Goal: Task Accomplishment & Management: Complete application form

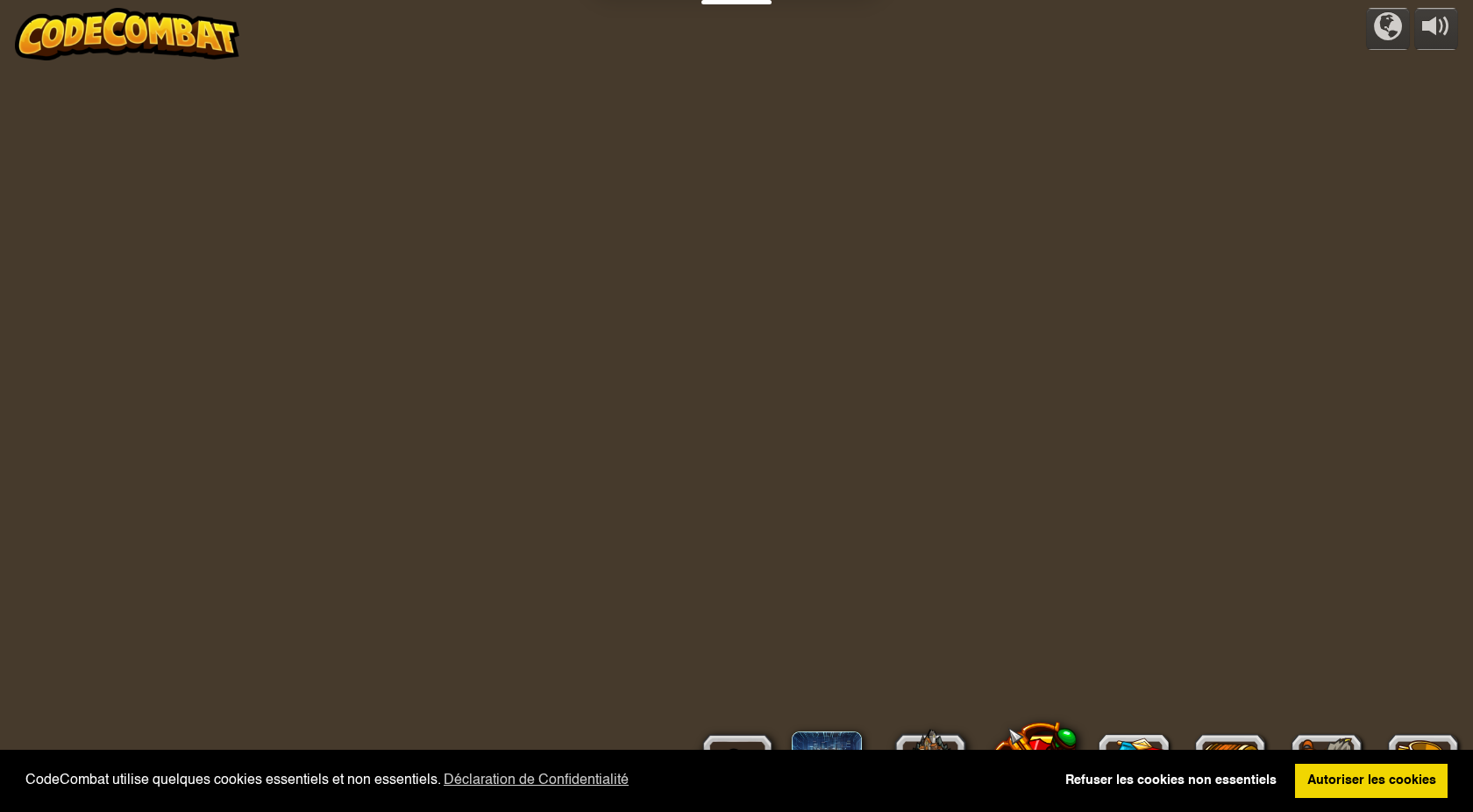
select select "fr"
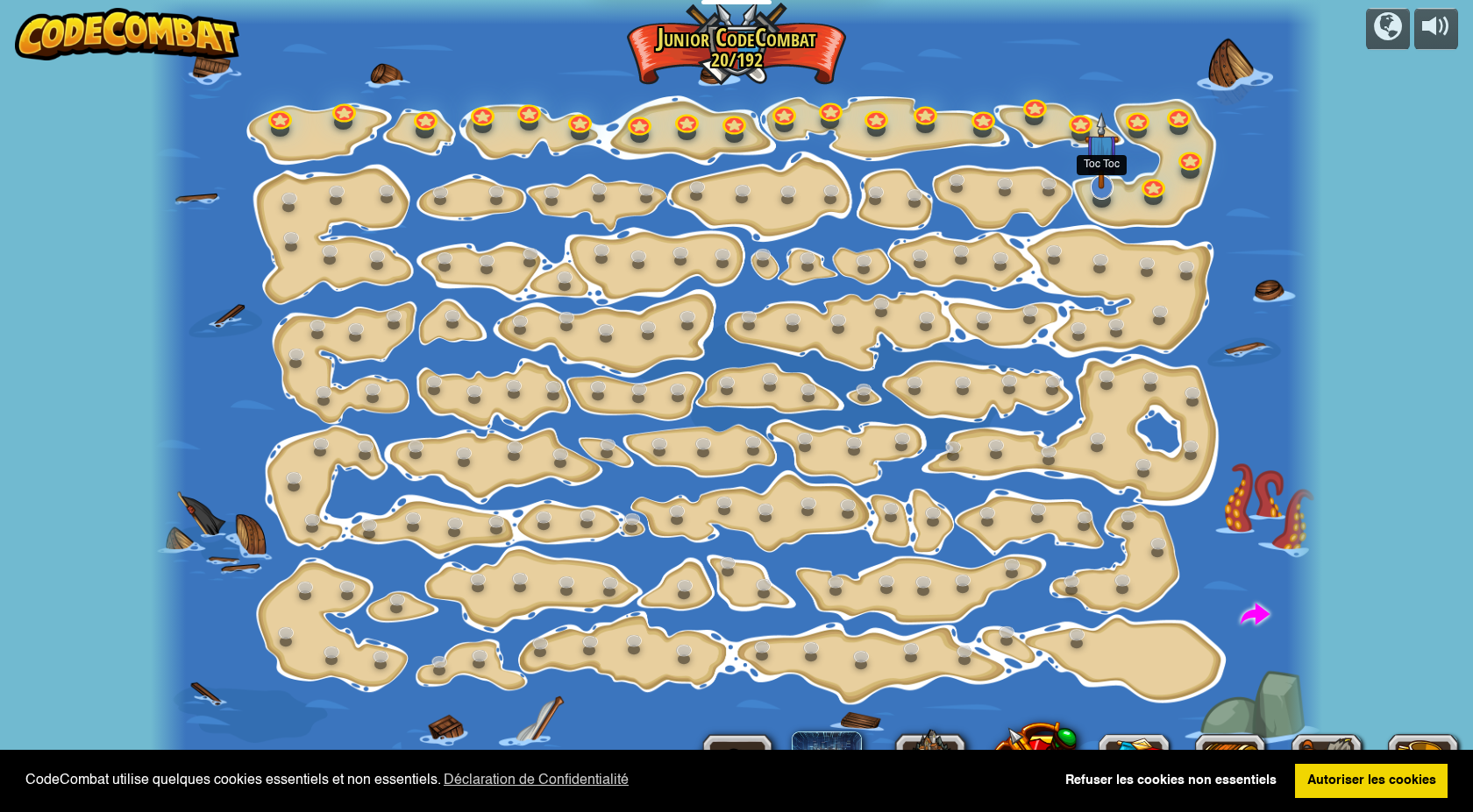
click at [1102, 184] on img at bounding box center [1101, 151] width 34 height 78
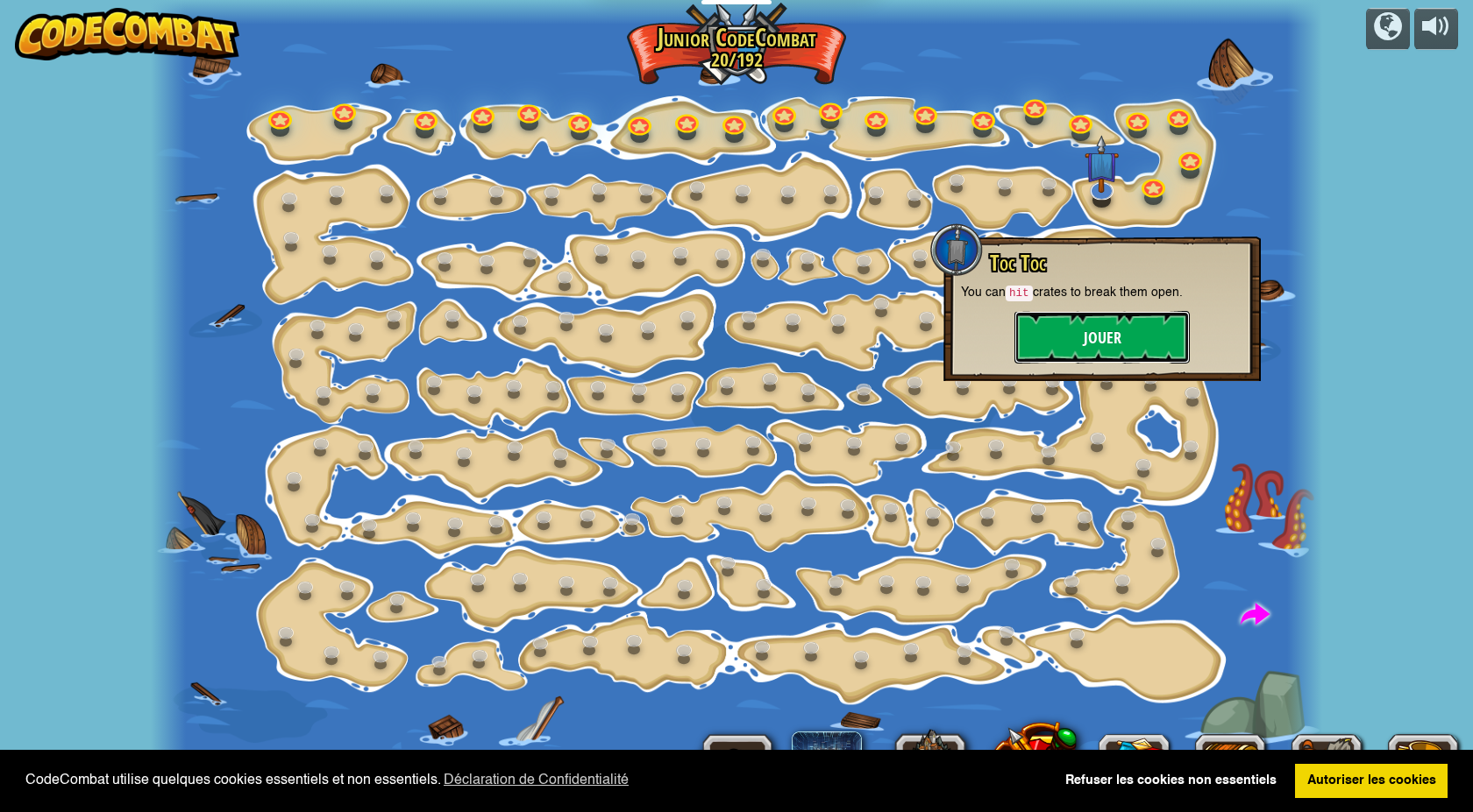
click at [1110, 329] on button "Jouer" at bounding box center [1102, 338] width 175 height 53
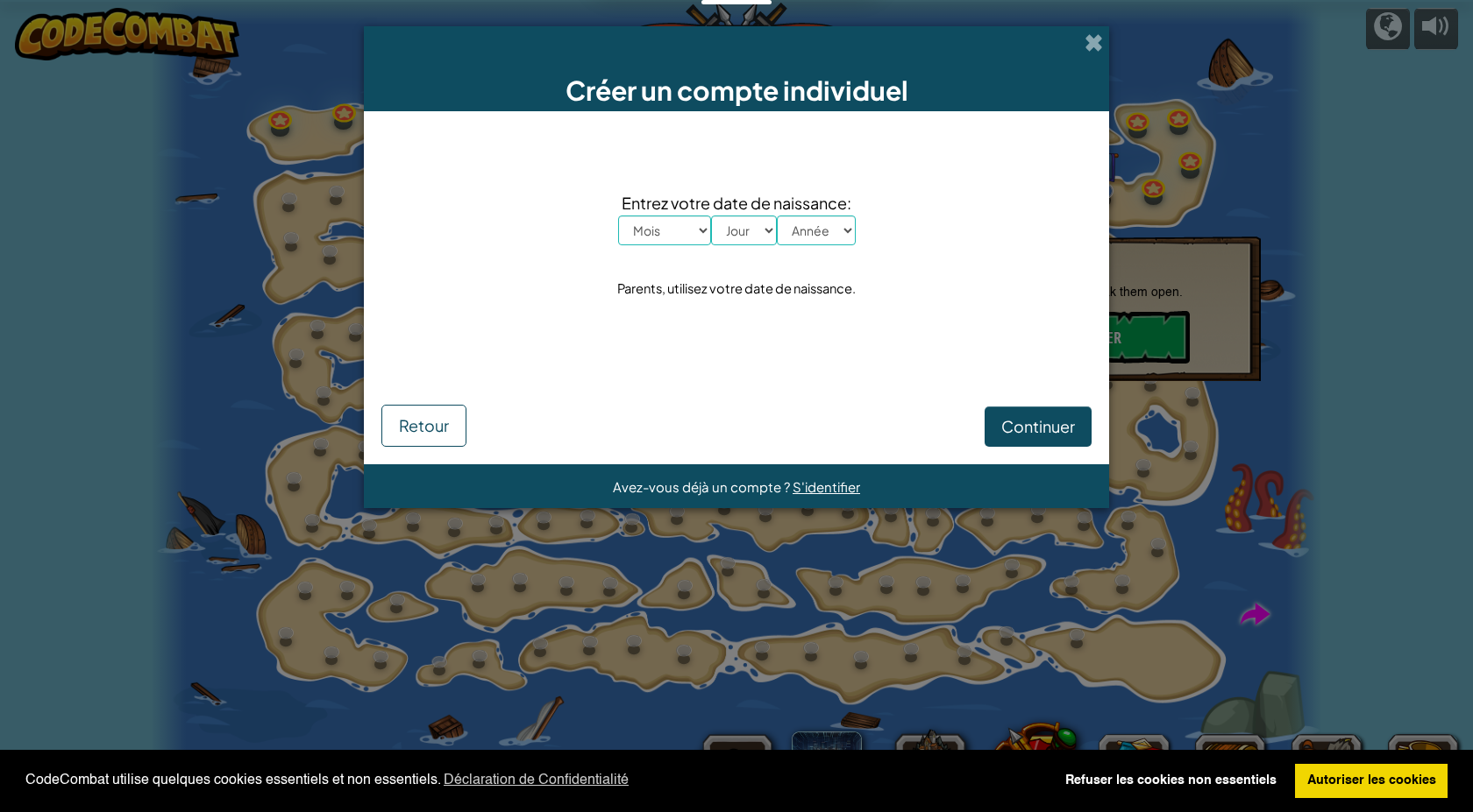
click at [695, 232] on select "Mois Janvier Février Mars Avril Mai Juin Juillet Août Septembre Octobre Novembr…" at bounding box center [664, 230] width 93 height 30
select select "5"
click at [618, 215] on select "Mois Janvier Février Mars Avril Mai Juin Juillet Août Septembre Octobre Novembr…" at bounding box center [664, 230] width 93 height 30
click at [755, 233] on select "Jour 1 2 3 4 5 6 7 8 9 10 11 12 13 14 15 16 17 18 19 20 21 22 23 24 25 26 27 28…" at bounding box center [744, 230] width 66 height 30
select select "31"
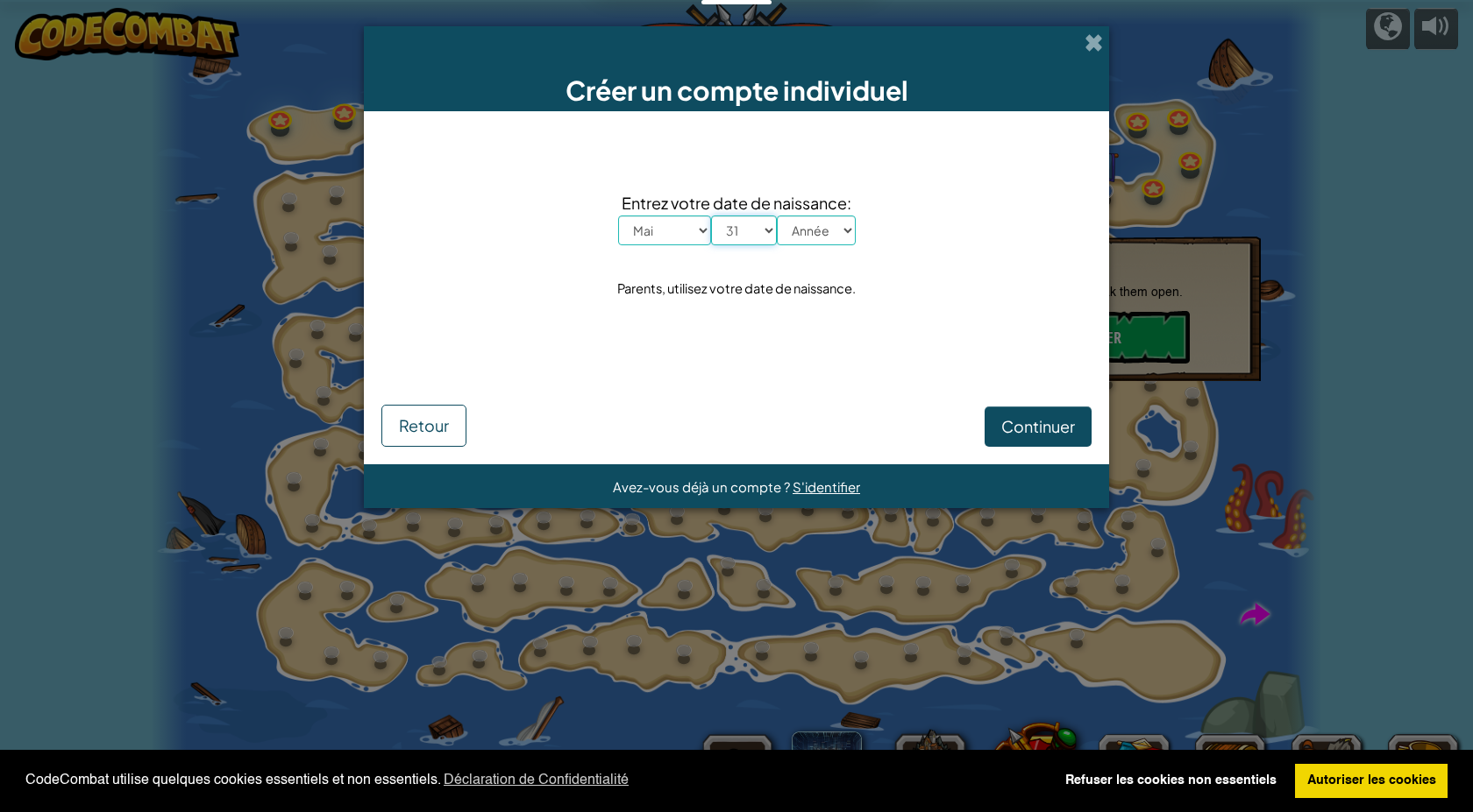
click at [711, 215] on select "Jour 1 2 3 4 5 6 7 8 9 10 11 12 13 14 15 16 17 18 19 20 21 22 23 24 25 26 27 28…" at bounding box center [744, 230] width 66 height 30
click at [818, 232] on select "Année 2025 2024 2023 2022 2021 2020 2019 2018 2017 2016 2015 2014 2013 2012 201…" at bounding box center [816, 230] width 78 height 30
select select "2012"
click at [777, 215] on select "Année 2025 2024 2023 2022 2021 2020 2019 2018 2017 2016 2015 2014 2013 2012 201…" at bounding box center [816, 230] width 78 height 30
click at [998, 415] on button "Continuer" at bounding box center [1038, 427] width 107 height 40
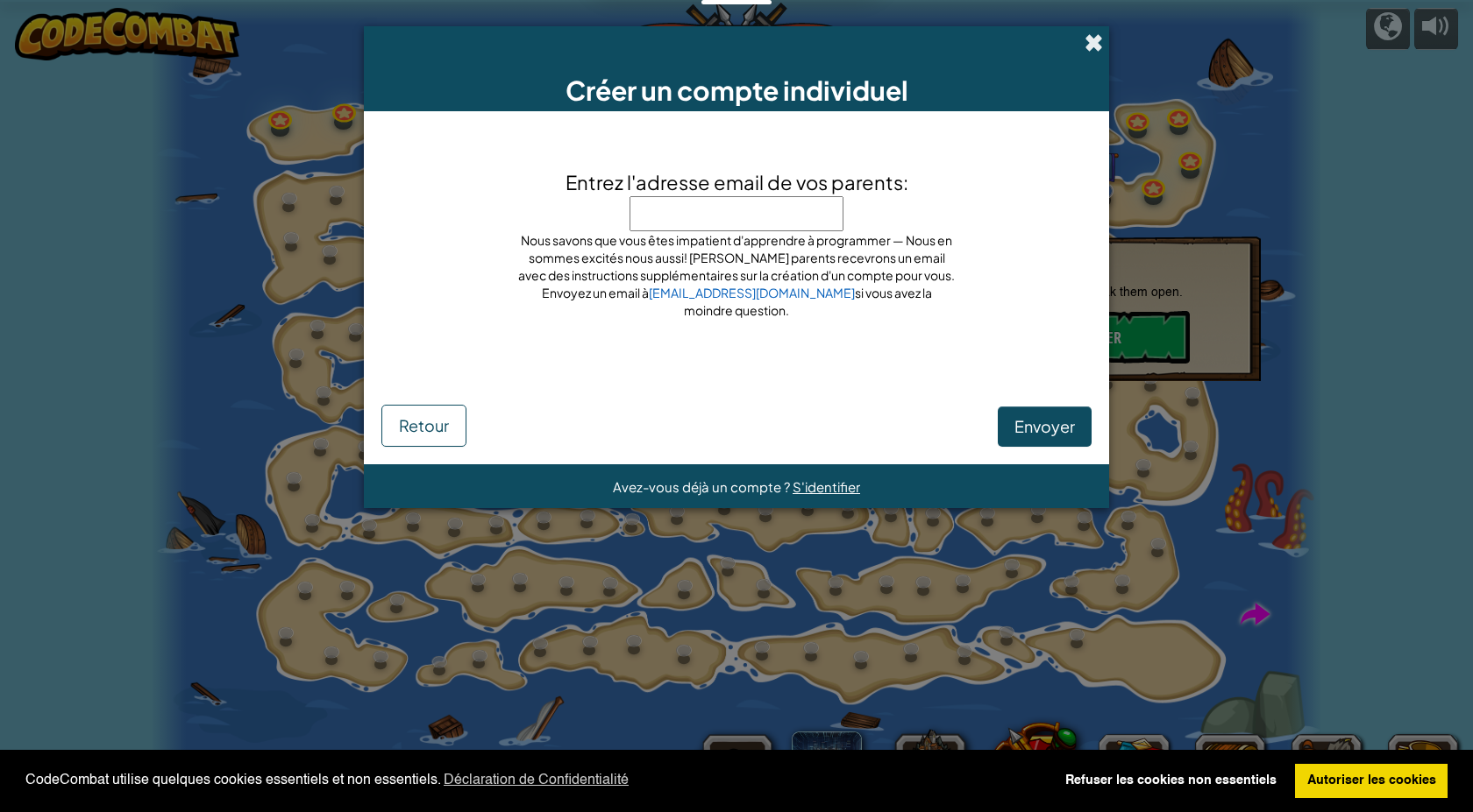
click at [1086, 42] on span at bounding box center [1093, 42] width 18 height 18
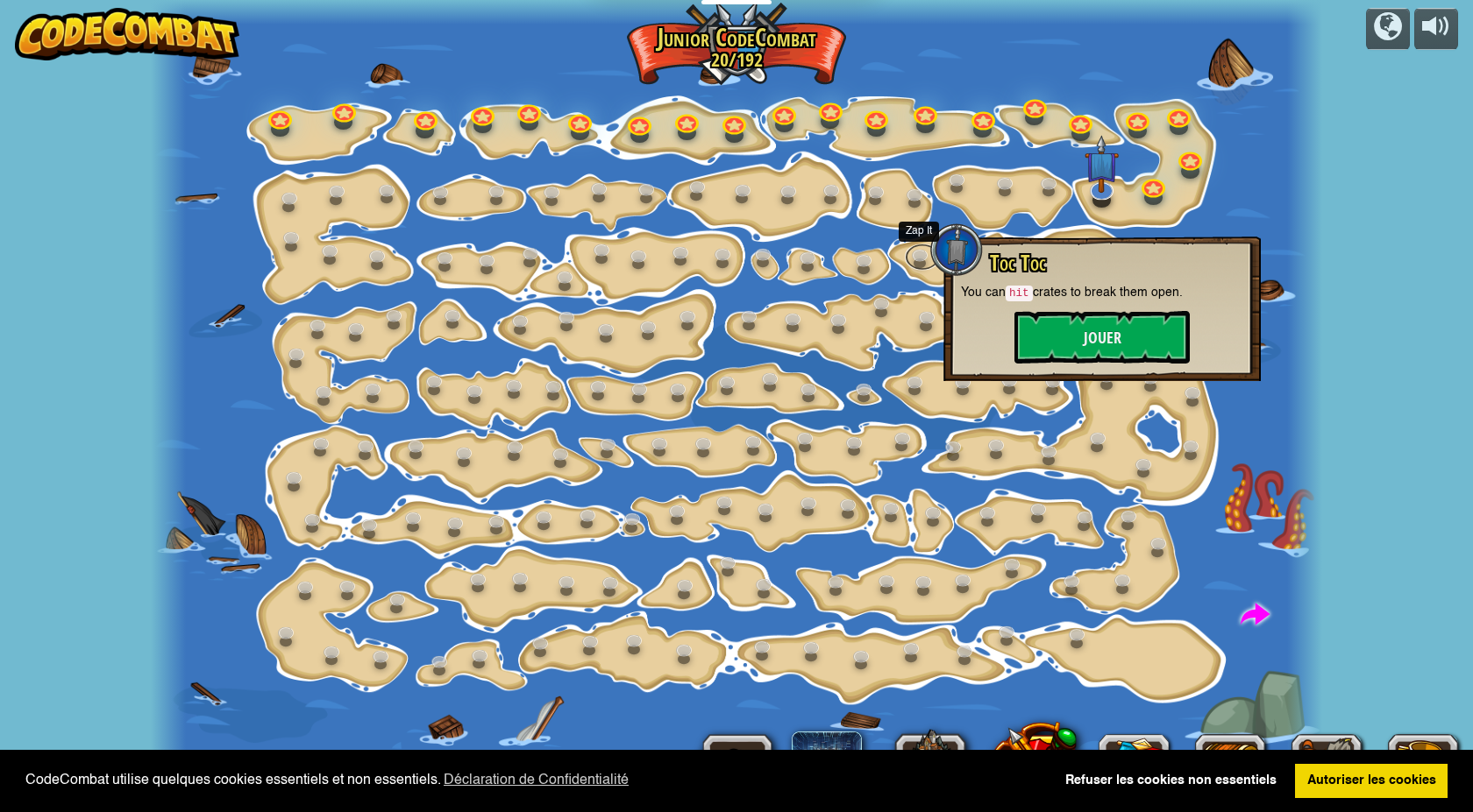
click at [930, 244] on div "Changement d'étape Change les arguments step. 15a. Step Change A (entraînement)…" at bounding box center [736, 406] width 1171 height 812
click at [924, 245] on link at bounding box center [922, 255] width 35 height 35
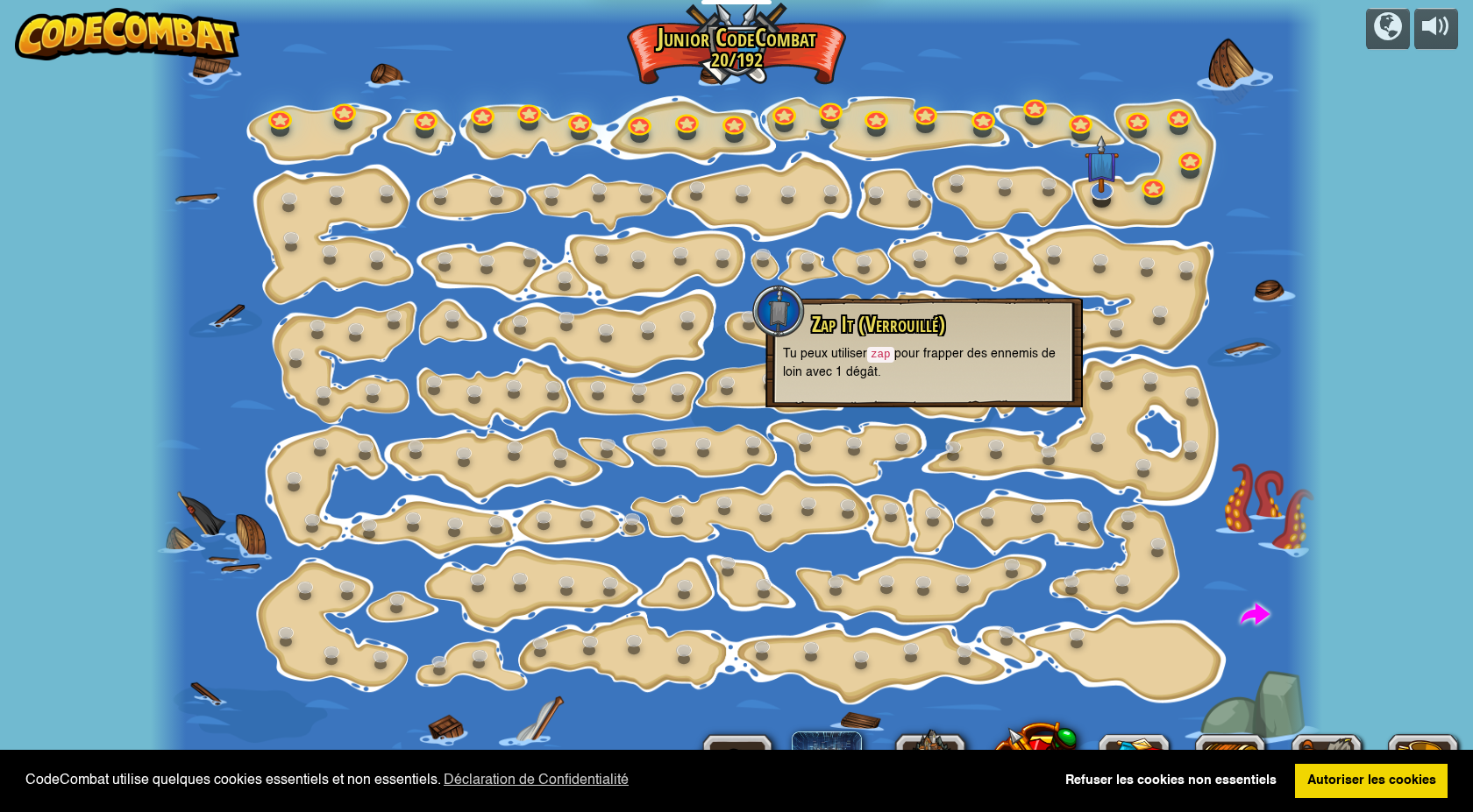
click at [1309, 239] on div at bounding box center [1304, 406] width 35 height 812
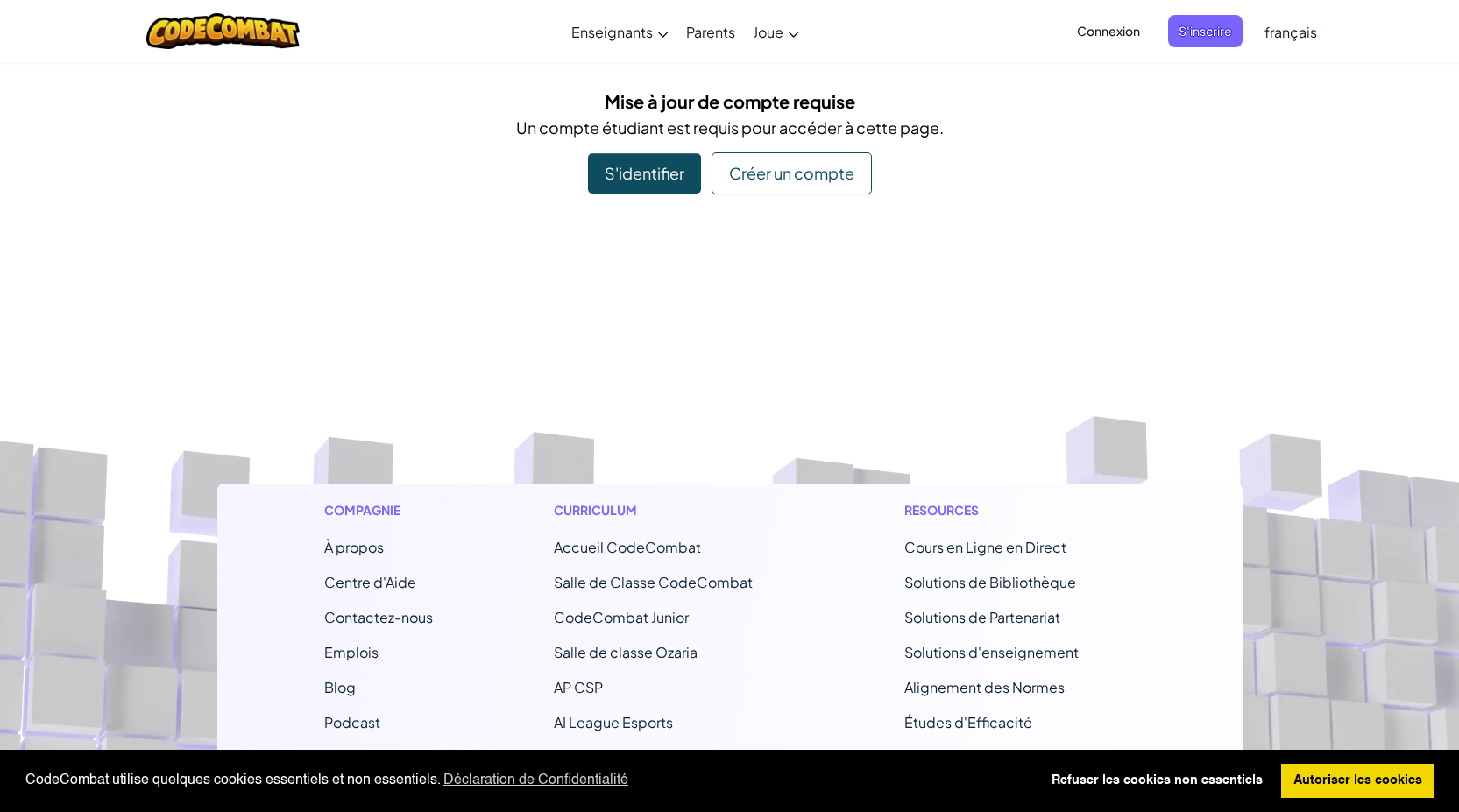
click at [617, 309] on footer "Compagnie À propos Centre d'Aide Contactez-nous Emplois Blog Podcast Curriculum…" at bounding box center [729, 705] width 1459 height 970
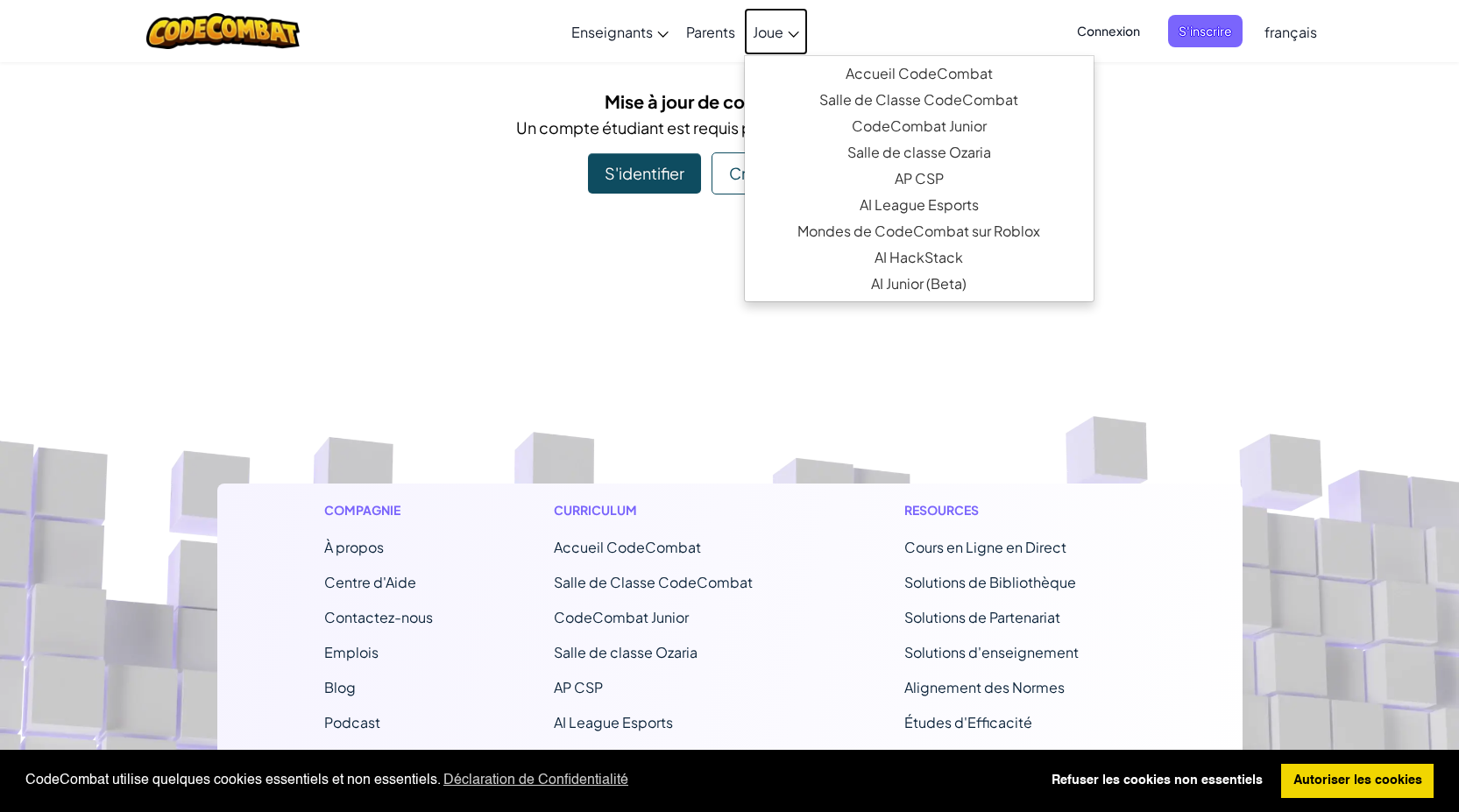
click at [766, 32] on span "Joue" at bounding box center [768, 32] width 31 height 18
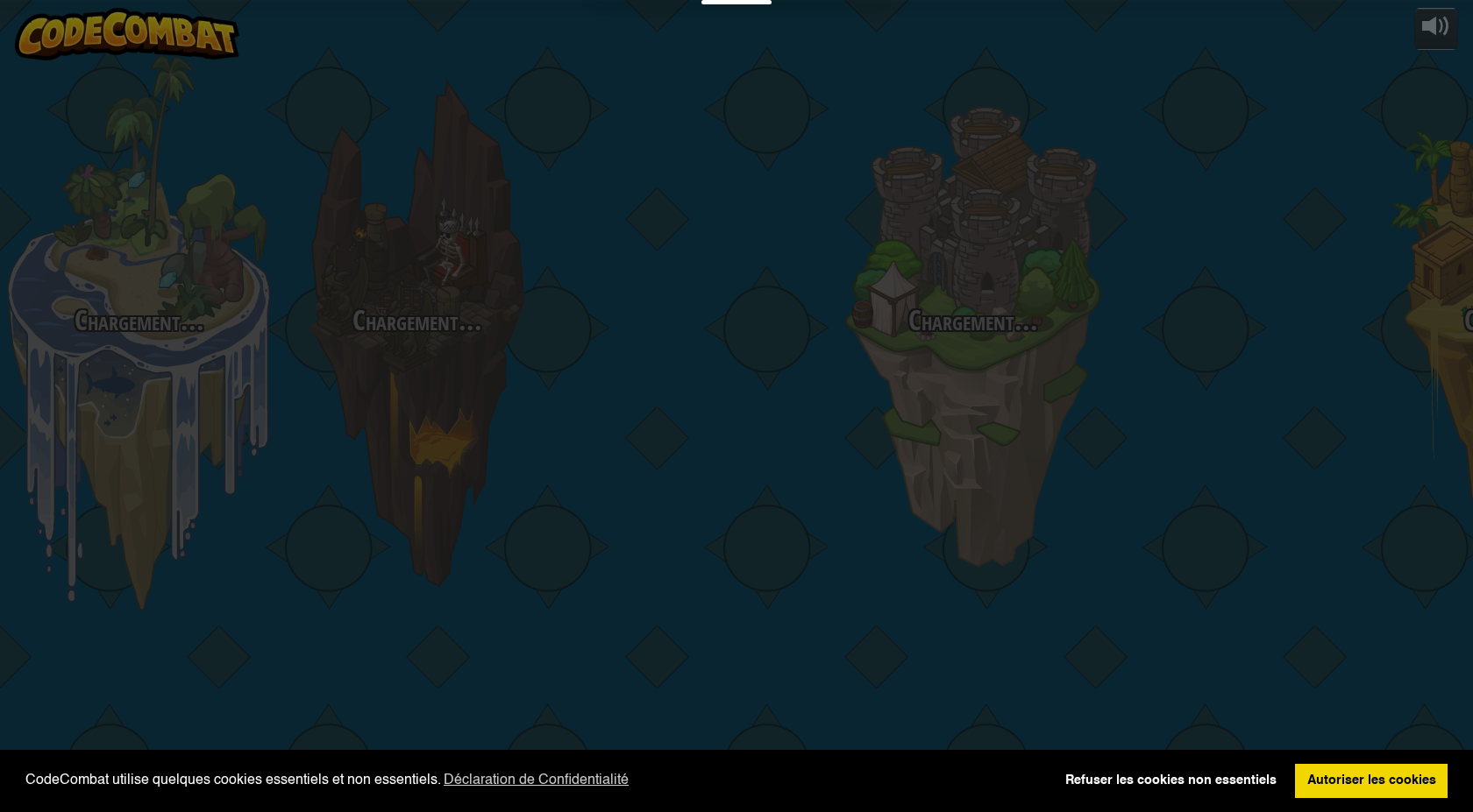
select select "fr"
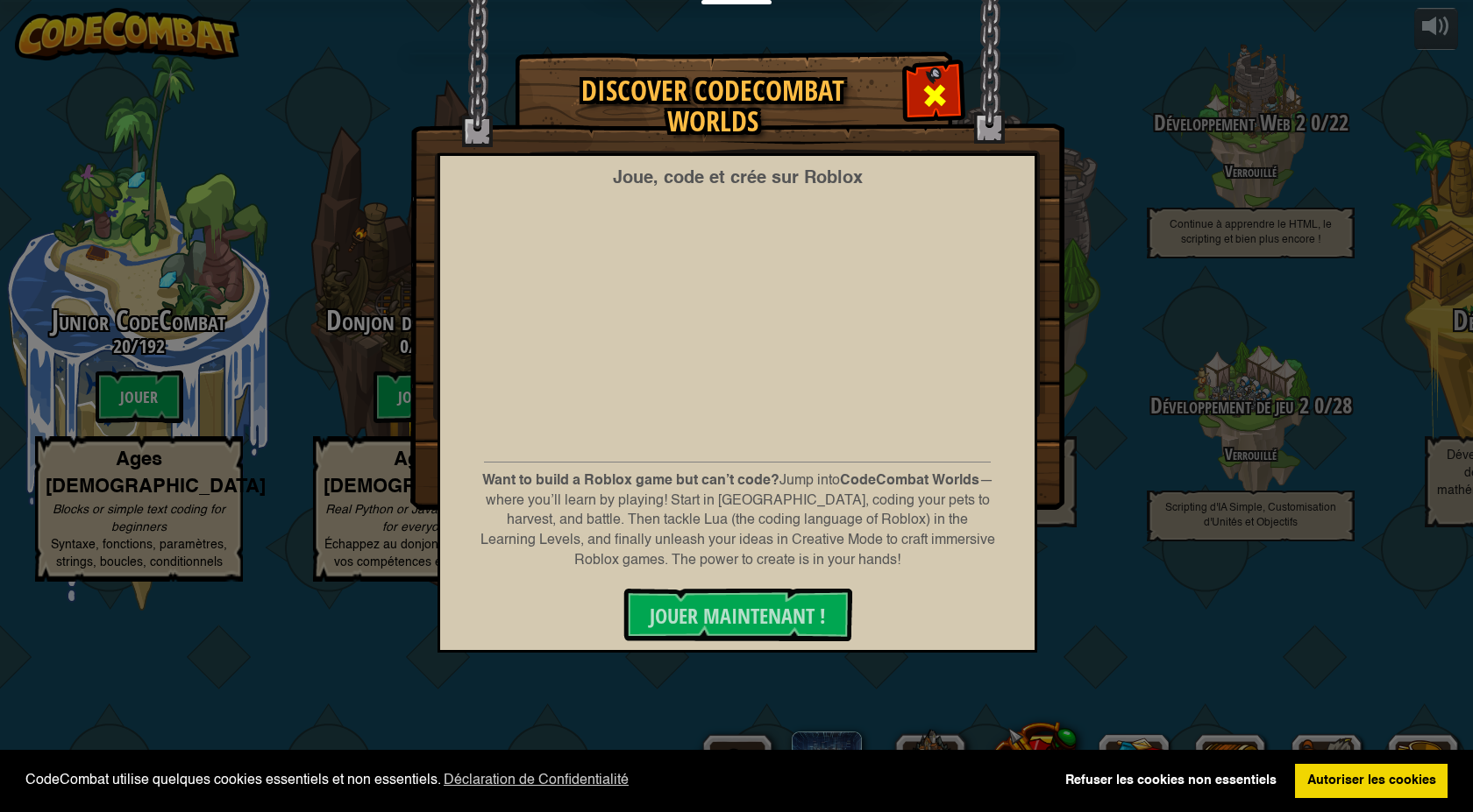
click at [940, 88] on span at bounding box center [935, 95] width 28 height 28
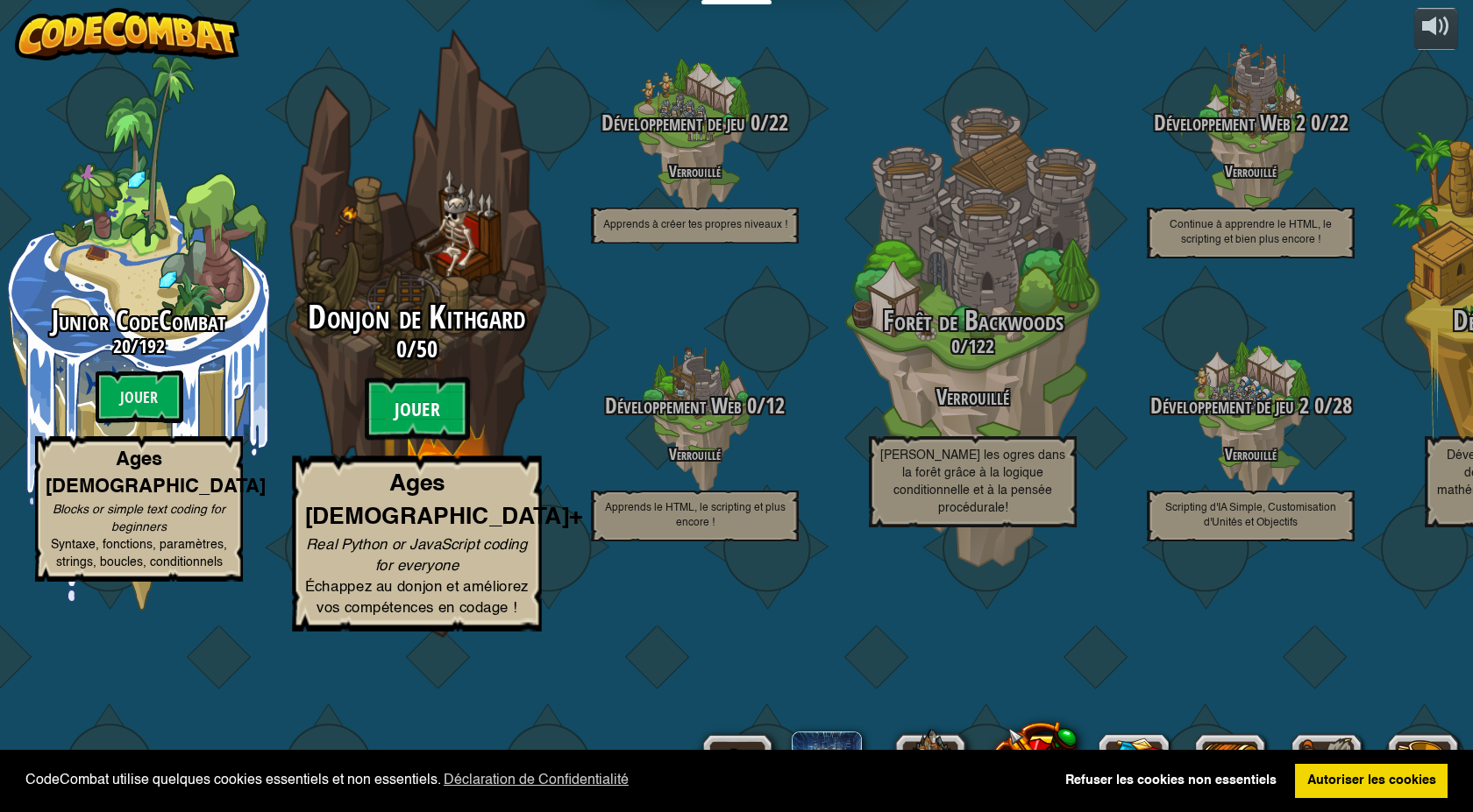
click at [395, 441] on btn "Jouer" at bounding box center [417, 409] width 105 height 63
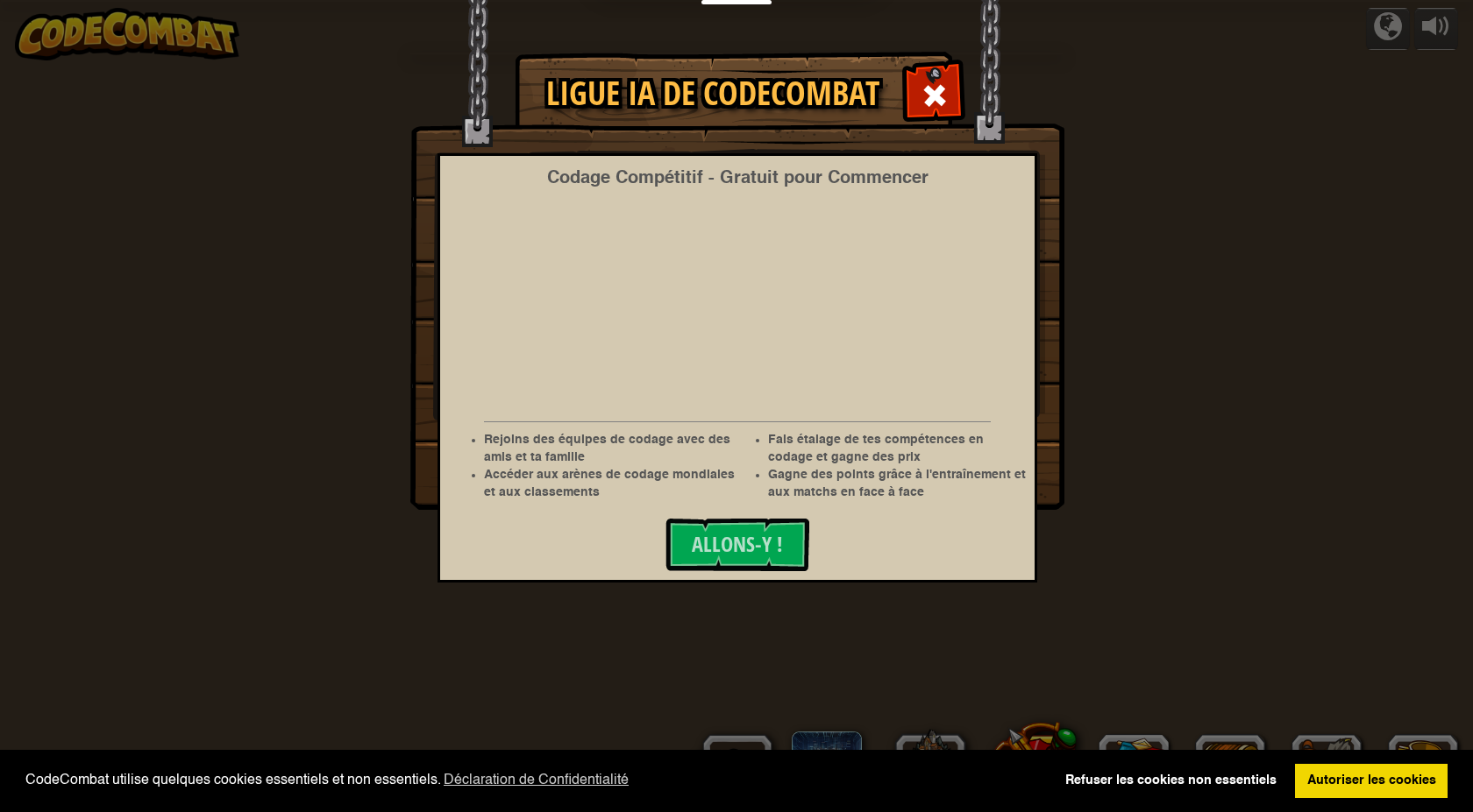
select select "fr"
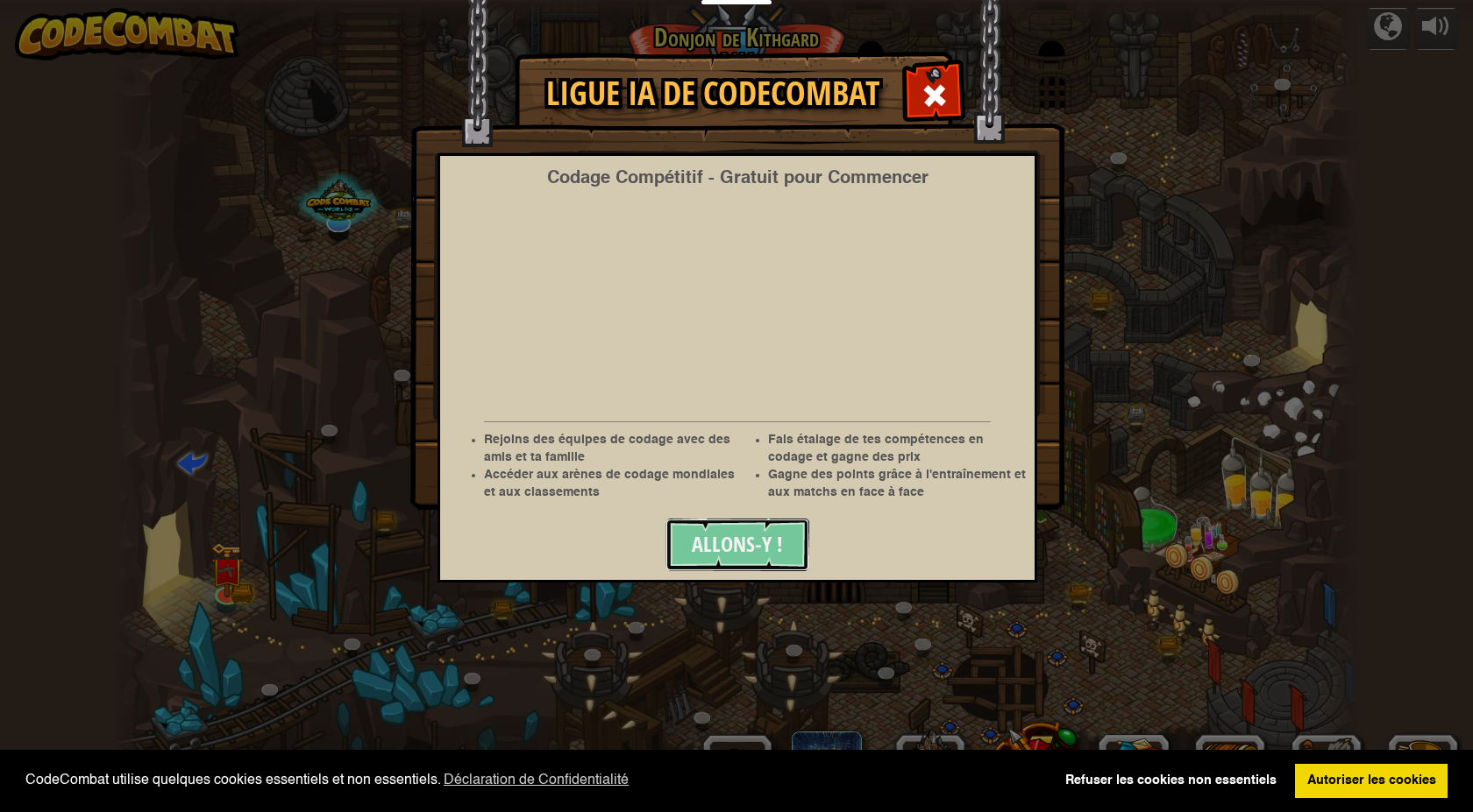
click at [752, 556] on span "Allons-y !" at bounding box center [737, 544] width 91 height 28
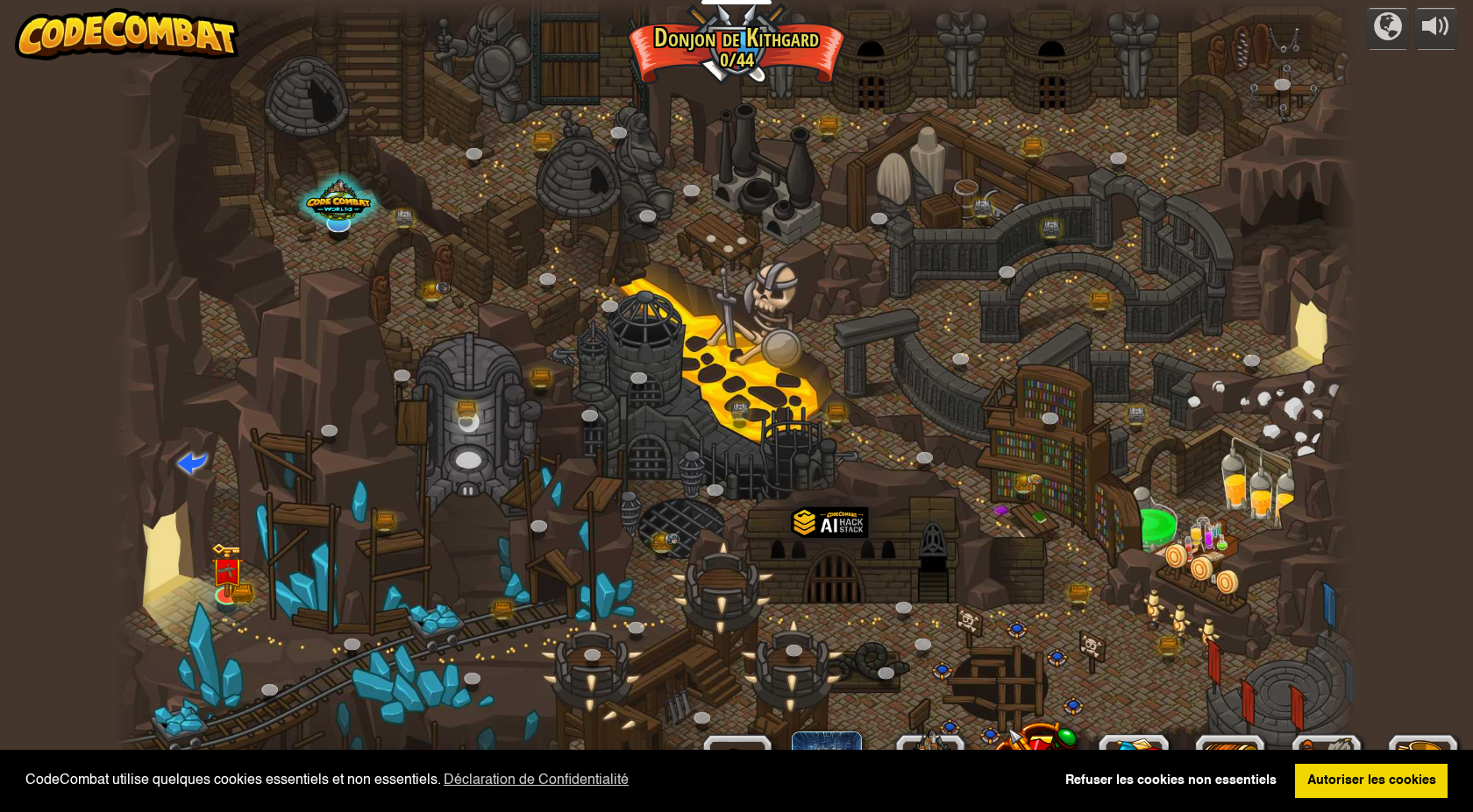
select select "fr"
click at [222, 592] on img at bounding box center [227, 557] width 33 height 73
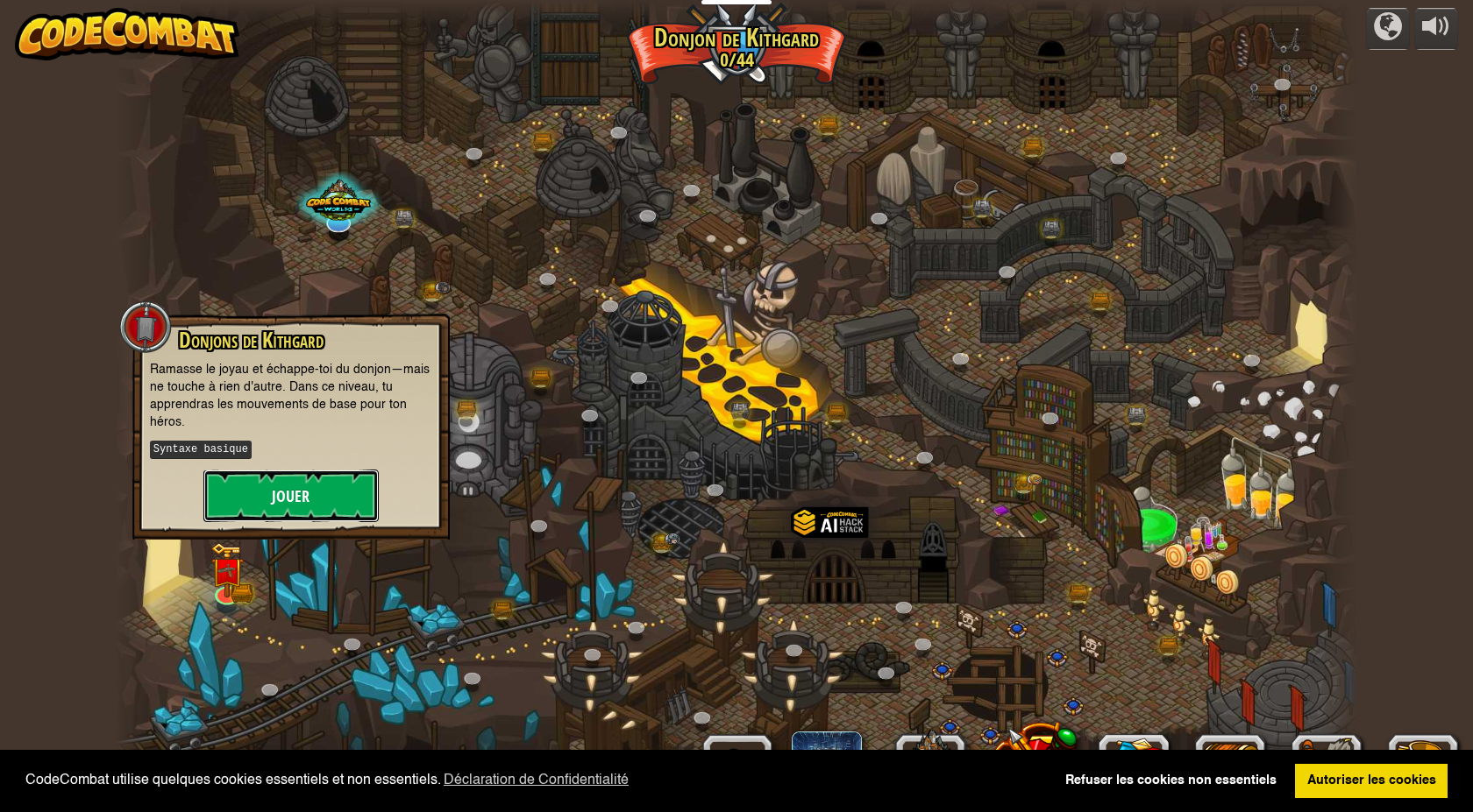
click at [264, 502] on button "Jouer" at bounding box center [291, 496] width 175 height 53
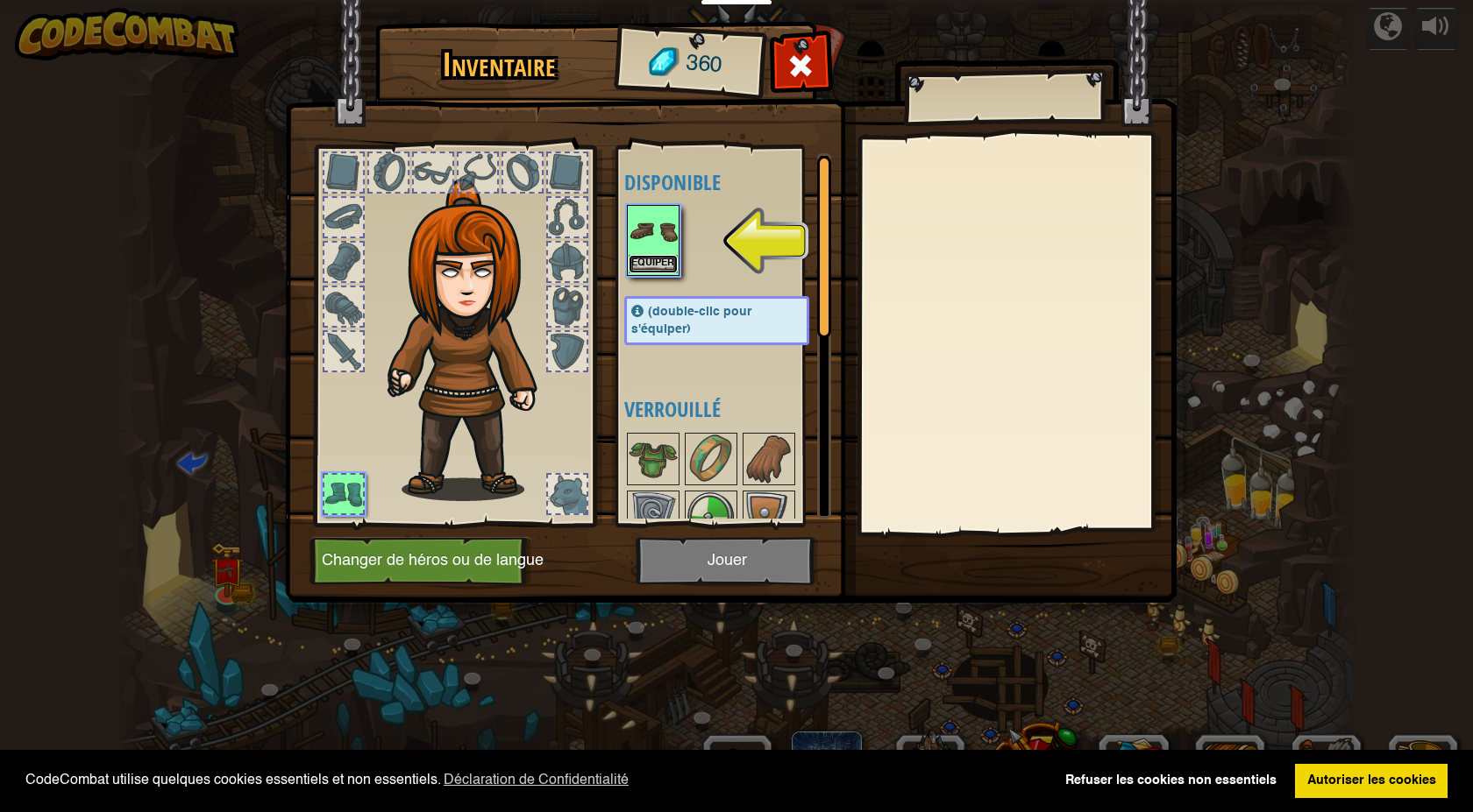
click at [645, 257] on button "Equiper" at bounding box center [653, 265] width 49 height 18
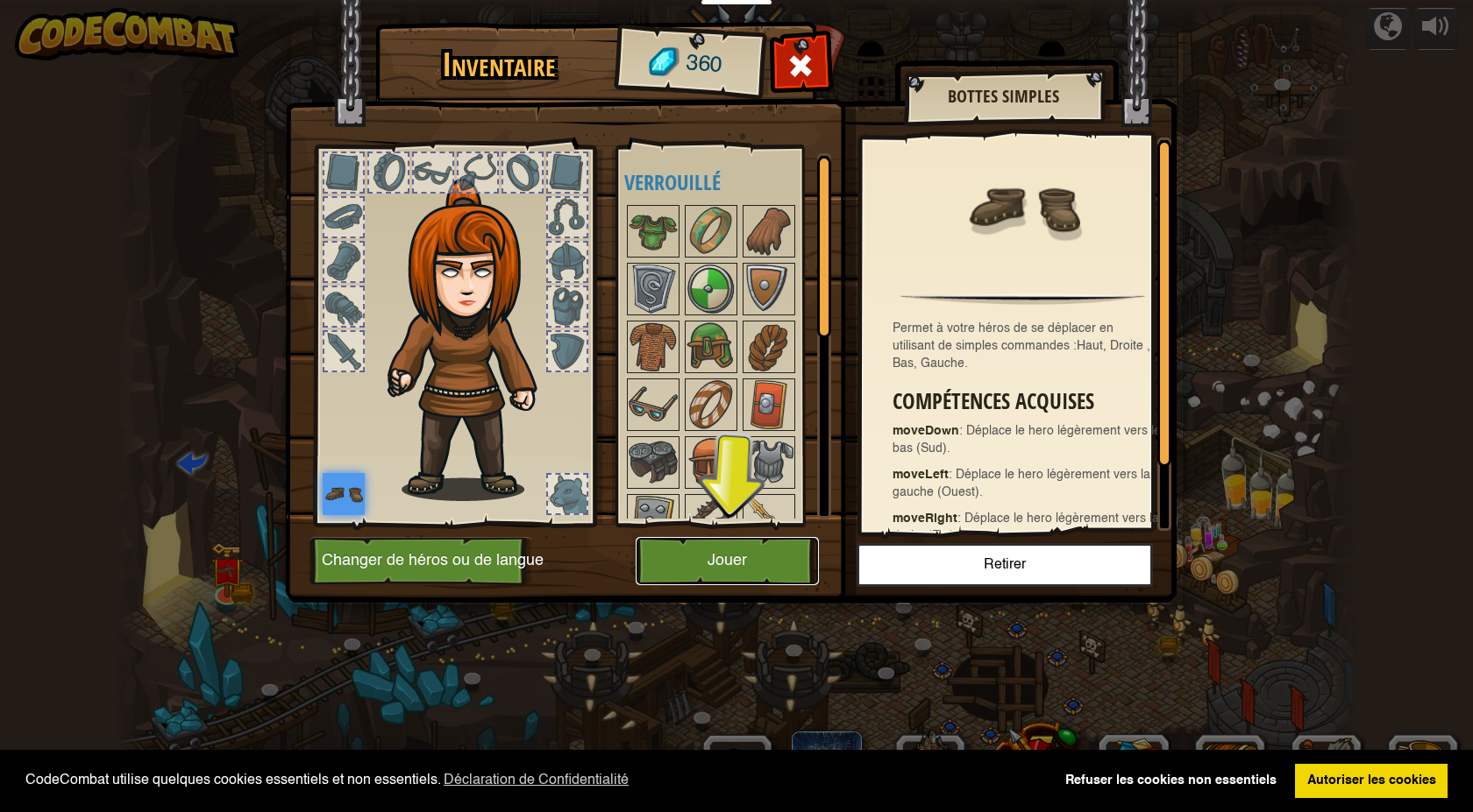
click at [727, 566] on button "Jouer" at bounding box center [726, 561] width 183 height 48
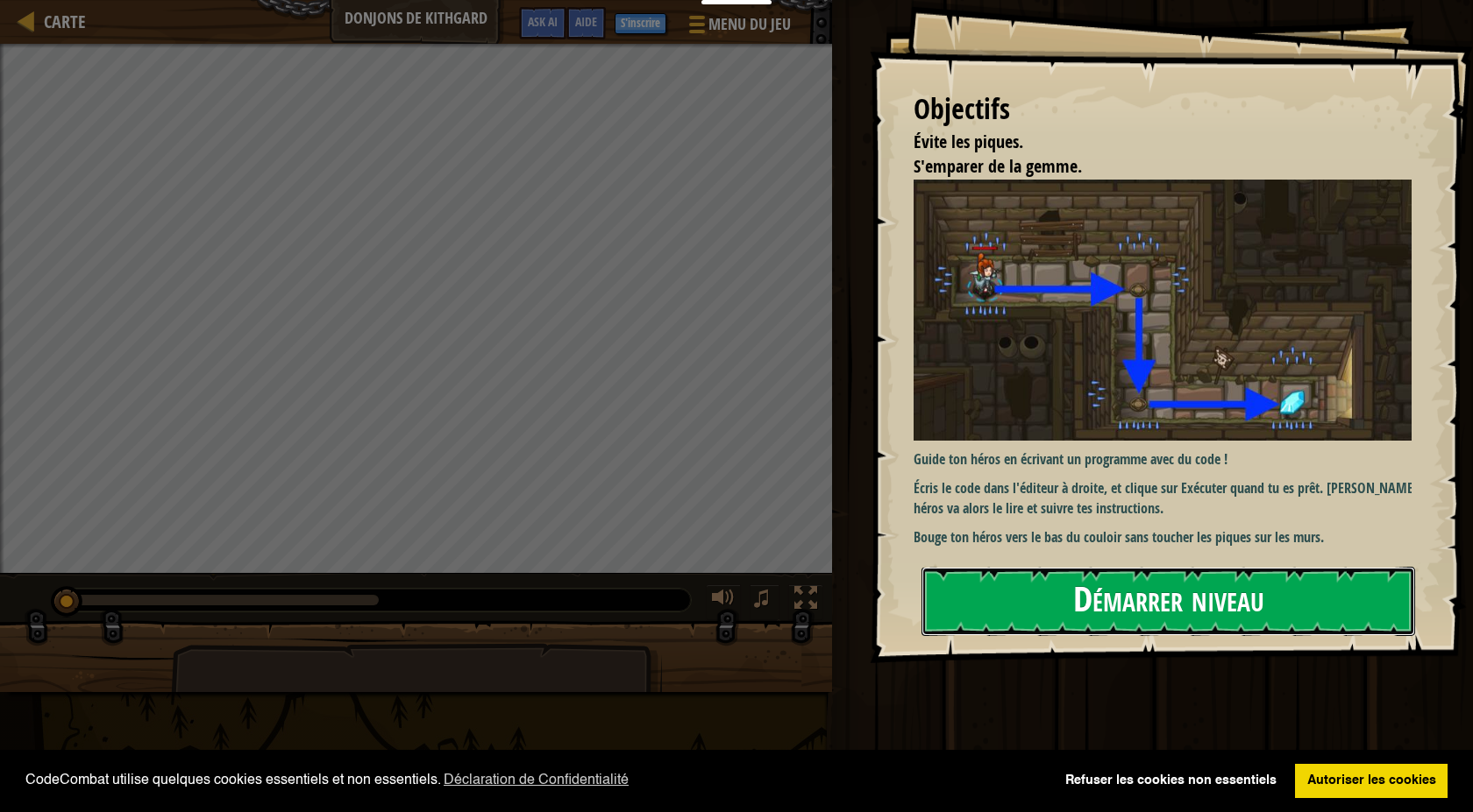
click at [1031, 619] on button "Démarrer niveau" at bounding box center [1167, 601] width 494 height 69
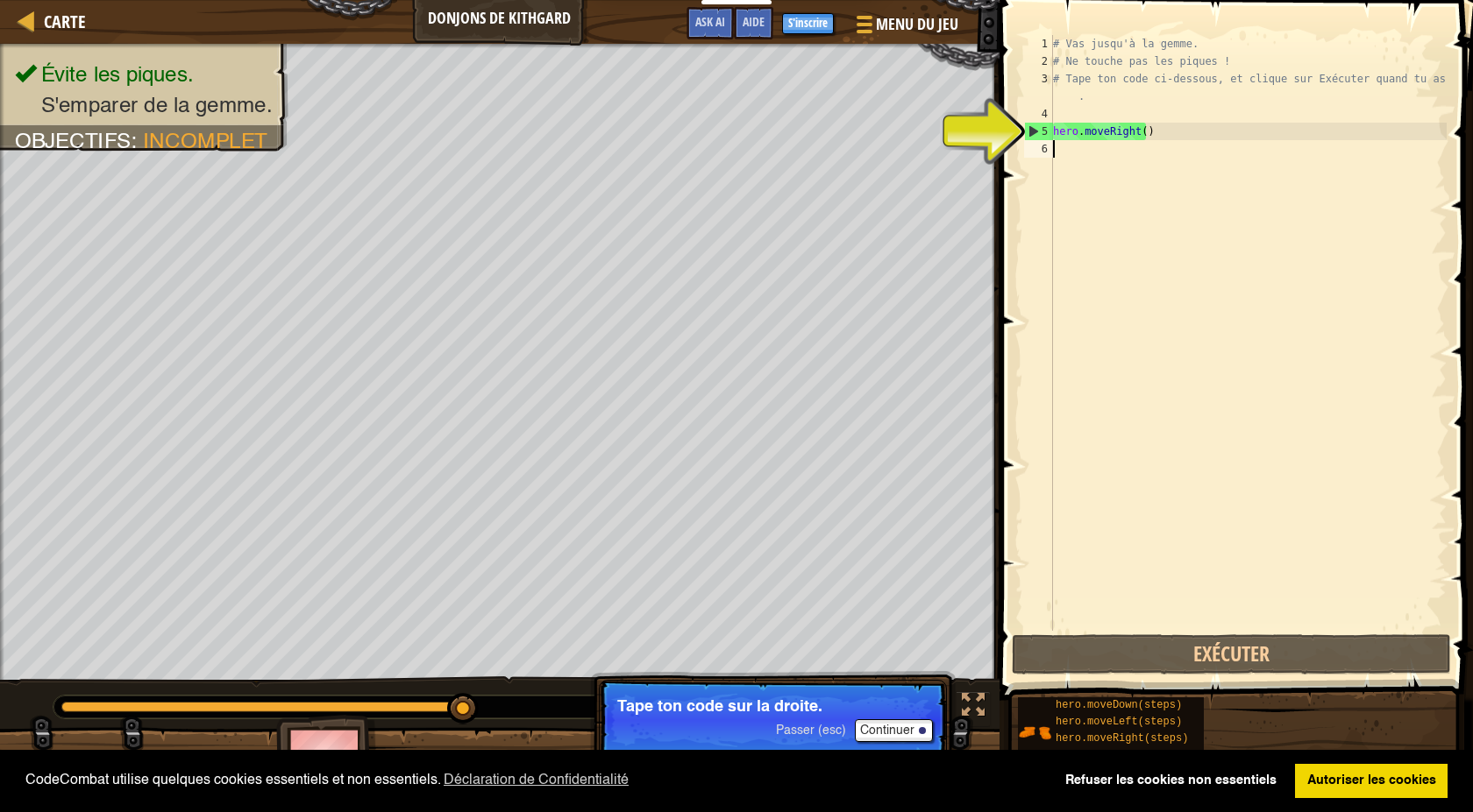
click at [1061, 110] on div "# Vas jusqu'à la gemme. # Ne touche pas les piques ! # Tape ton code ci-dessous…" at bounding box center [1248, 350] width 397 height 631
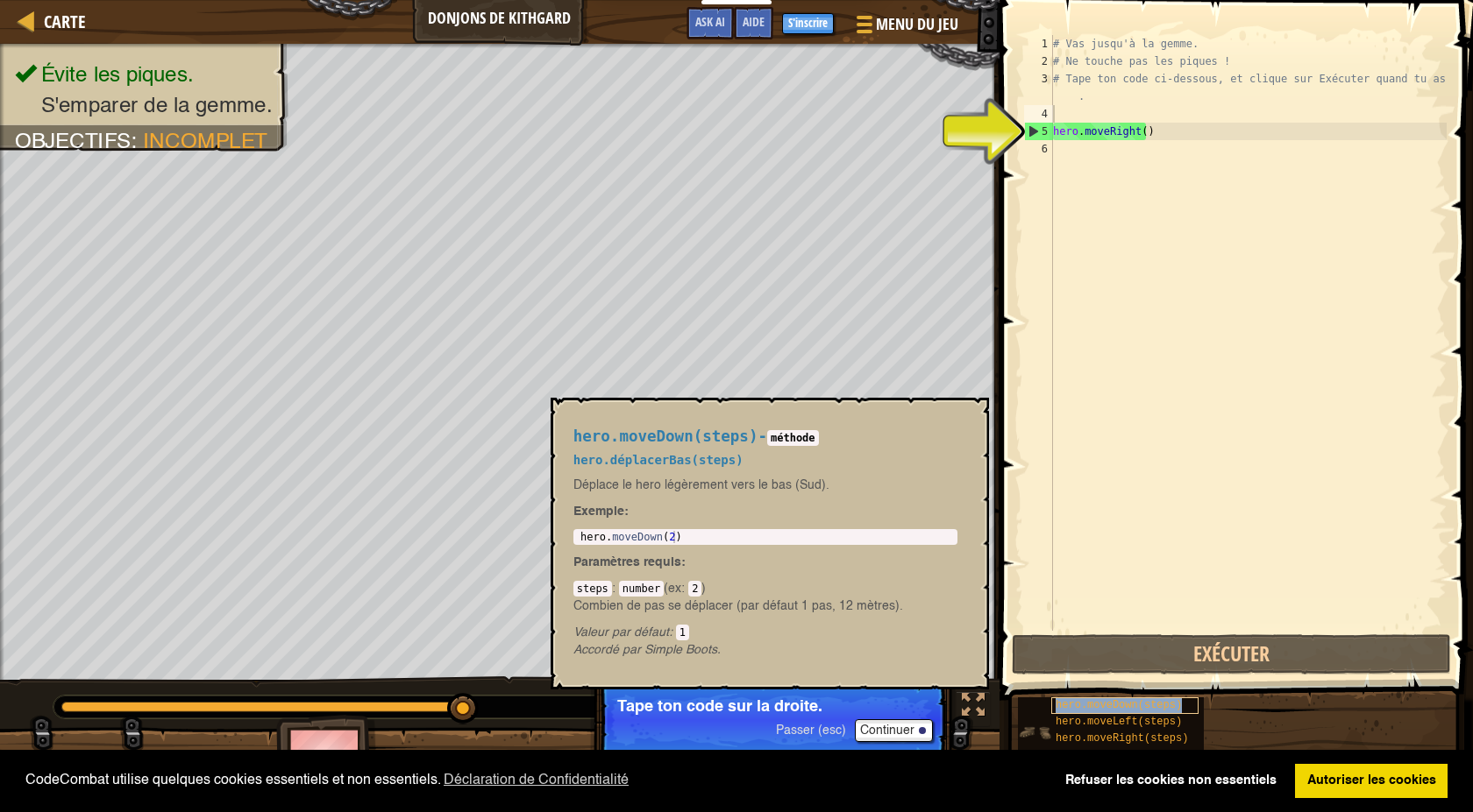
click at [1111, 703] on span "hero.moveDown(steps)" at bounding box center [1118, 704] width 126 height 12
click at [1102, 707] on span "hero.moveDown(steps)" at bounding box center [1118, 704] width 126 height 12
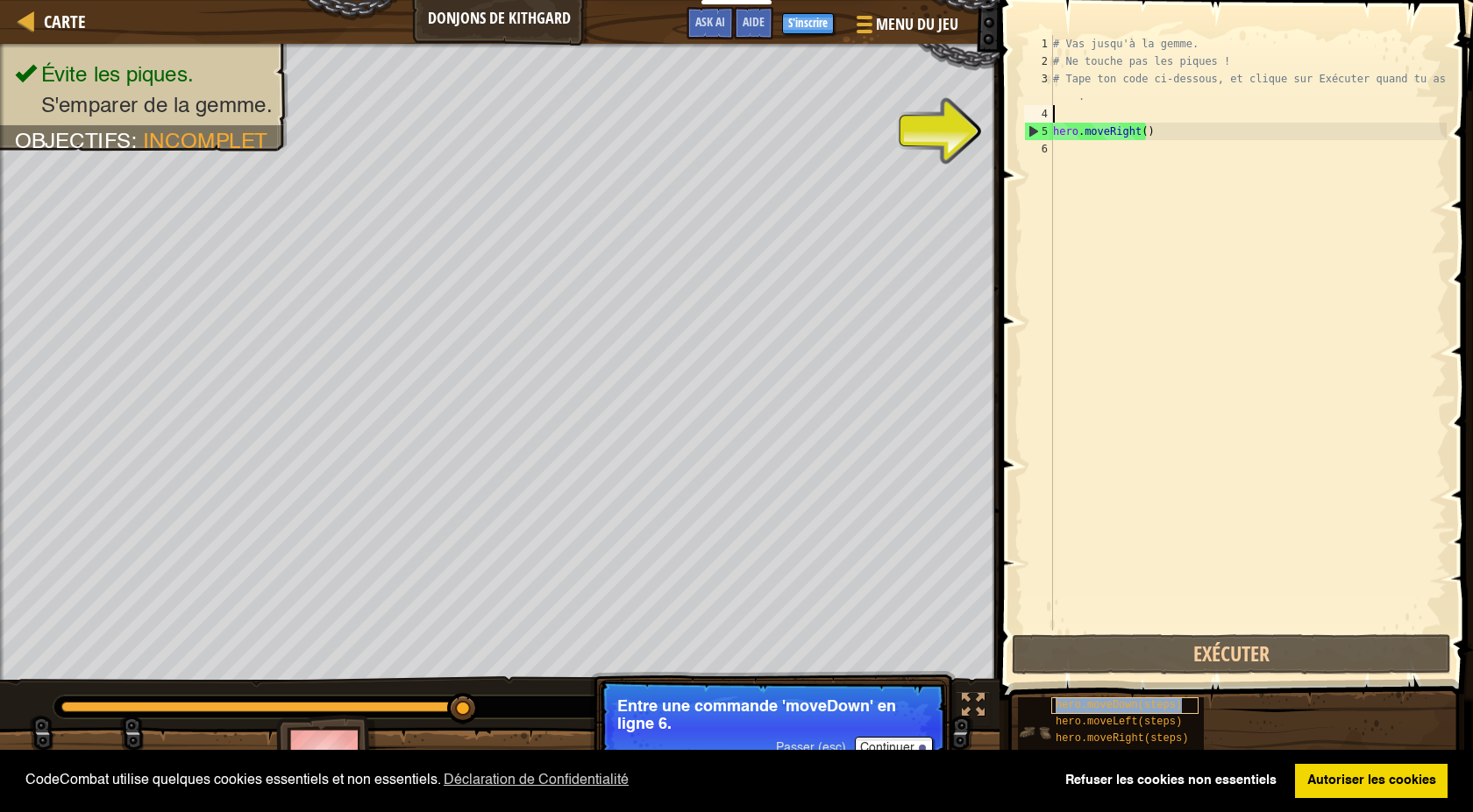
click at [1102, 707] on span "hero.moveDown(steps)" at bounding box center [1118, 704] width 126 height 12
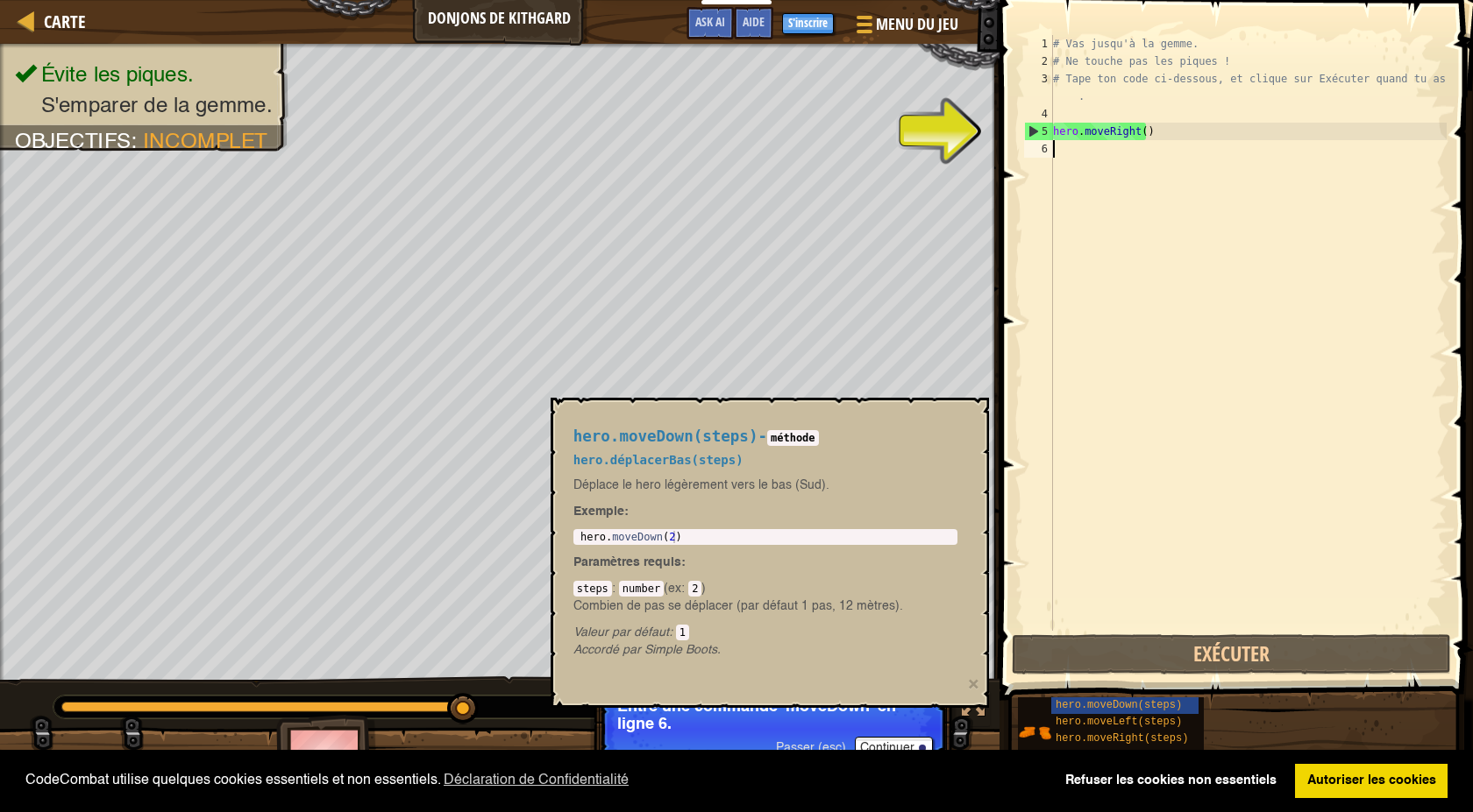
click at [1101, 565] on div "# Vas jusqu'à la gemme. # Ne touche pas les piques ! # Tape ton code ci-dessous…" at bounding box center [1248, 350] width 397 height 631
click at [977, 681] on button "×" at bounding box center [973, 685] width 11 height 18
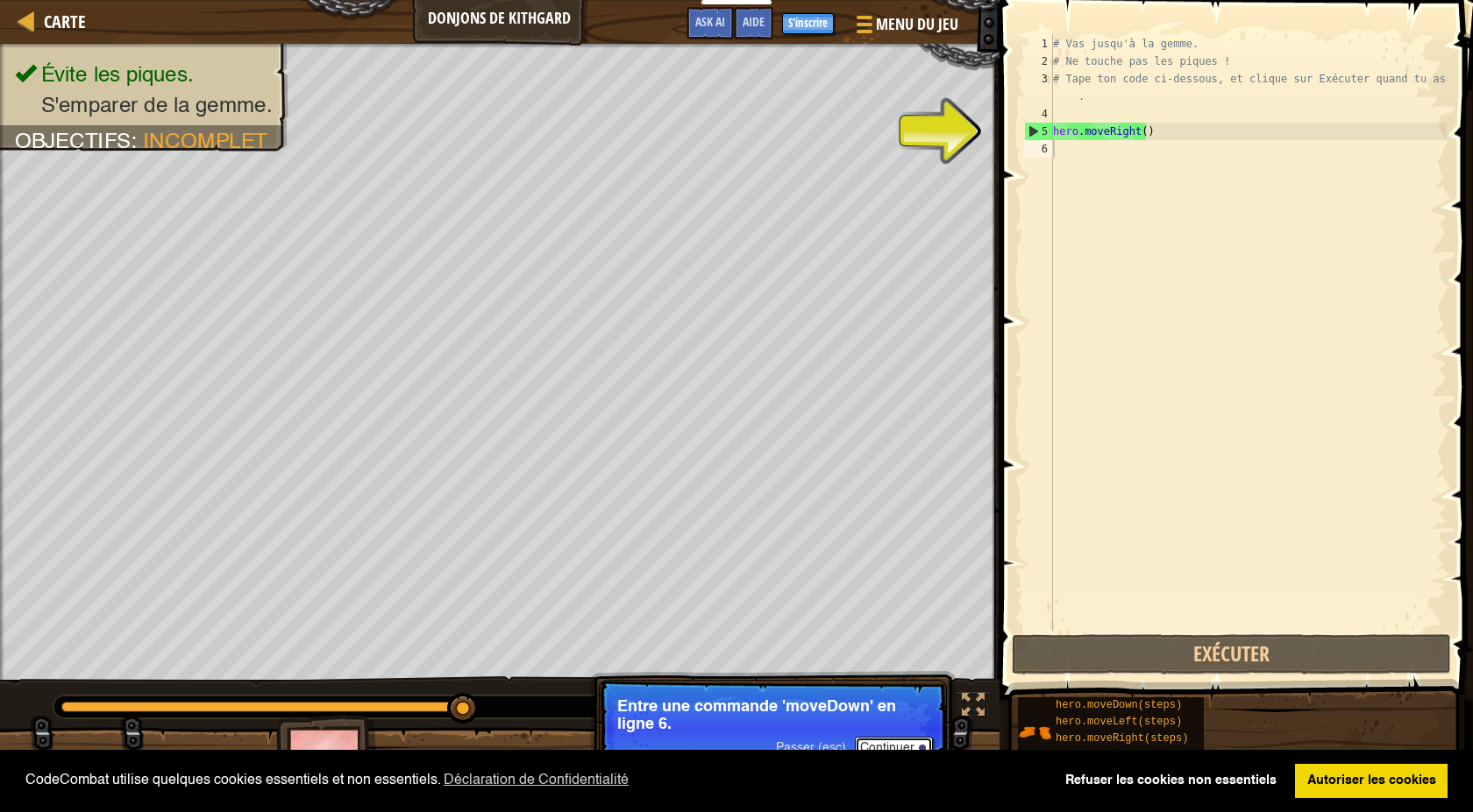
click at [908, 746] on button "Continuer" at bounding box center [893, 748] width 78 height 23
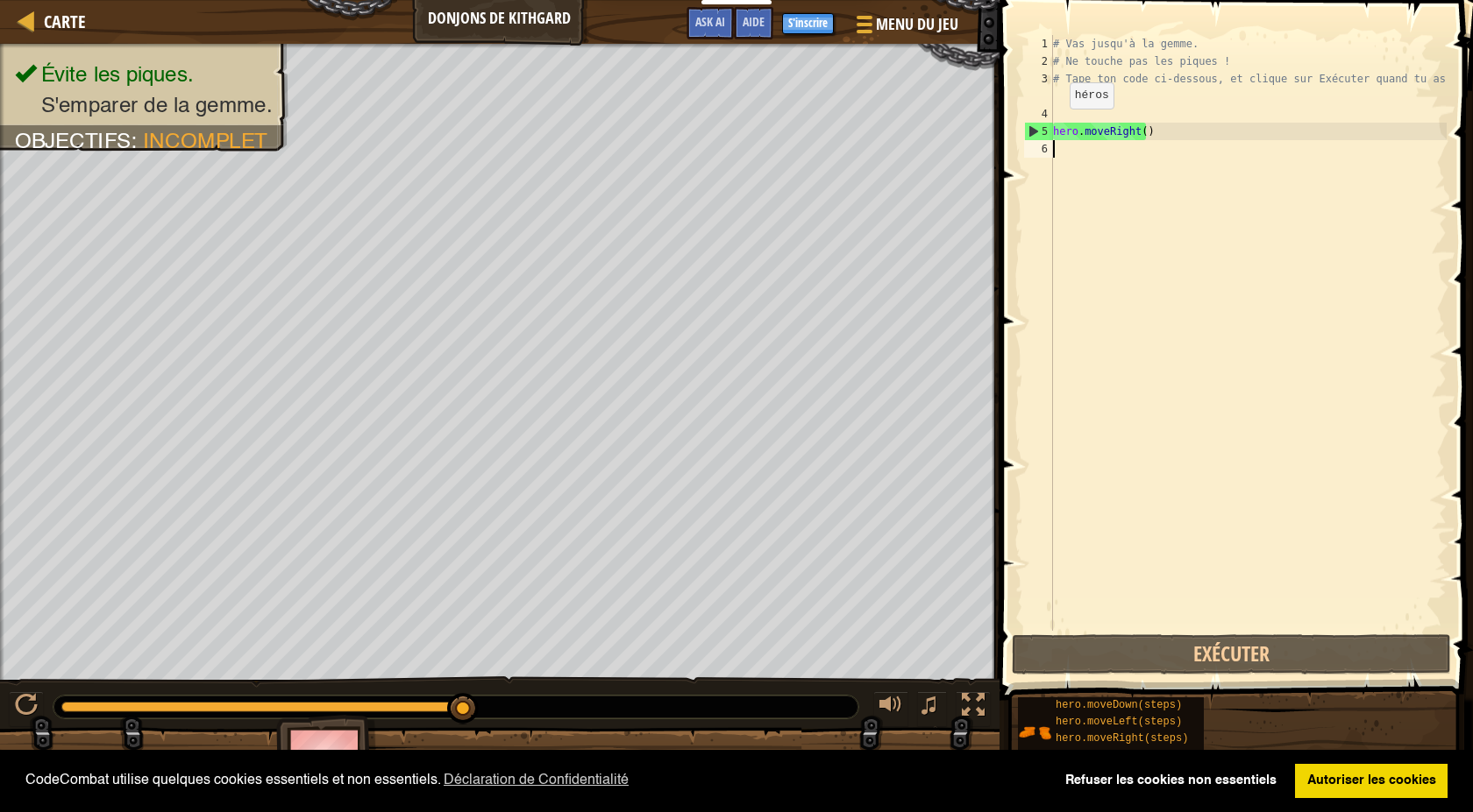
click at [1050, 111] on div "4" at bounding box center [1039, 113] width 29 height 17
type textarea "hero.moveRight()"
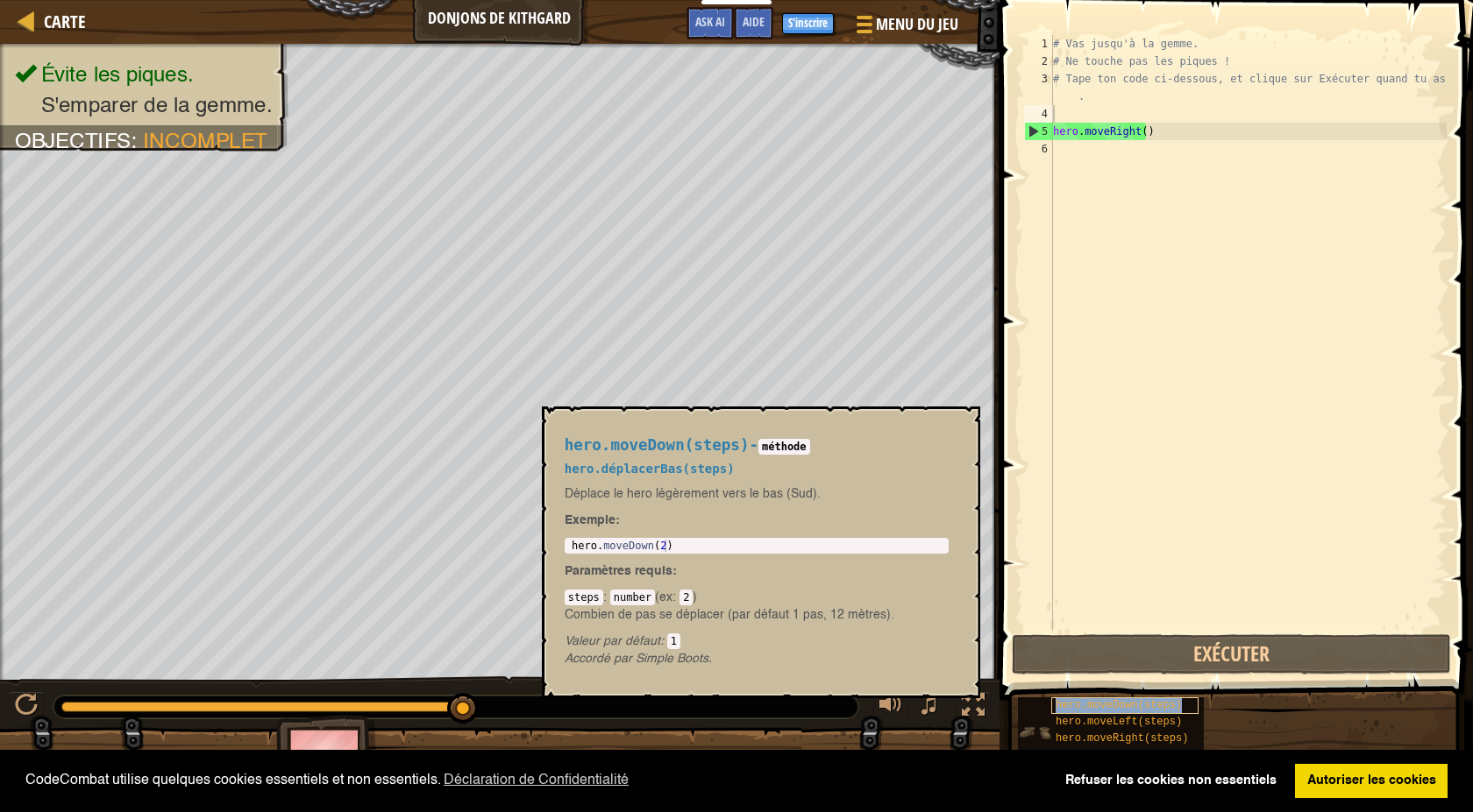
click at [1065, 705] on span "hero.moveDown(steps)" at bounding box center [1118, 704] width 126 height 12
click at [1067, 703] on span "hero.moveDown(steps)" at bounding box center [1118, 704] width 126 height 12
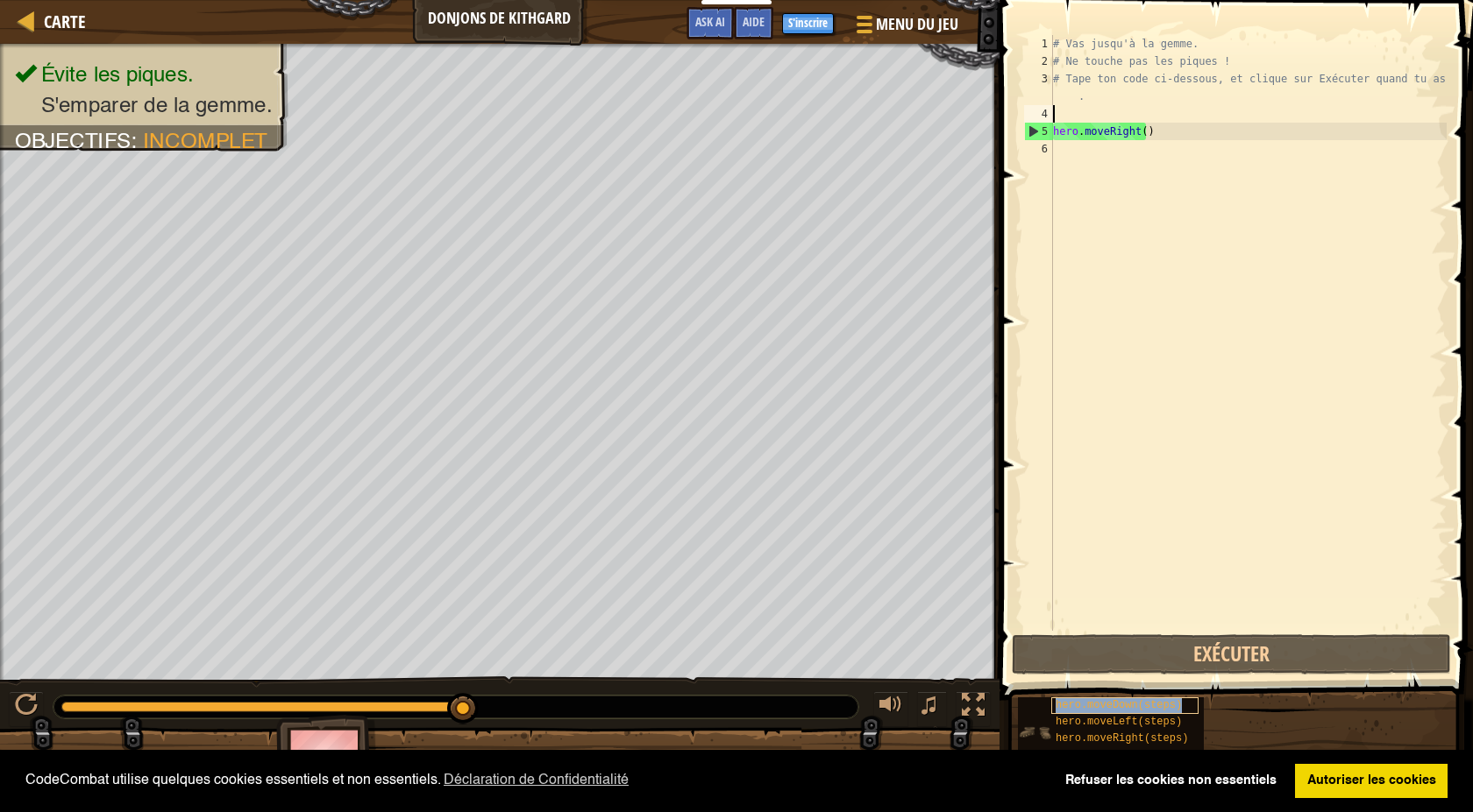
click at [1068, 703] on span "hero.moveDown(steps)" at bounding box center [1118, 704] width 126 height 12
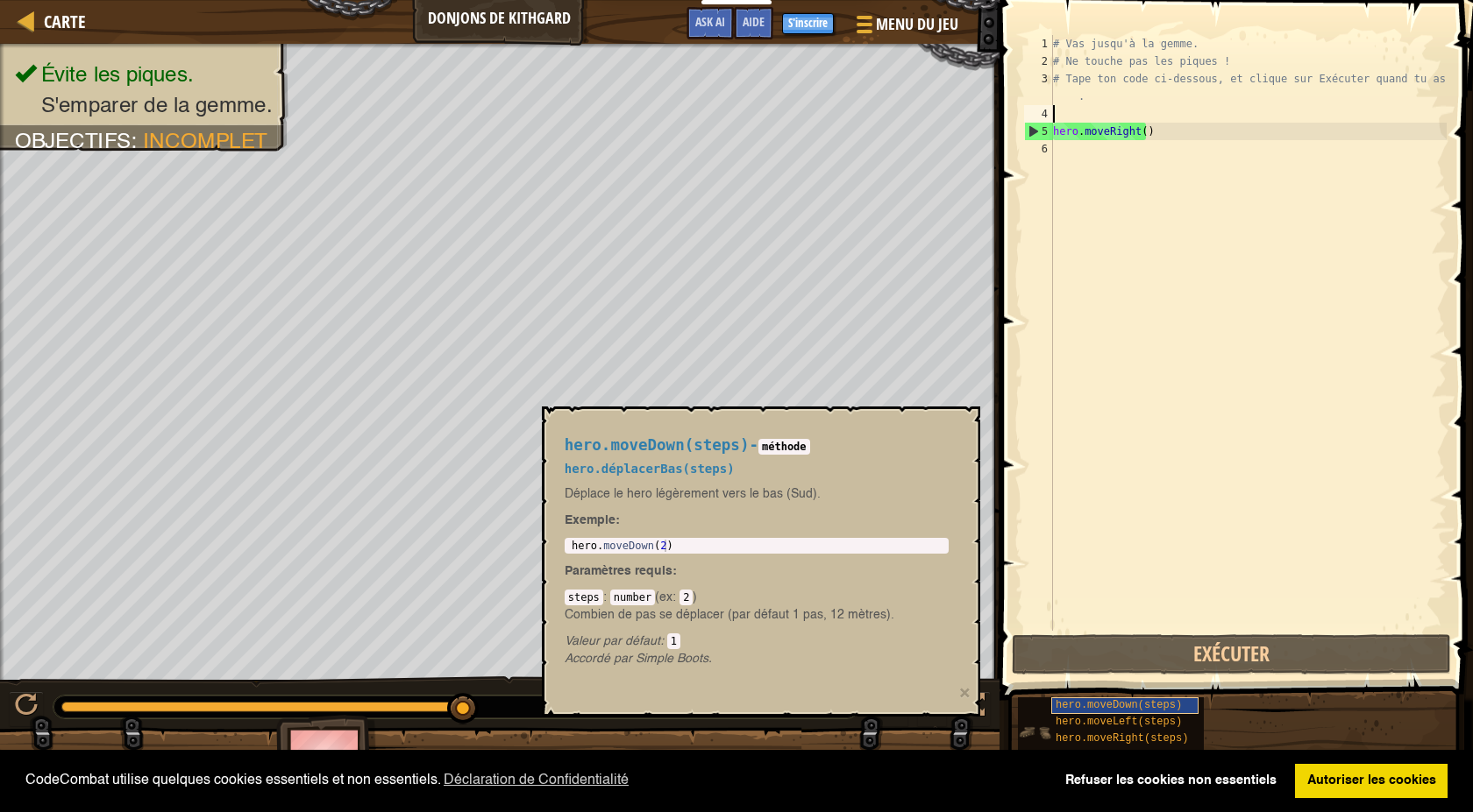
click at [1068, 703] on span "hero.moveDown(steps)" at bounding box center [1118, 704] width 126 height 12
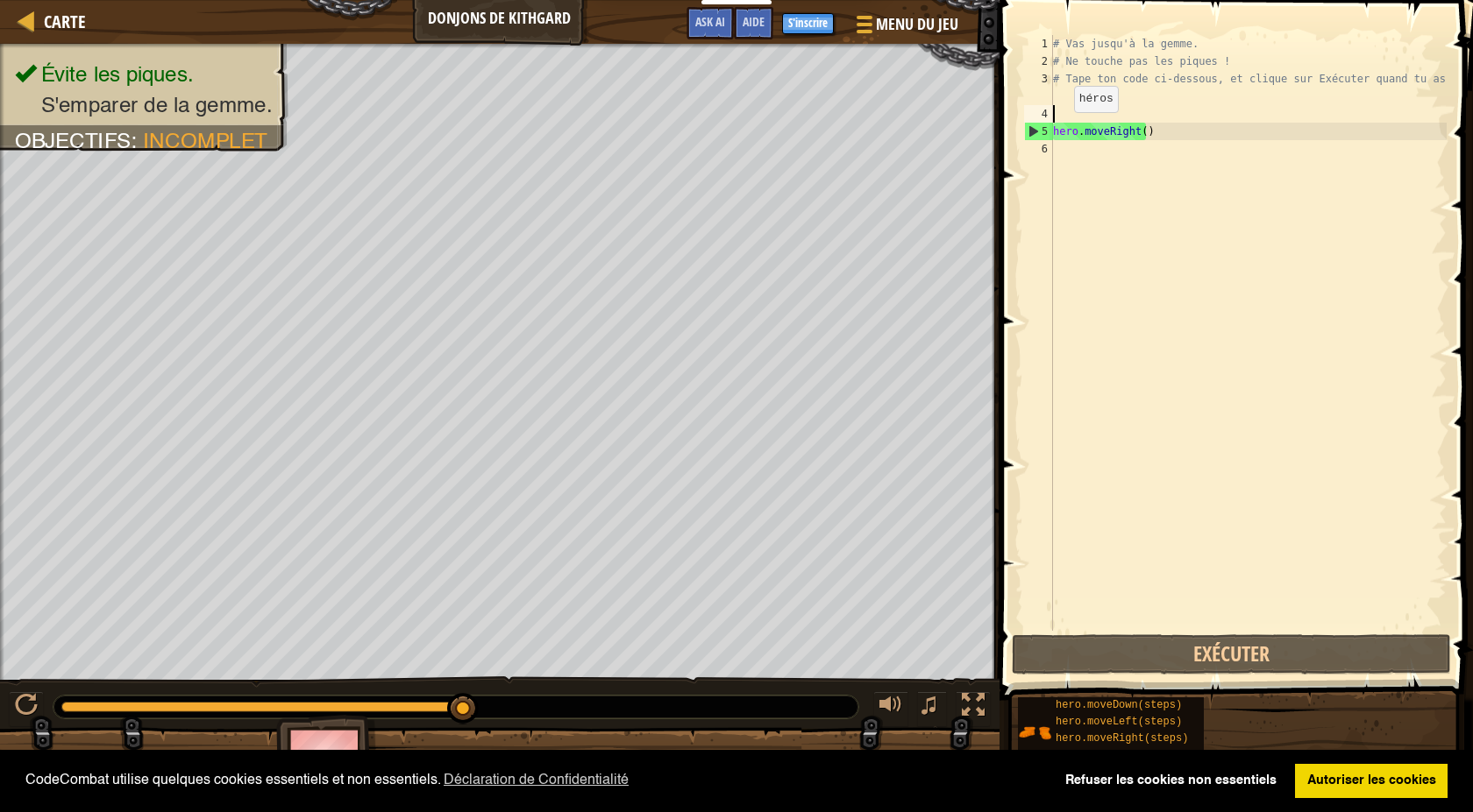
click at [1059, 130] on div "# Vas jusqu'à la gemme. # Ne touche pas les piques ! # Tape ton code ci-dessous…" at bounding box center [1248, 350] width 397 height 631
click at [1049, 111] on div "4" at bounding box center [1039, 113] width 29 height 17
type textarea "hero.moveRight()"
type textarea "h"
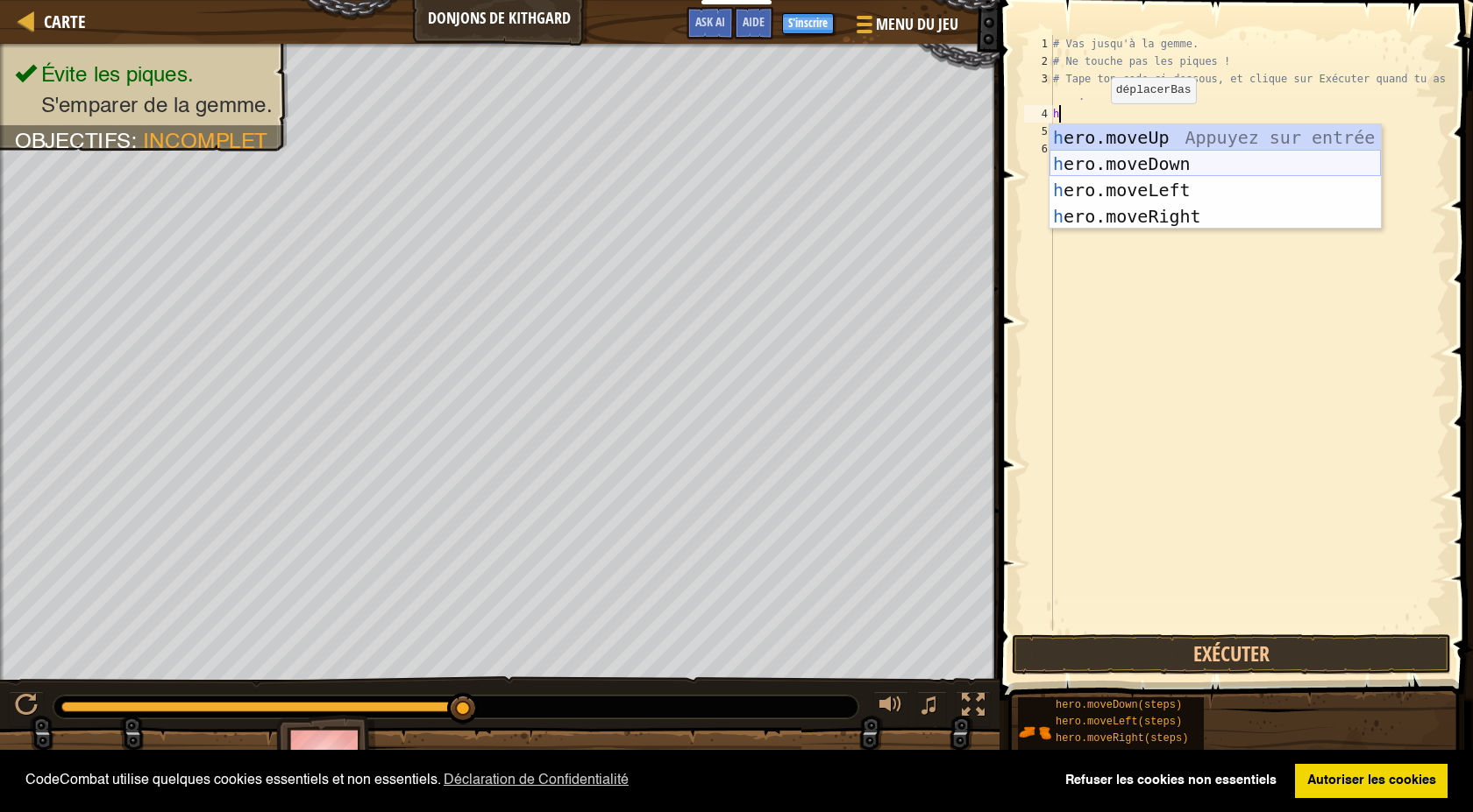
click at [1107, 161] on div "h ero.moveUp Appuyez sur entrée h ero.moveDown Appuyez sur entrée h ero.moveLef…" at bounding box center [1215, 203] width 331 height 158
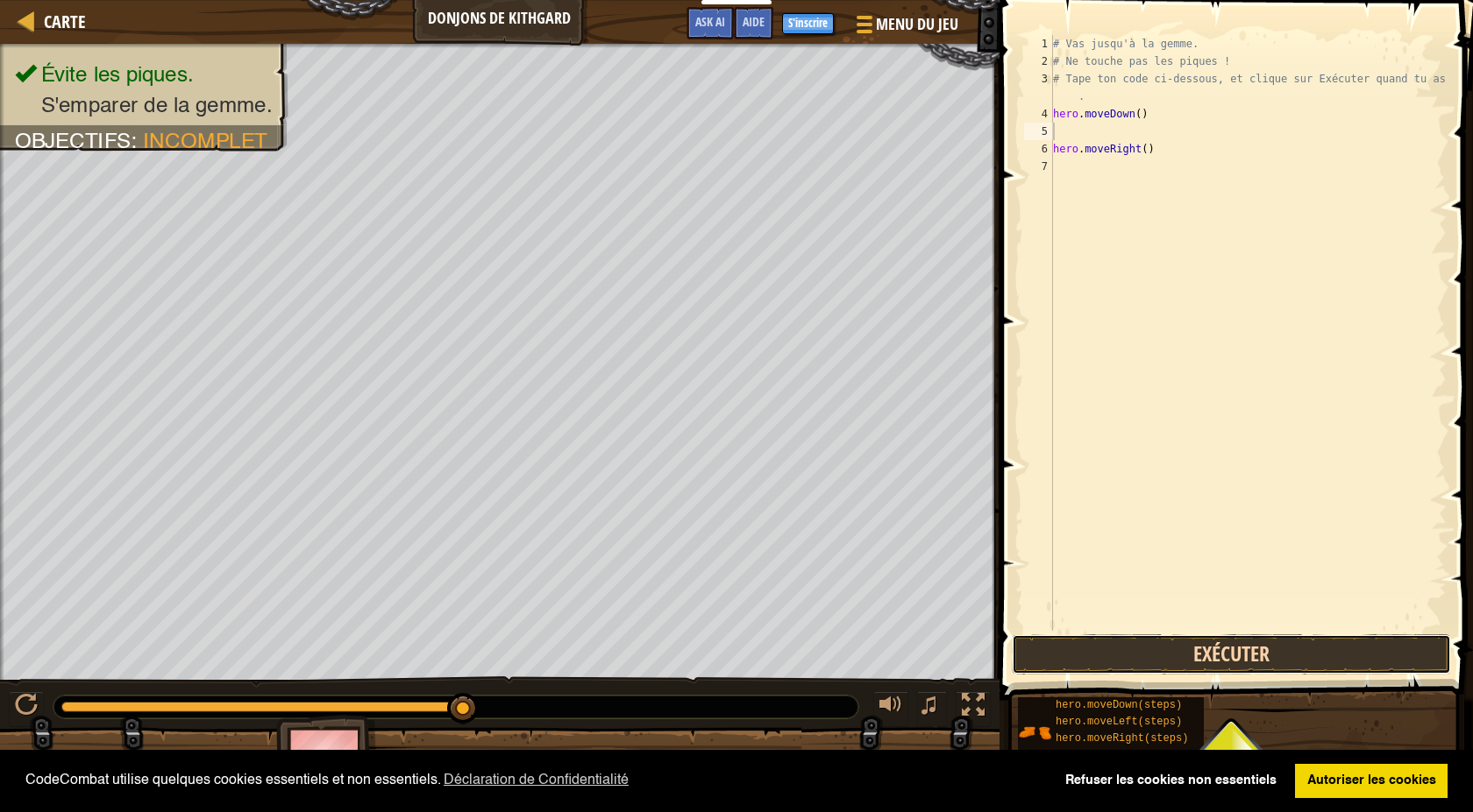
click at [1129, 658] on button "Exécuter" at bounding box center [1230, 654] width 439 height 40
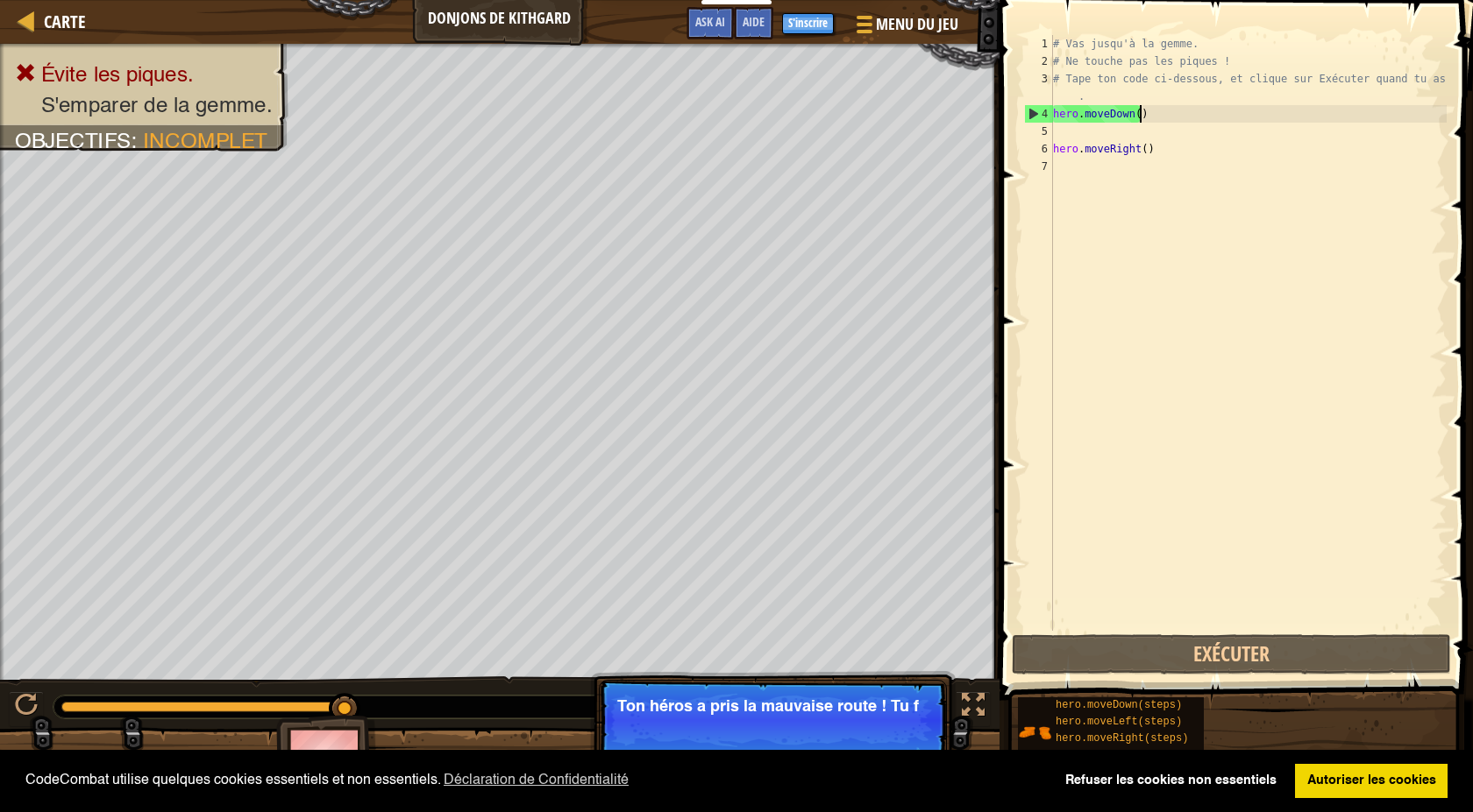
click at [1141, 111] on div "# Vas jusqu'à la gemme. # Ne touche pas les piques ! # Tape ton code ci-dessous…" at bounding box center [1248, 350] width 397 height 631
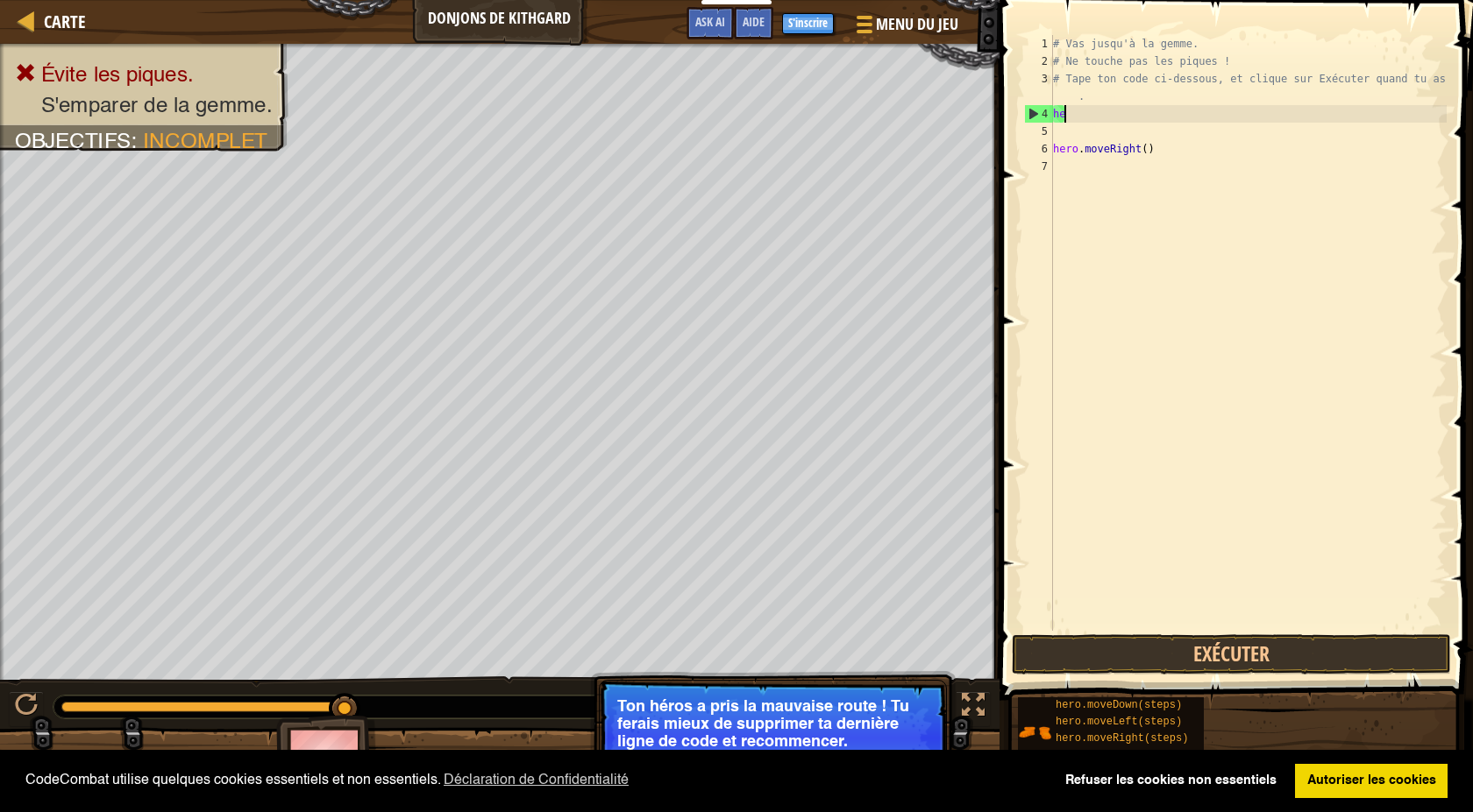
type textarea "h"
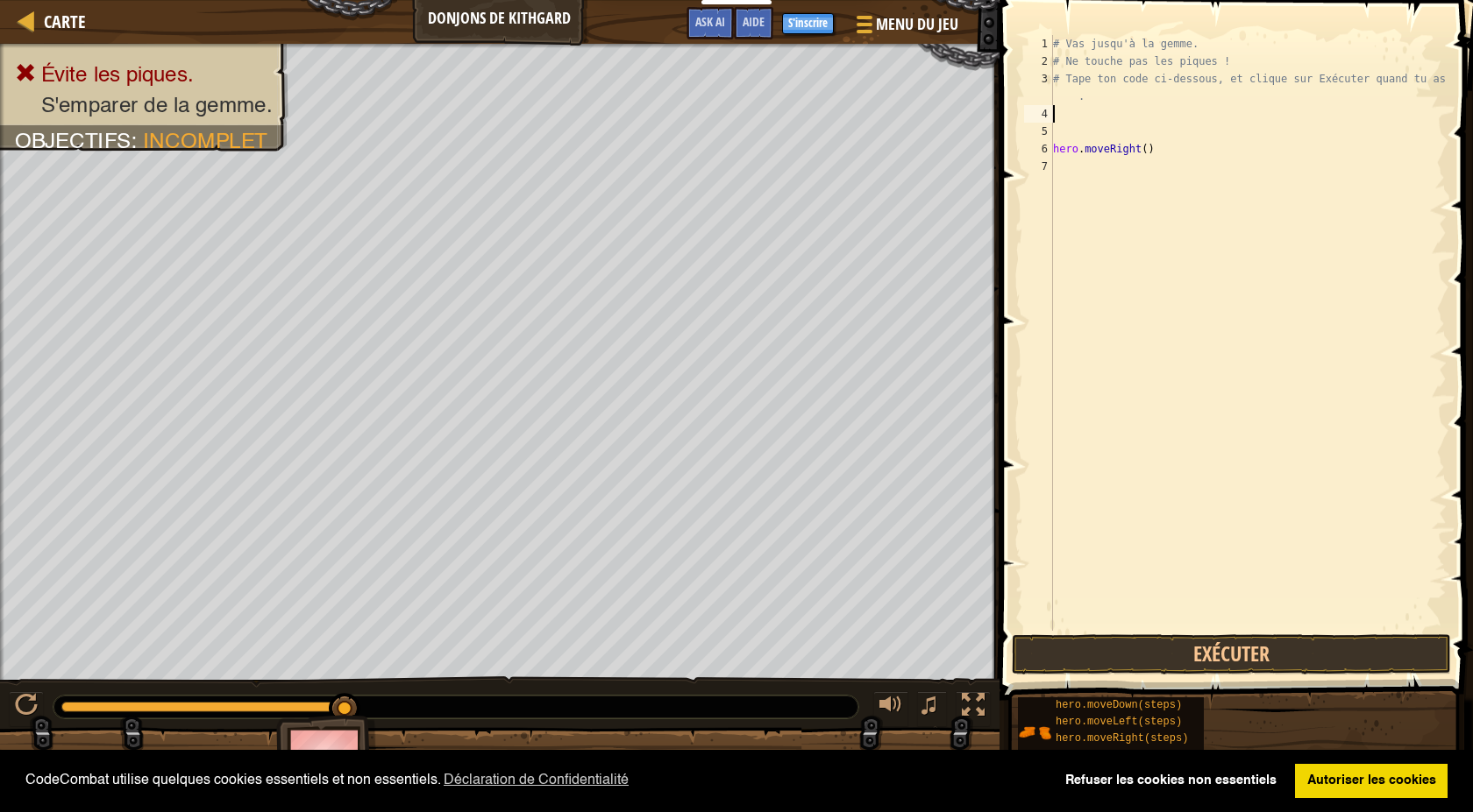
type textarea "h"
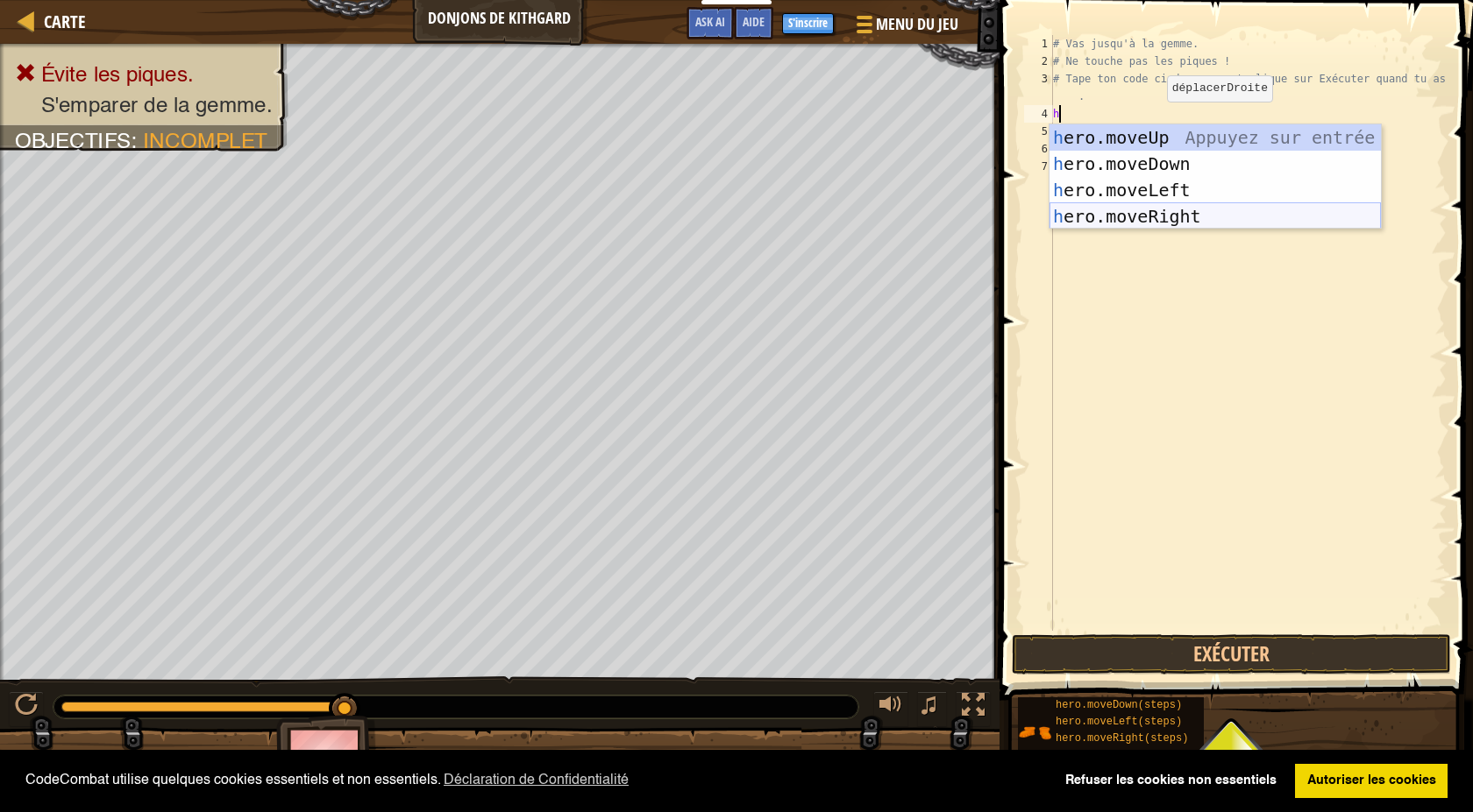
click at [1152, 210] on div "h ero.moveUp Appuyez sur entrée h ero.moveDown Appuyez sur entrée h ero.moveLef…" at bounding box center [1215, 203] width 331 height 158
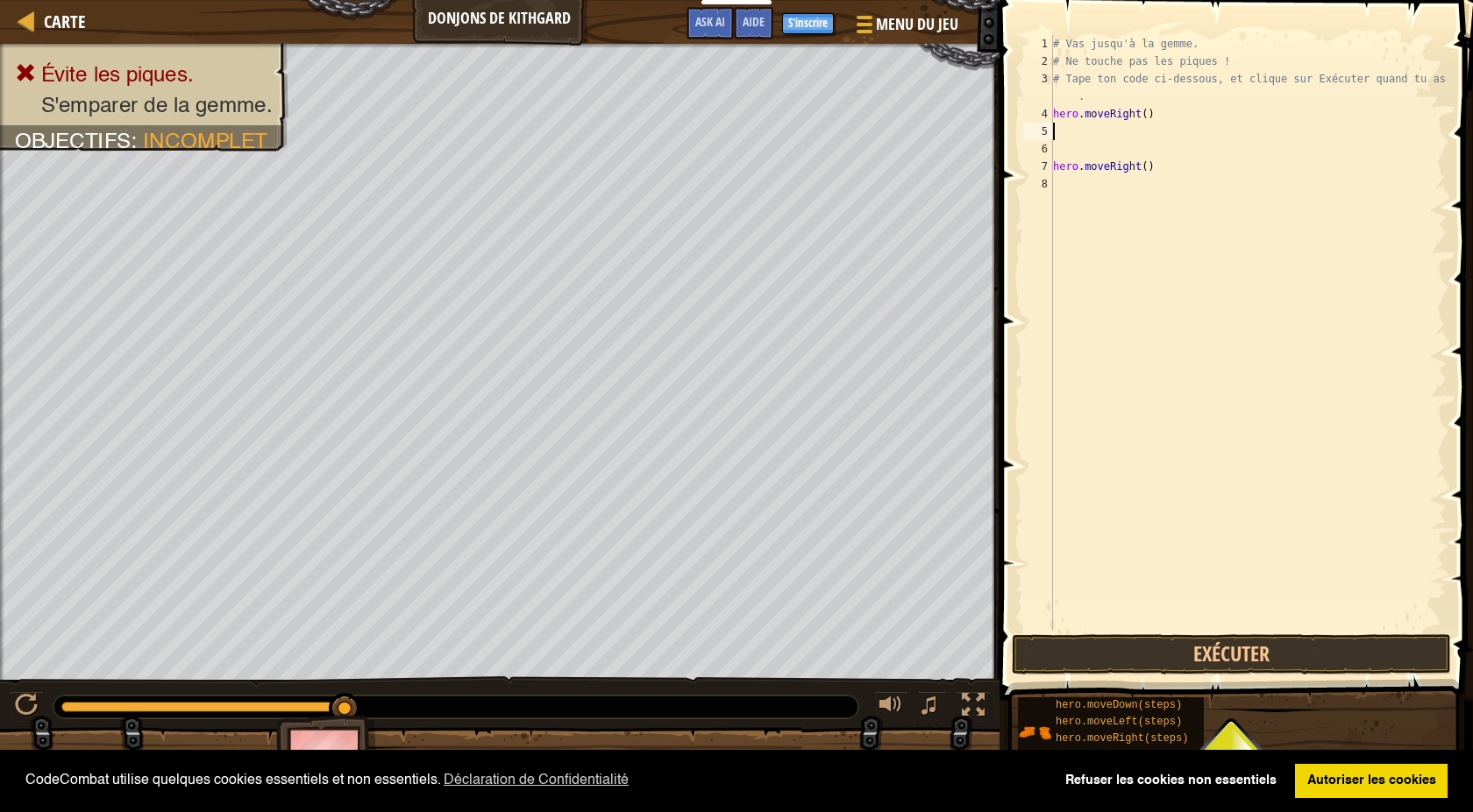
type textarea "h"
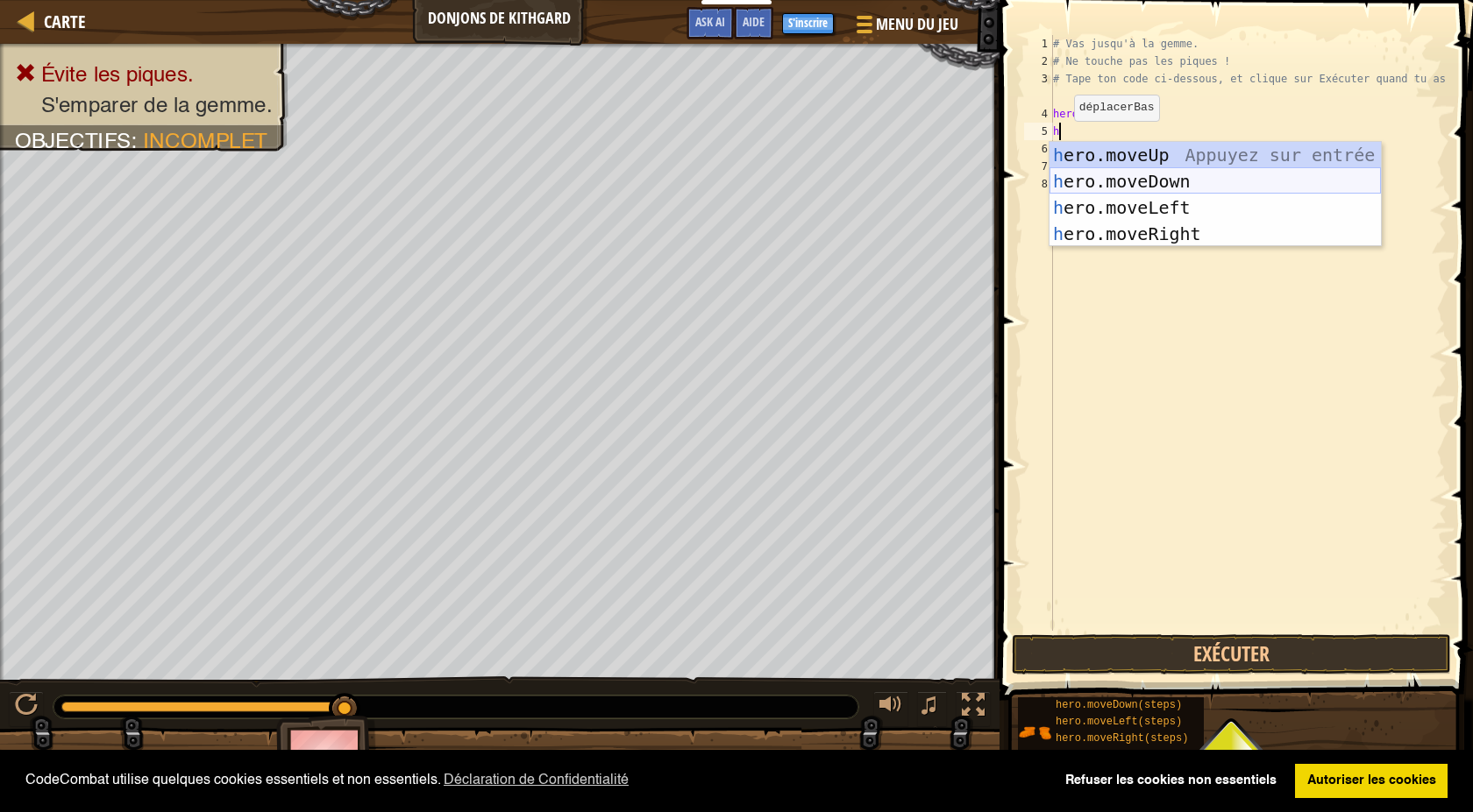
click at [1074, 182] on div "h ero.moveUp Appuyez sur entrée h ero.moveDown Appuyez sur entrée h ero.moveLef…" at bounding box center [1215, 221] width 331 height 158
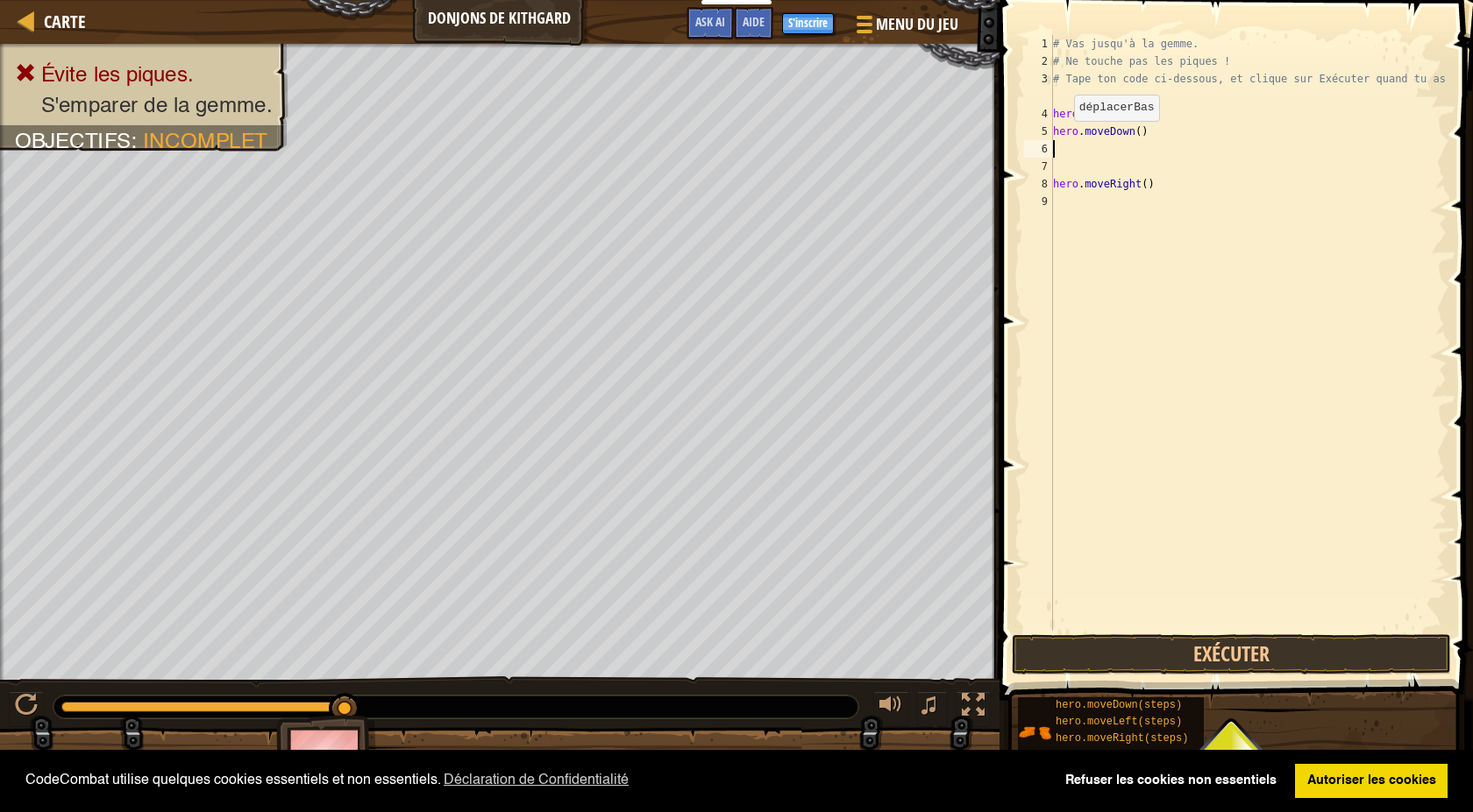
type textarea "h"
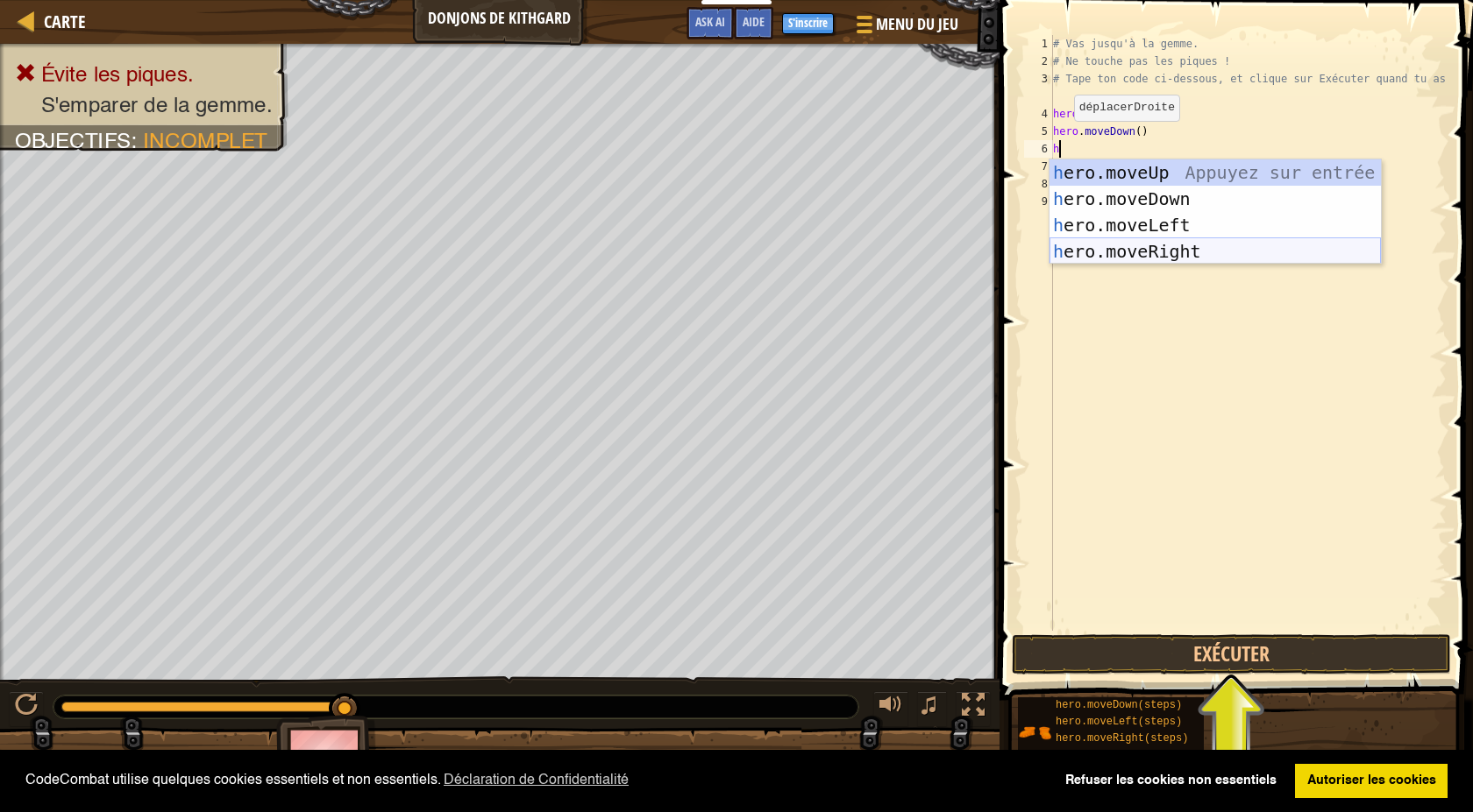
click at [1080, 246] on div "h ero.moveUp Appuyez sur entrée h ero.moveDown Appuyez sur entrée h ero.moveLef…" at bounding box center [1215, 238] width 331 height 158
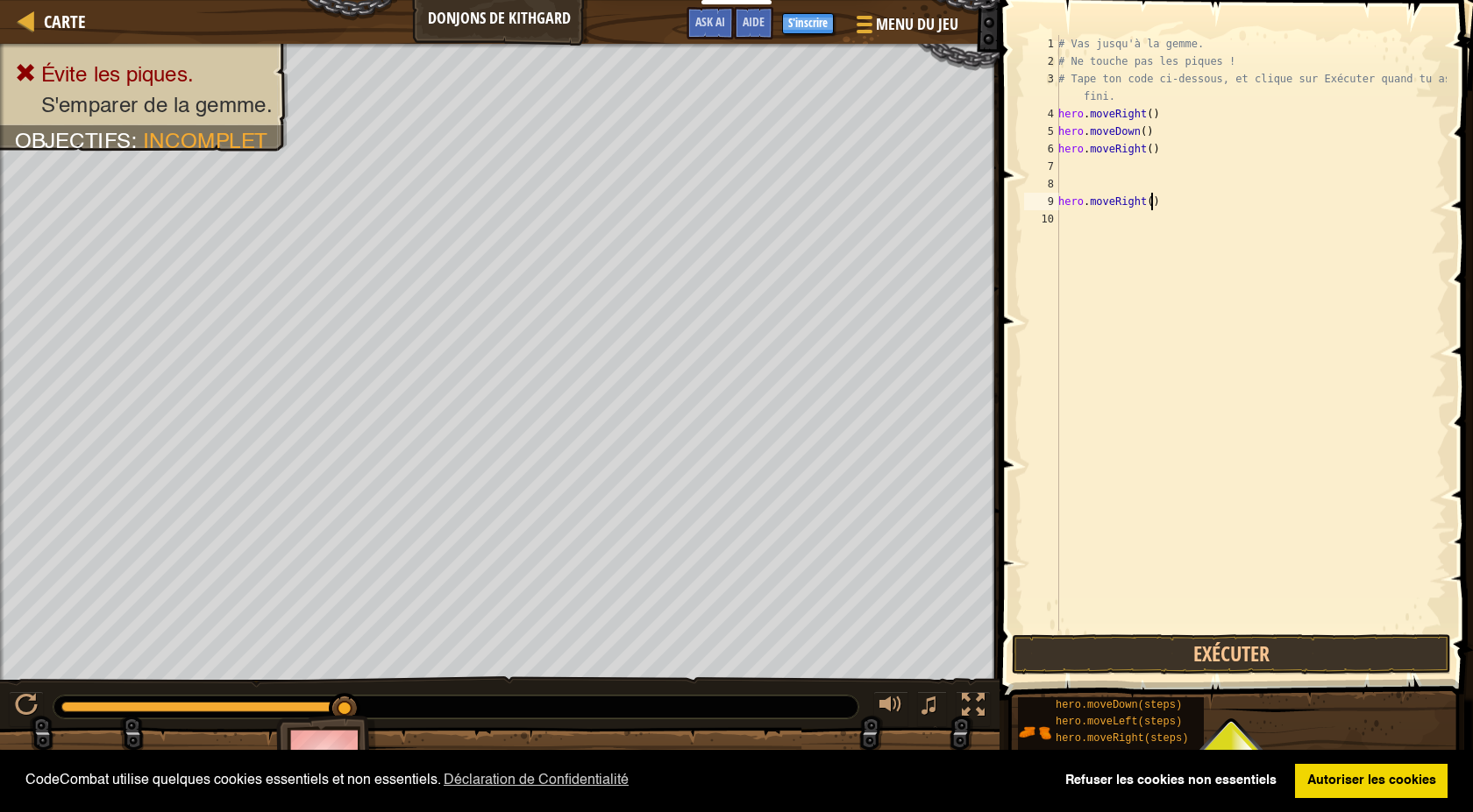
click at [1152, 196] on div "# Vas jusqu'à la gemme. # Ne touche pas les piques ! # Tape ton code ci-dessous…" at bounding box center [1249, 350] width 392 height 631
type textarea "h"
click at [1196, 650] on button "Exécuter" at bounding box center [1230, 654] width 439 height 40
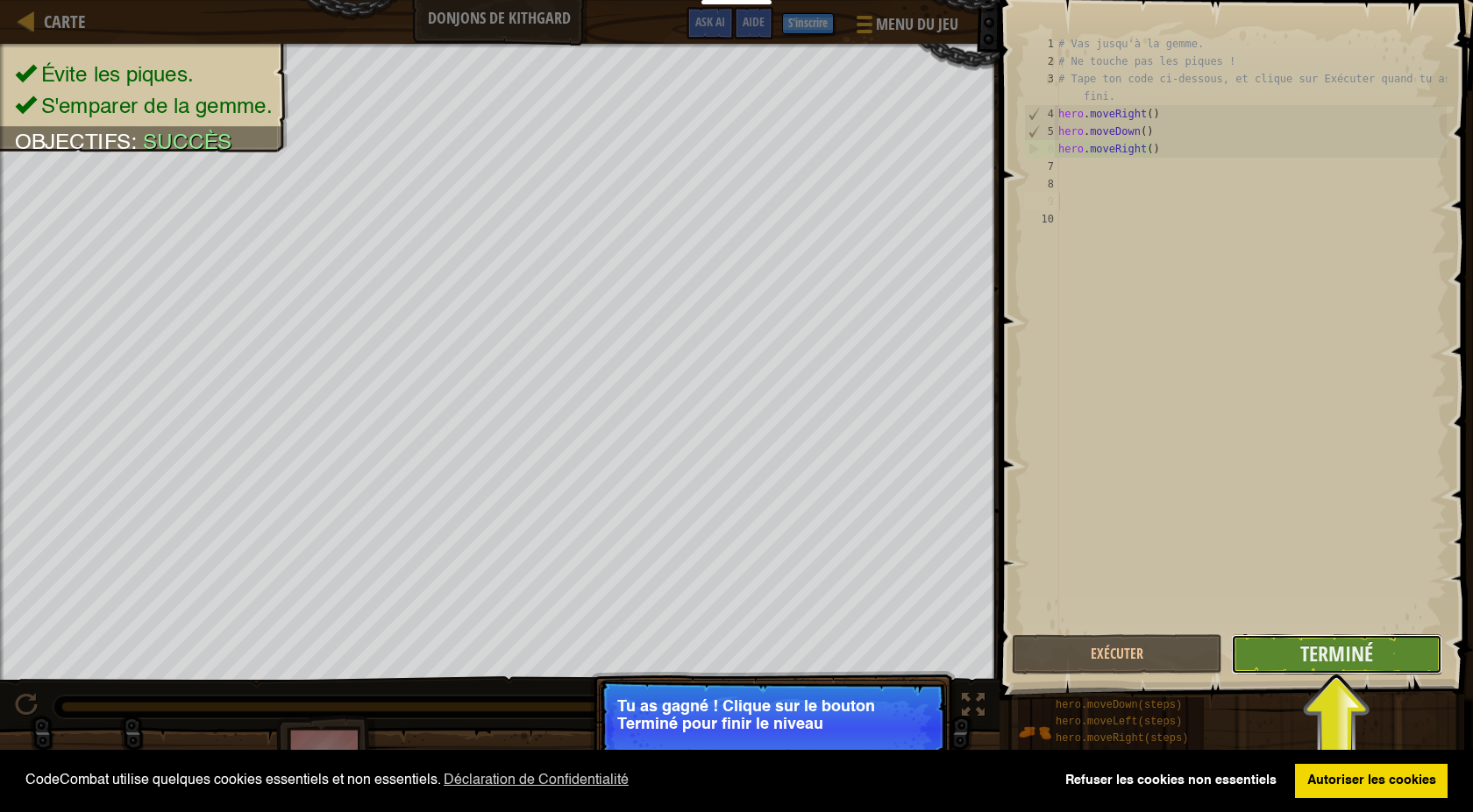
click at [1246, 661] on button "Terminé" at bounding box center [1336, 654] width 211 height 40
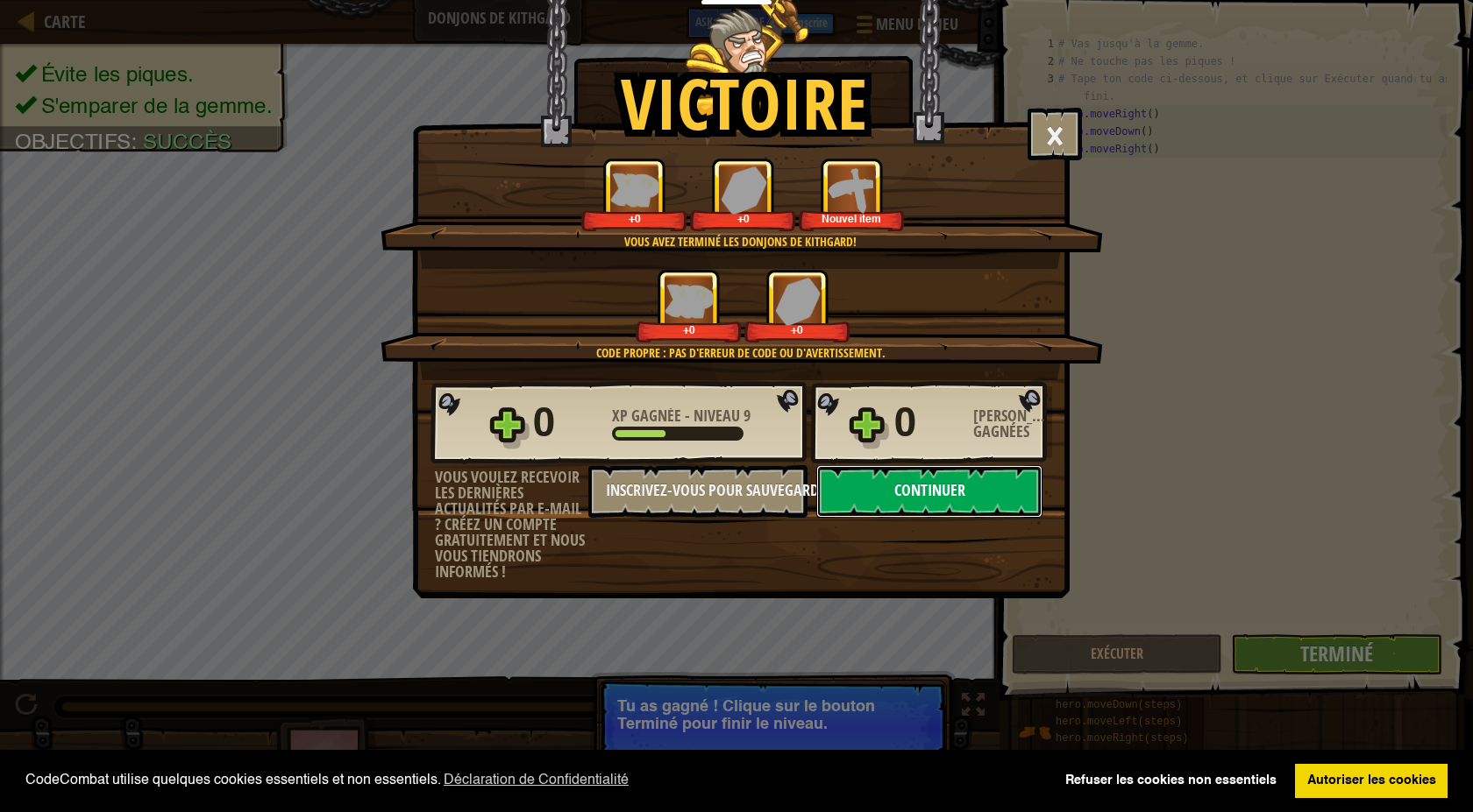
click at [977, 494] on button "Continuer" at bounding box center [929, 492] width 226 height 53
select select "fr"
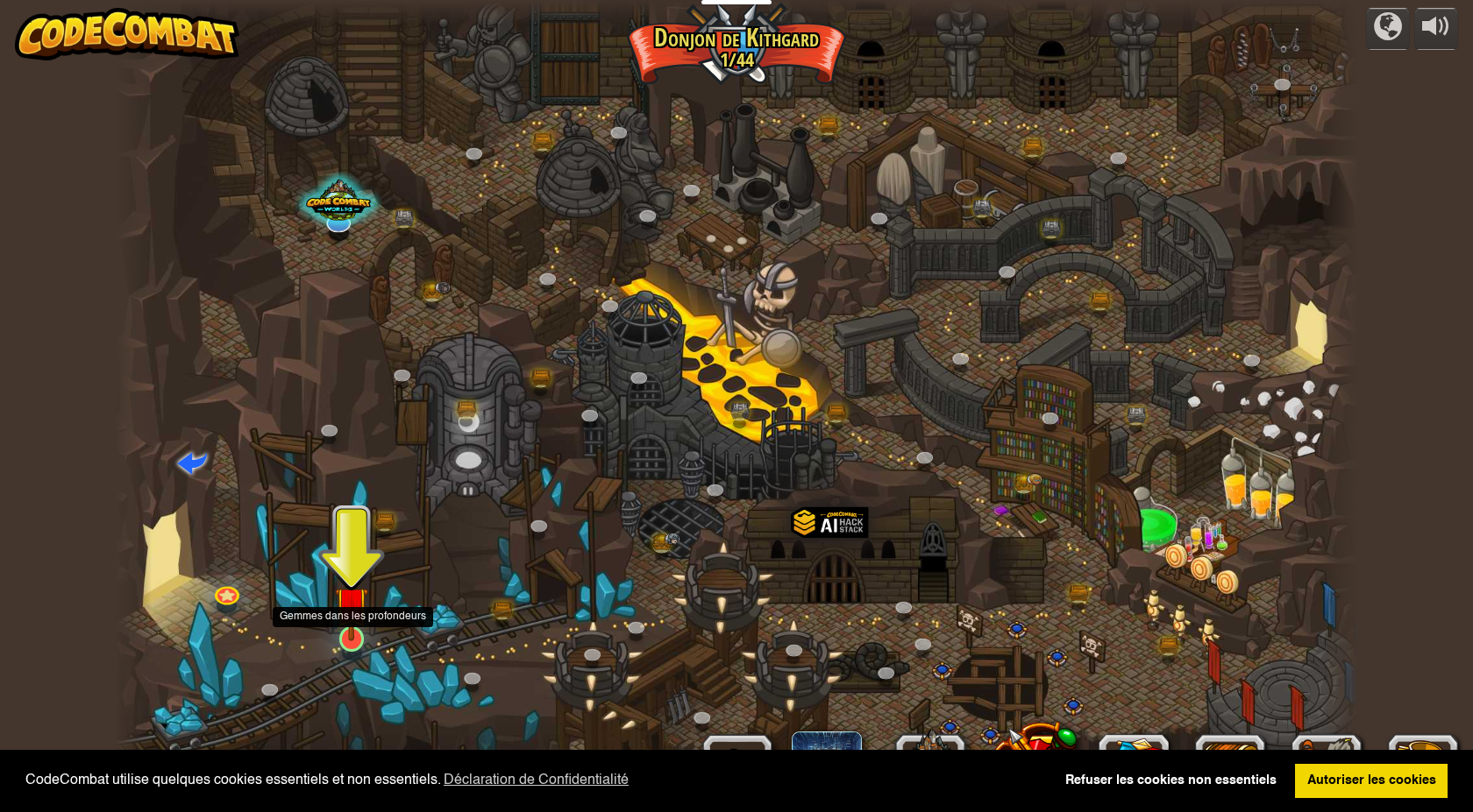
click at [344, 640] on img at bounding box center [351, 604] width 33 height 77
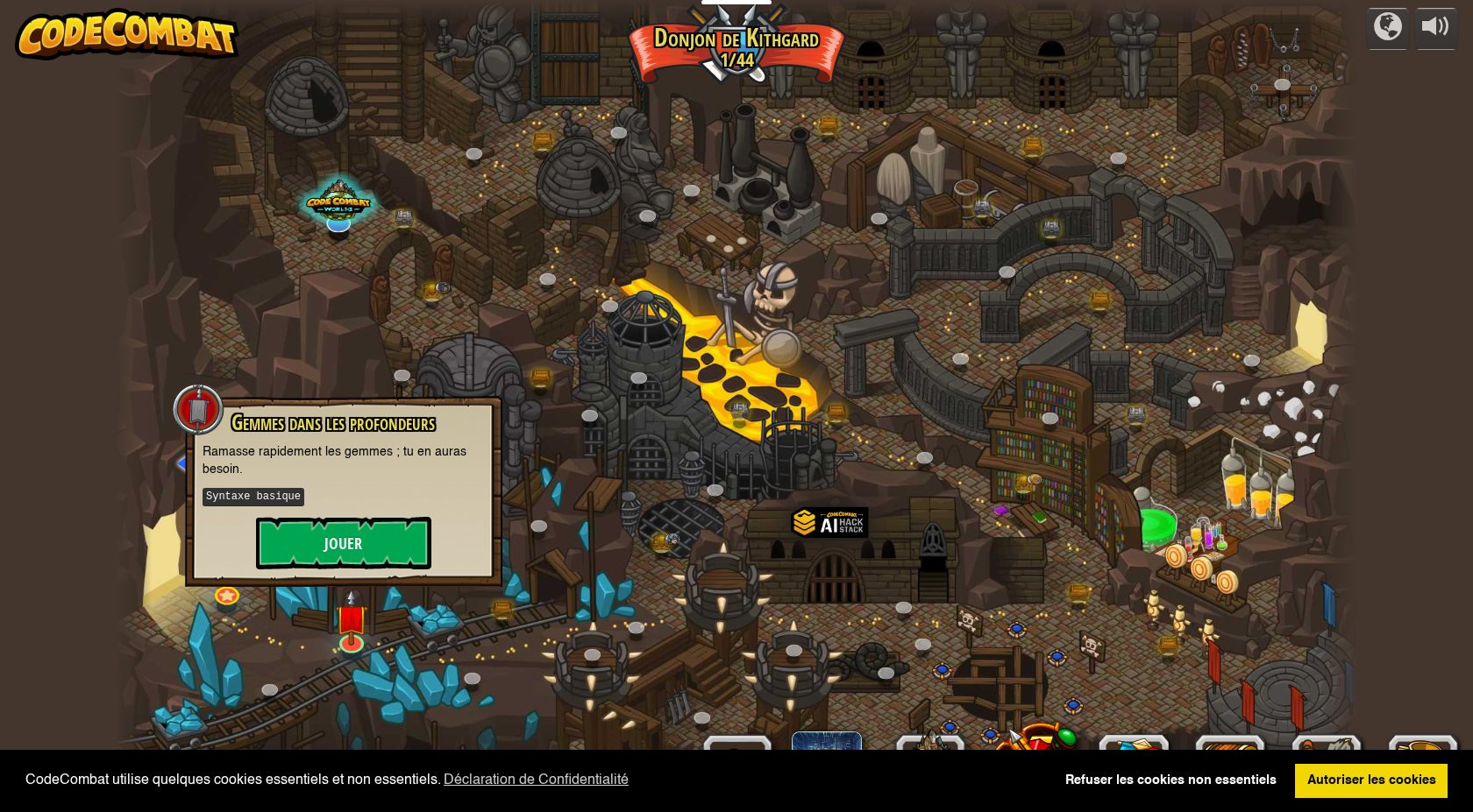
click at [325, 514] on div "Gemmes dans les profondeurs Ramasse rapidement les gemmes ; tu en auras besoin.…" at bounding box center [343, 490] width 282 height 159
click at [322, 536] on button "Jouer" at bounding box center [343, 544] width 175 height 53
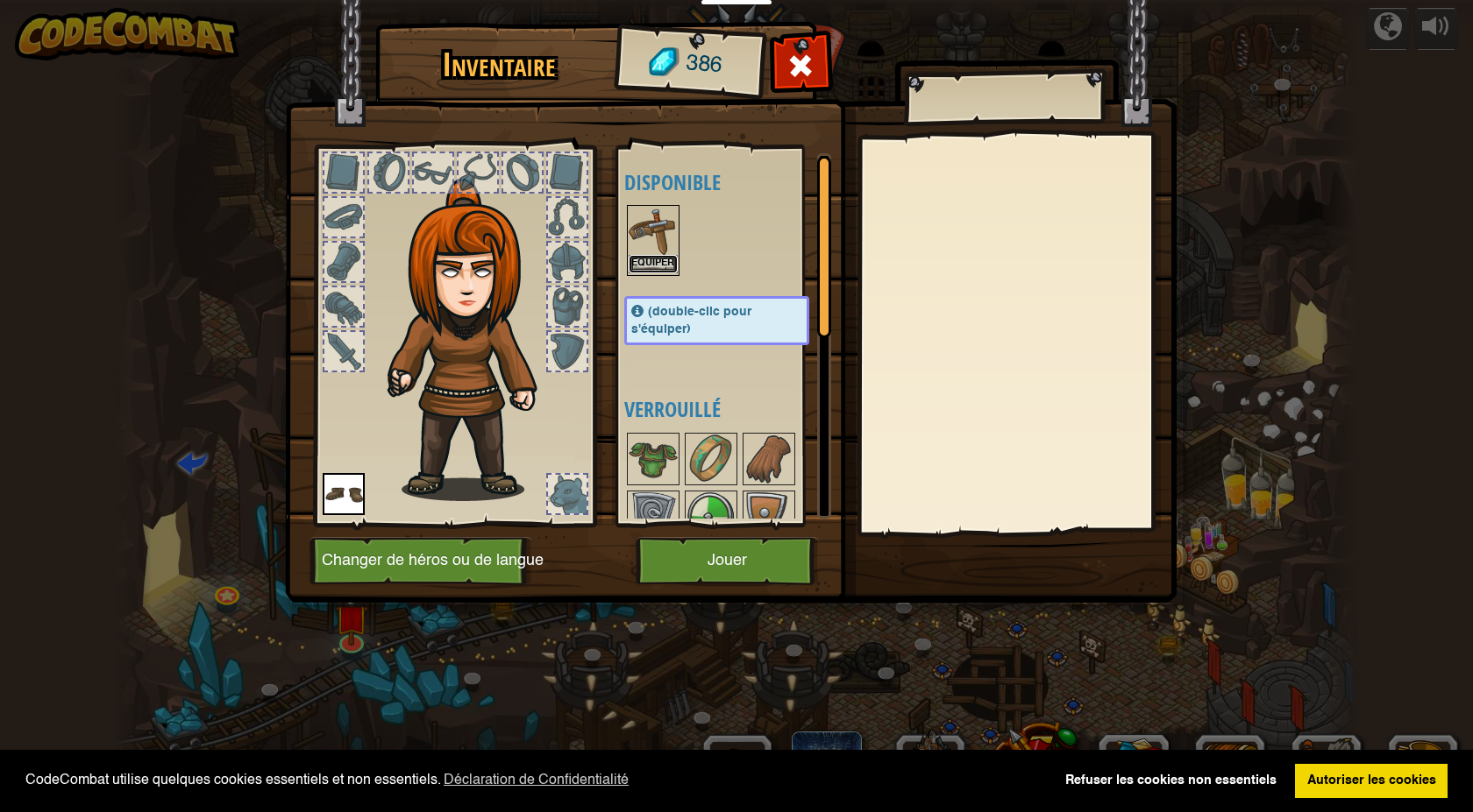
click at [646, 256] on button "Equiper" at bounding box center [653, 265] width 49 height 18
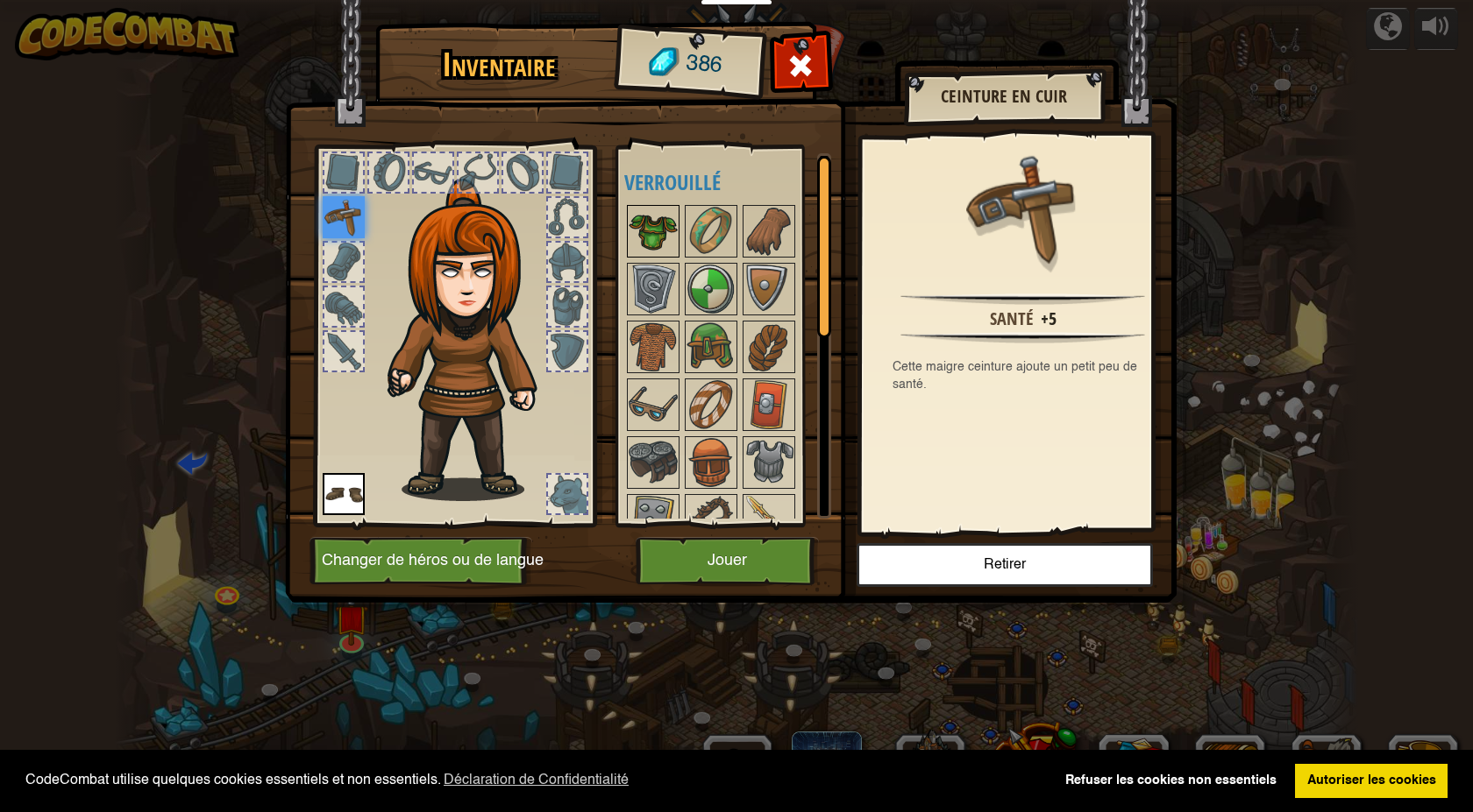
click at [650, 240] on img at bounding box center [653, 232] width 49 height 49
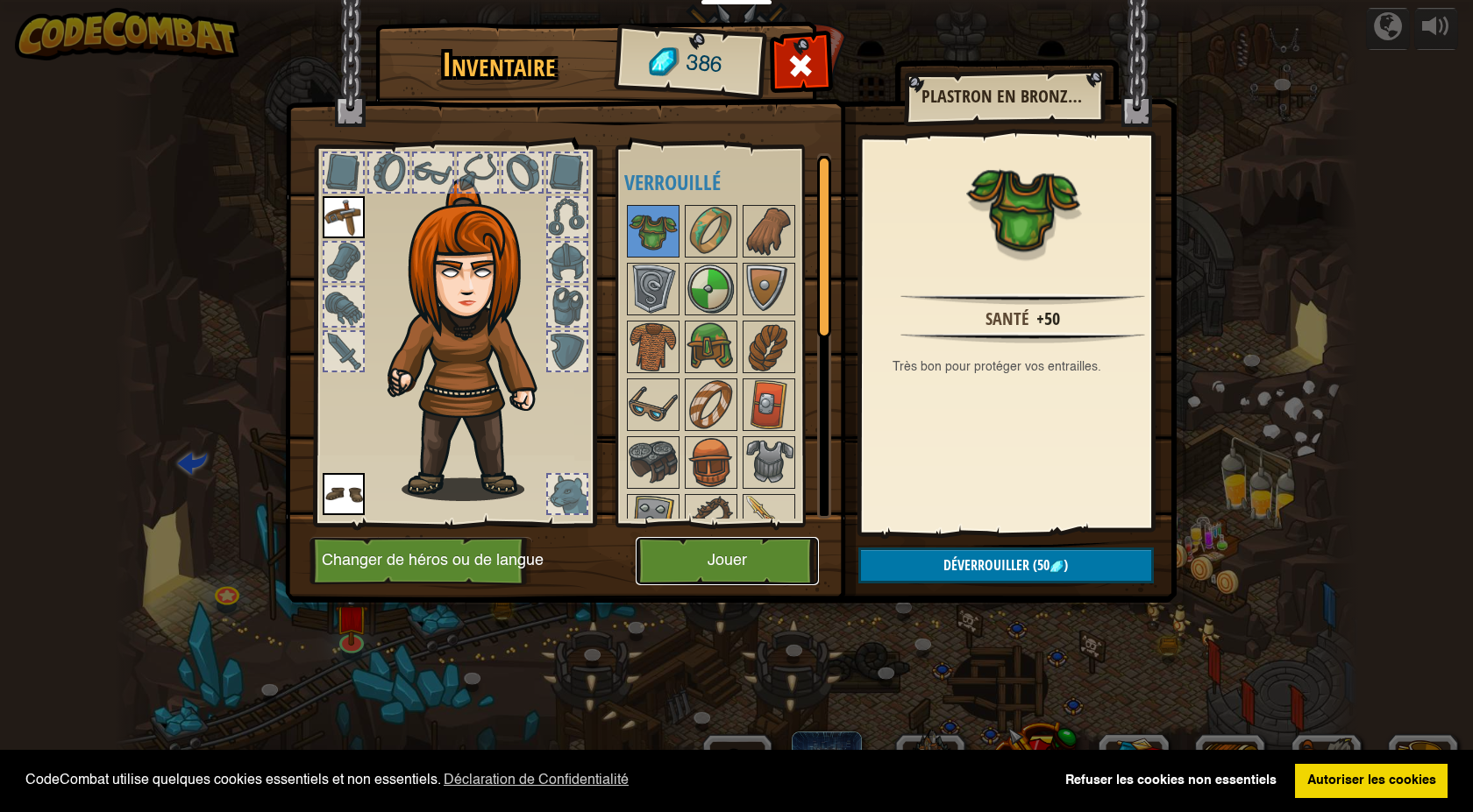
click at [746, 559] on button "Jouer" at bounding box center [726, 561] width 183 height 48
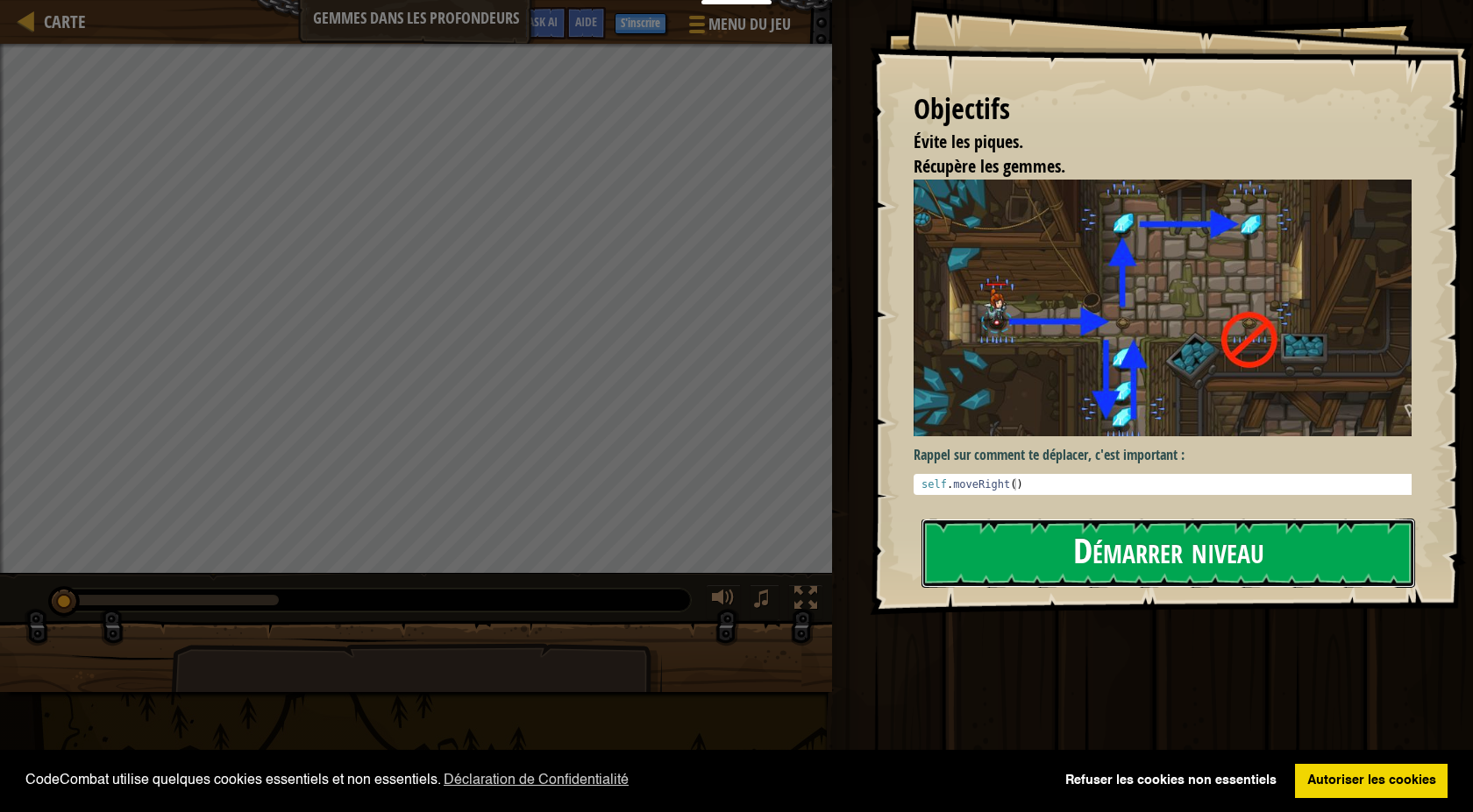
click at [1174, 562] on button "Démarrer niveau" at bounding box center [1167, 554] width 494 height 69
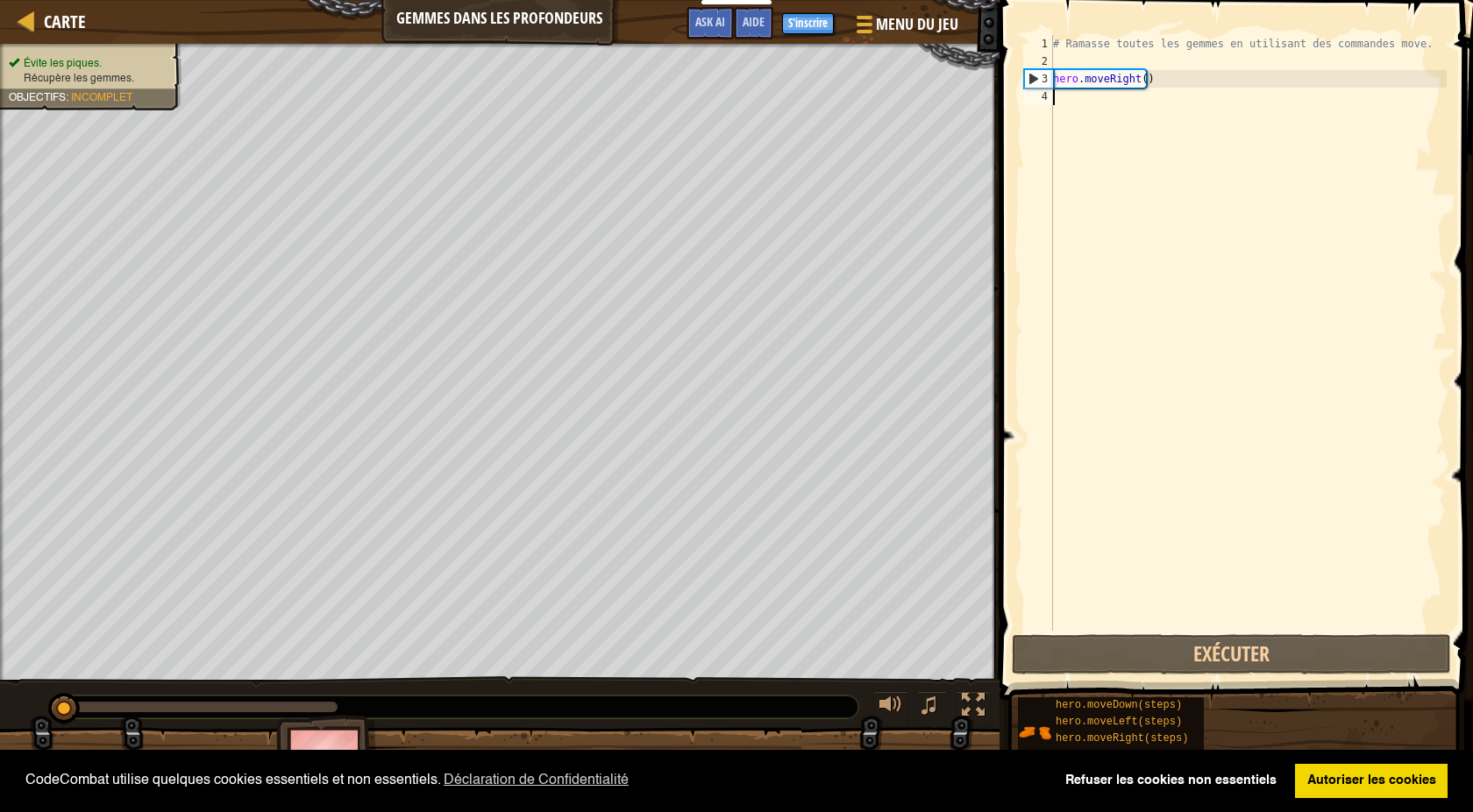
type textarea "h"
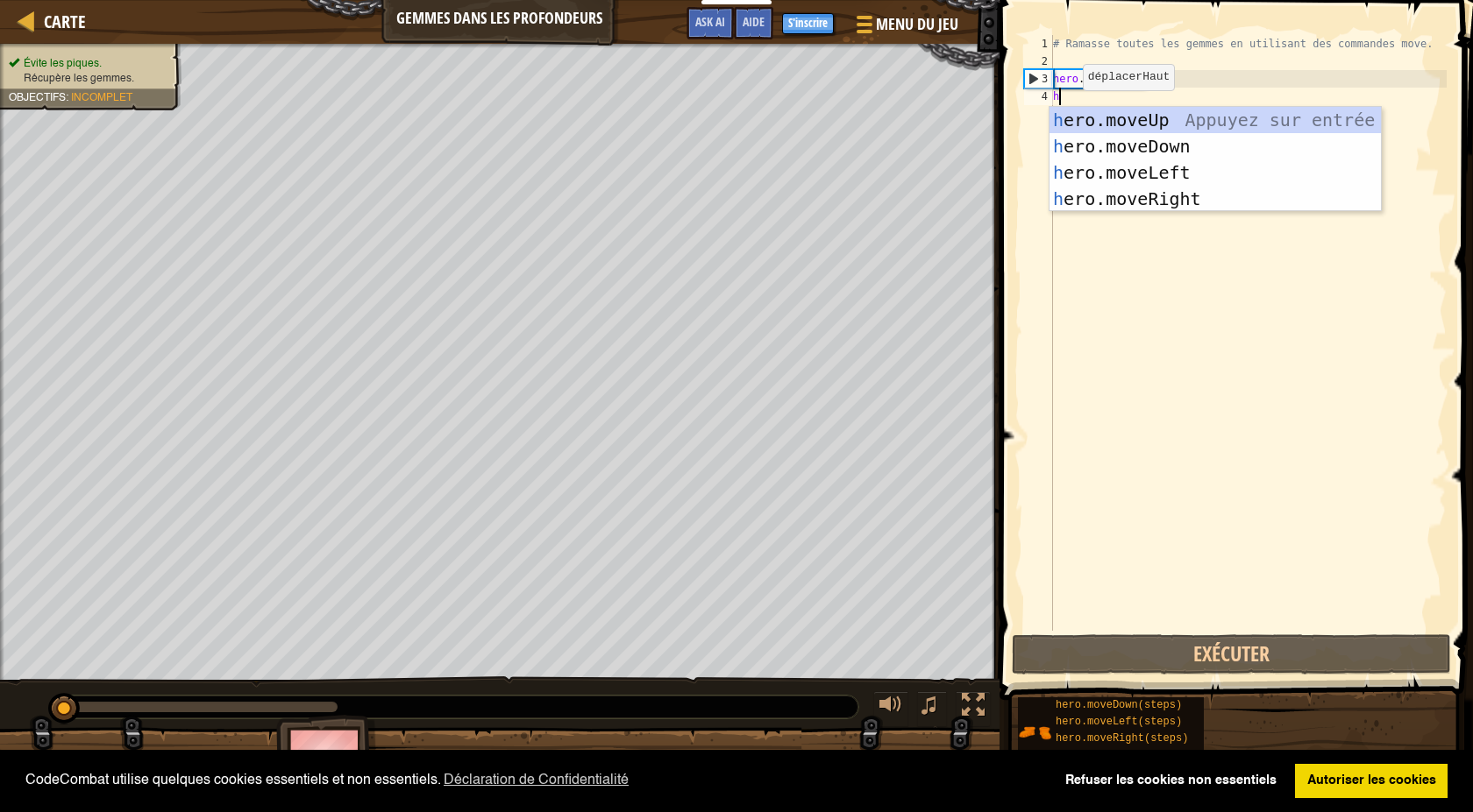
scroll to position [8, 0]
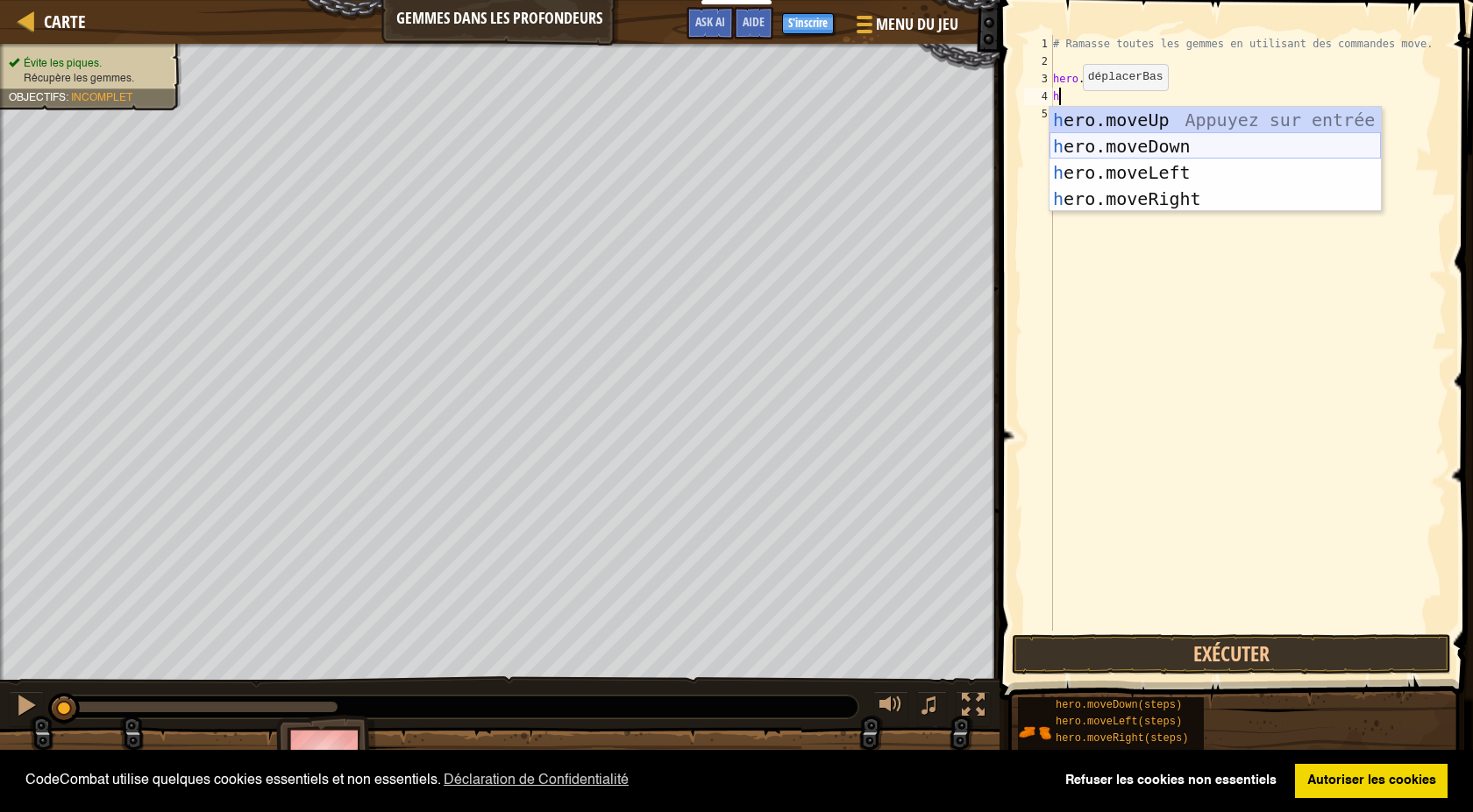
click at [1087, 142] on div "h ero.moveUp Appuyez sur entrée h ero.moveDown Appuyez sur entrée h ero.moveLef…" at bounding box center [1215, 185] width 331 height 158
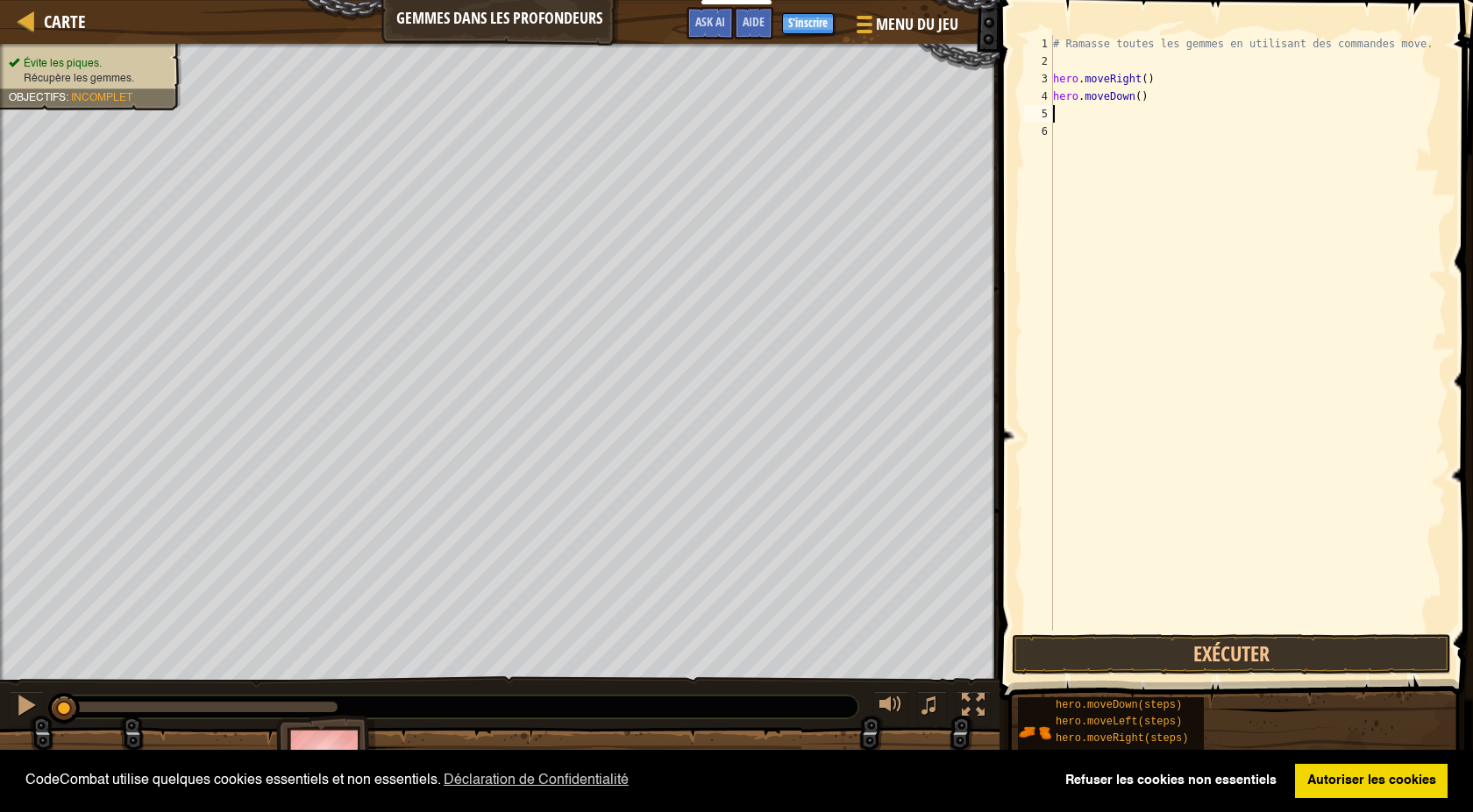
type textarea "h"
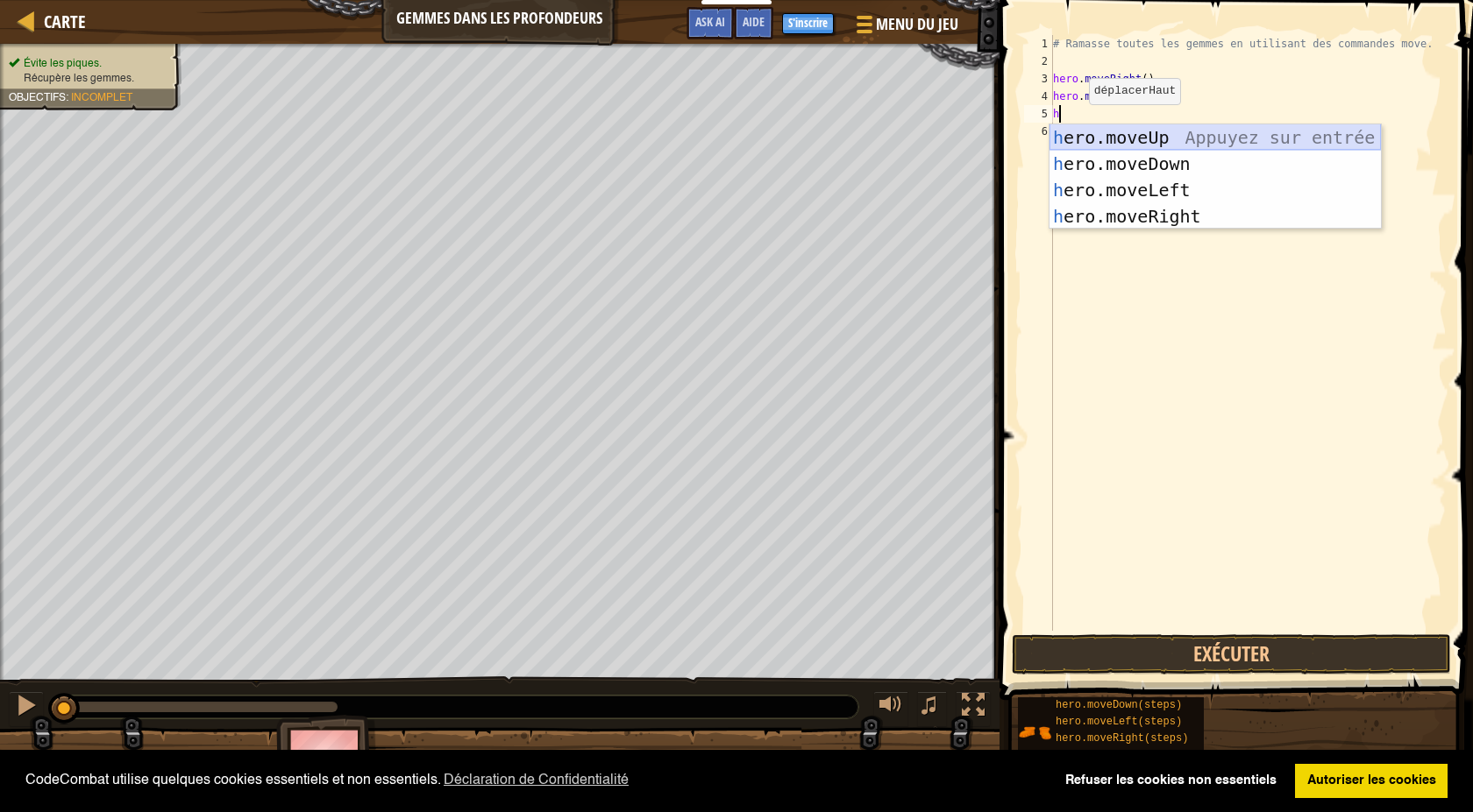
click at [1092, 139] on div "h ero.moveUp Appuyez sur entrée h ero.moveDown Appuyez sur entrée h ero.moveLef…" at bounding box center [1215, 203] width 331 height 158
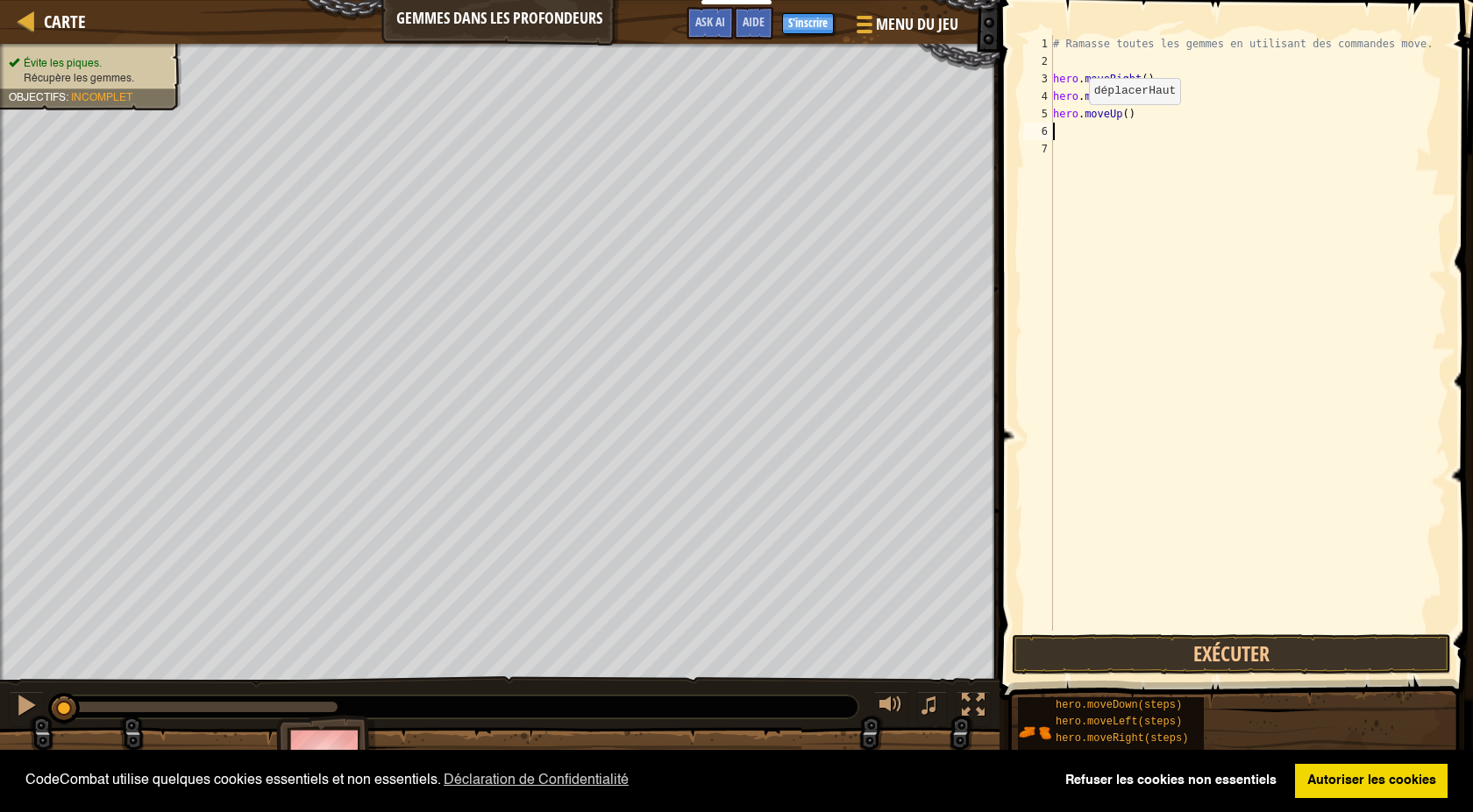
type textarea "h"
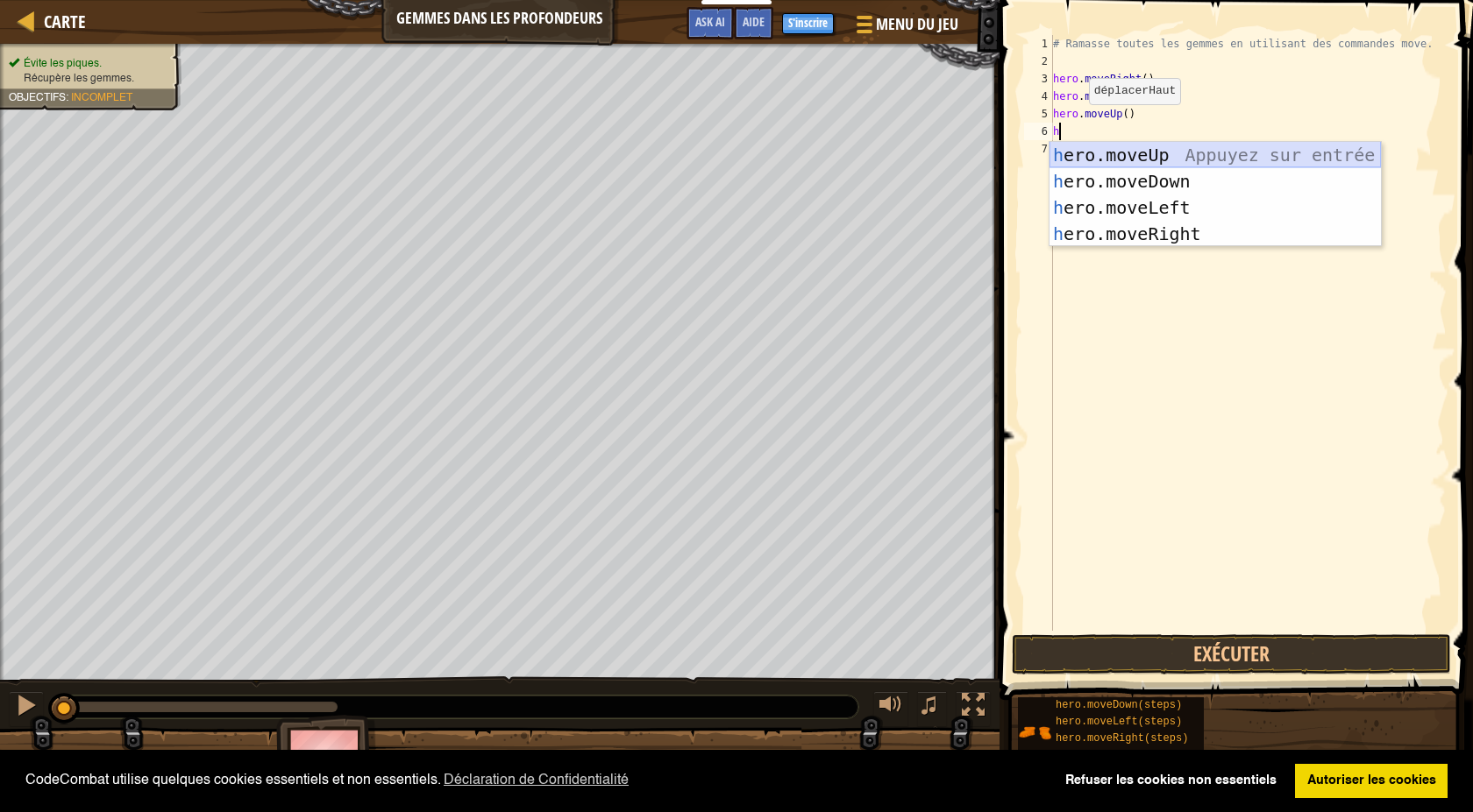
click at [1080, 152] on div "h ero.moveUp Appuyez sur entrée h ero.moveDown Appuyez sur entrée h ero.moveLef…" at bounding box center [1215, 221] width 331 height 158
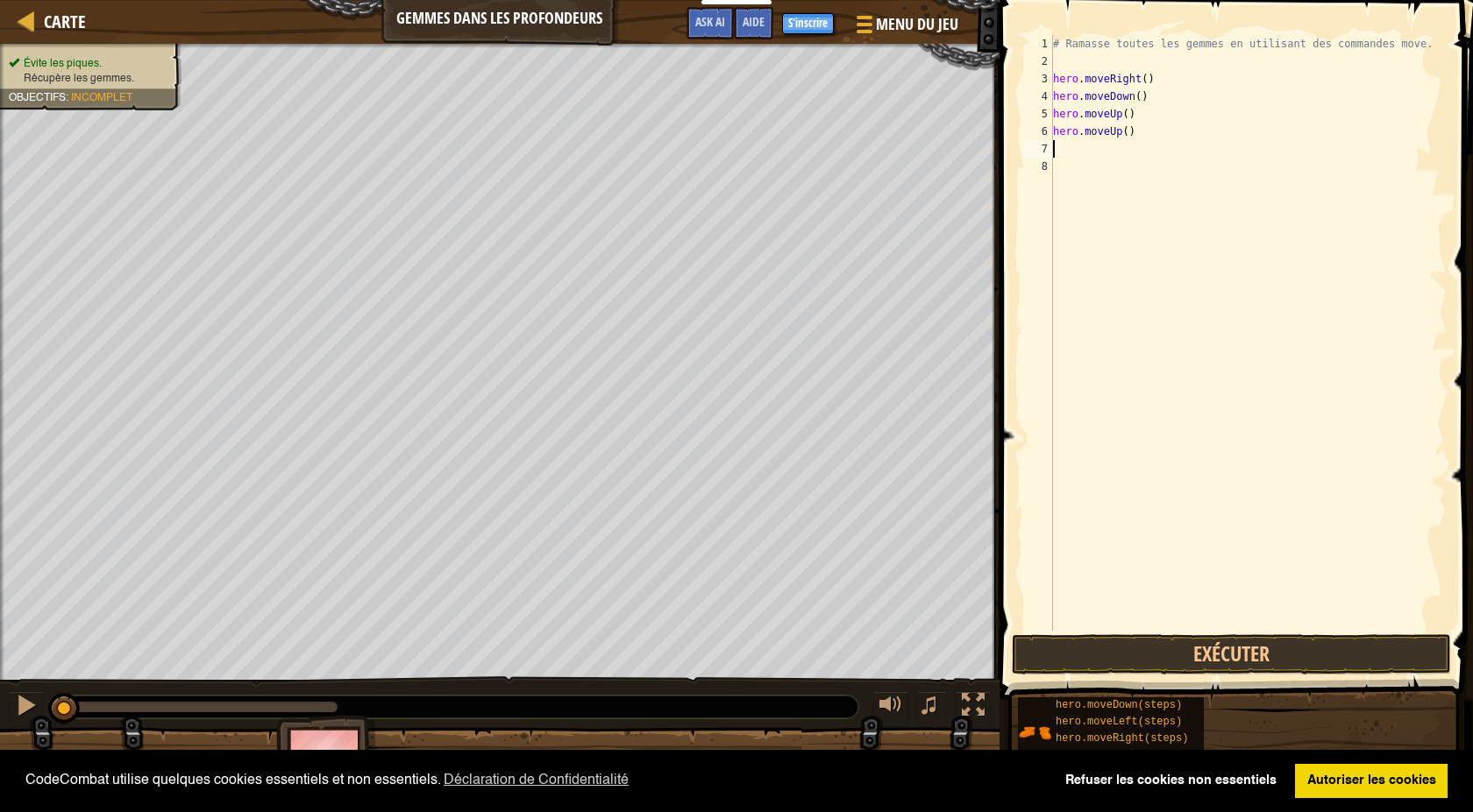
type textarea "h"
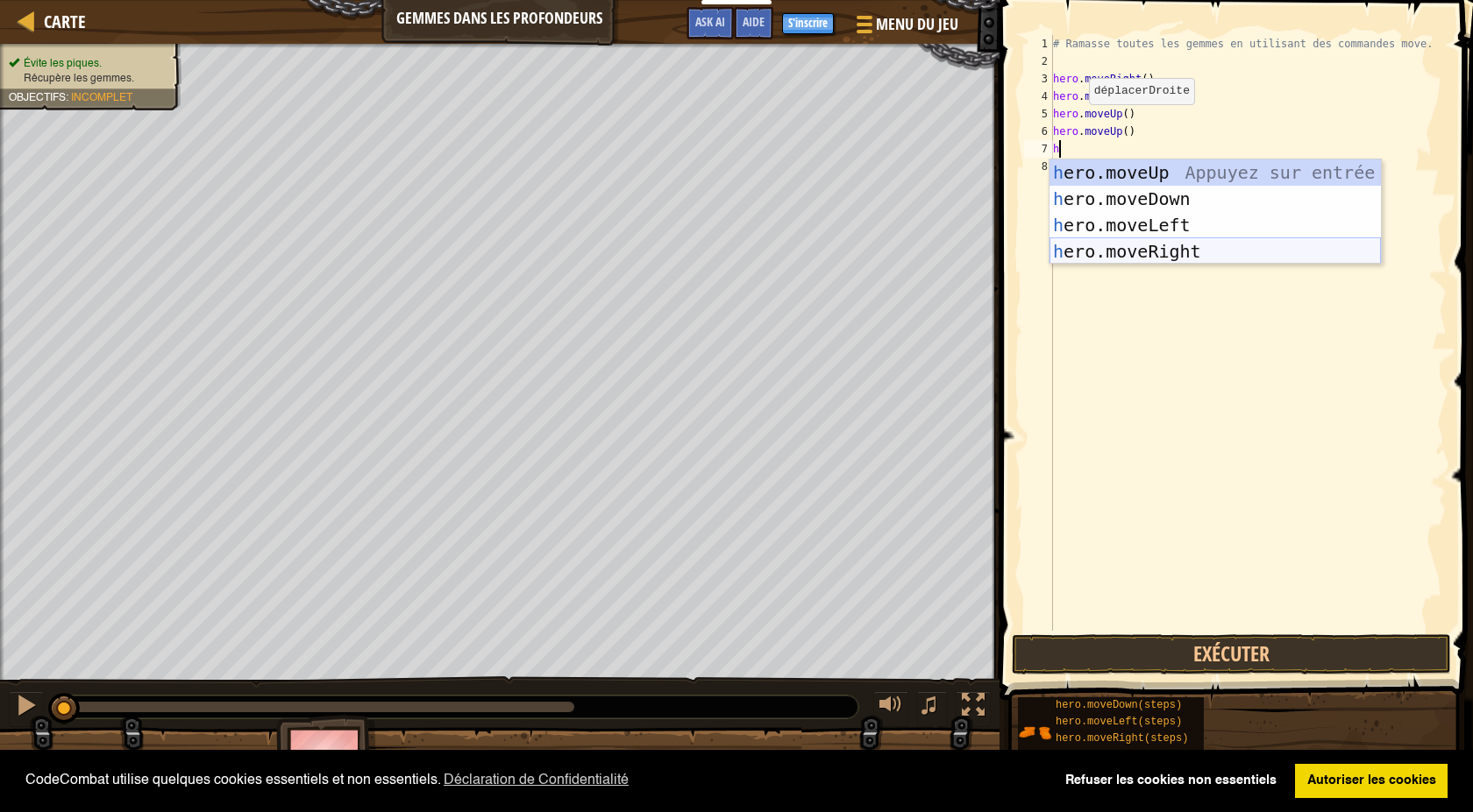
click at [1096, 255] on div "h ero.moveUp Appuyez sur entrée h ero.moveDown Appuyez sur entrée h ero.moveLef…" at bounding box center [1215, 238] width 331 height 158
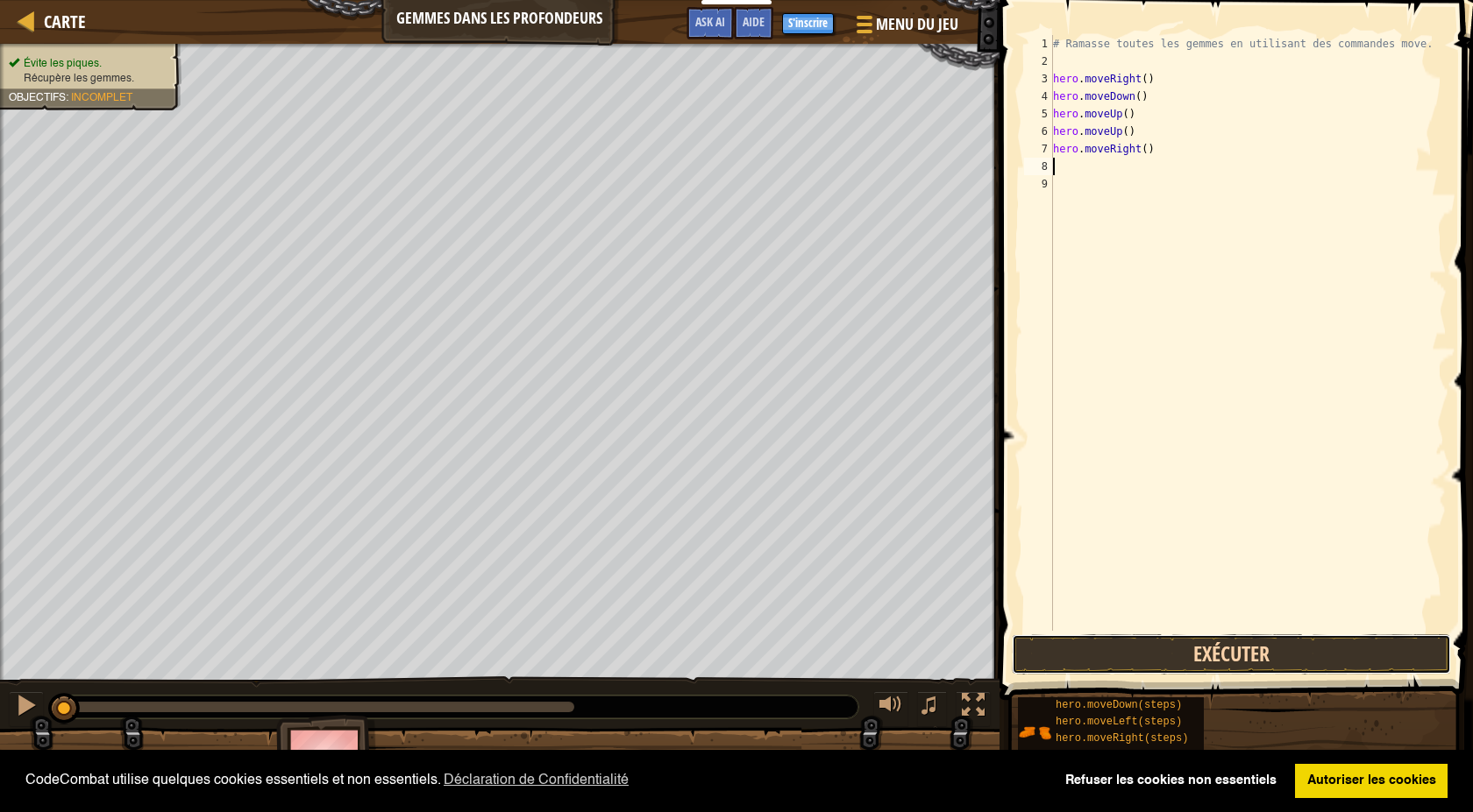
click at [1166, 654] on button "Exécuter" at bounding box center [1230, 654] width 439 height 40
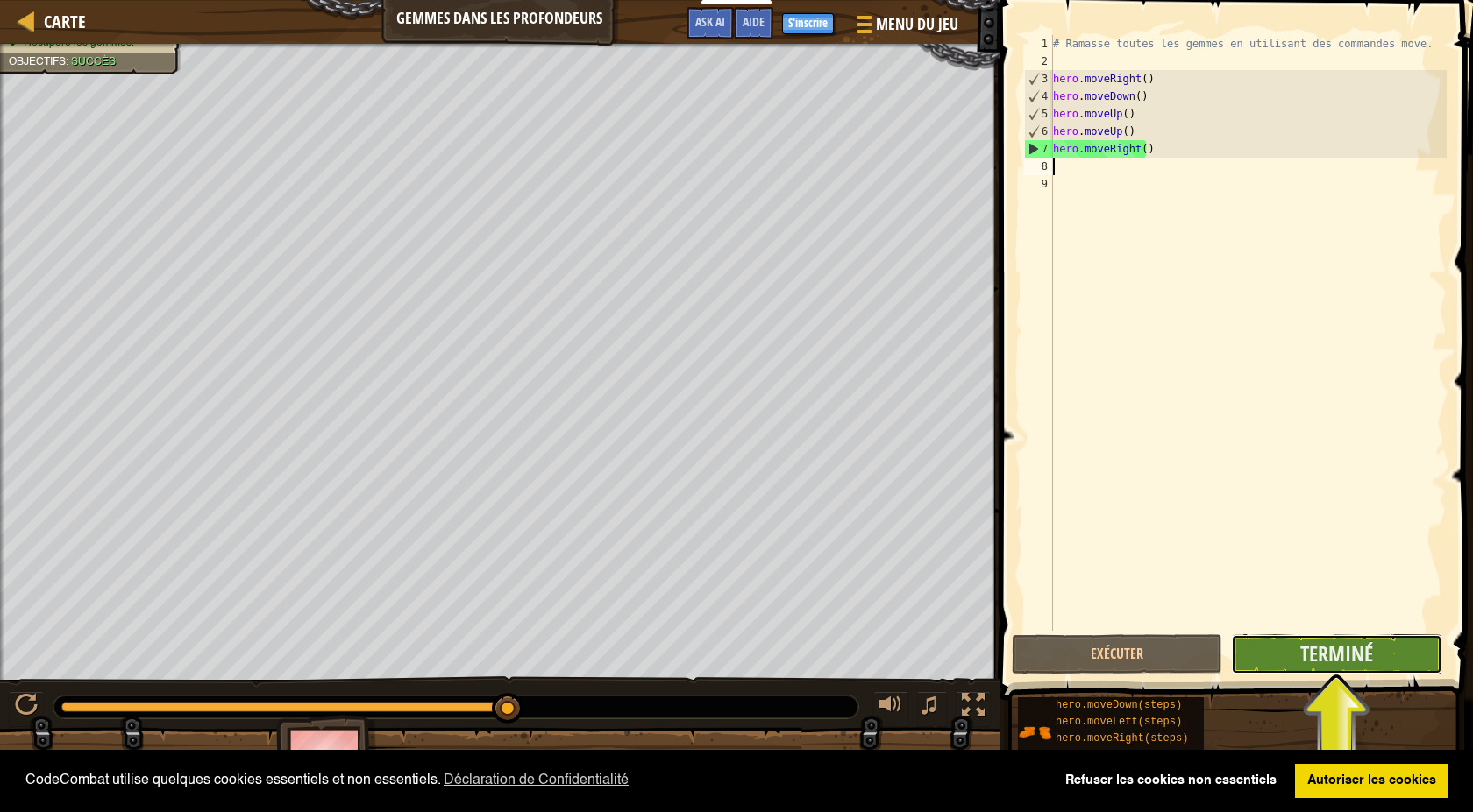
click at [1289, 654] on button "Terminé" at bounding box center [1336, 654] width 211 height 40
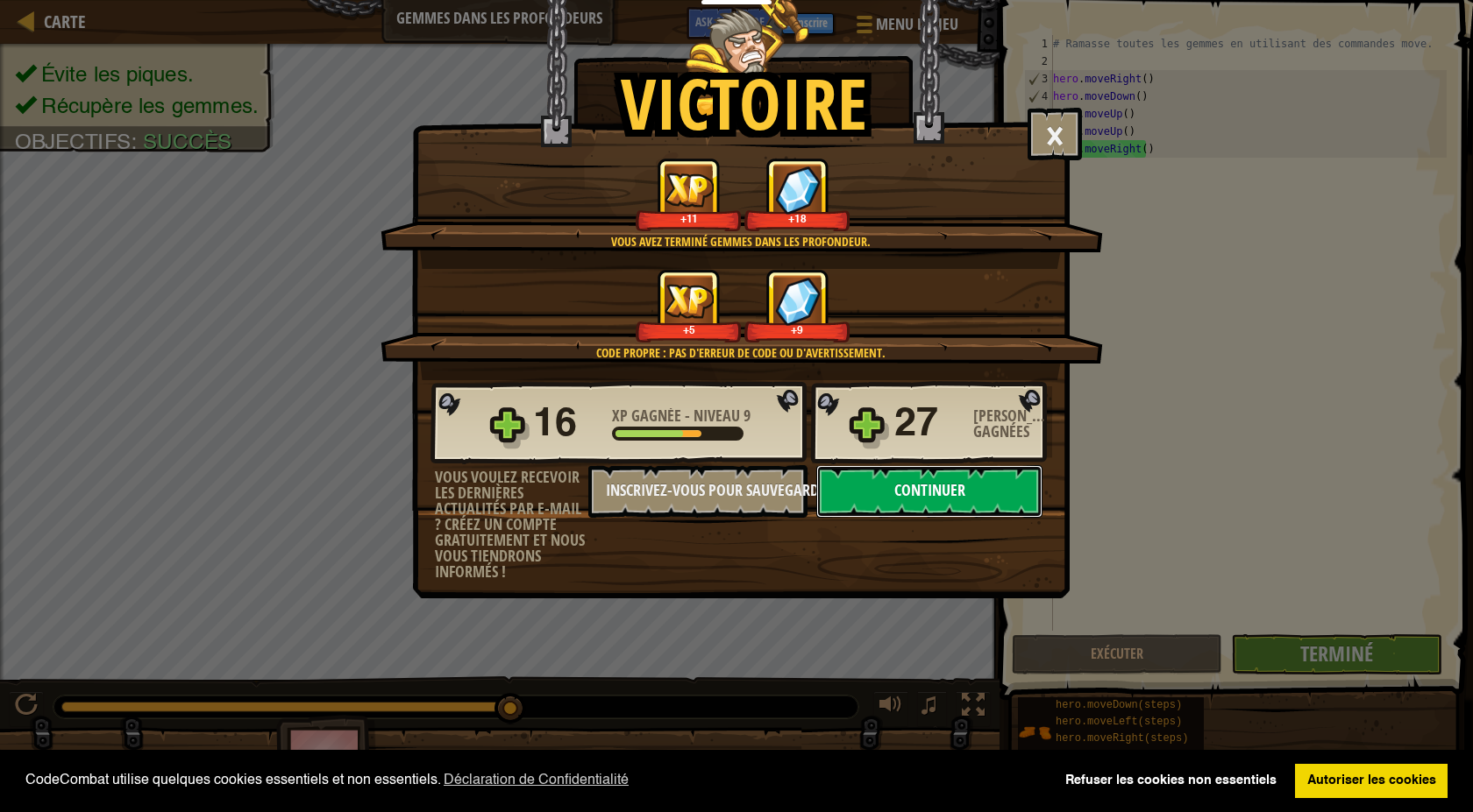
click at [954, 497] on button "Continuer" at bounding box center [929, 492] width 226 height 53
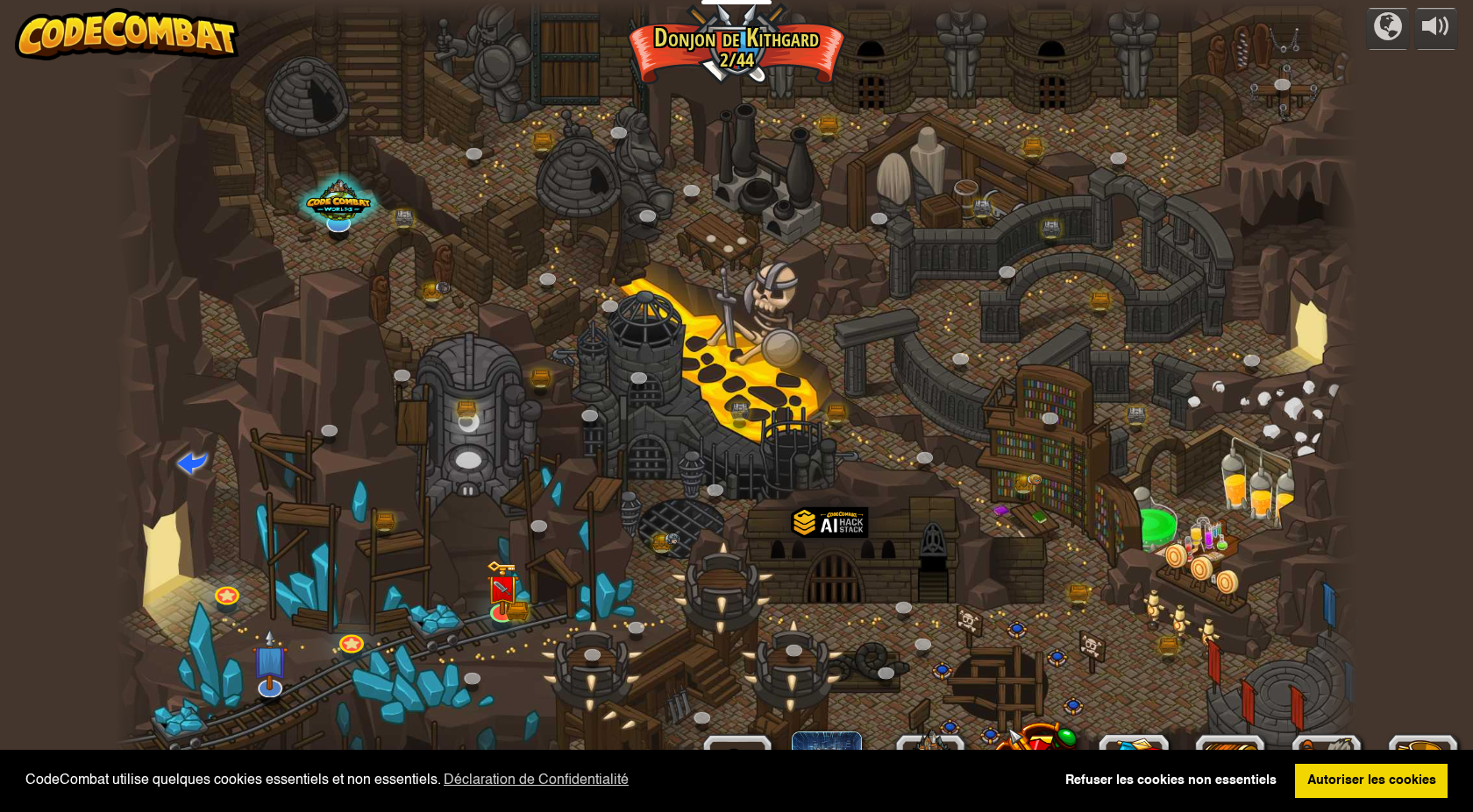
select select "fr"
click at [507, 609] on img at bounding box center [502, 575] width 33 height 73
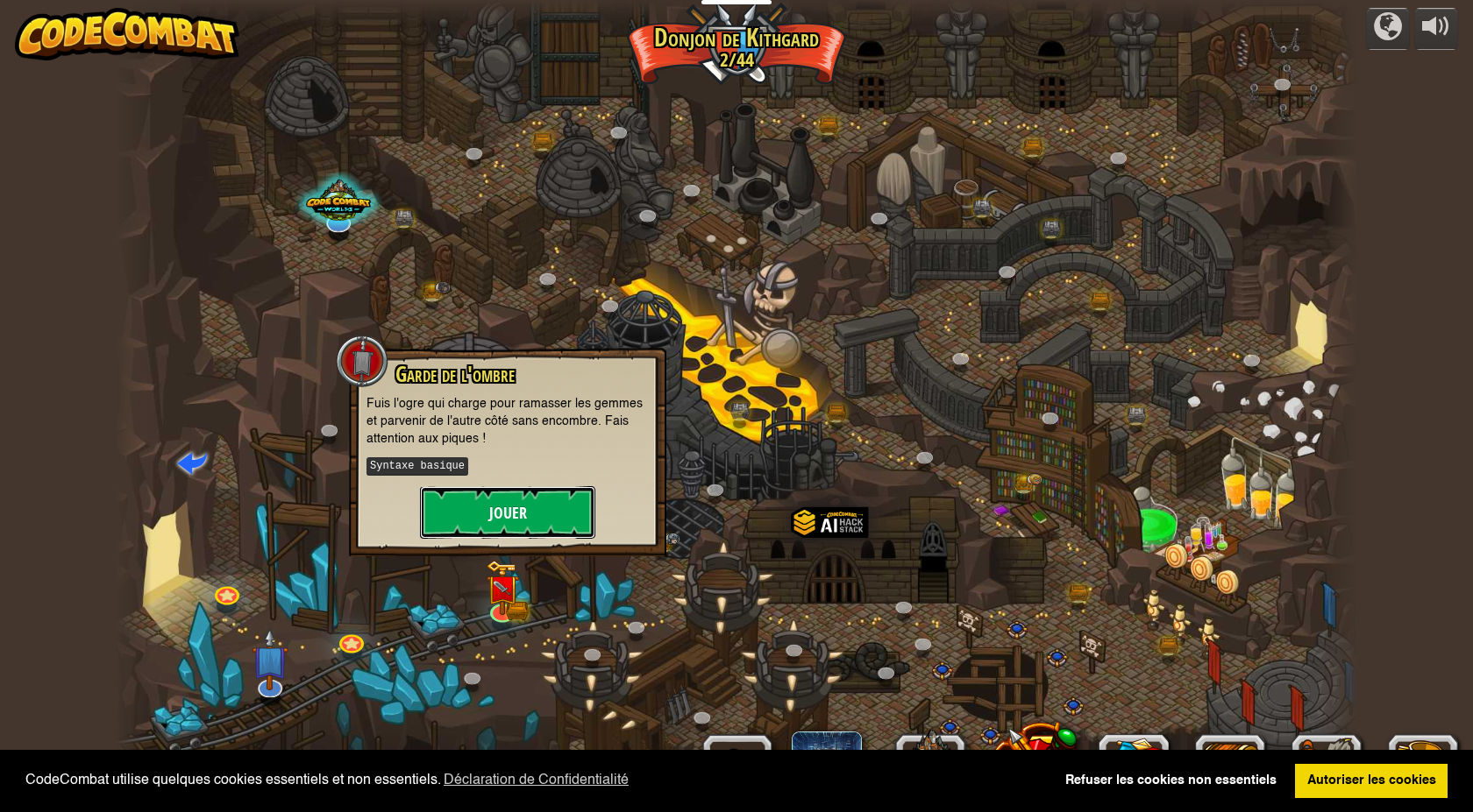
click at [486, 503] on button "Jouer" at bounding box center [507, 513] width 175 height 53
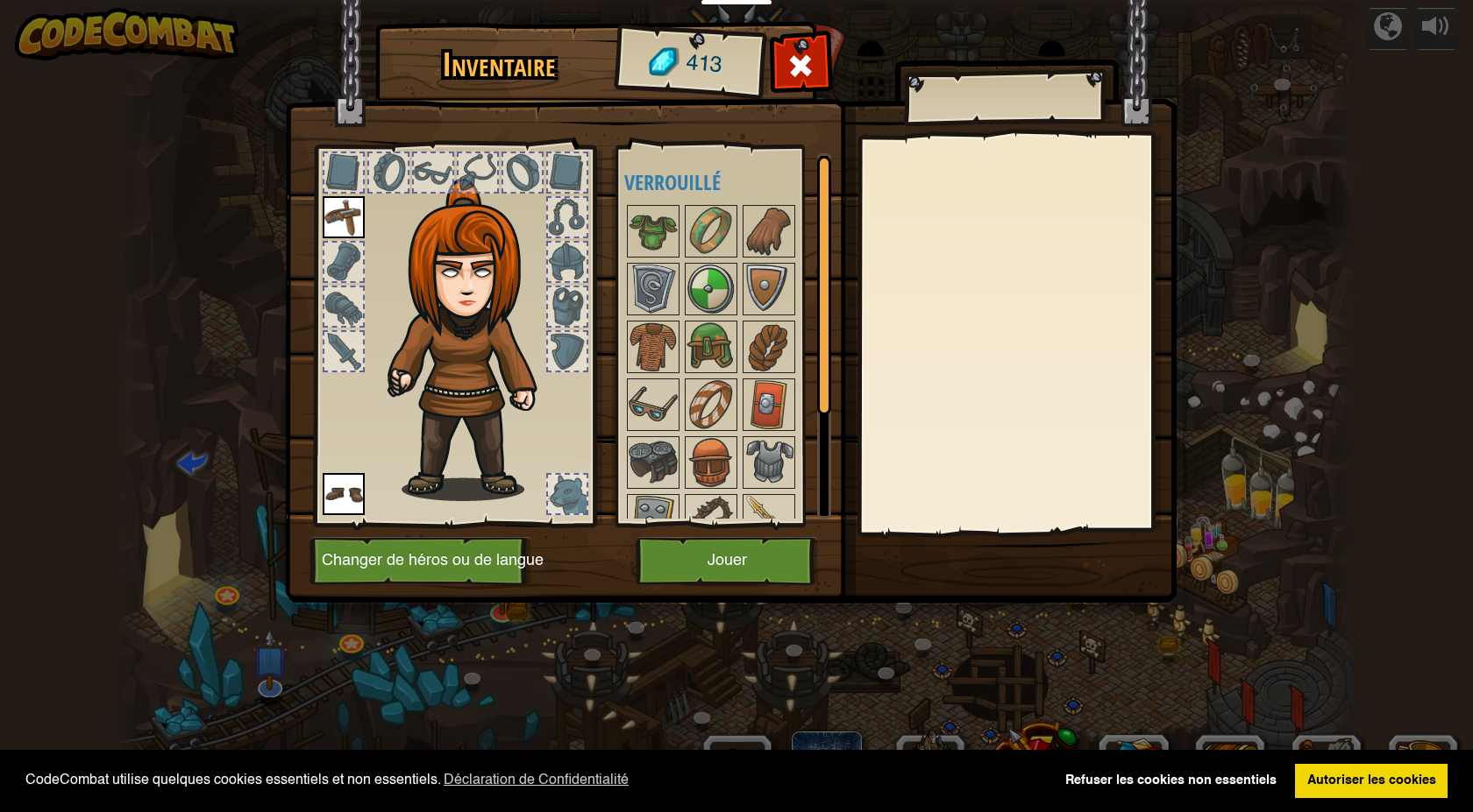
click at [574, 492] on div at bounding box center [567, 494] width 38 height 38
click at [556, 434] on img at bounding box center [474, 339] width 189 height 322
click at [436, 567] on button "Changer de héros ou de langue" at bounding box center [421, 561] width 223 height 48
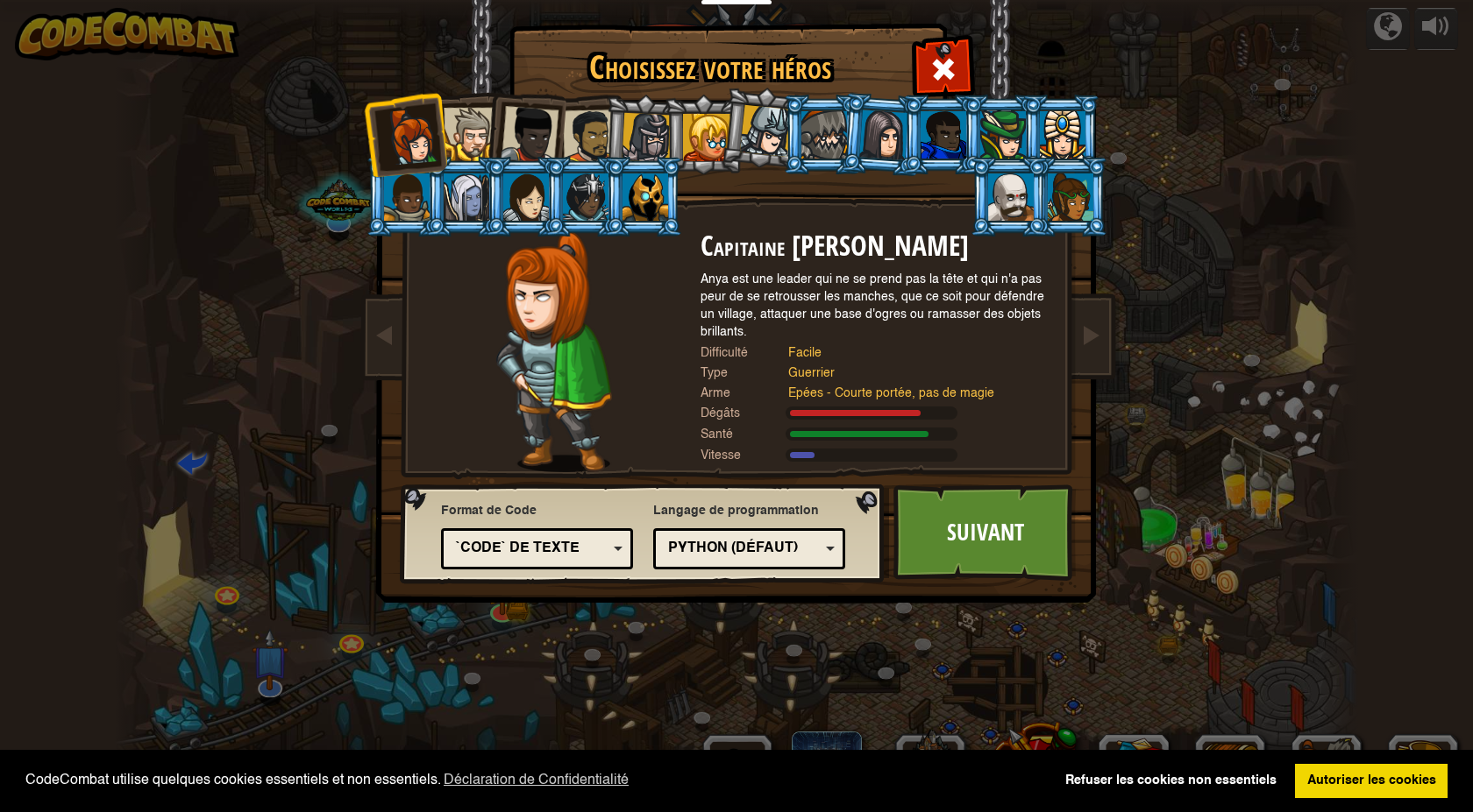
click at [460, 125] on div at bounding box center [470, 134] width 54 height 54
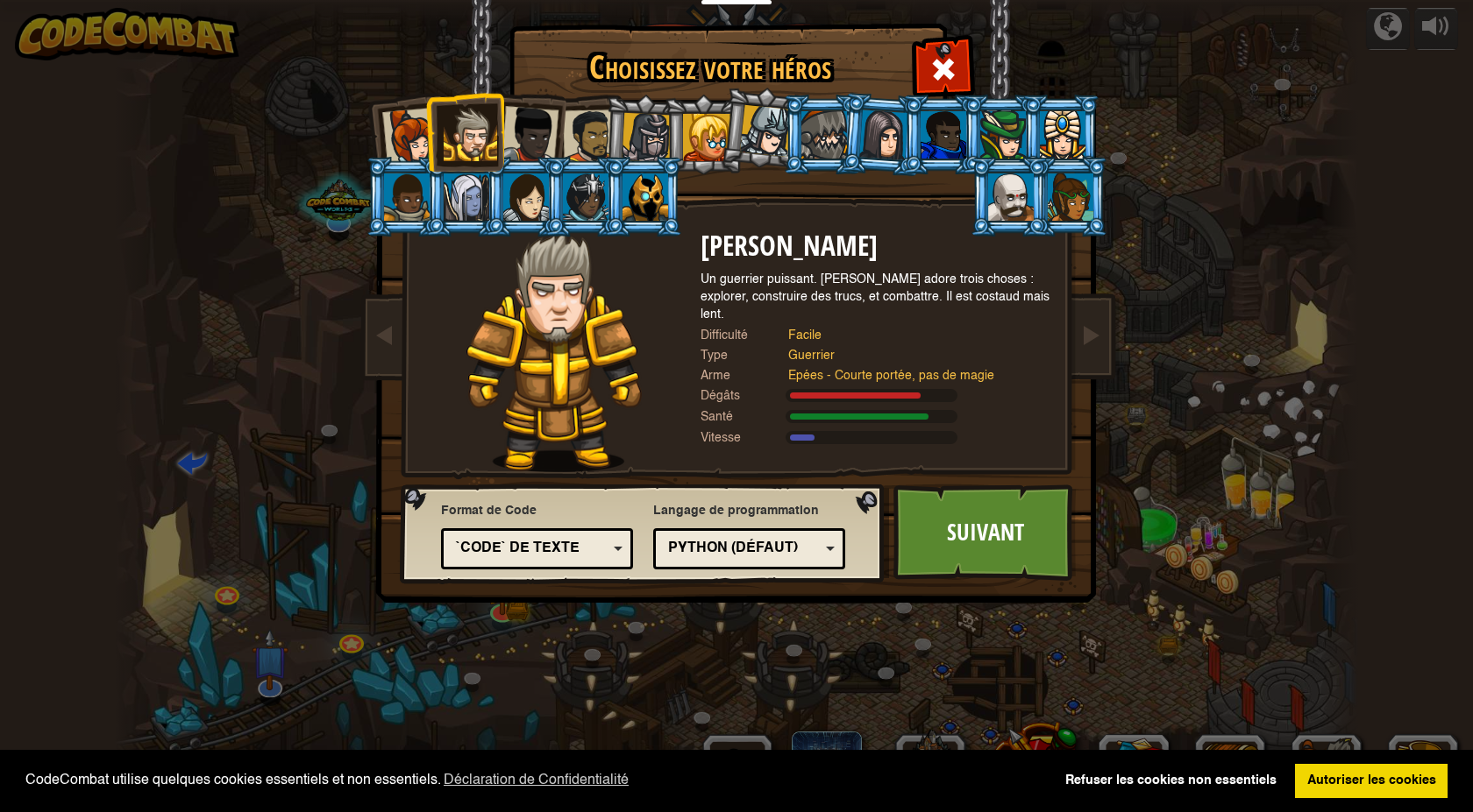
click at [516, 132] on div at bounding box center [528, 134] width 57 height 57
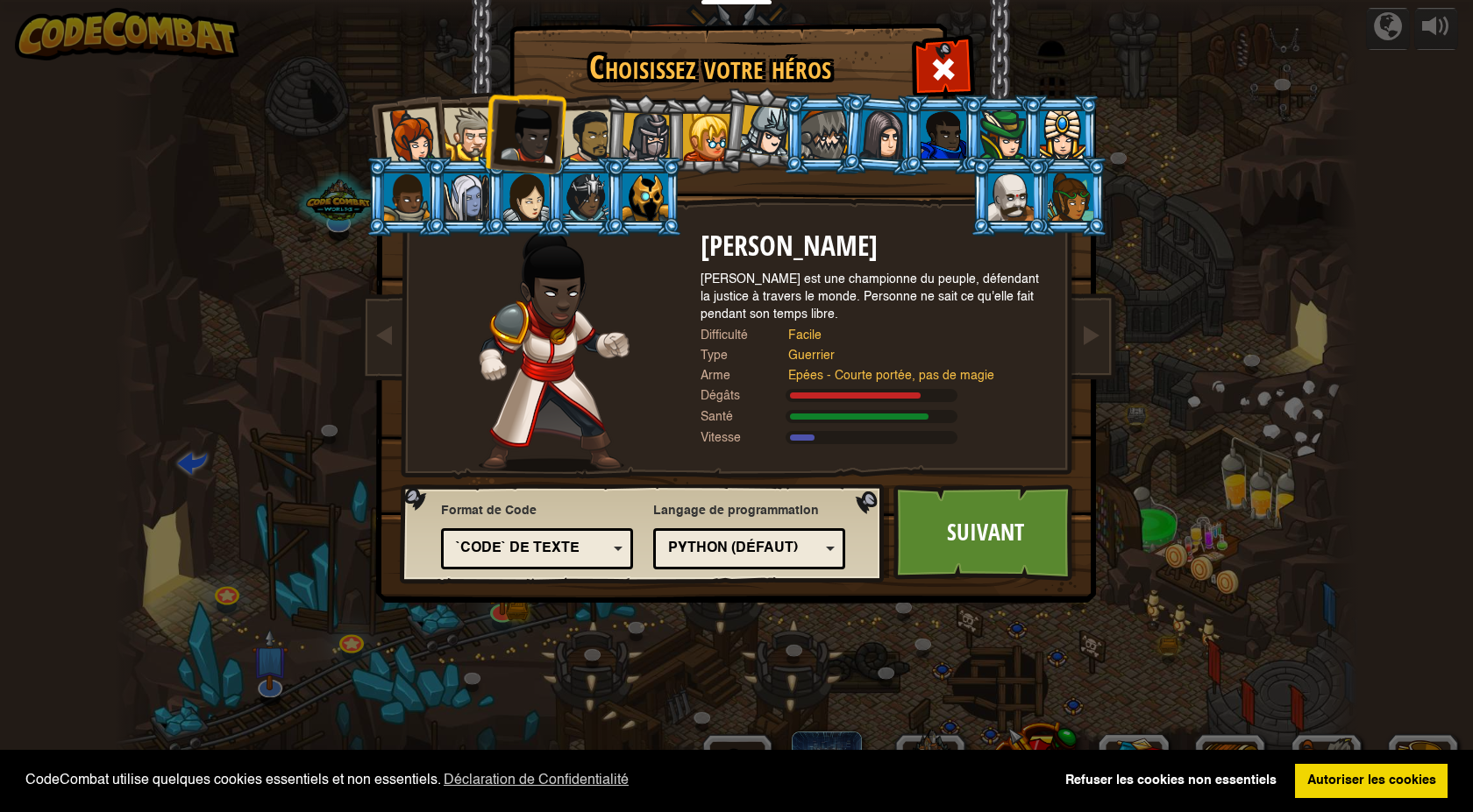
click at [577, 135] on div at bounding box center [590, 137] width 55 height 55
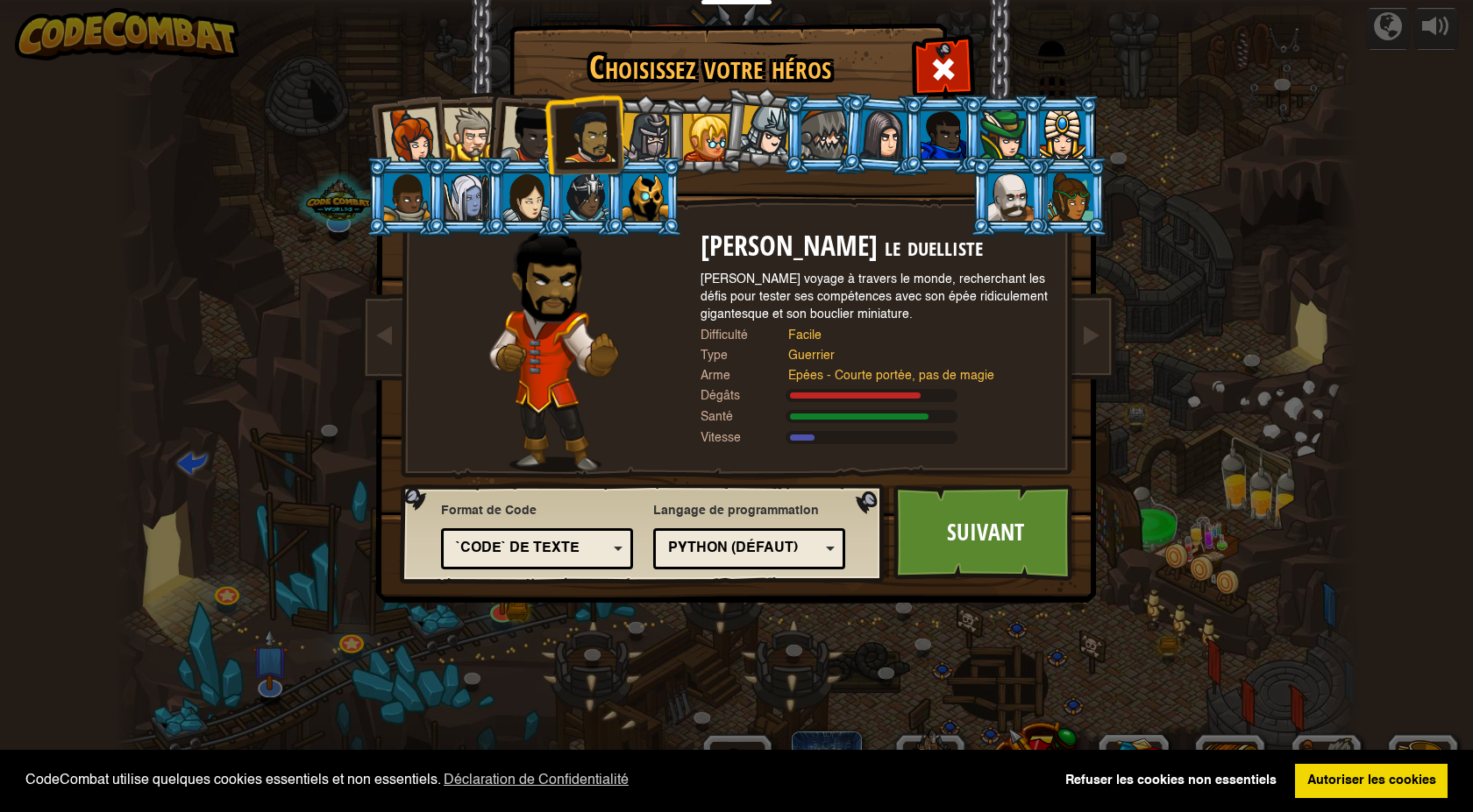
click at [637, 130] on div at bounding box center [646, 138] width 50 height 50
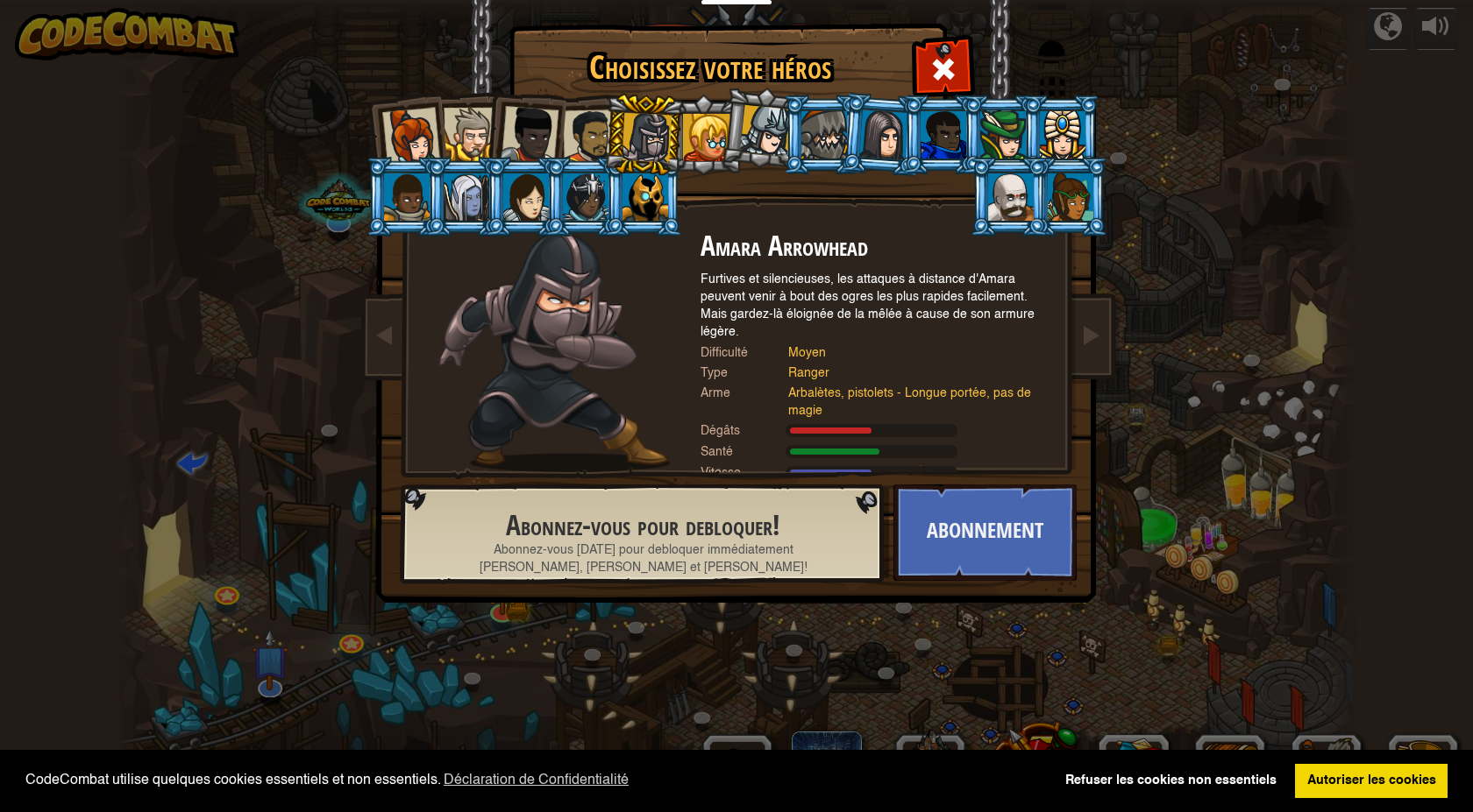
click at [785, 132] on li at bounding box center [822, 134] width 78 height 79
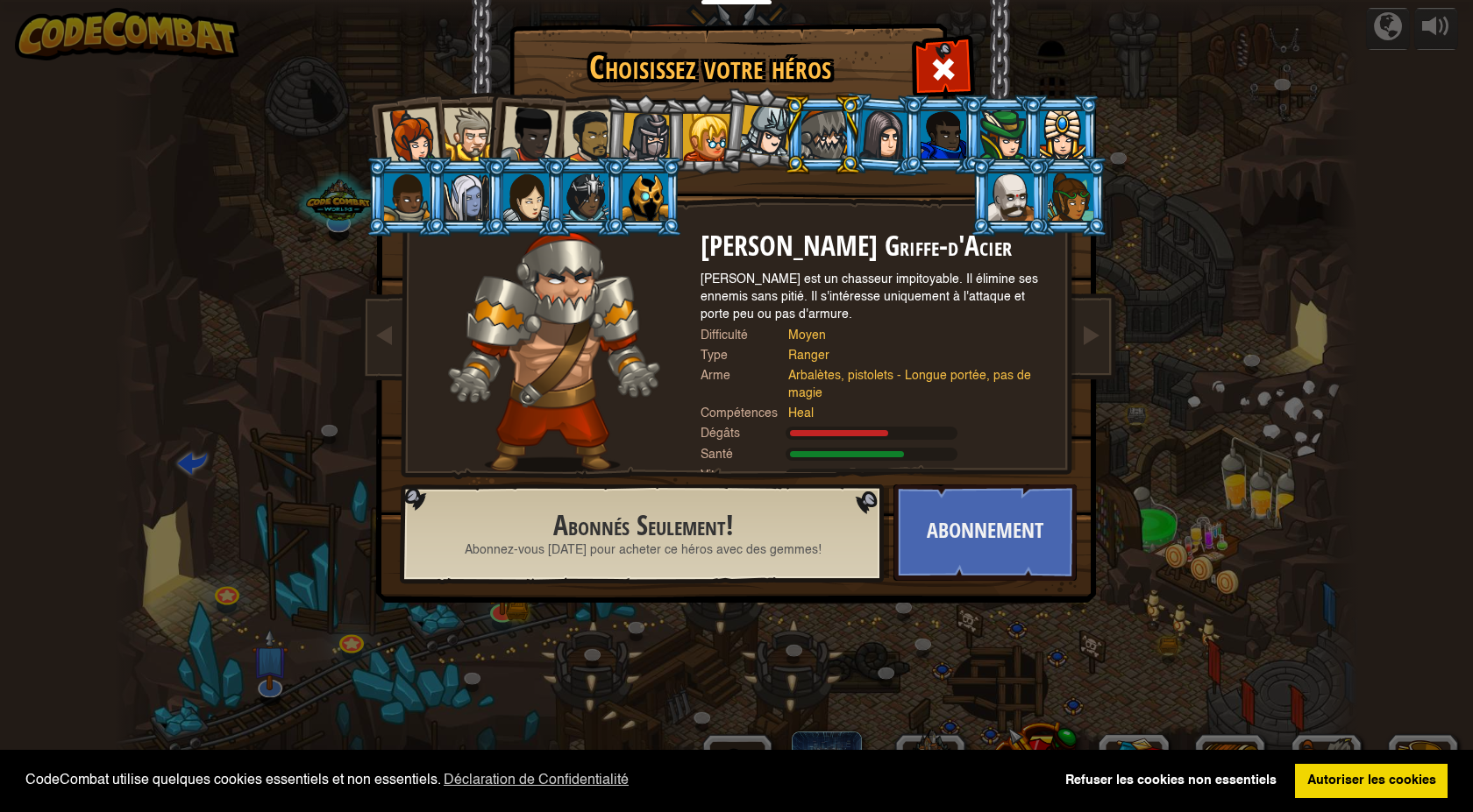
click at [771, 134] on div at bounding box center [766, 130] width 52 height 52
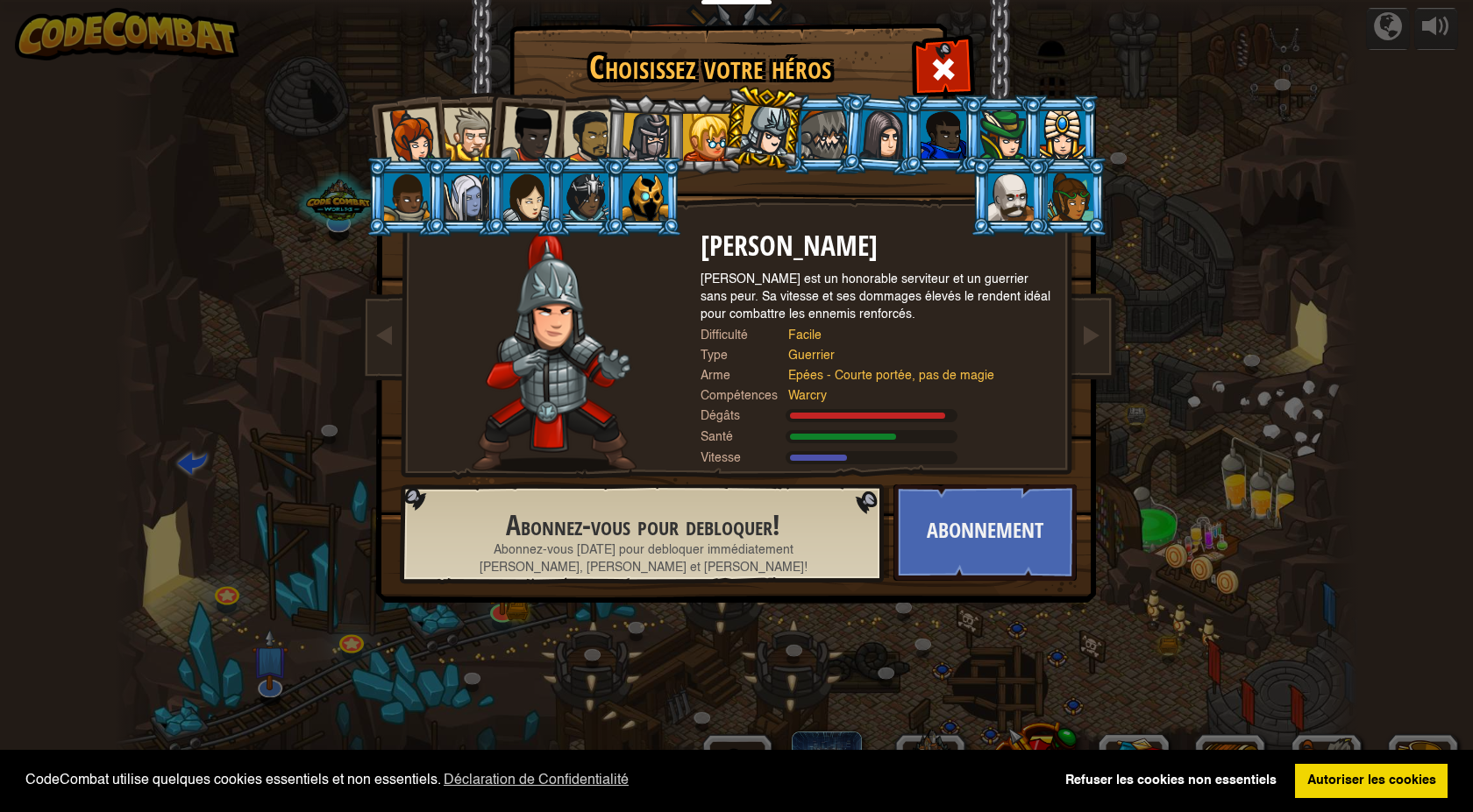
click at [417, 135] on div at bounding box center [411, 136] width 57 height 57
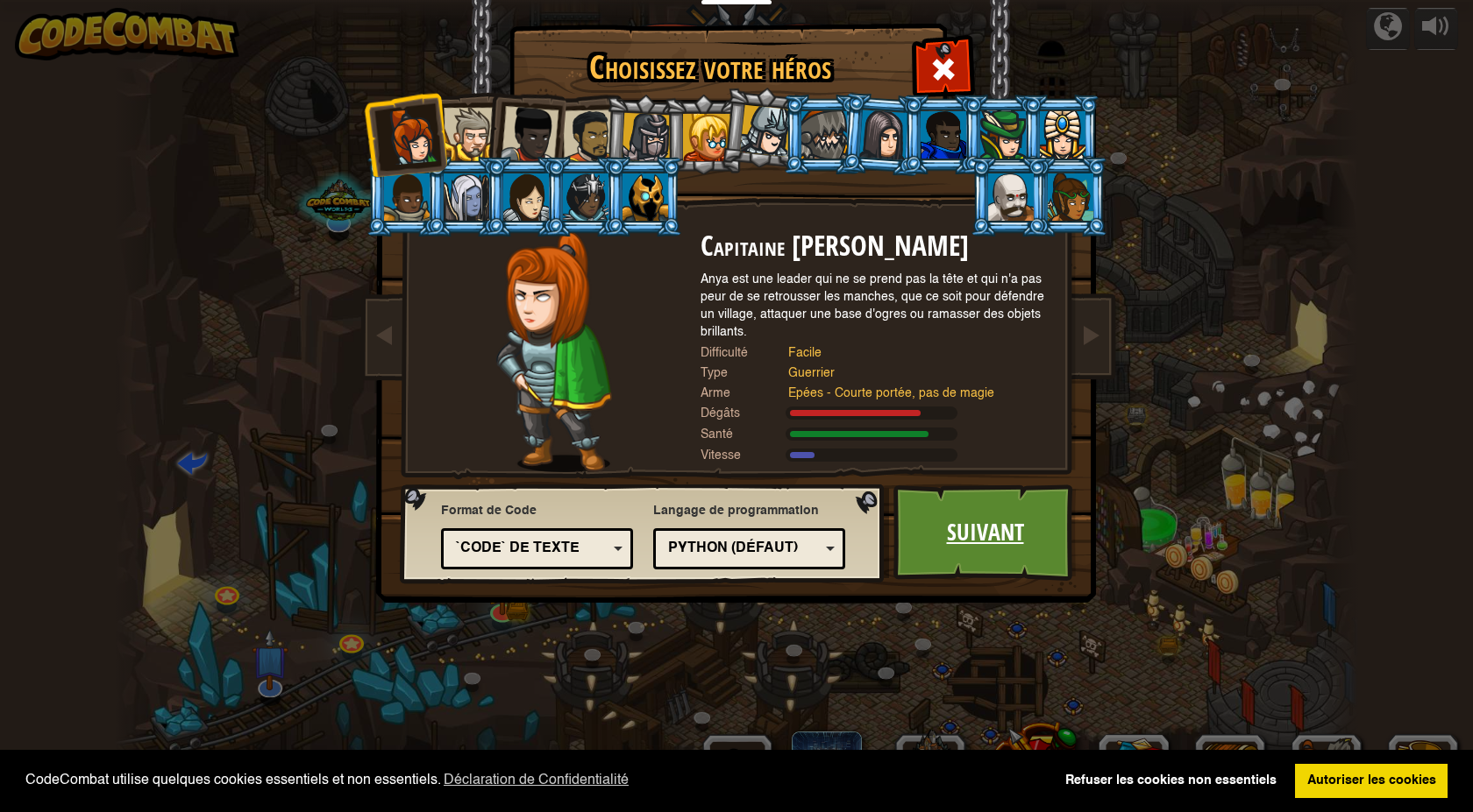
click at [957, 536] on link "Suivant" at bounding box center [985, 533] width 183 height 97
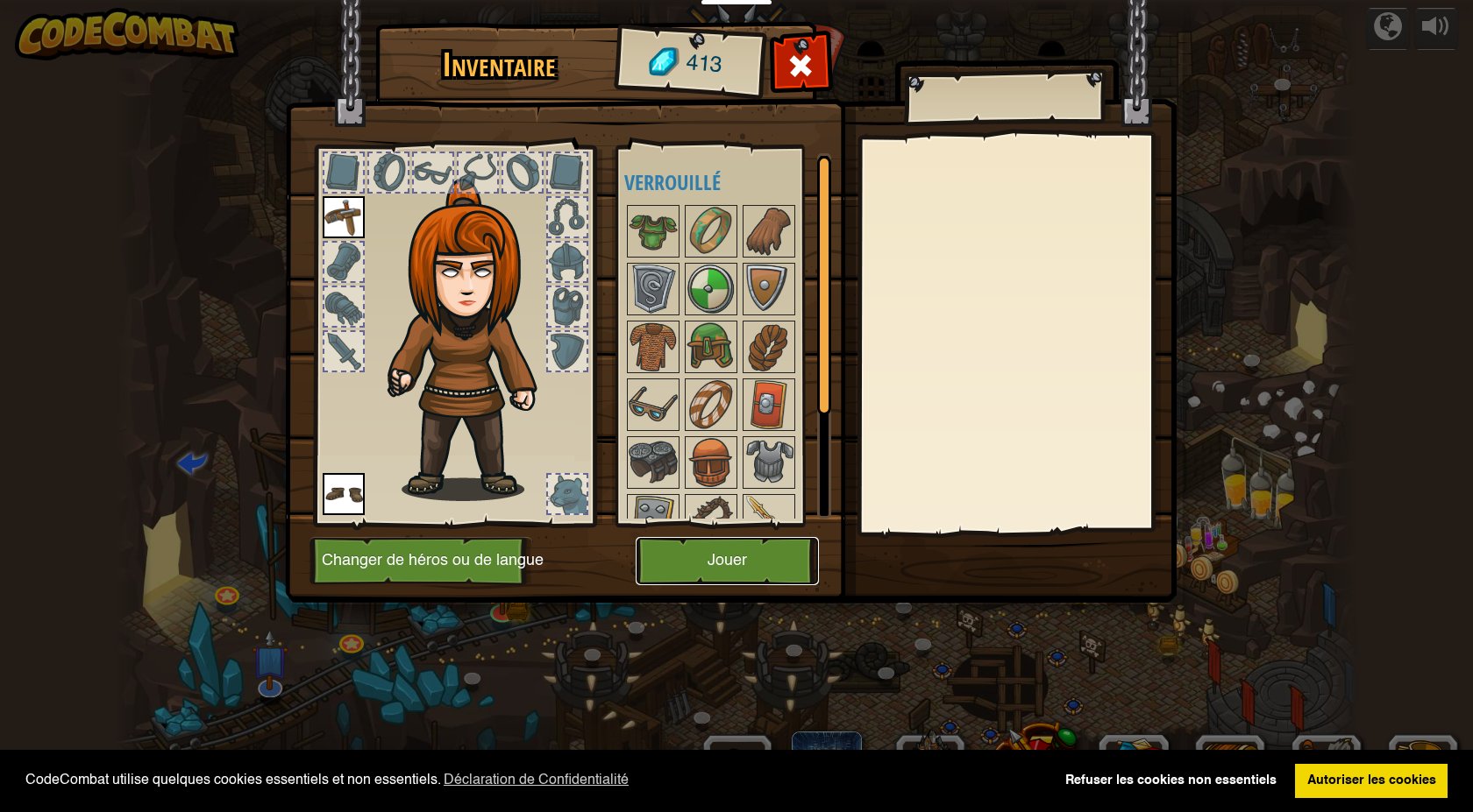
click at [716, 566] on button "Jouer" at bounding box center [726, 561] width 183 height 48
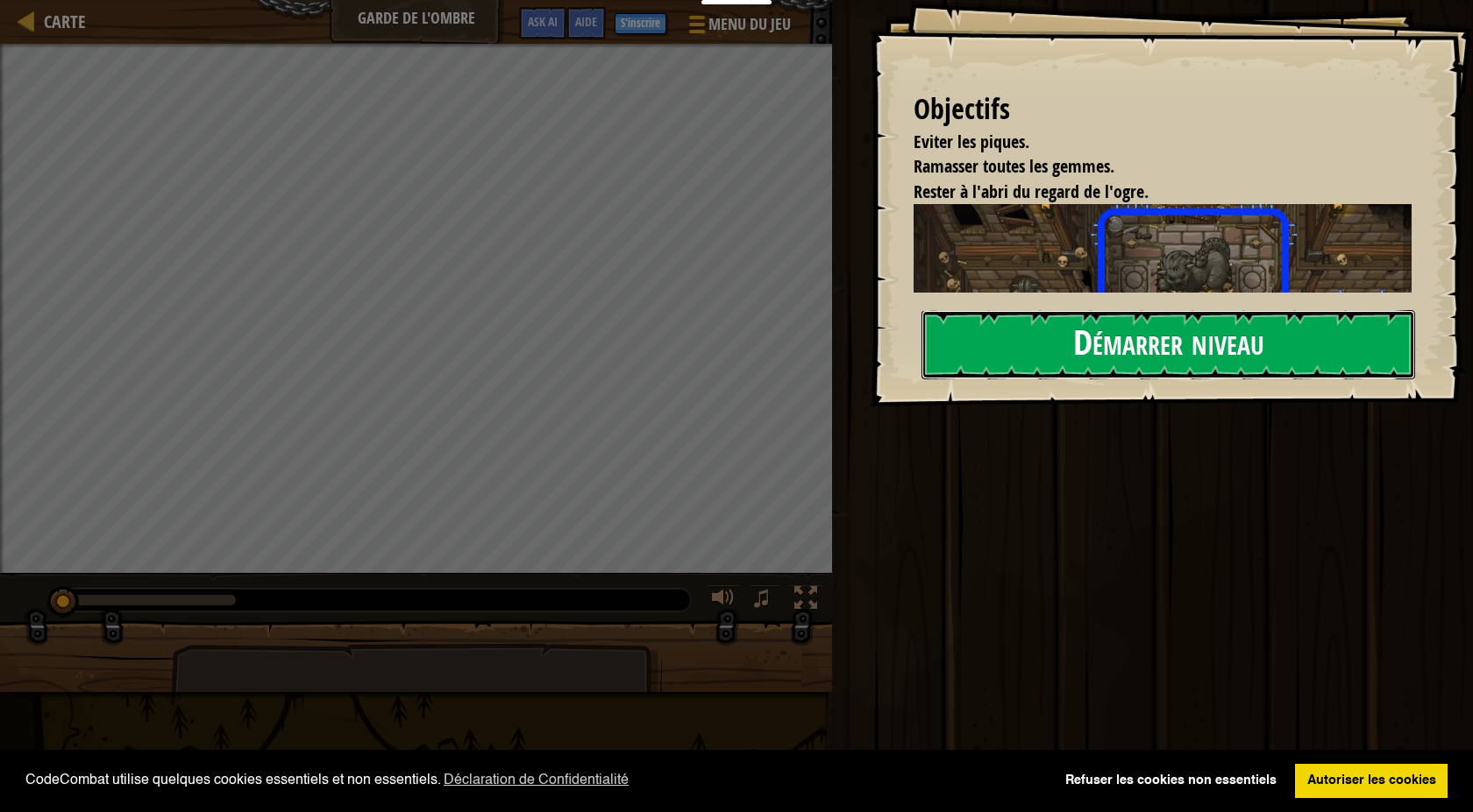
click at [1196, 350] on button "Démarrer niveau" at bounding box center [1167, 345] width 494 height 69
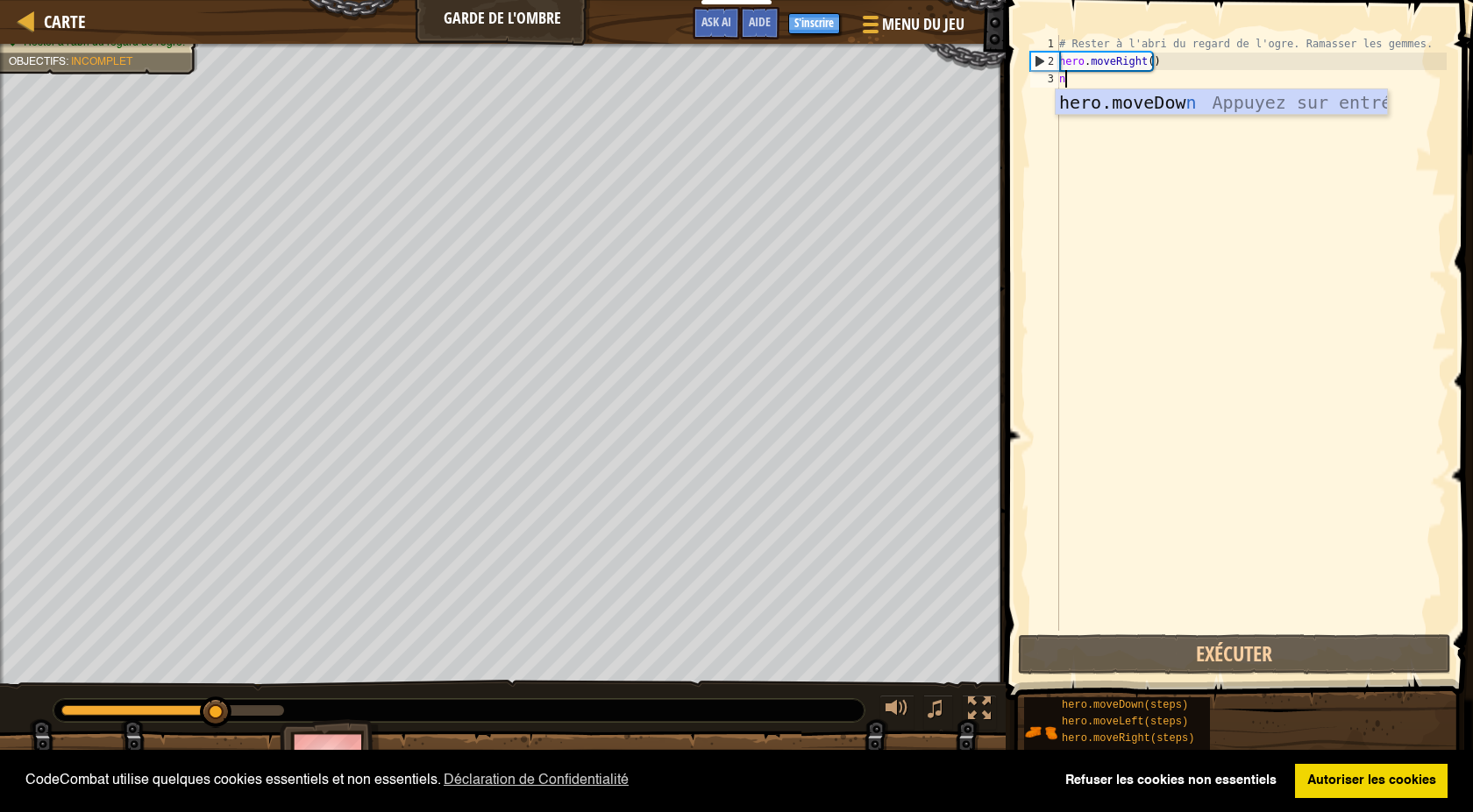
type textarea "n"
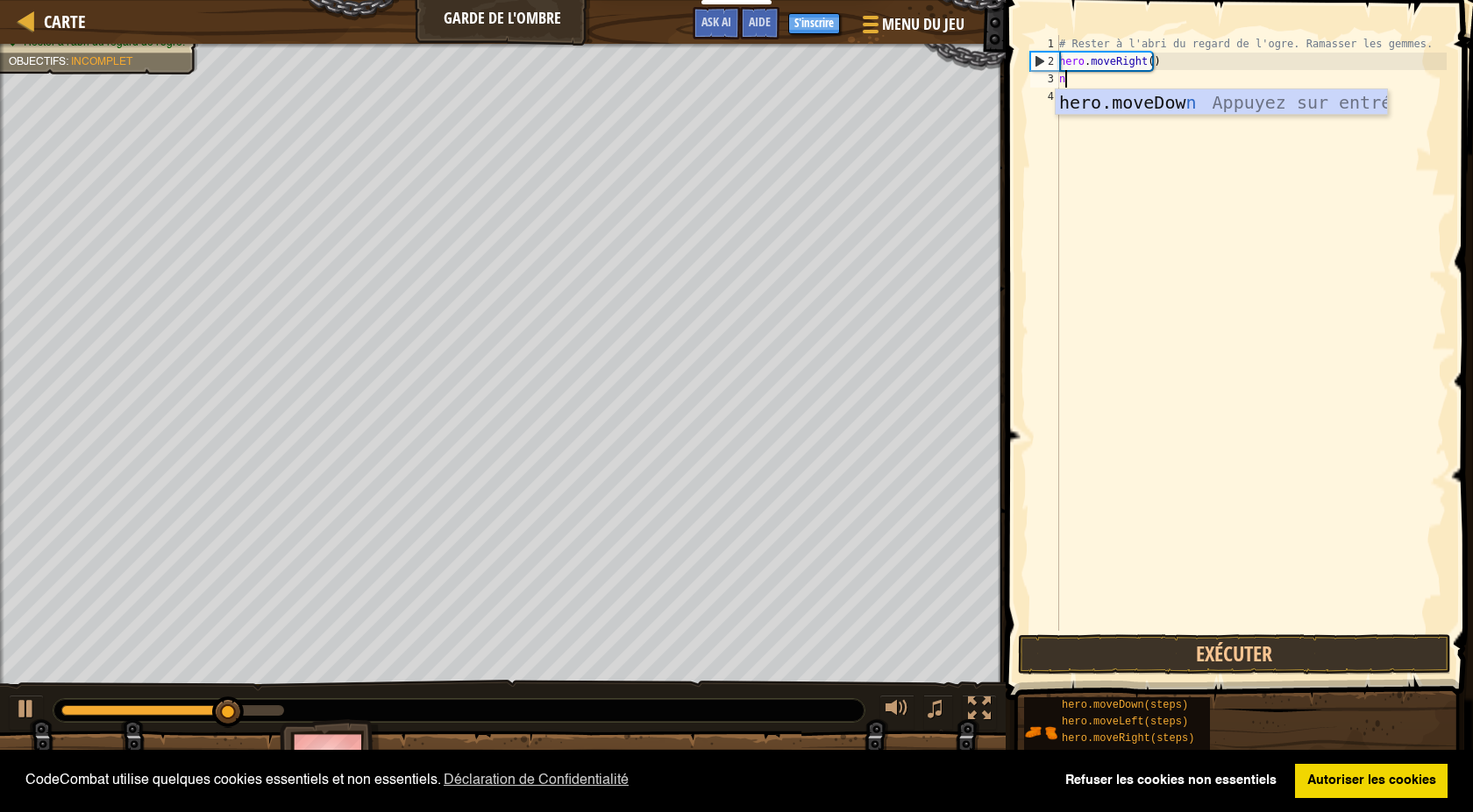
scroll to position [8, 0]
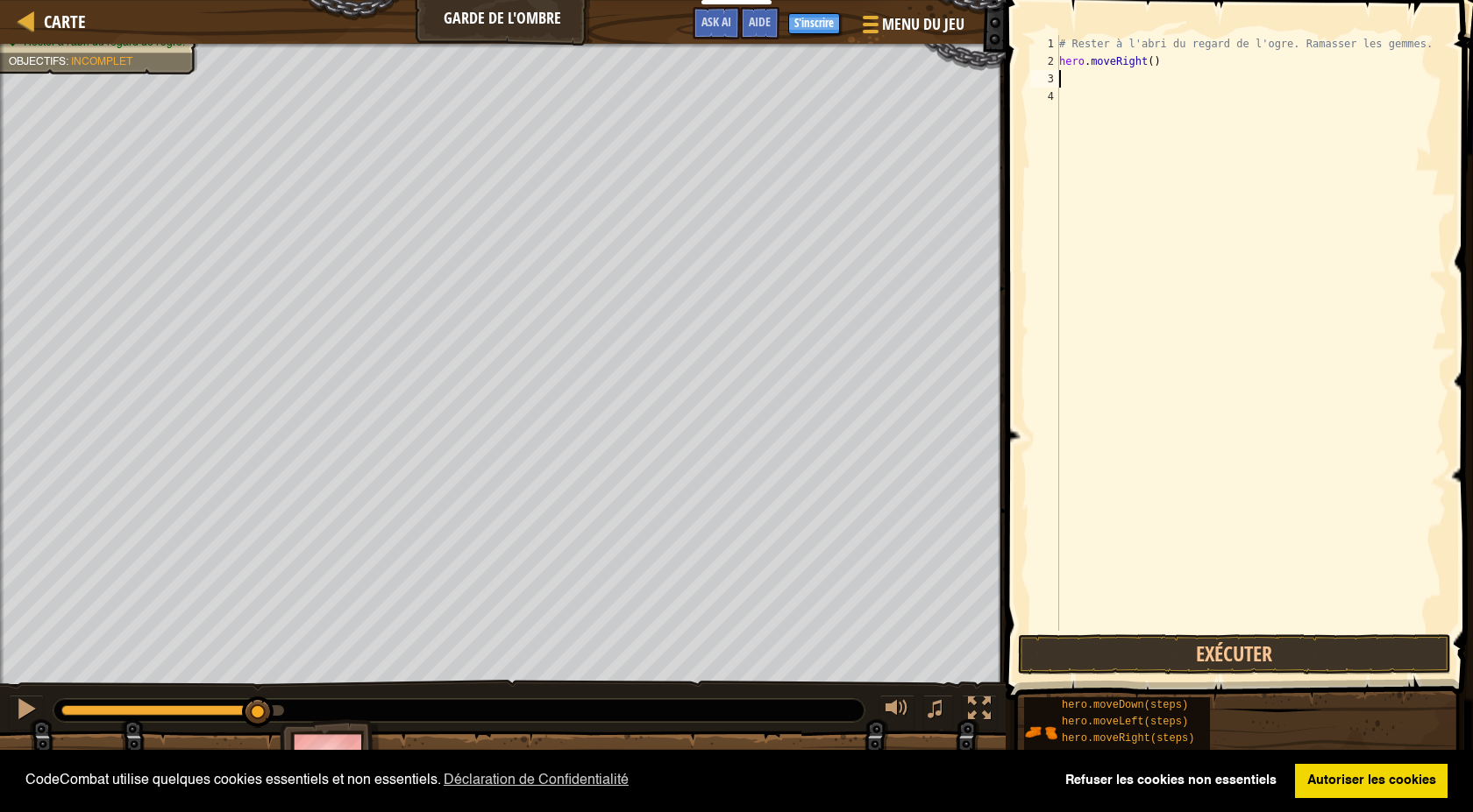
type textarea "h"
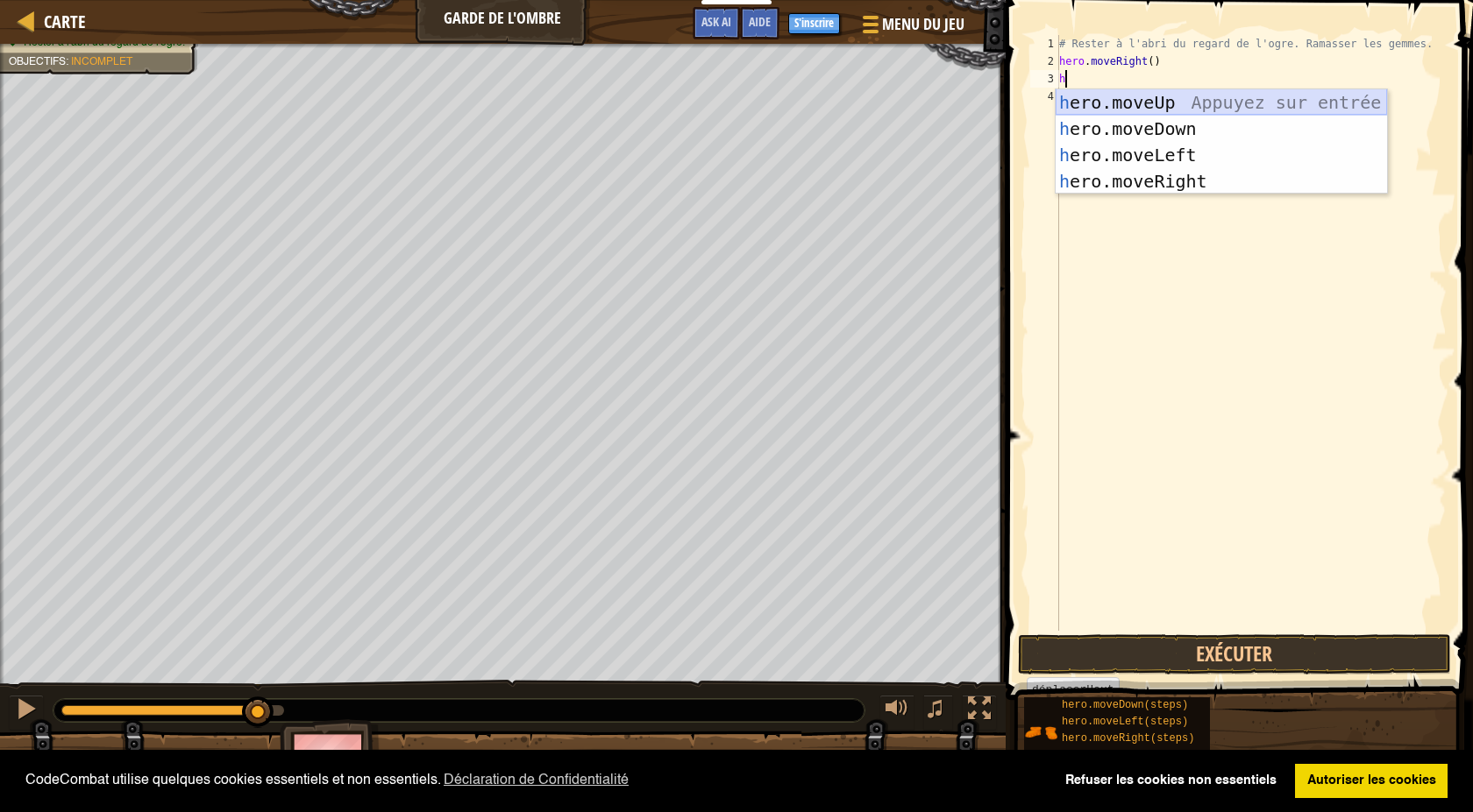
click at [1119, 101] on div "h ero.moveUp Appuyez sur entrée h ero.moveDown Appuyez sur entrée h ero.moveLef…" at bounding box center [1220, 168] width 331 height 158
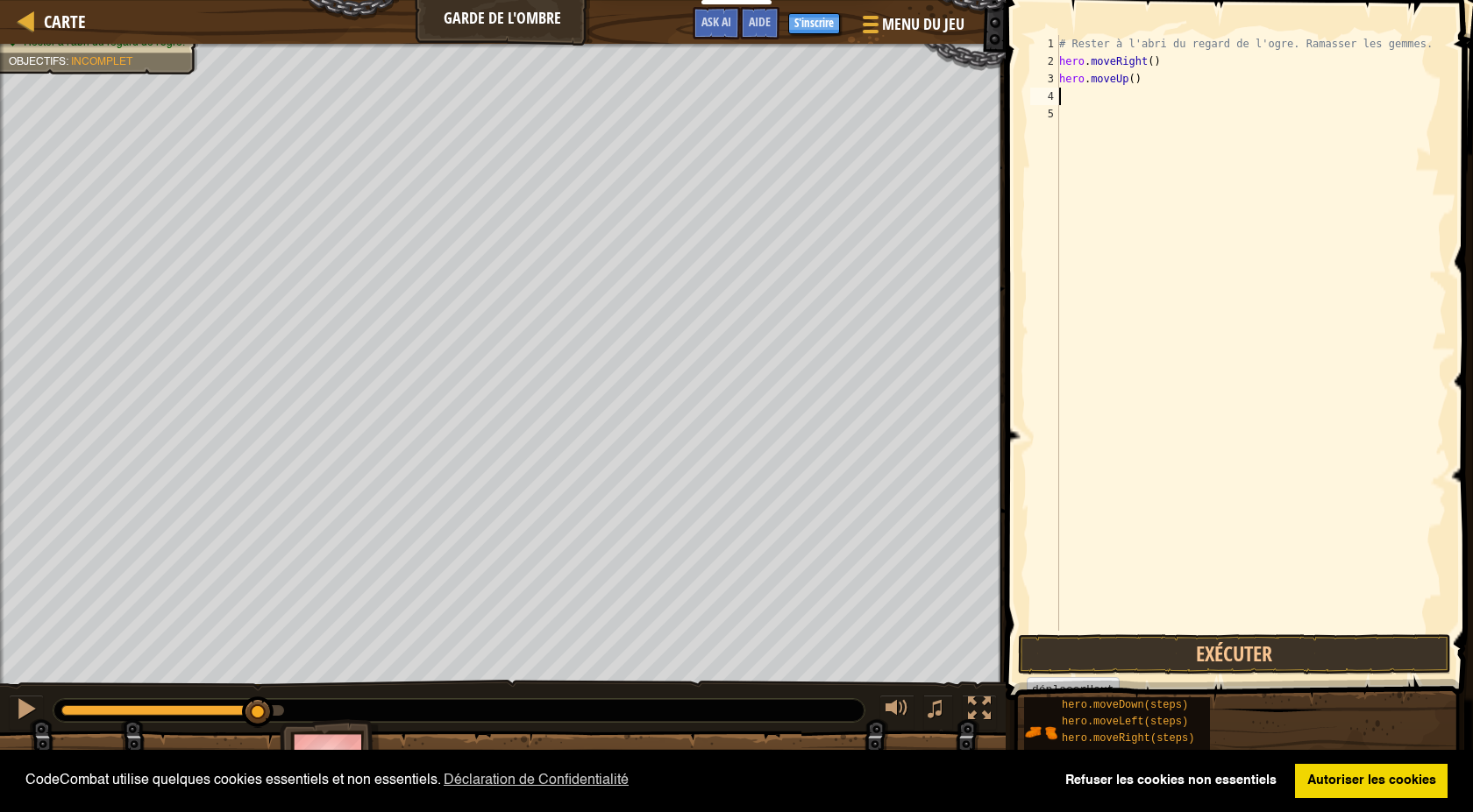
type textarea "h"
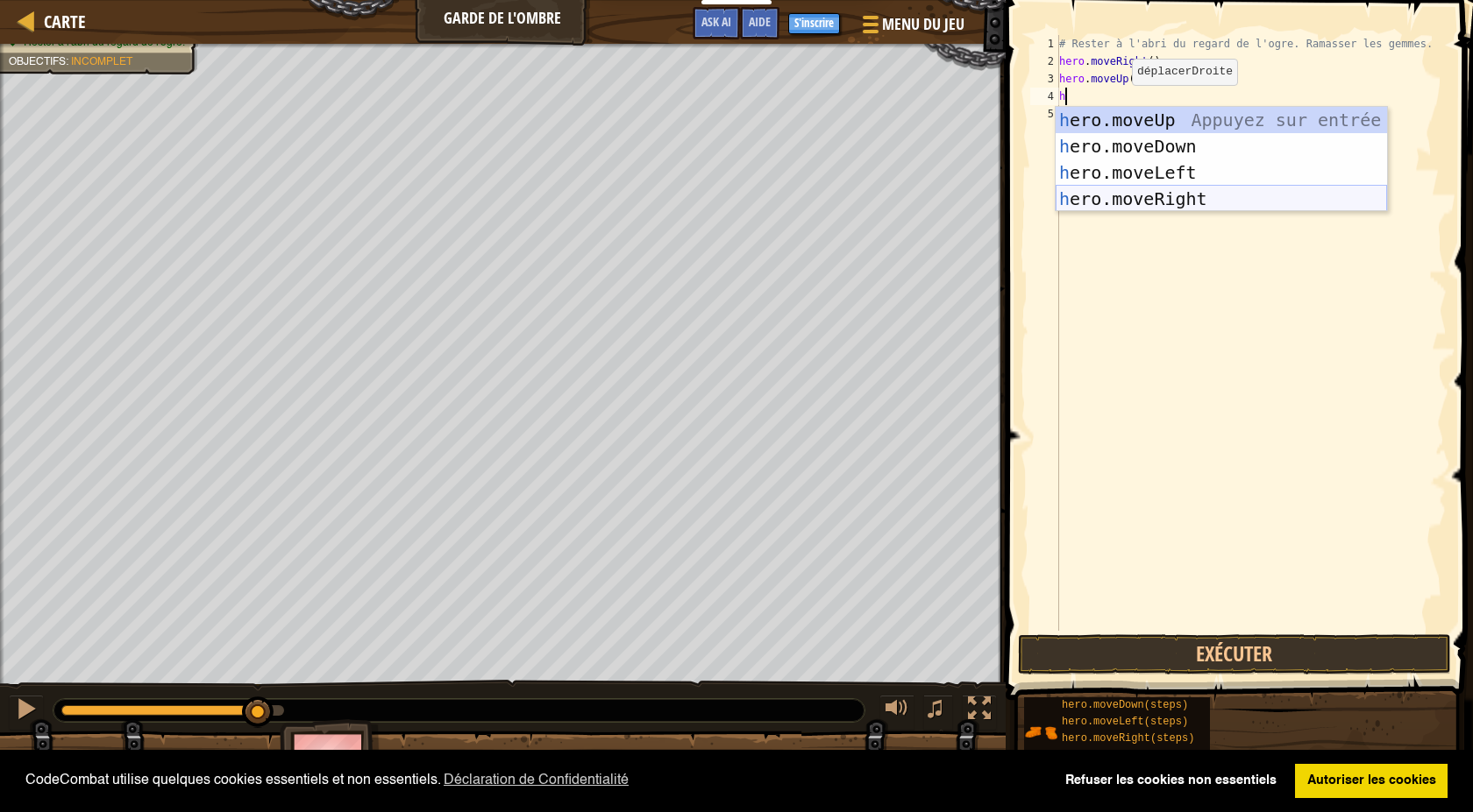
click at [1123, 199] on div "h ero.moveUp Appuyez sur entrée h ero.moveDown Appuyez sur entrée h ero.moveLef…" at bounding box center [1220, 185] width 331 height 158
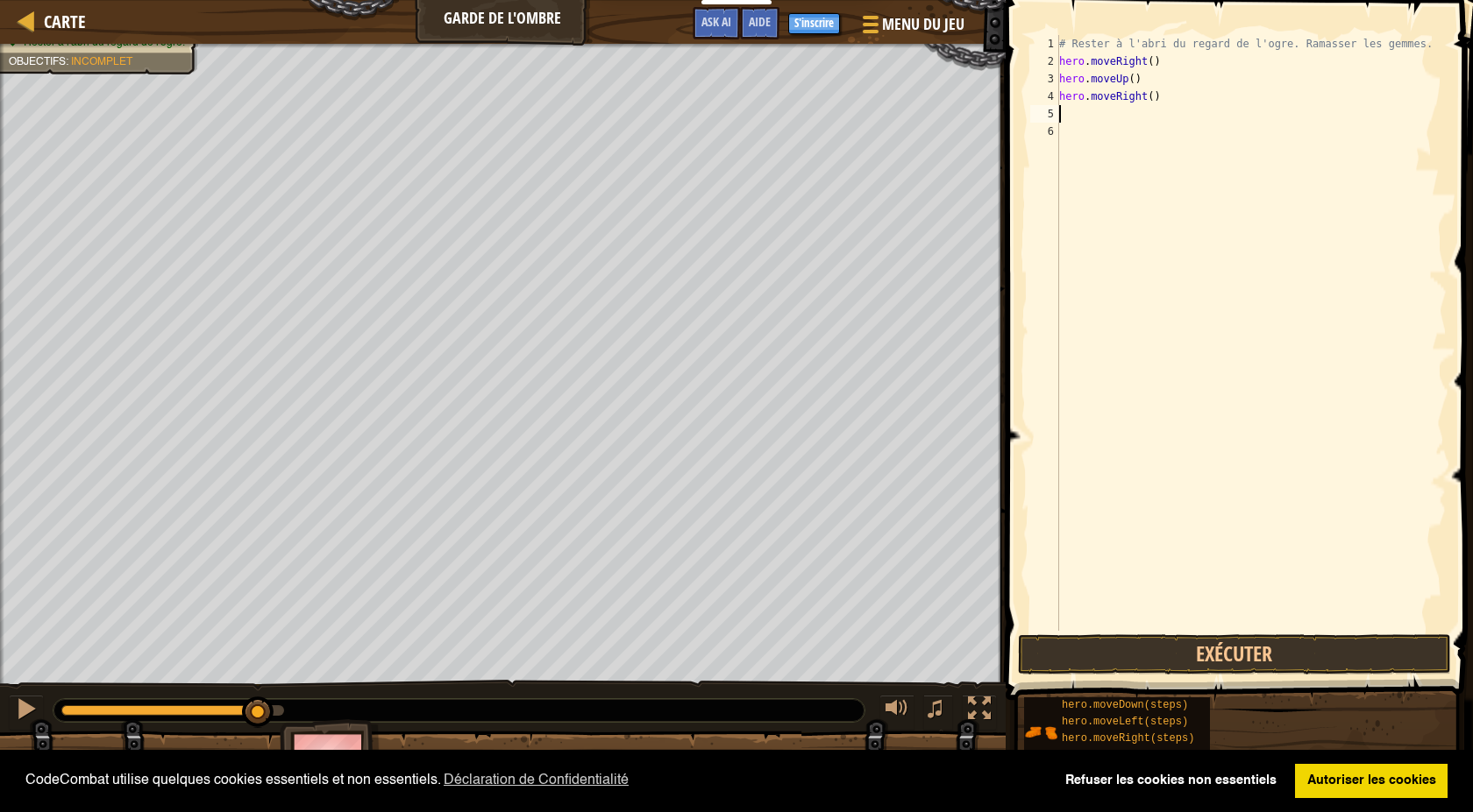
type textarea "h"
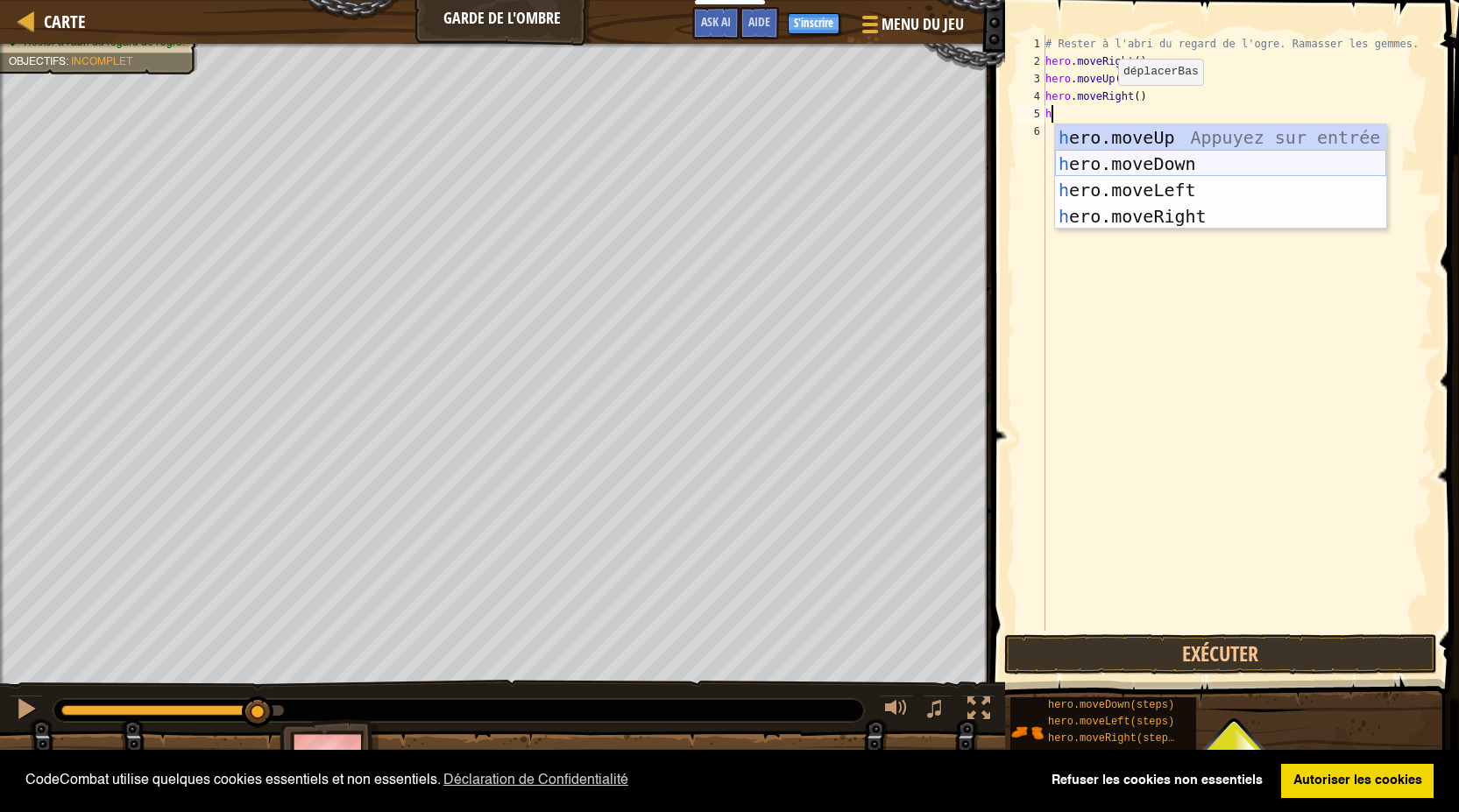
click at [1094, 161] on div "h ero.moveUp Appuyez sur entrée h ero.moveDown Appuyez sur entrée h ero.moveLef…" at bounding box center [1220, 203] width 331 height 158
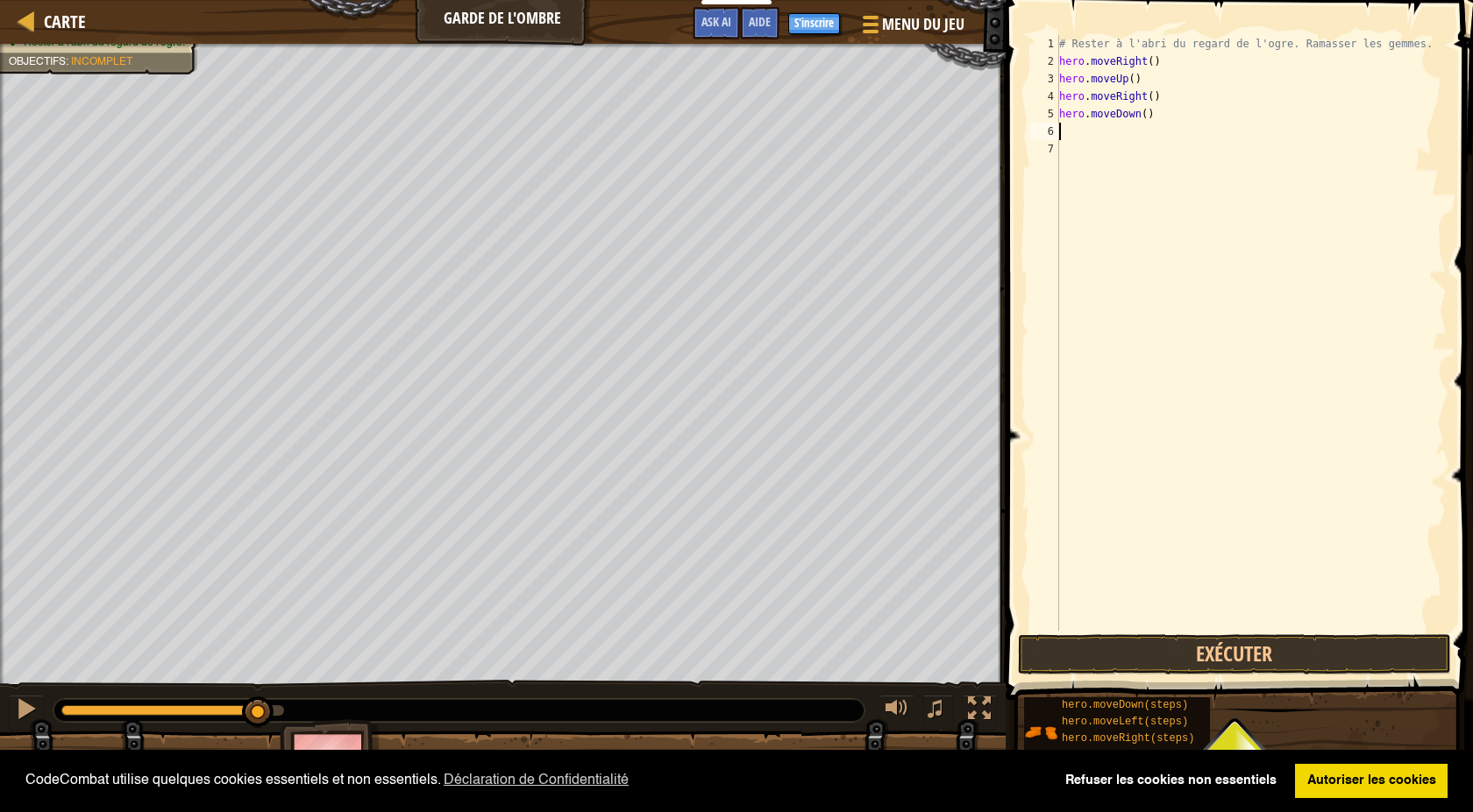
type textarea "h"
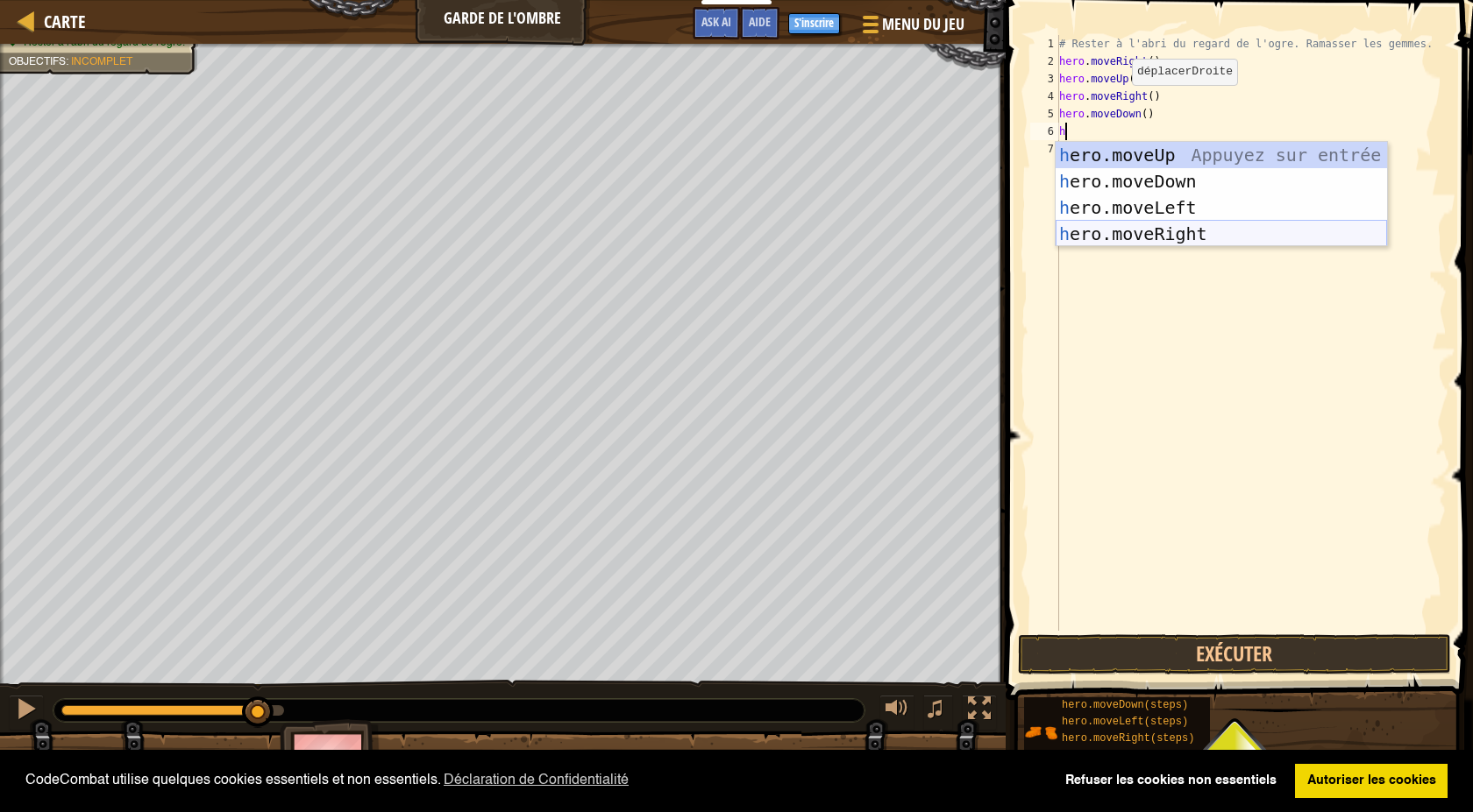
click at [1137, 233] on div "h ero.moveUp Appuyez sur entrée h ero.moveDown Appuyez sur entrée h ero.moveLef…" at bounding box center [1220, 221] width 331 height 158
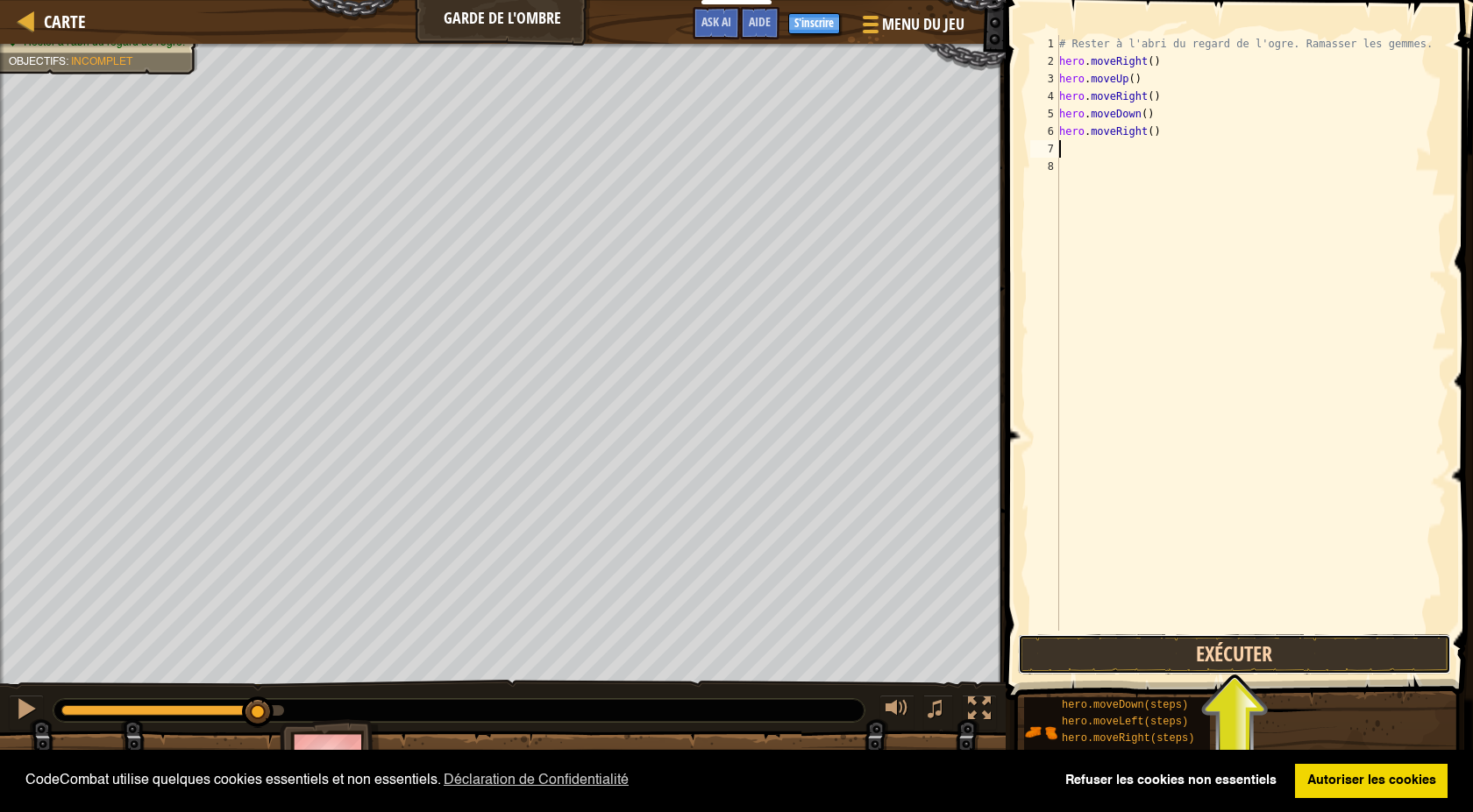
click at [1138, 649] on button "Exécuter" at bounding box center [1234, 654] width 433 height 40
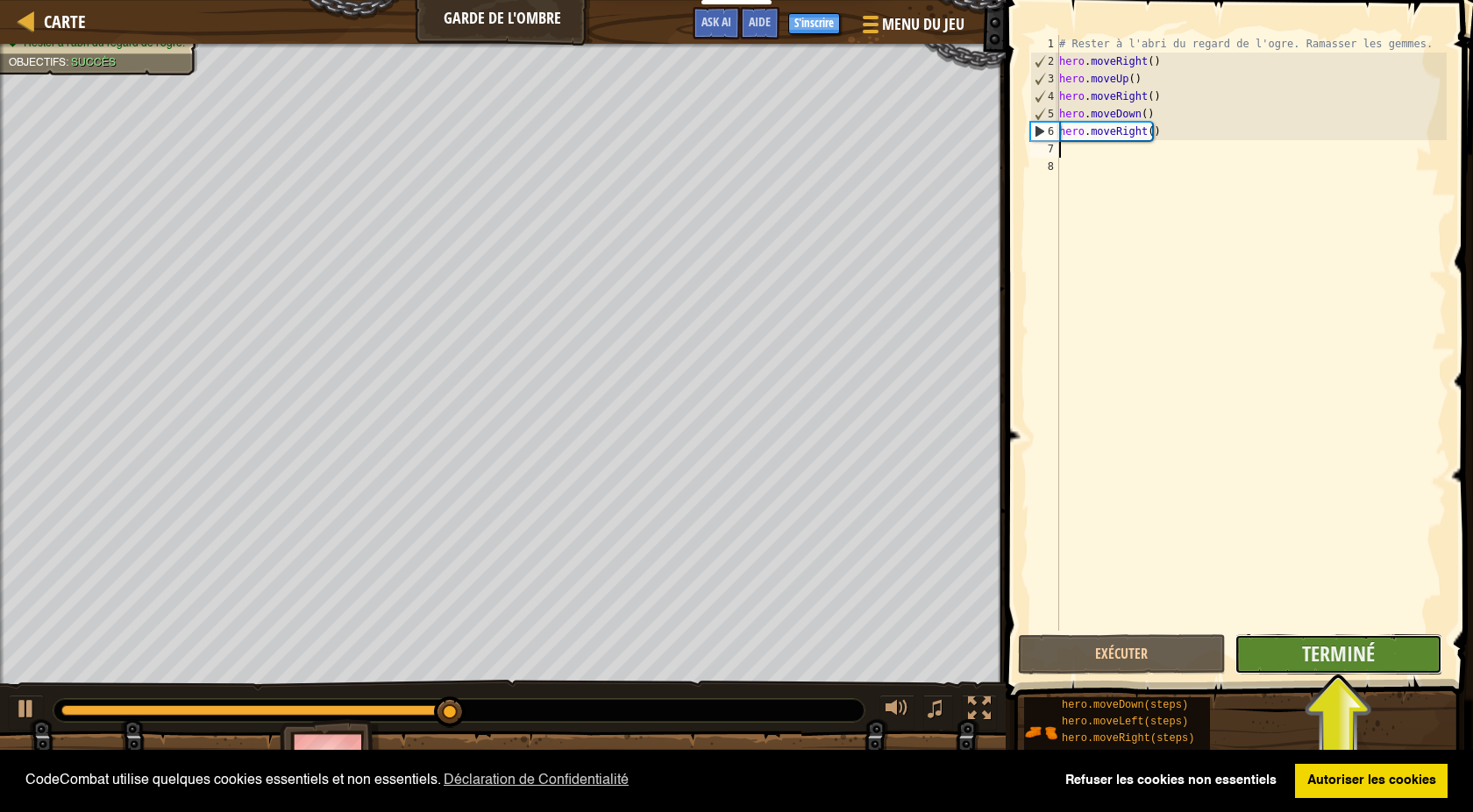
click at [1292, 665] on button "Terminé" at bounding box center [1338, 654] width 208 height 40
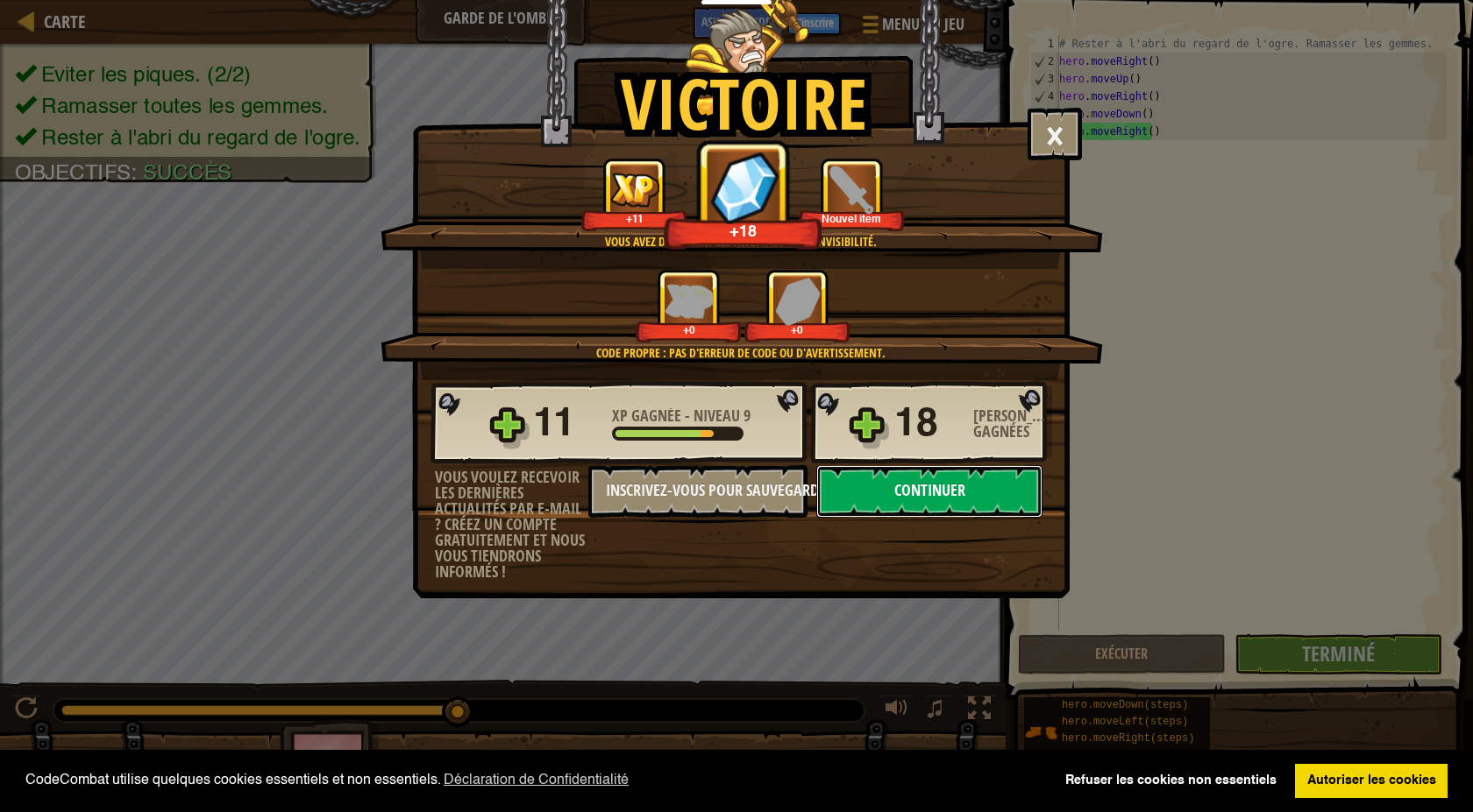
click at [919, 484] on button "Continuer" at bounding box center [929, 492] width 226 height 53
select select "fr"
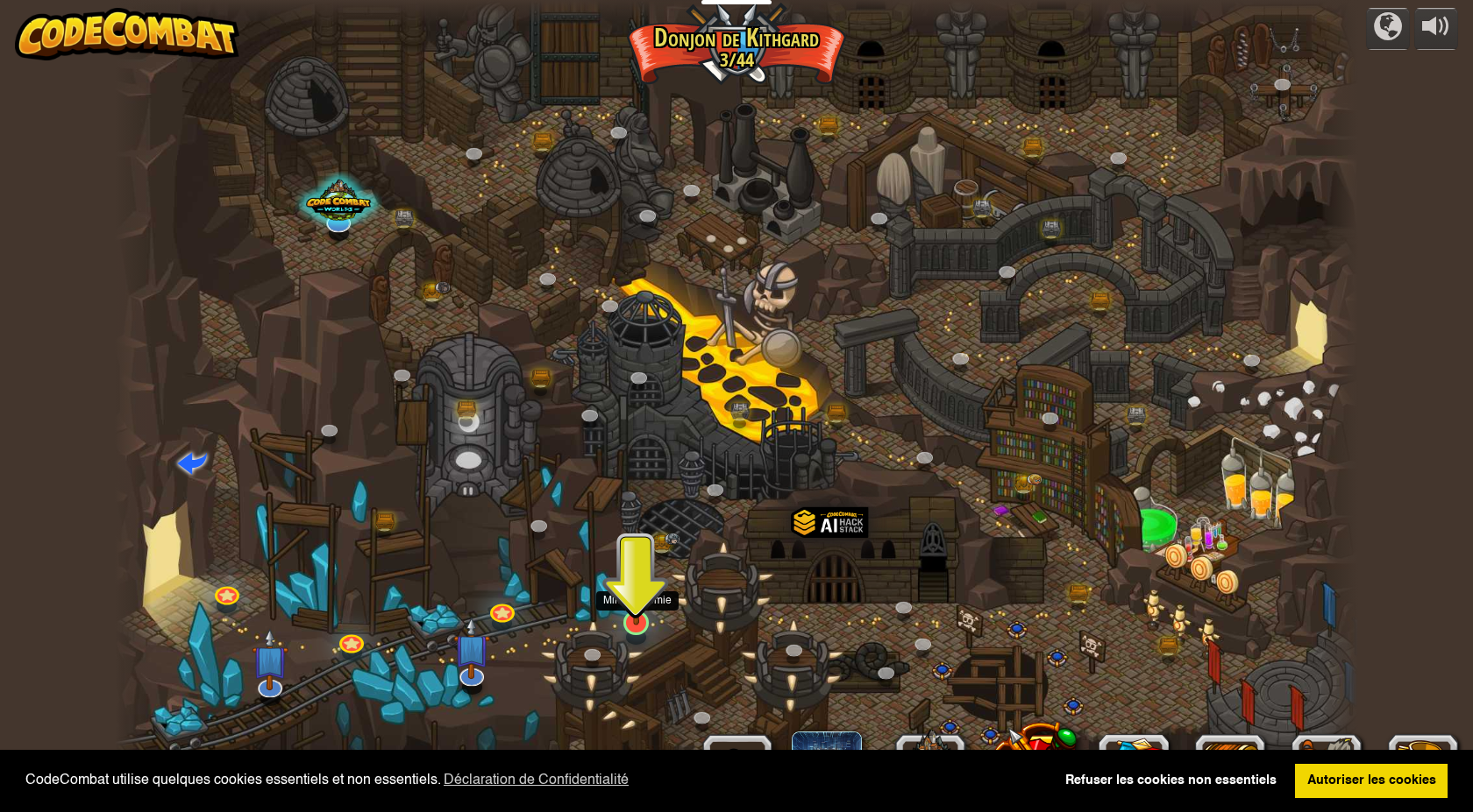
click at [632, 615] on img at bounding box center [636, 587] width 33 height 77
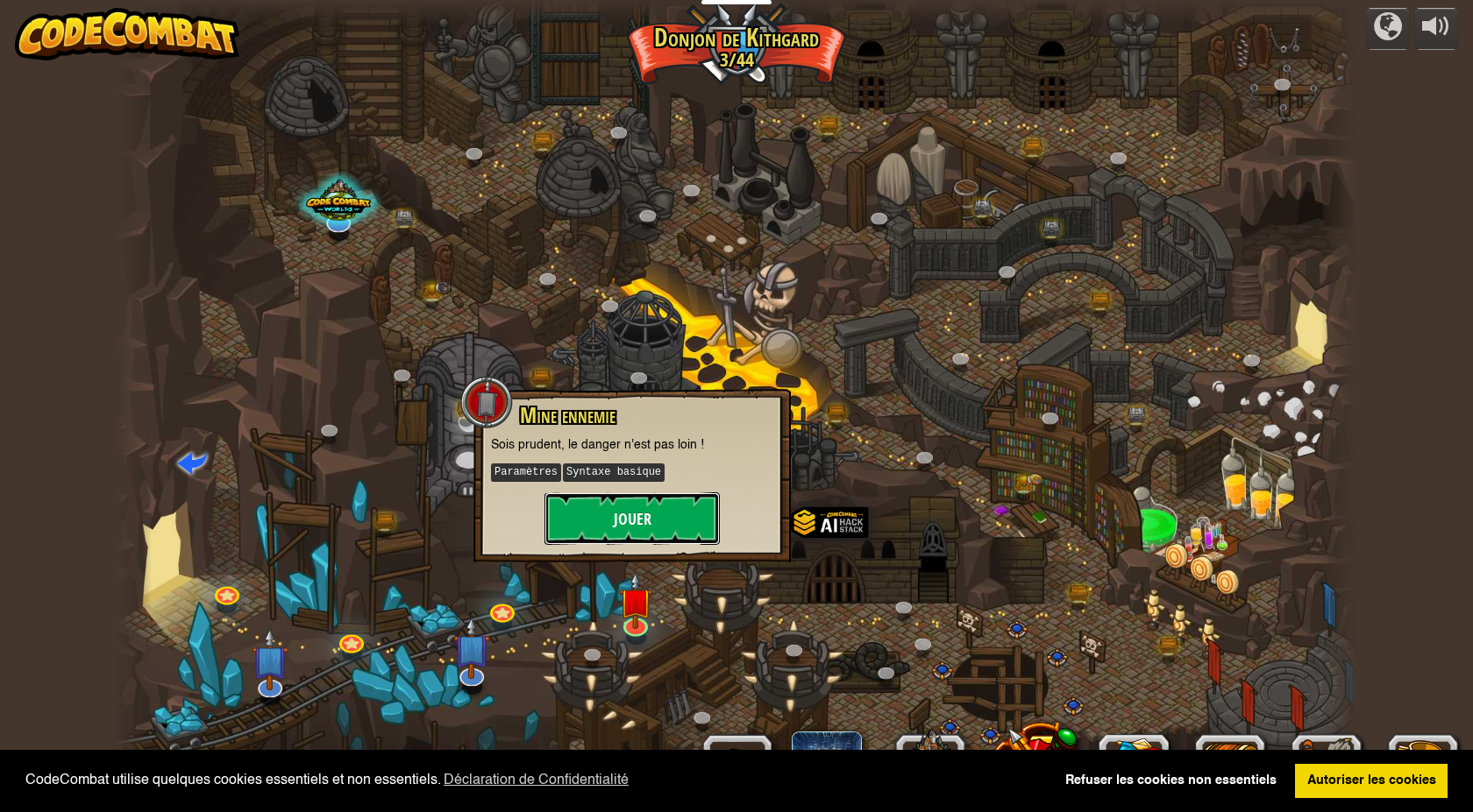
click at [652, 533] on button "Jouer" at bounding box center [632, 519] width 175 height 53
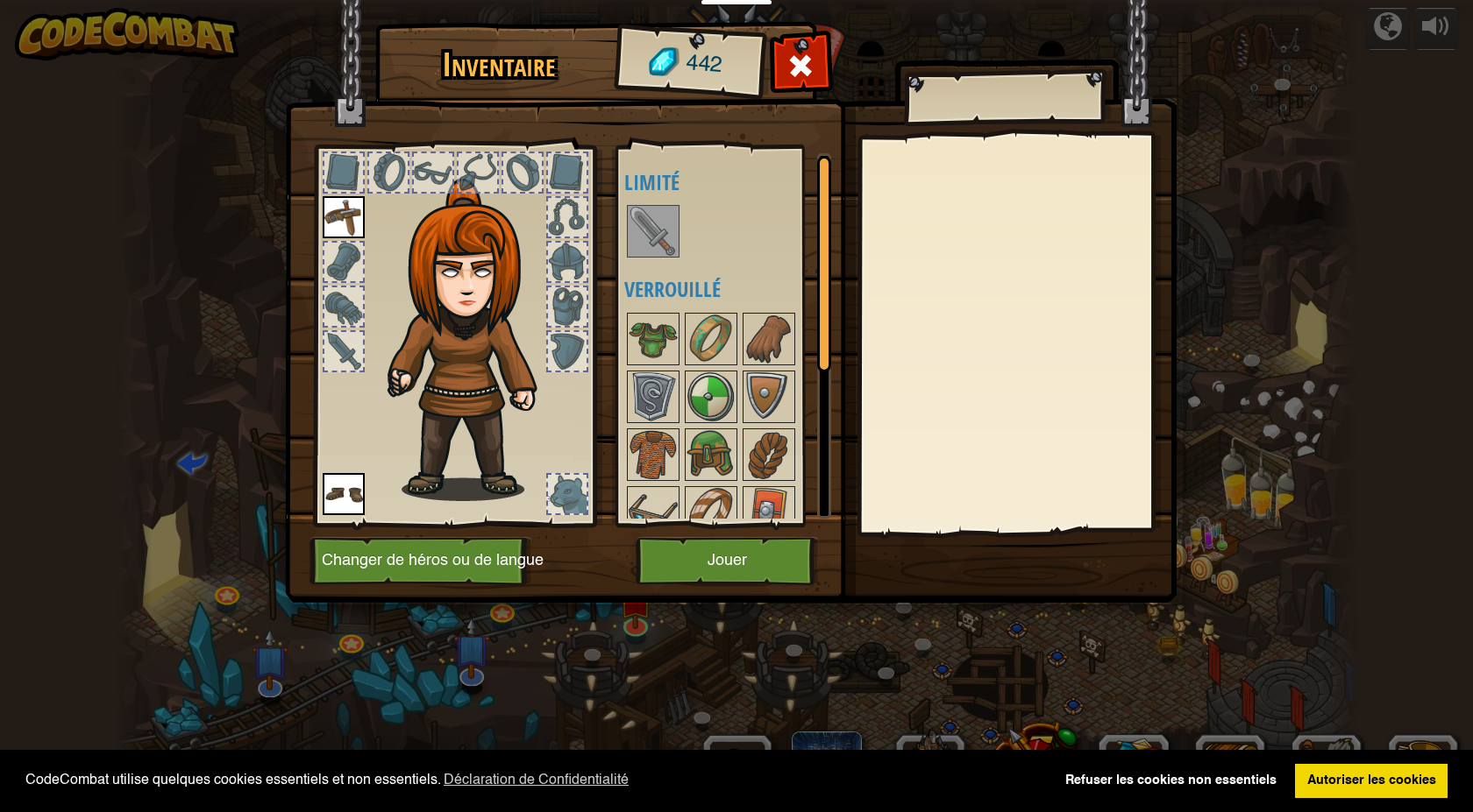
click at [653, 261] on div "Disponible Equiper Equiper (double-clic pour s'équiper) Limité Verrouillé" at bounding box center [734, 336] width 220 height 366
click at [663, 251] on img at bounding box center [653, 232] width 49 height 49
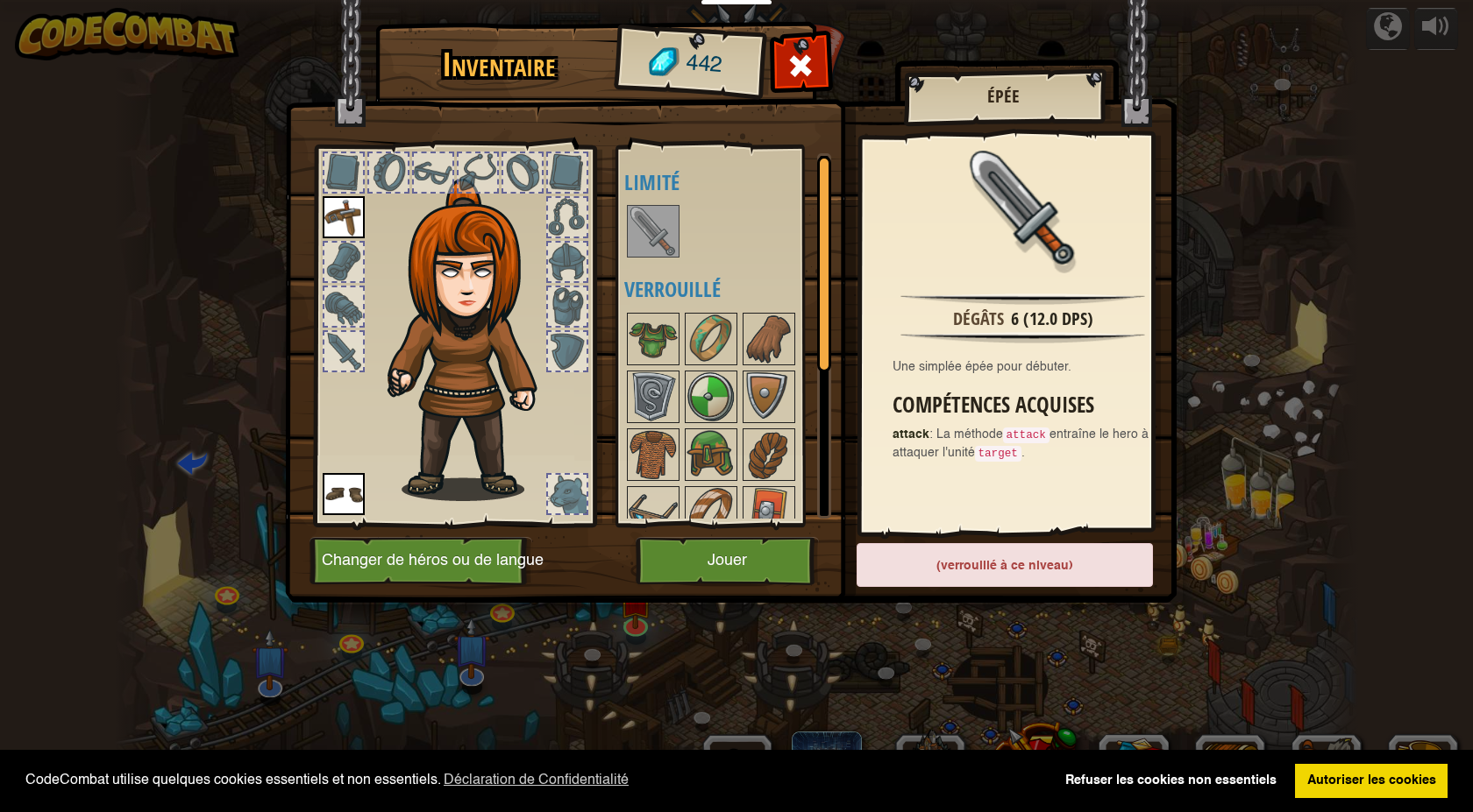
click at [662, 245] on img at bounding box center [653, 232] width 49 height 49
click at [734, 564] on button "Jouer" at bounding box center [726, 561] width 183 height 48
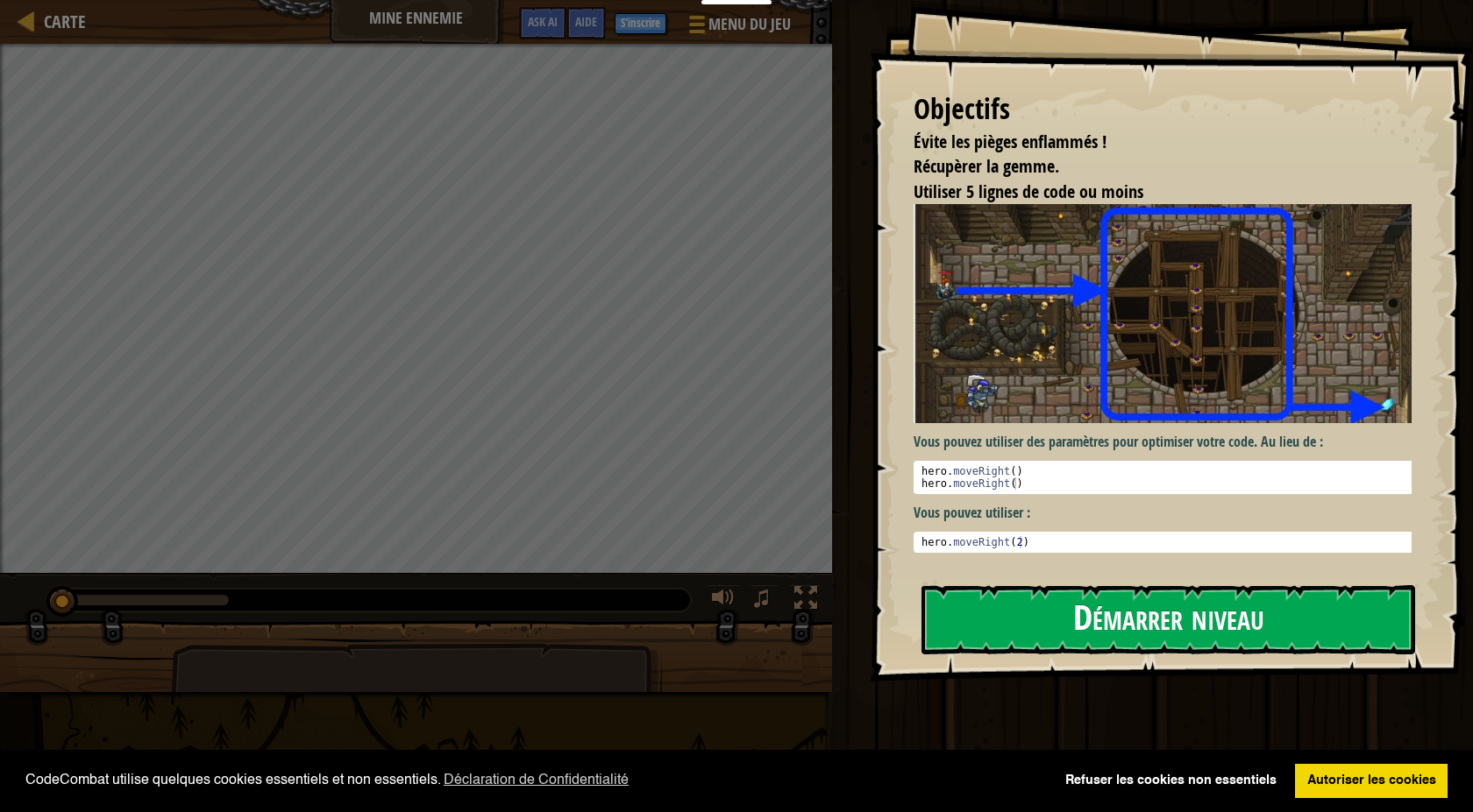
click at [1172, 632] on button "Démarrer niveau" at bounding box center [1167, 620] width 494 height 69
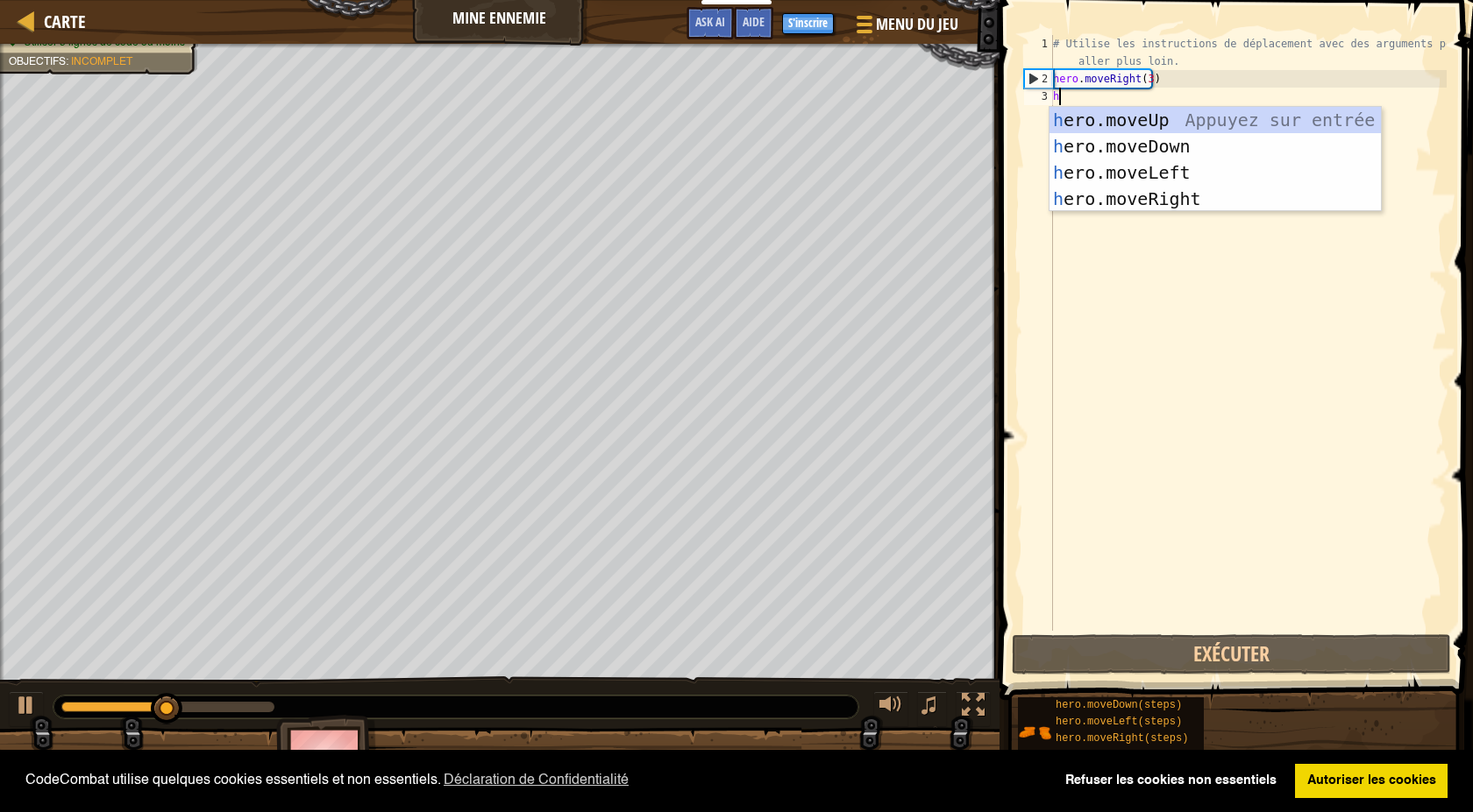
type textarea "h"
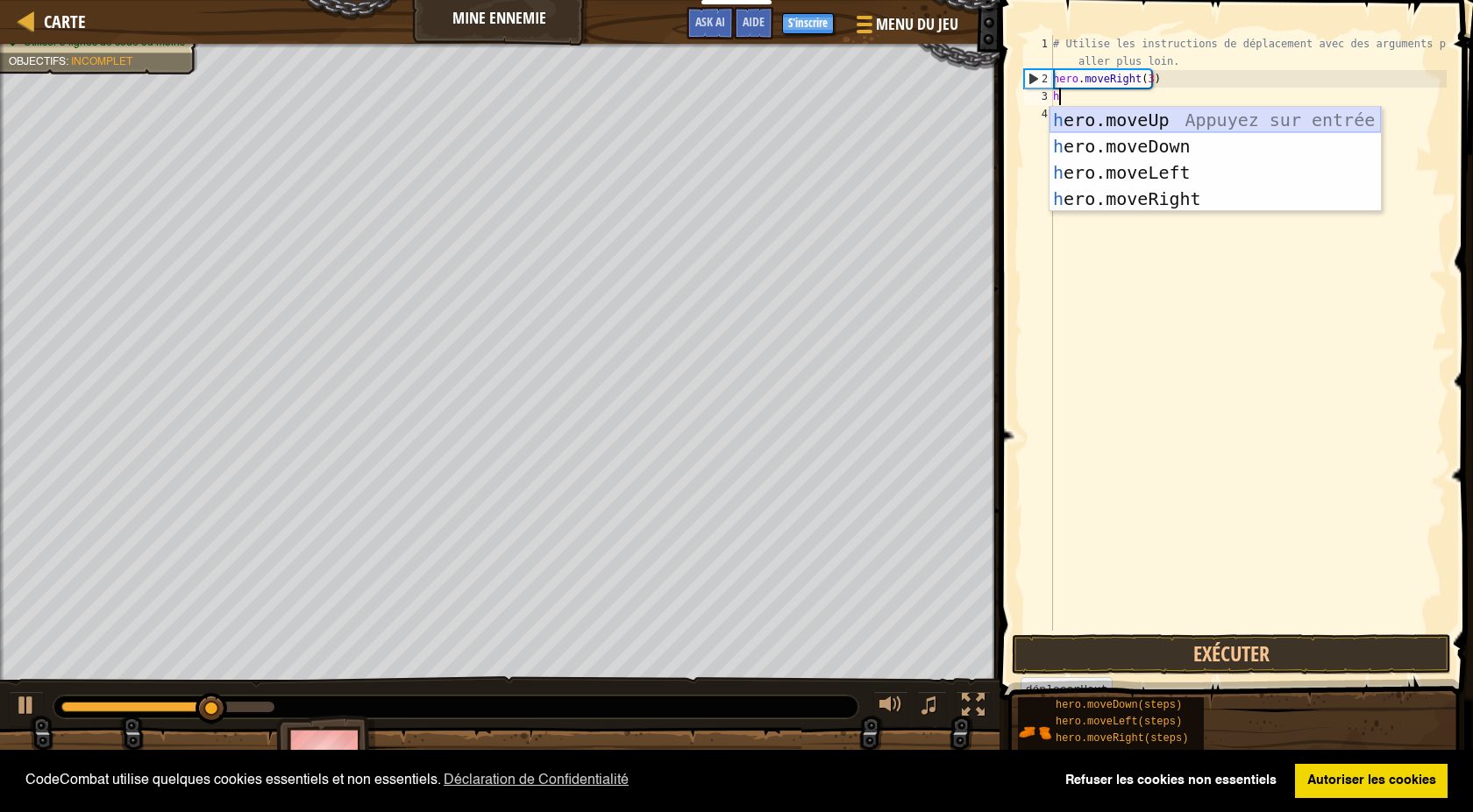
click at [1110, 109] on div "h ero.moveUp Appuyez sur entrée h ero.moveDown Appuyez sur entrée h ero.moveLef…" at bounding box center [1215, 185] width 331 height 158
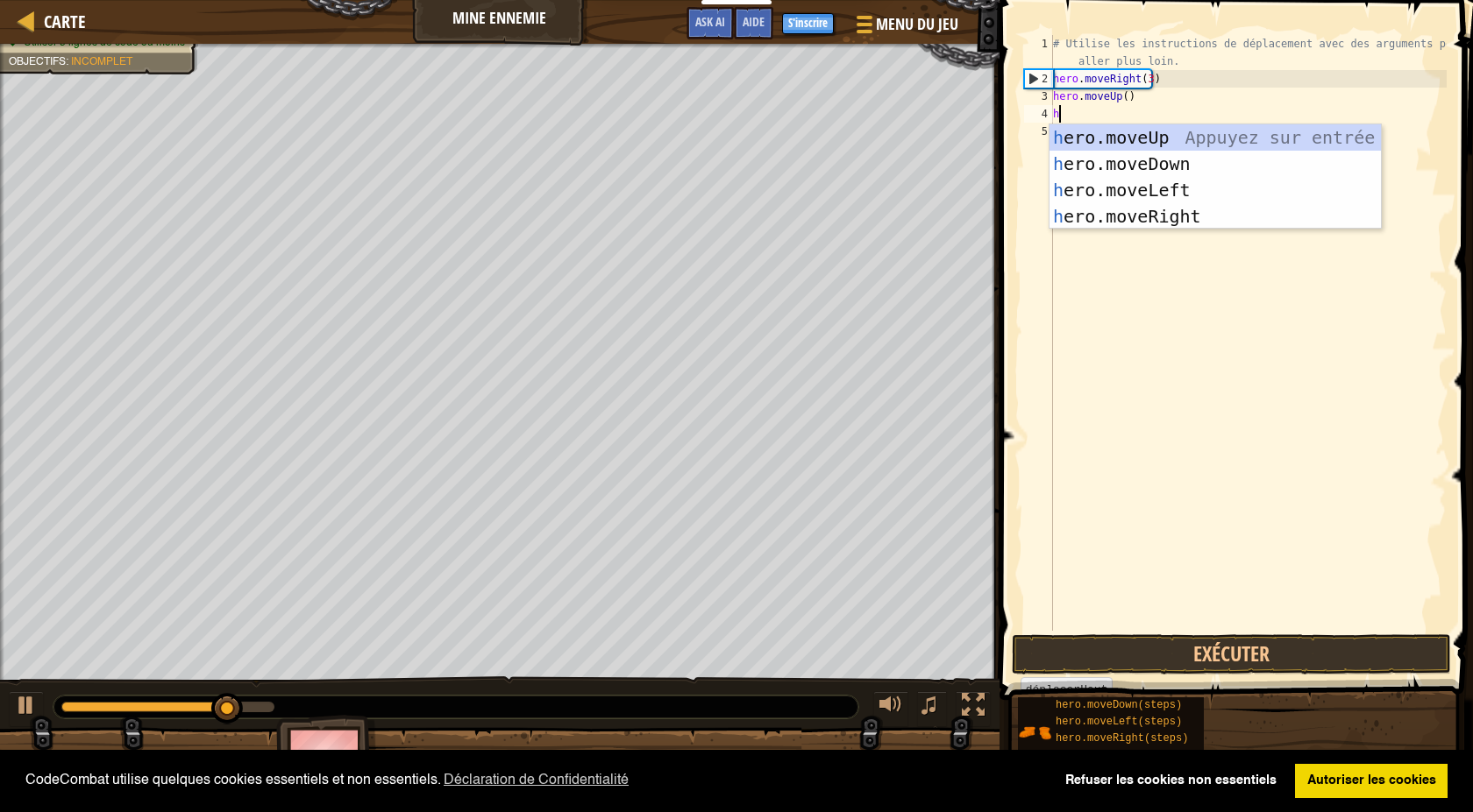
type textarea "h"
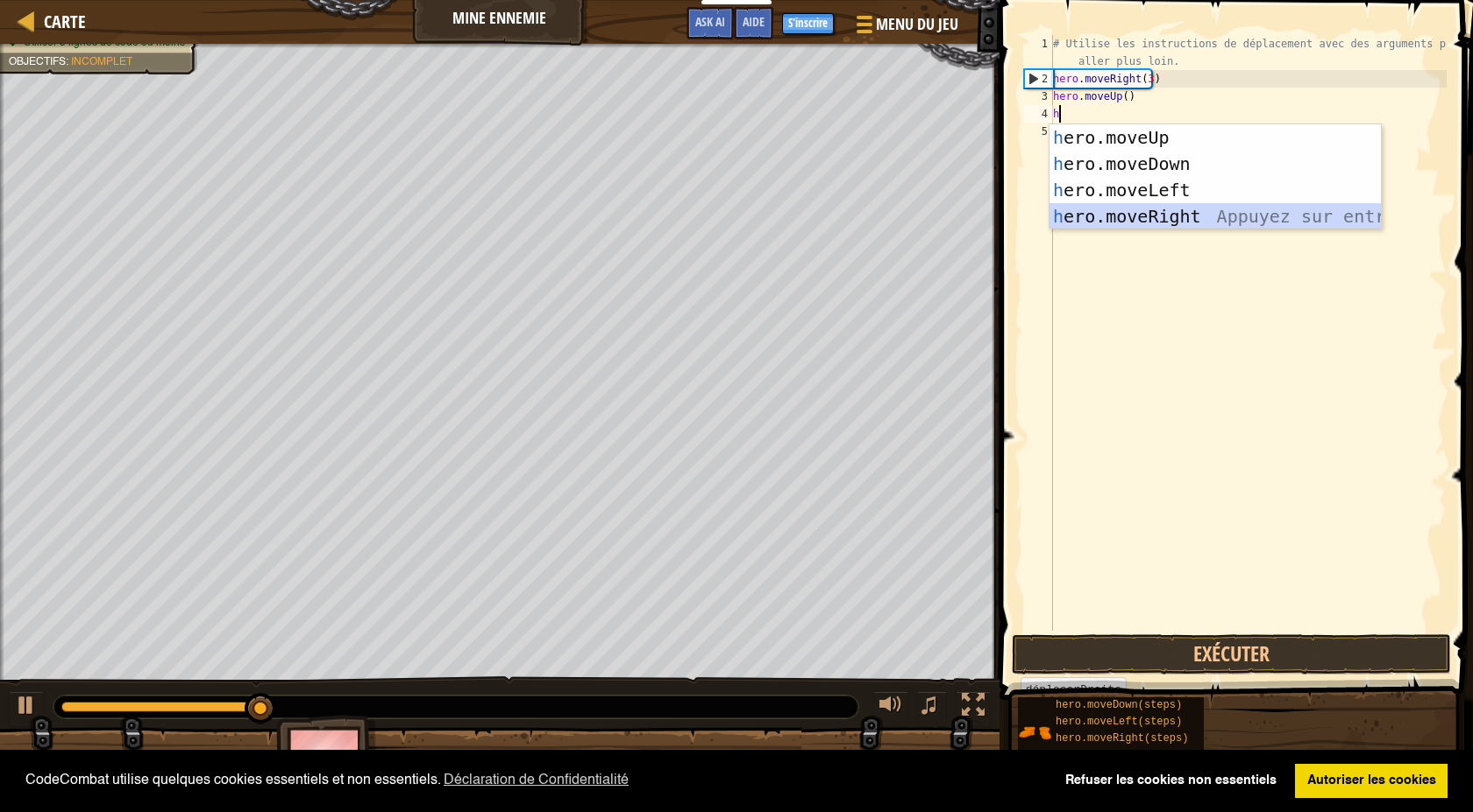
click at [1094, 222] on div "h ero.moveUp Appuyez sur entrée h ero.moveDown Appuyez sur entrée h ero.moveLef…" at bounding box center [1215, 203] width 331 height 158
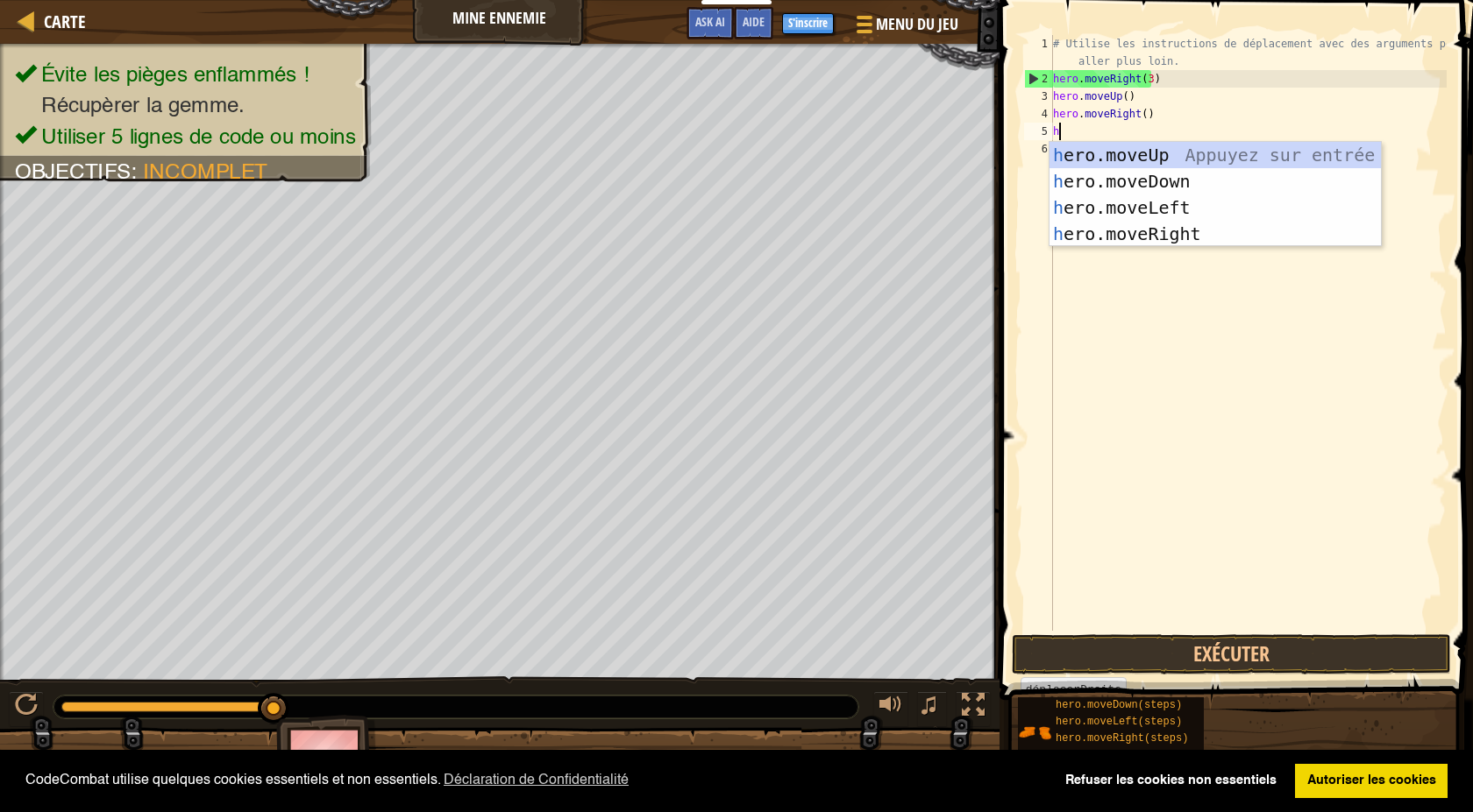
type textarea "h"
click at [1083, 177] on div "h ero.moveUp Appuyez sur entrée h ero.moveDown Appuyez sur entrée h ero.moveLef…" at bounding box center [1215, 221] width 331 height 158
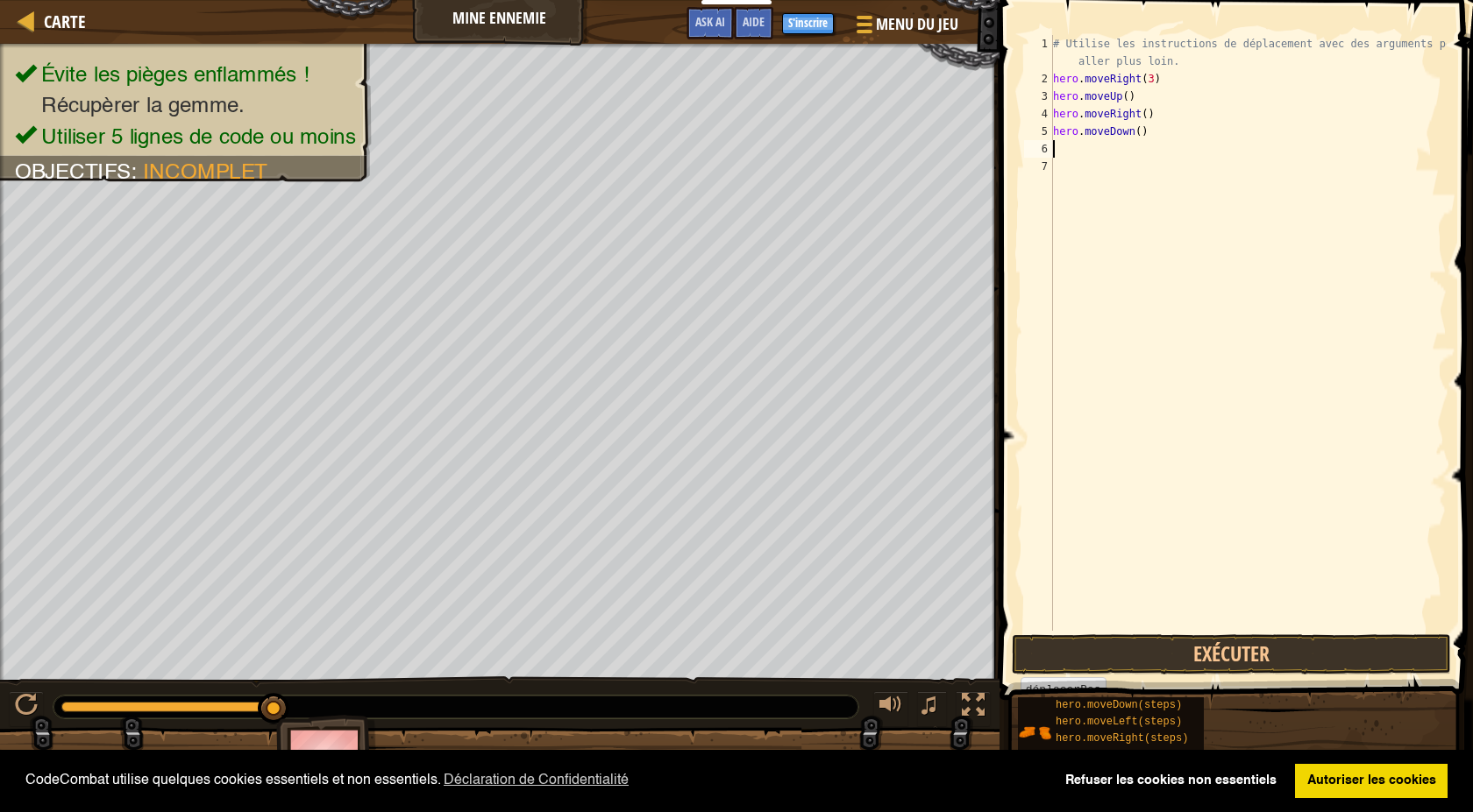
type textarea "h"
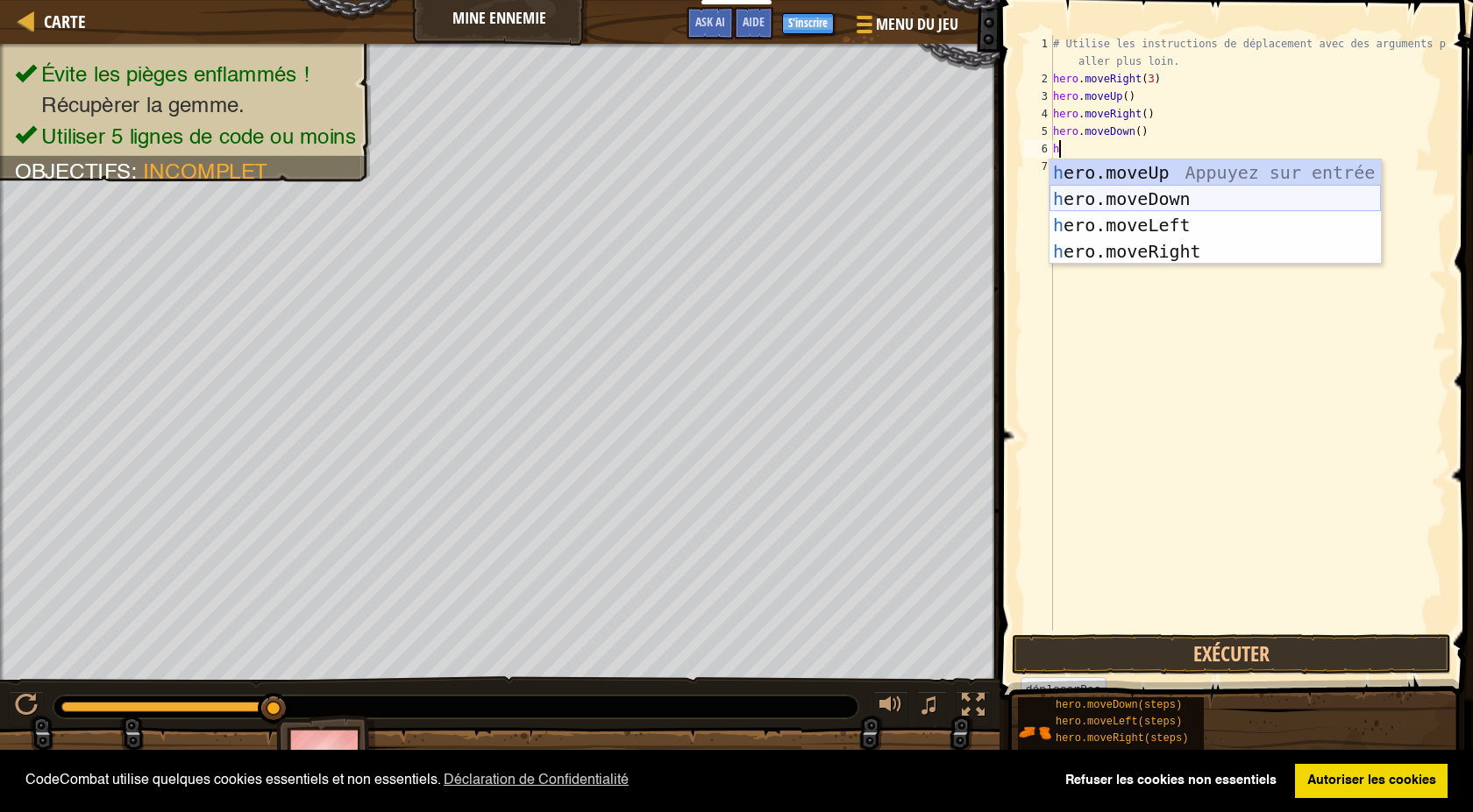
click at [1087, 195] on div "h ero.moveUp Appuyez sur entrée h ero.moveDown Appuyez sur entrée h ero.moveLef…" at bounding box center [1215, 238] width 331 height 158
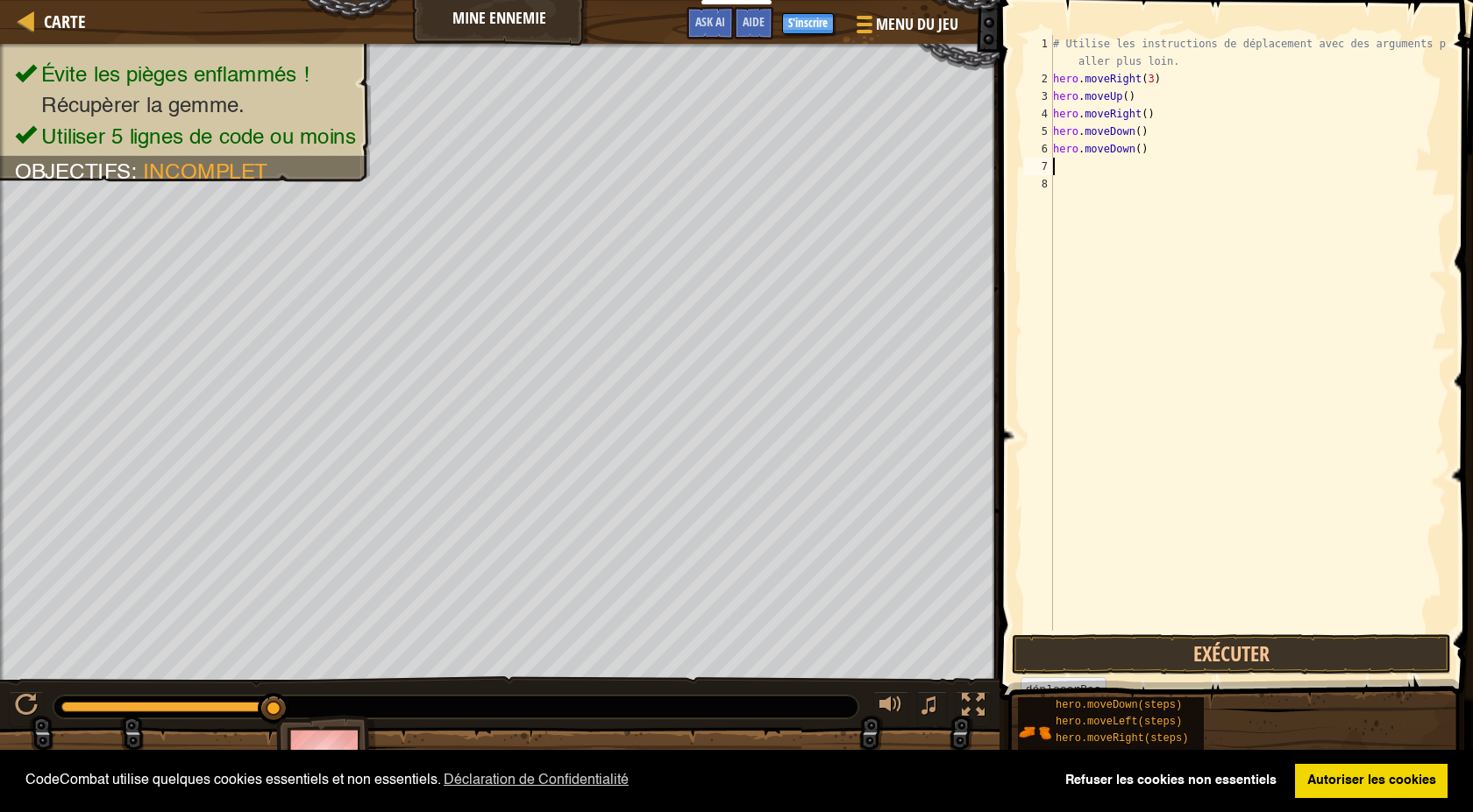
type textarea "h"
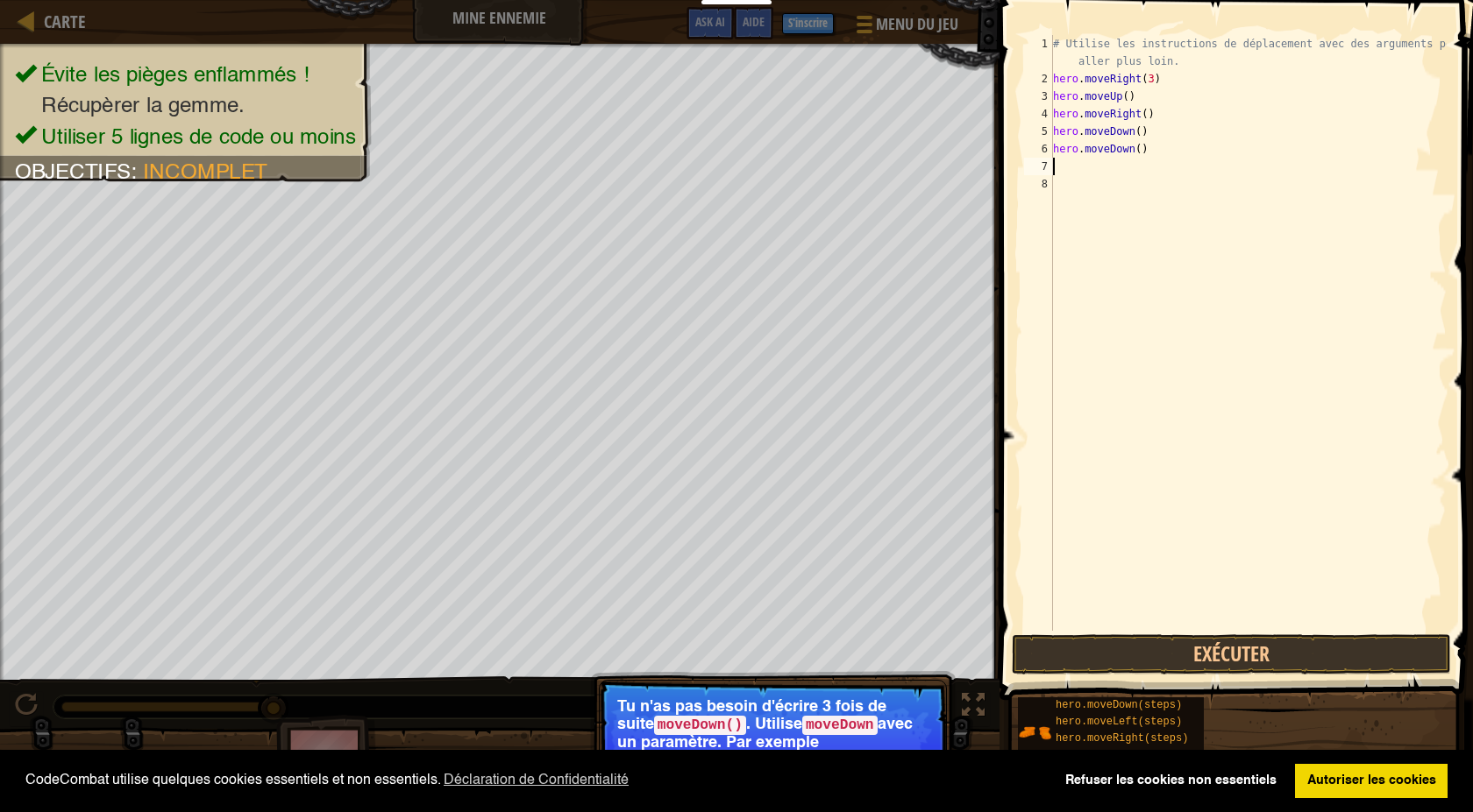
click at [1145, 144] on div "# Utilise les instructions de déplacement avec des arguments pour aller plus lo…" at bounding box center [1248, 359] width 397 height 649
type textarea "h"
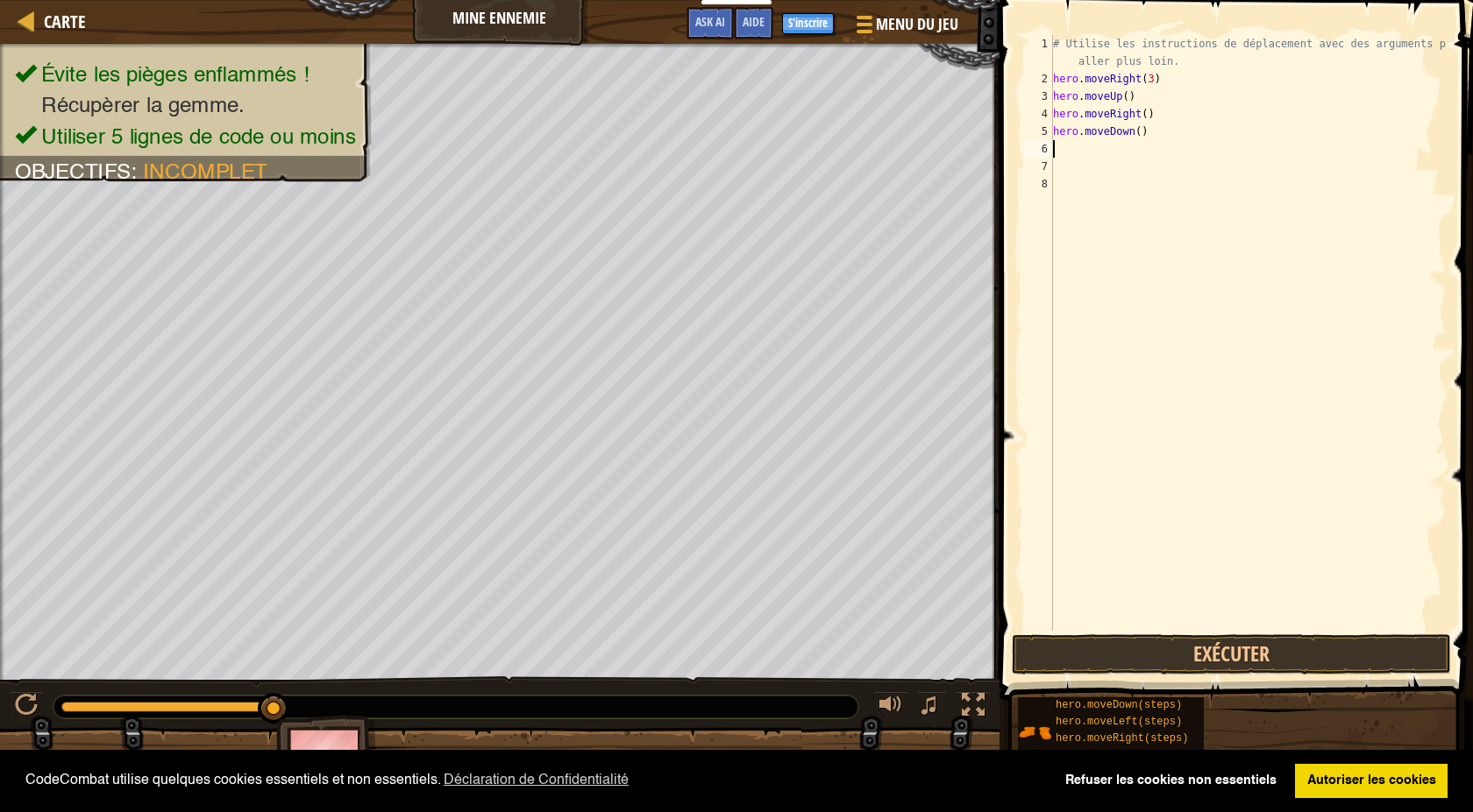
click at [1146, 136] on div "# Utilise les instructions de déplacement avec des arguments pour aller plus lo…" at bounding box center [1248, 359] width 397 height 649
type textarea "h"
click at [1142, 113] on div "# Utilise les instructions de déplacement avec des arguments pour aller plus lo…" at bounding box center [1248, 359] width 397 height 649
type textarea "hero.moveRight(3)"
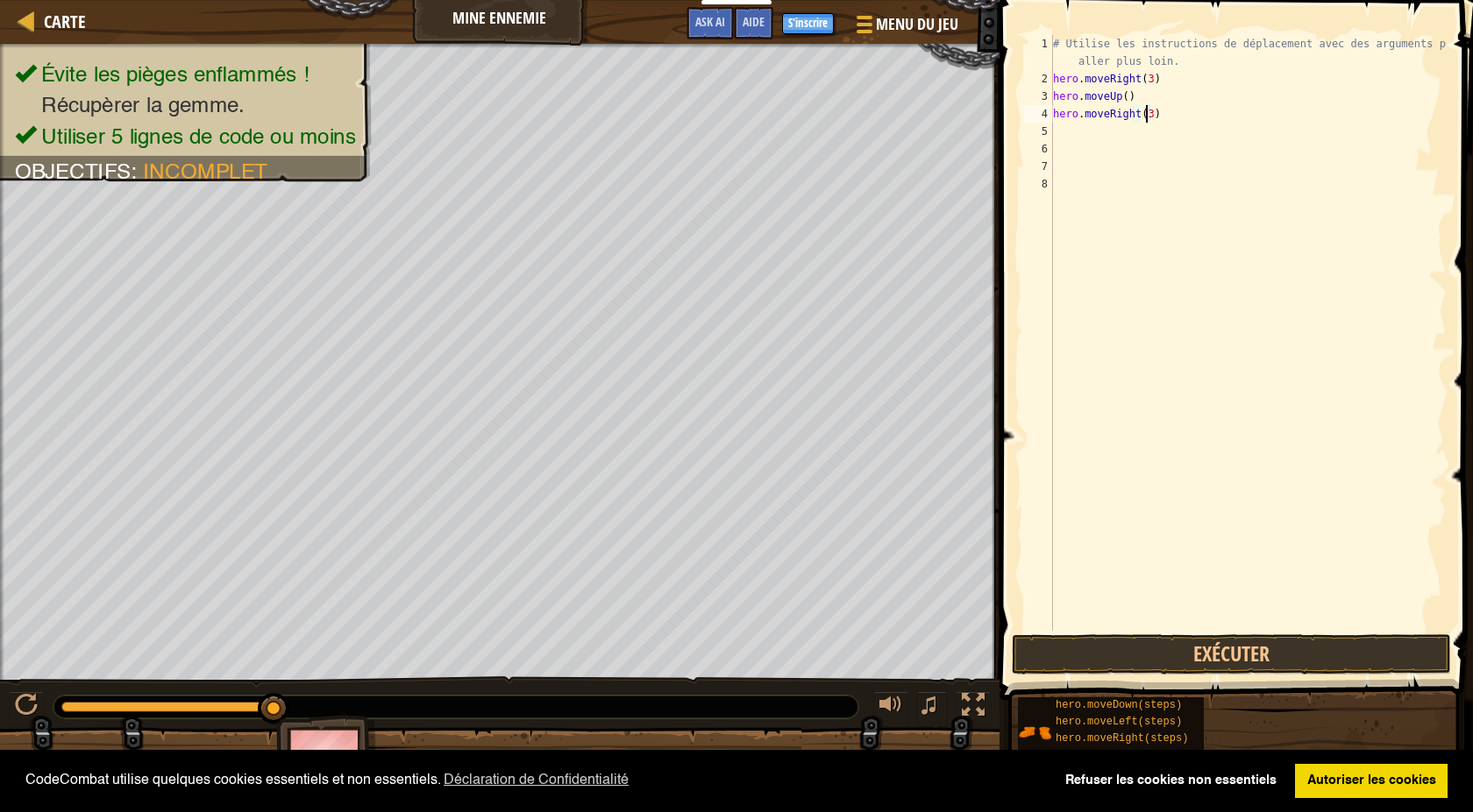
click at [1054, 126] on div "# Utilise les instructions de déplacement avec des arguments pour aller plus lo…" at bounding box center [1248, 359] width 397 height 649
click at [1145, 112] on div "# Utilise les instructions de déplacement avec des arguments pour aller plus lo…" at bounding box center [1248, 359] width 397 height 649
type textarea "h"
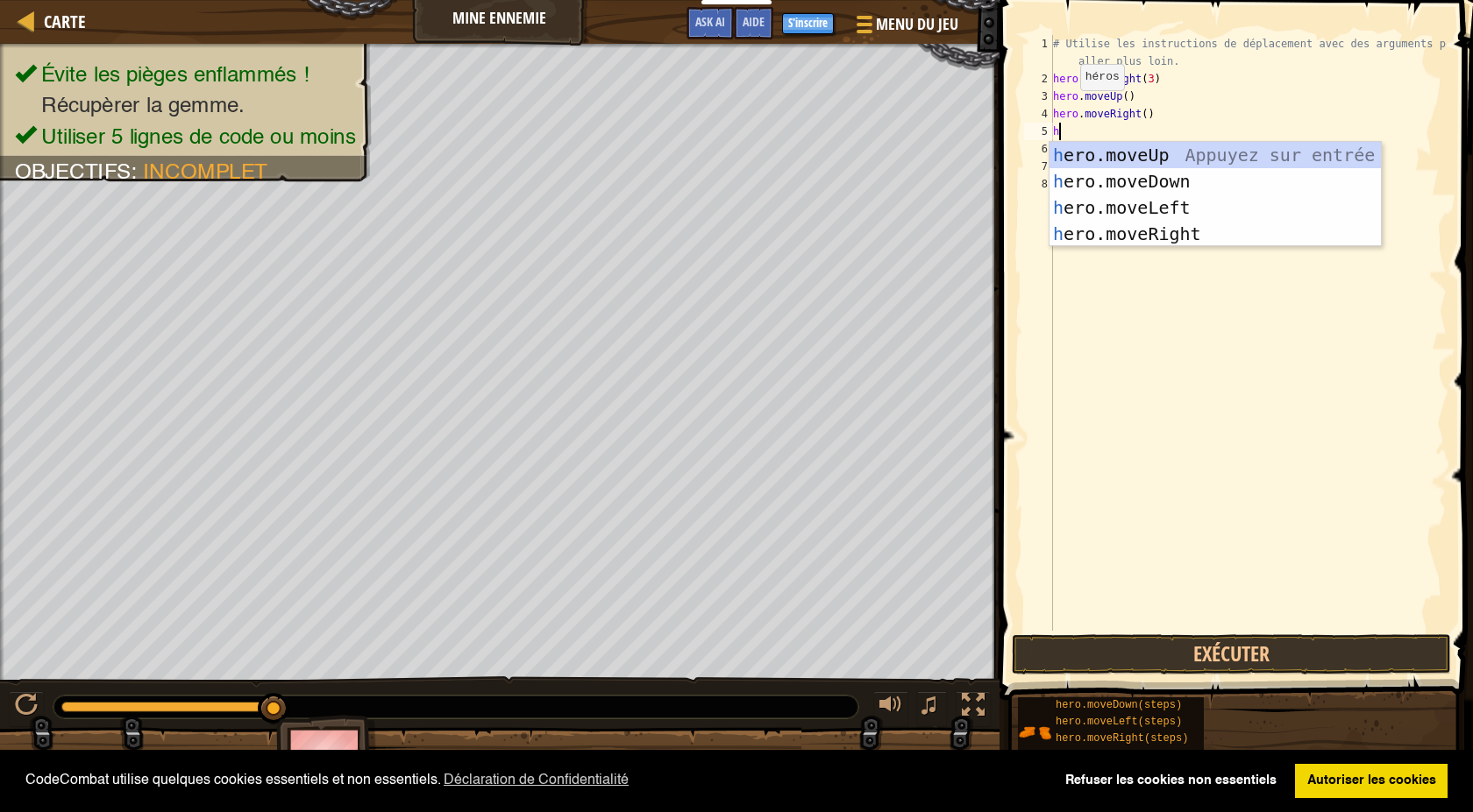
type textarea "h"
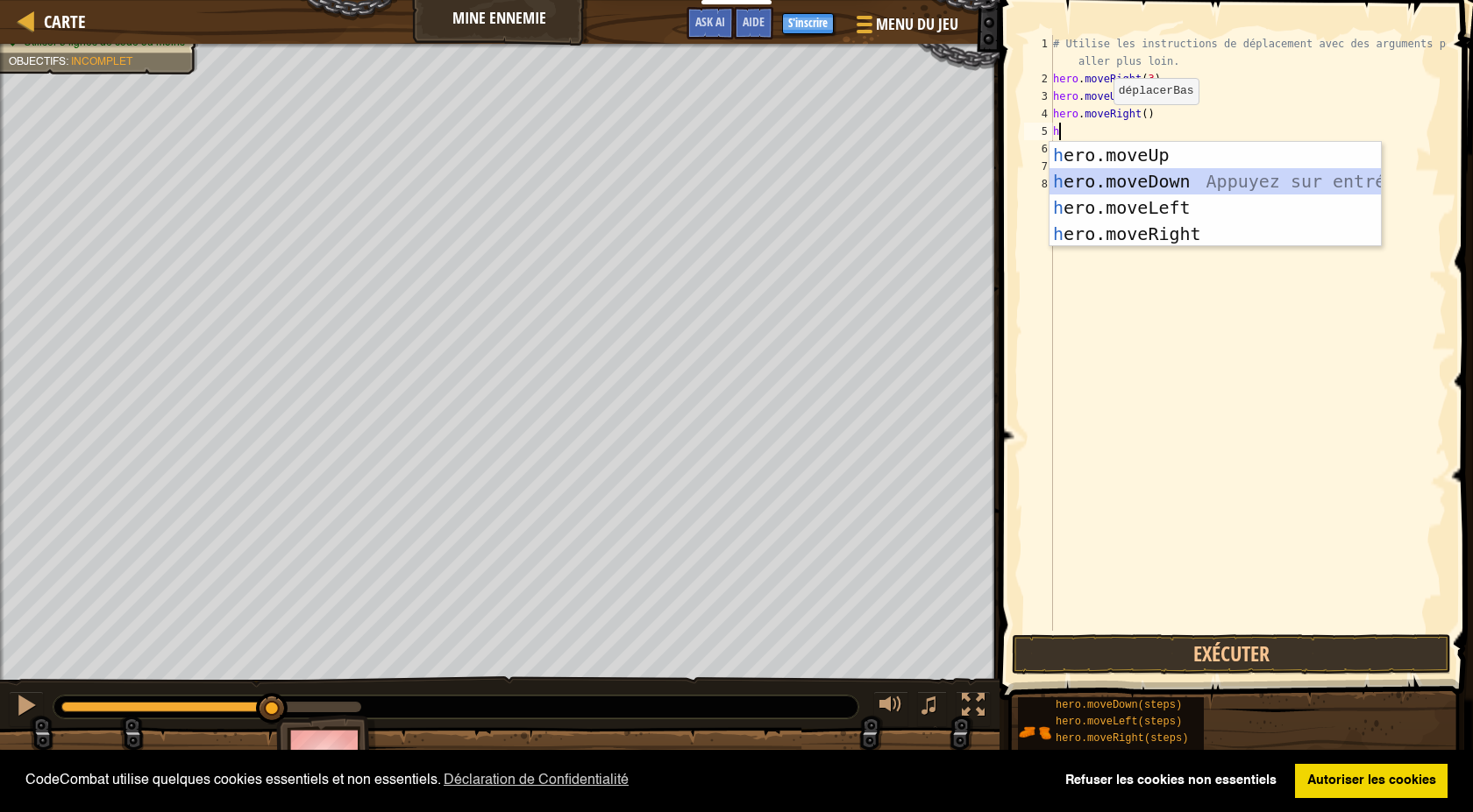
click at [1111, 180] on div "h ero.moveUp Appuyez sur entrée h ero.moveDown Appuyez sur entrée h ero.moveLef…" at bounding box center [1215, 221] width 331 height 158
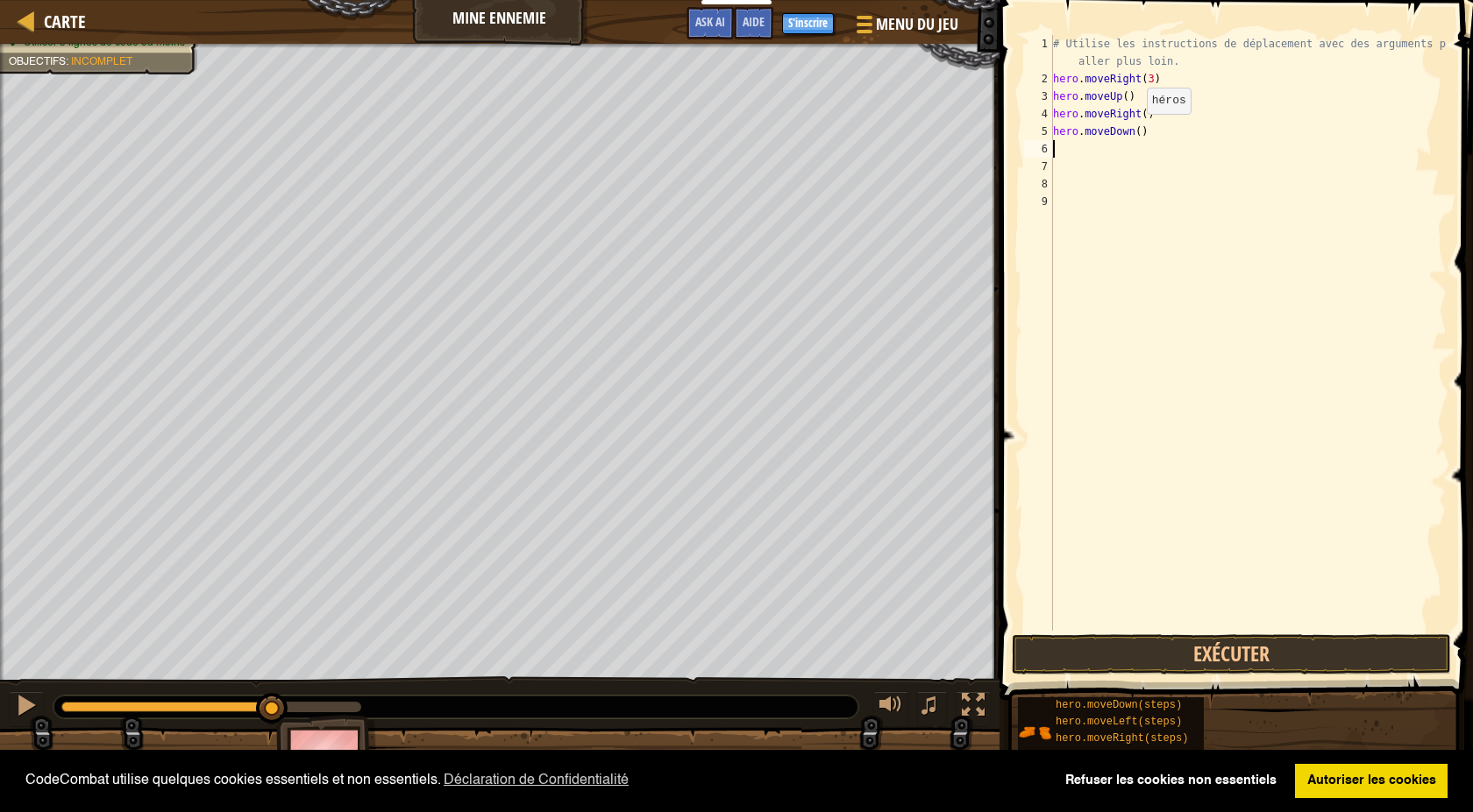
click at [1133, 130] on div "# Utilise les instructions de déplacement avec des arguments pour aller plus lo…" at bounding box center [1248, 359] width 397 height 649
type textarea "hero.moveDown(3)"
click at [1079, 150] on div "# Utilise les instructions de déplacement avec des arguments pour aller plus lo…" at bounding box center [1248, 359] width 397 height 649
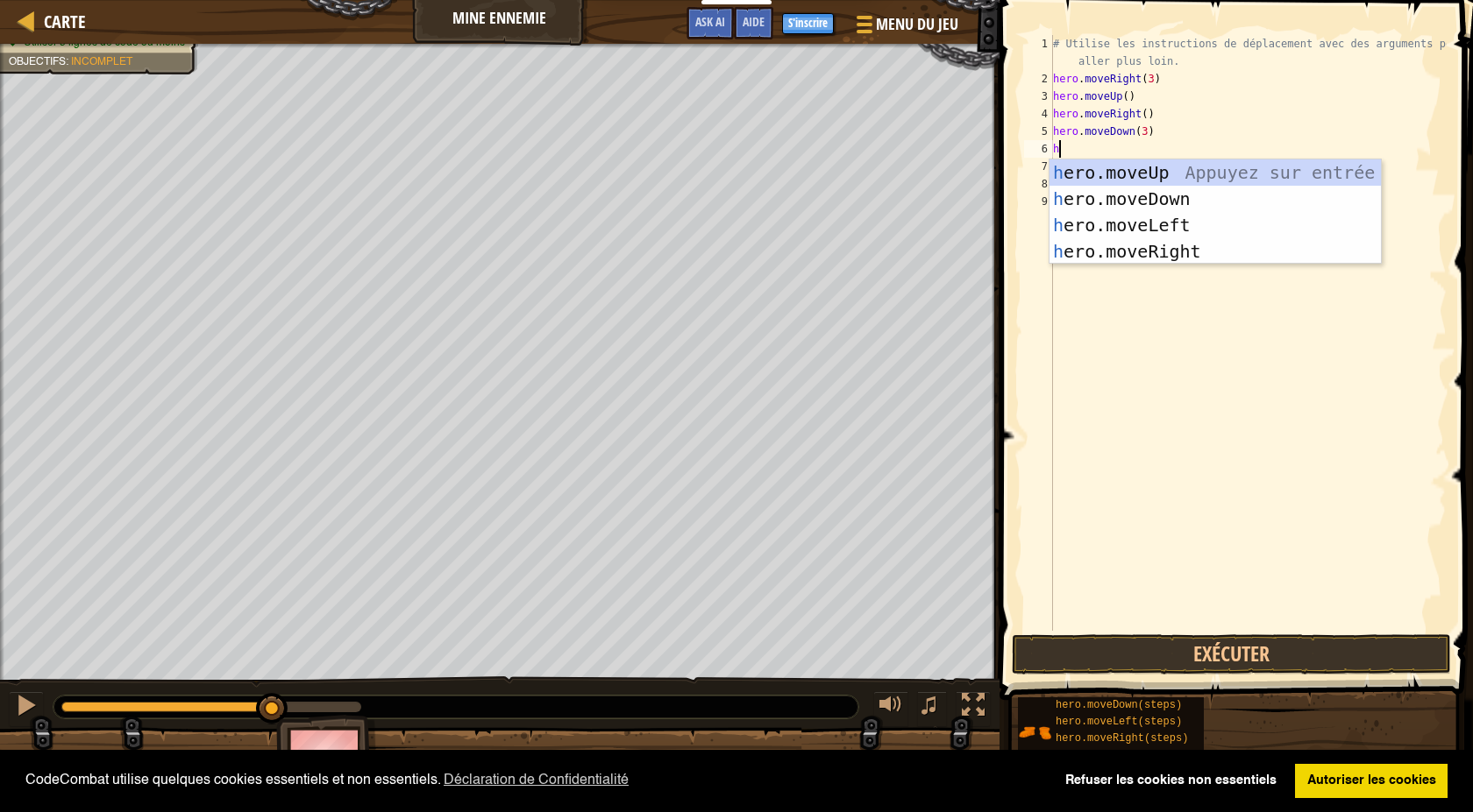
type textarea "h"
click at [1098, 251] on div "h ero.moveUp Appuyez sur entrée h ero.moveDown Appuyez sur entrée h ero.moveLef…" at bounding box center [1215, 238] width 331 height 158
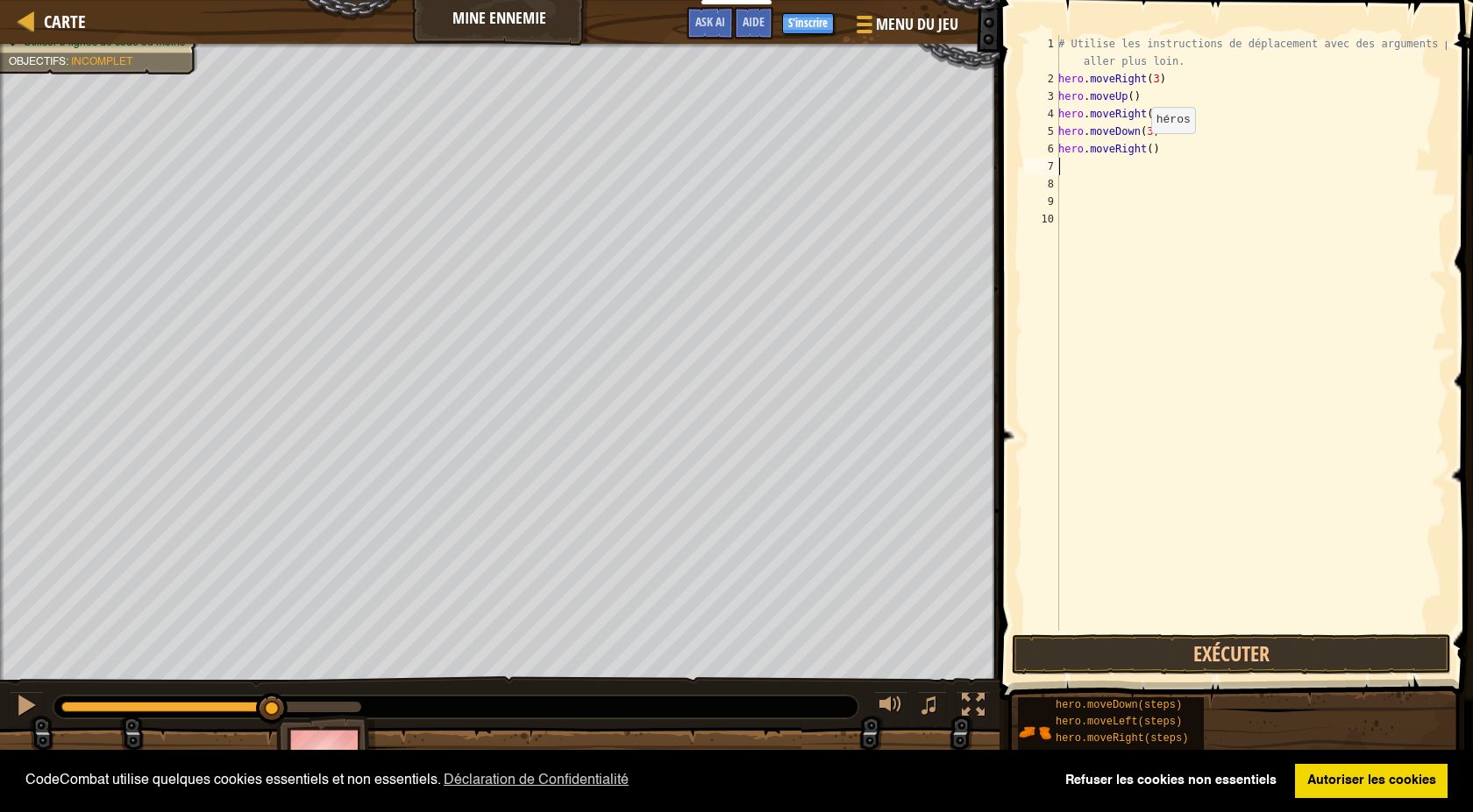
click at [1142, 151] on div "# Utilise les instructions de déplacement avec des arguments pour aller plus lo…" at bounding box center [1249, 359] width 392 height 649
type textarea "hero.moveRight(2)"
click at [1298, 639] on button "Exécuter" at bounding box center [1230, 654] width 439 height 40
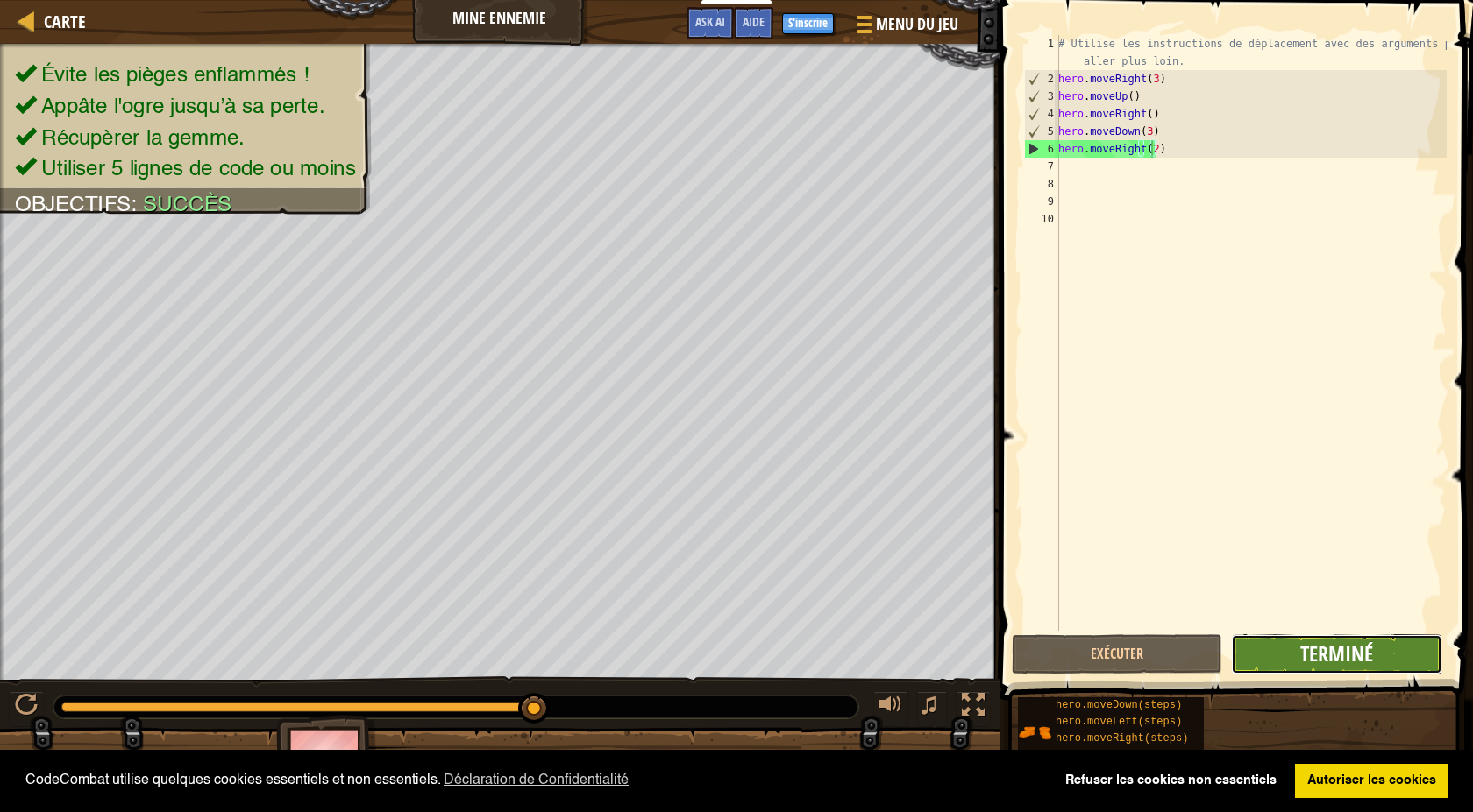
click at [1300, 664] on button "Terminé" at bounding box center [1336, 654] width 211 height 40
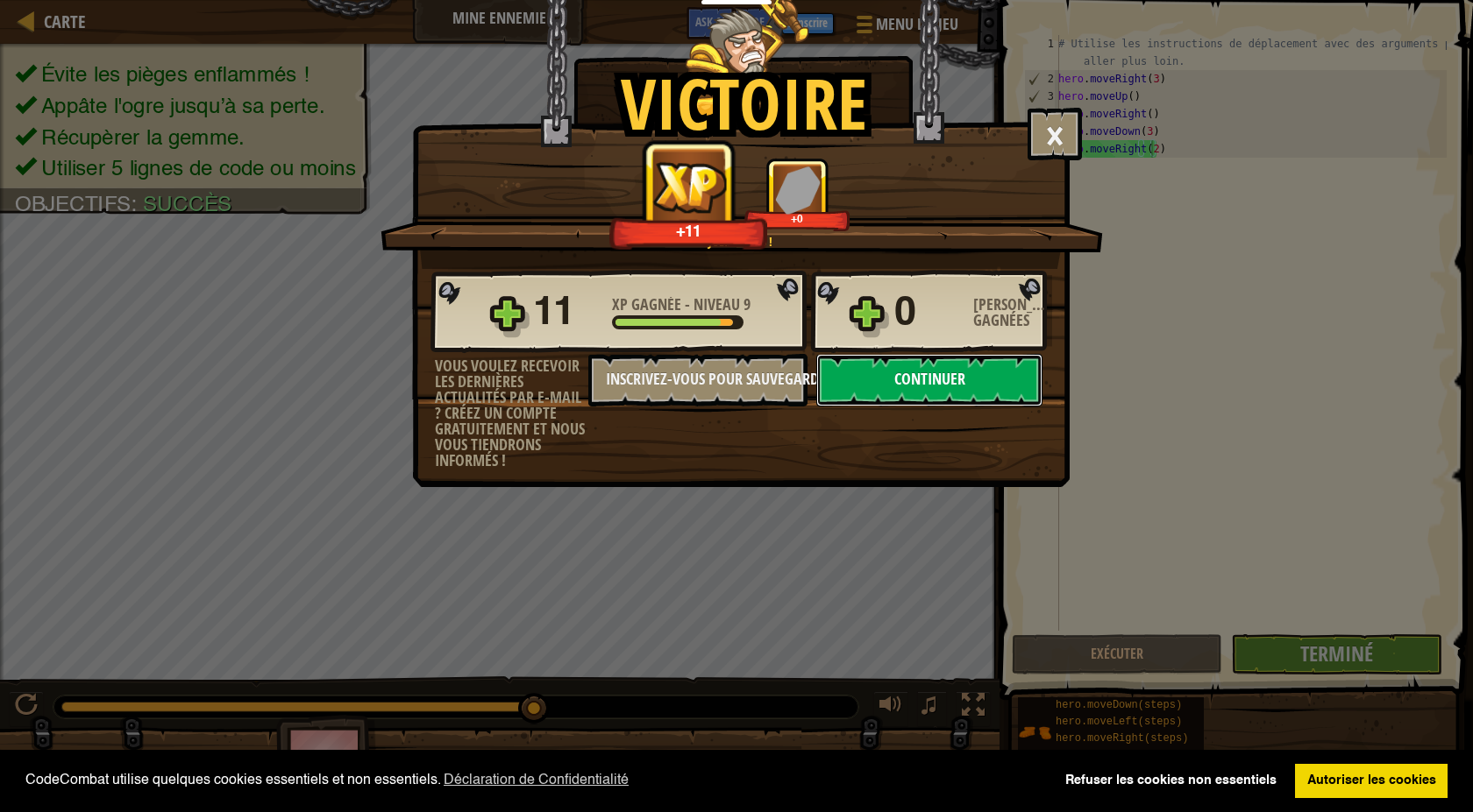
click at [942, 391] on button "Continuer" at bounding box center [929, 380] width 226 height 53
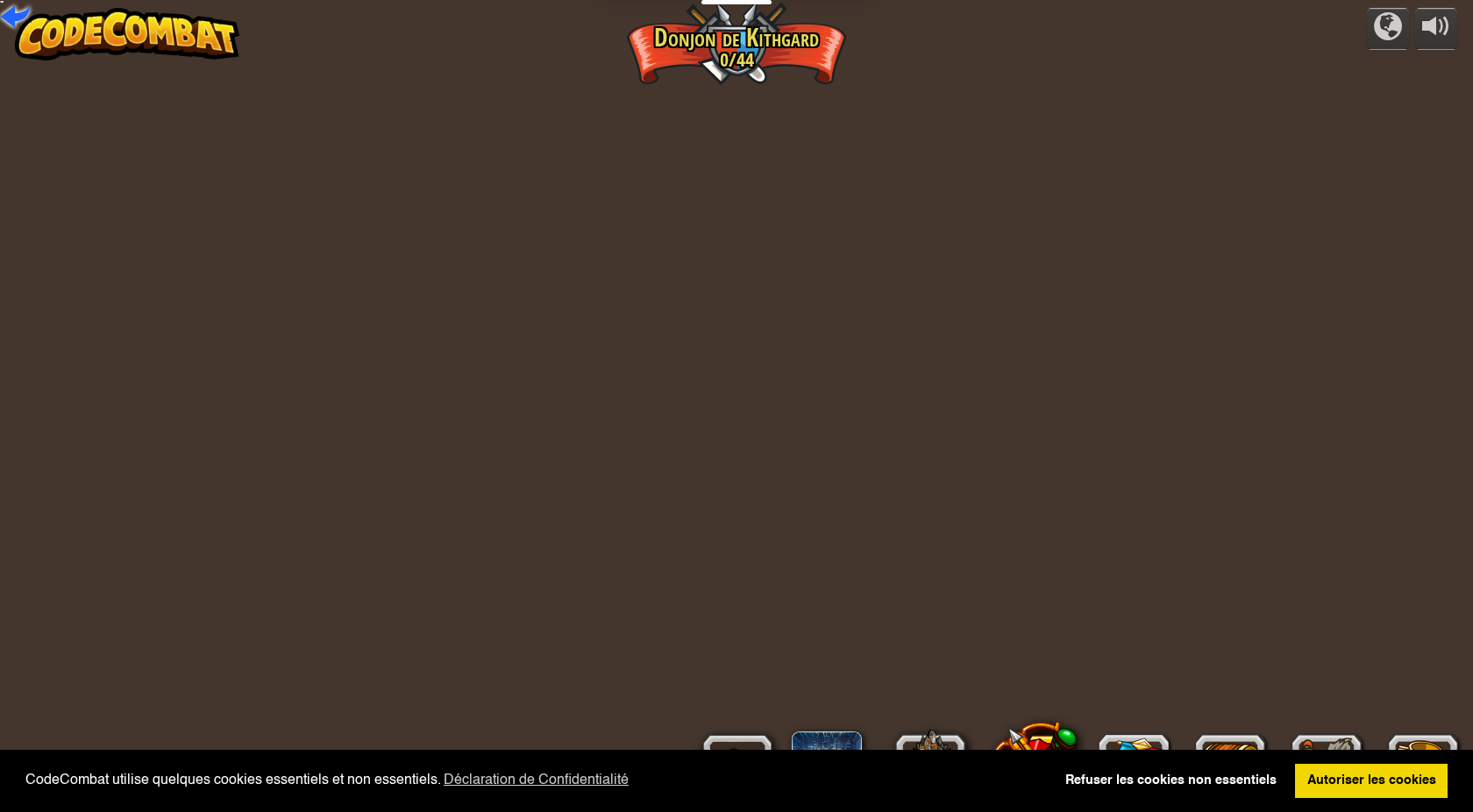
select select "fr"
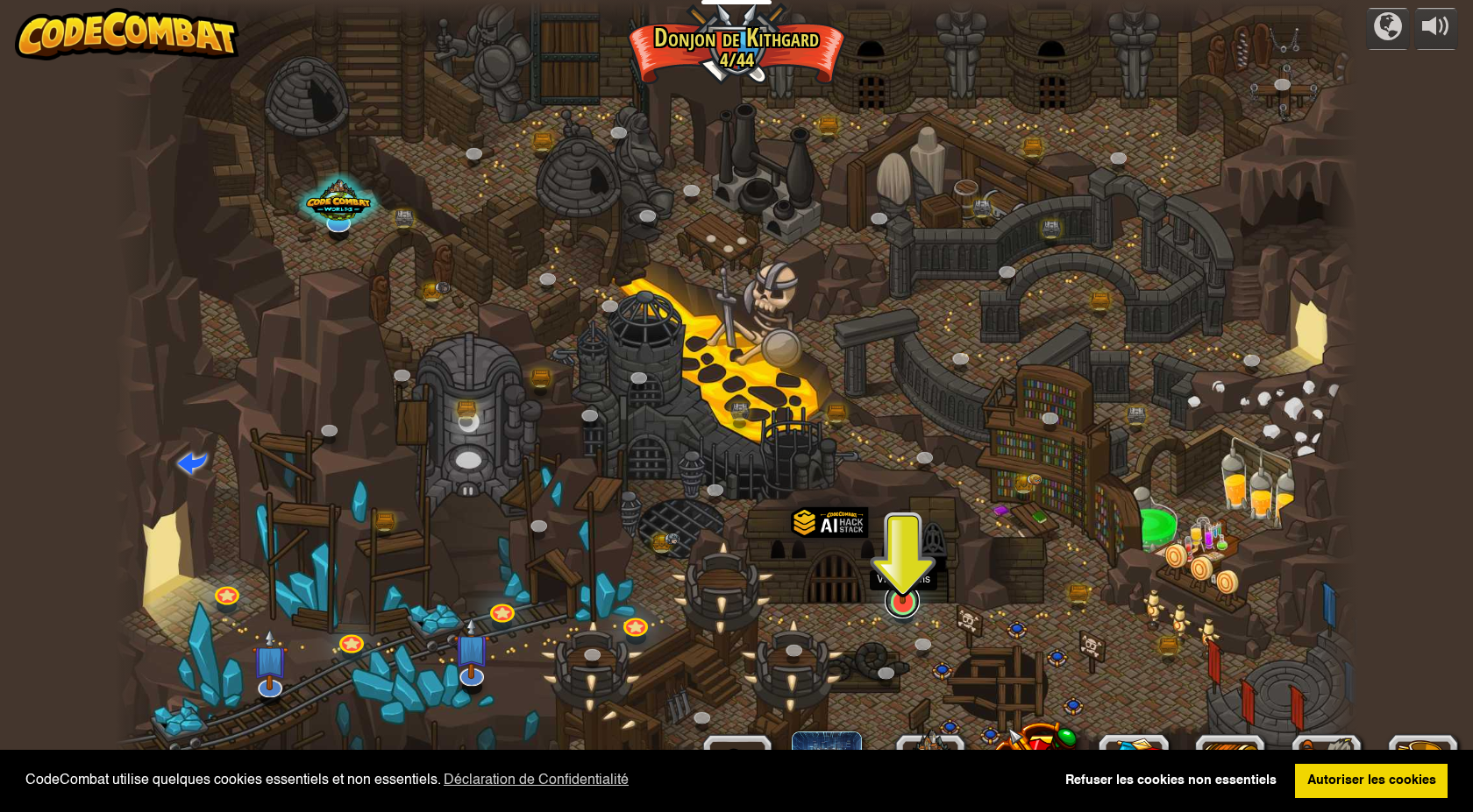
click at [901, 610] on link at bounding box center [902, 601] width 35 height 35
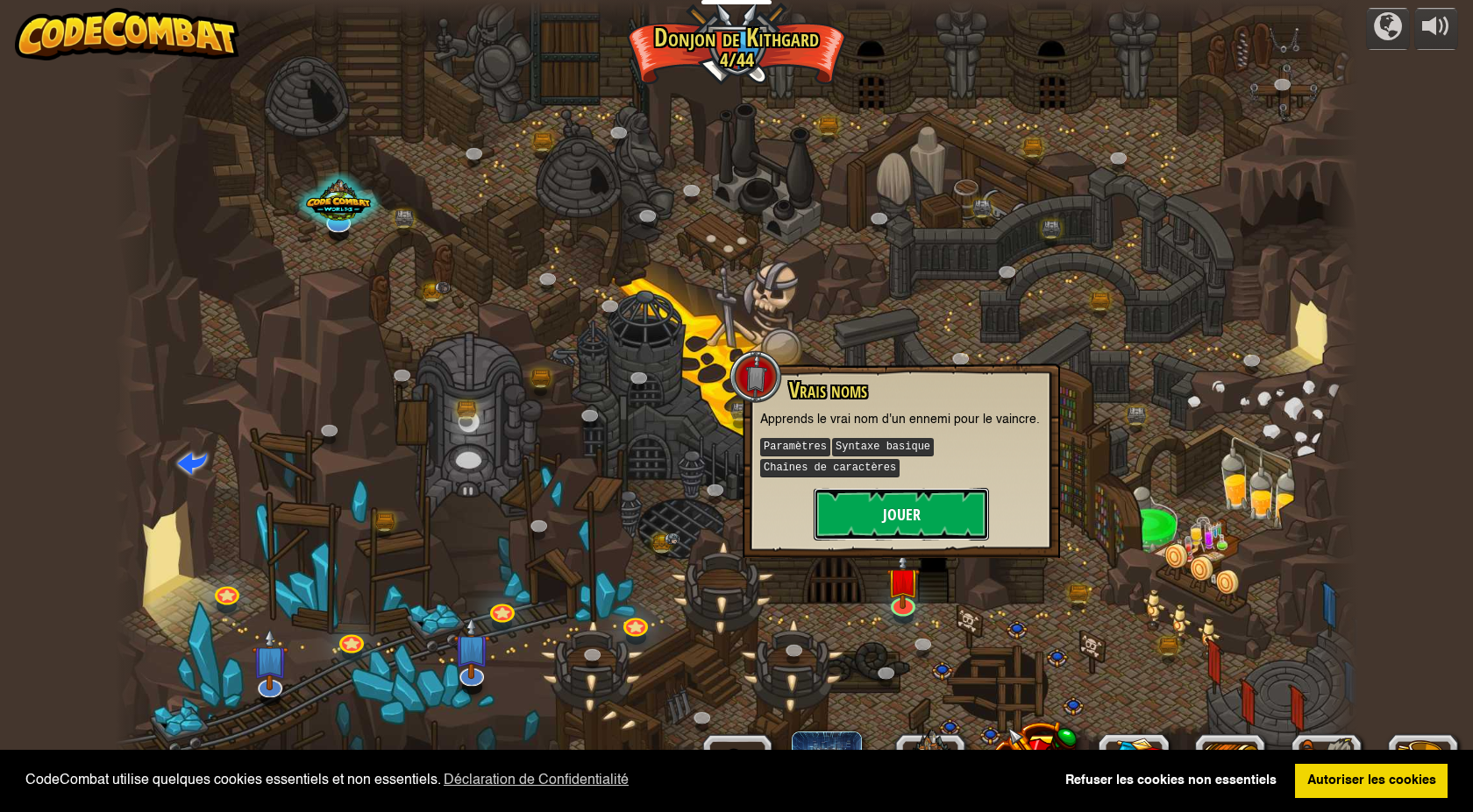
click at [918, 529] on button "Jouer" at bounding box center [901, 515] width 175 height 53
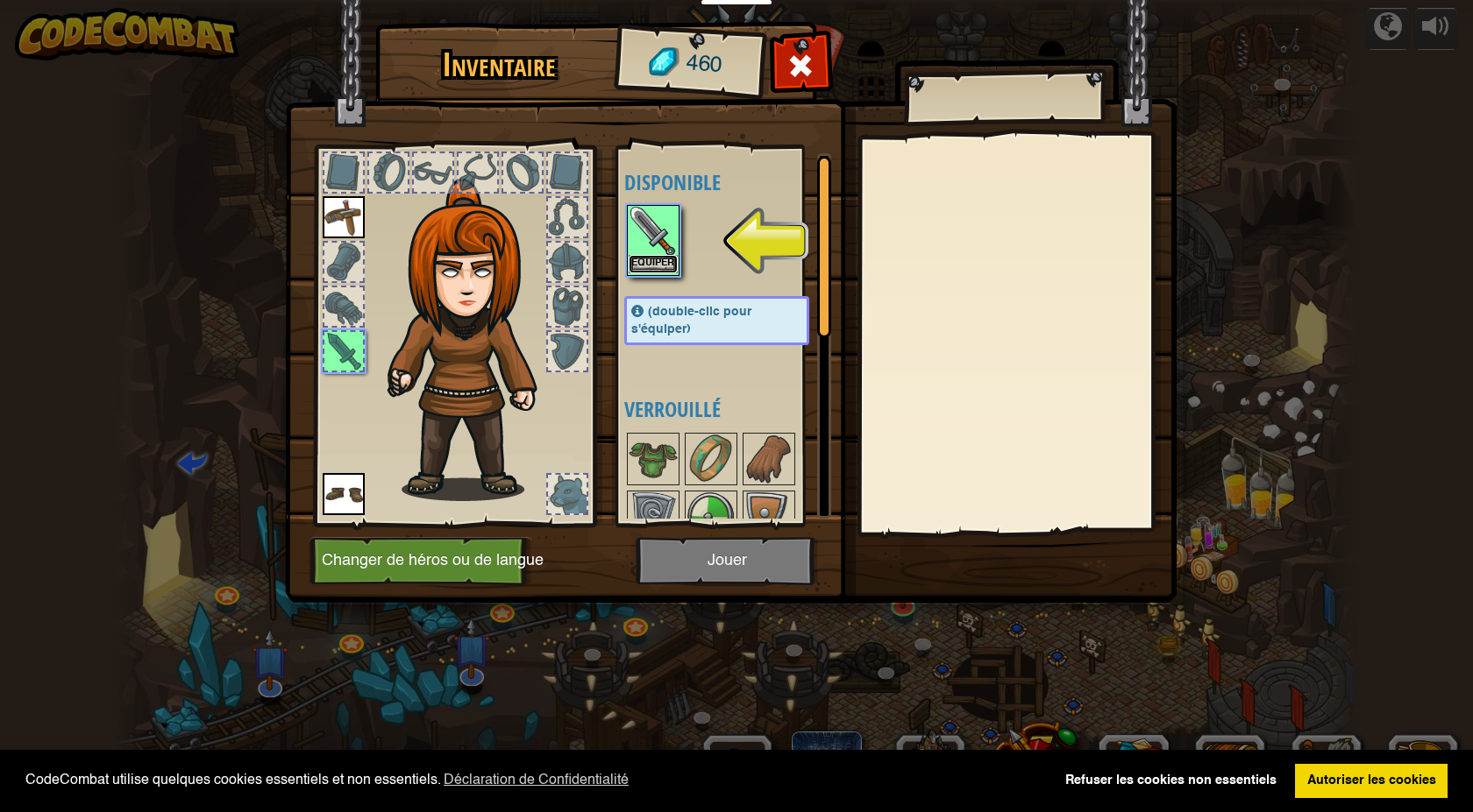
click at [651, 264] on button "Equiper" at bounding box center [653, 265] width 49 height 18
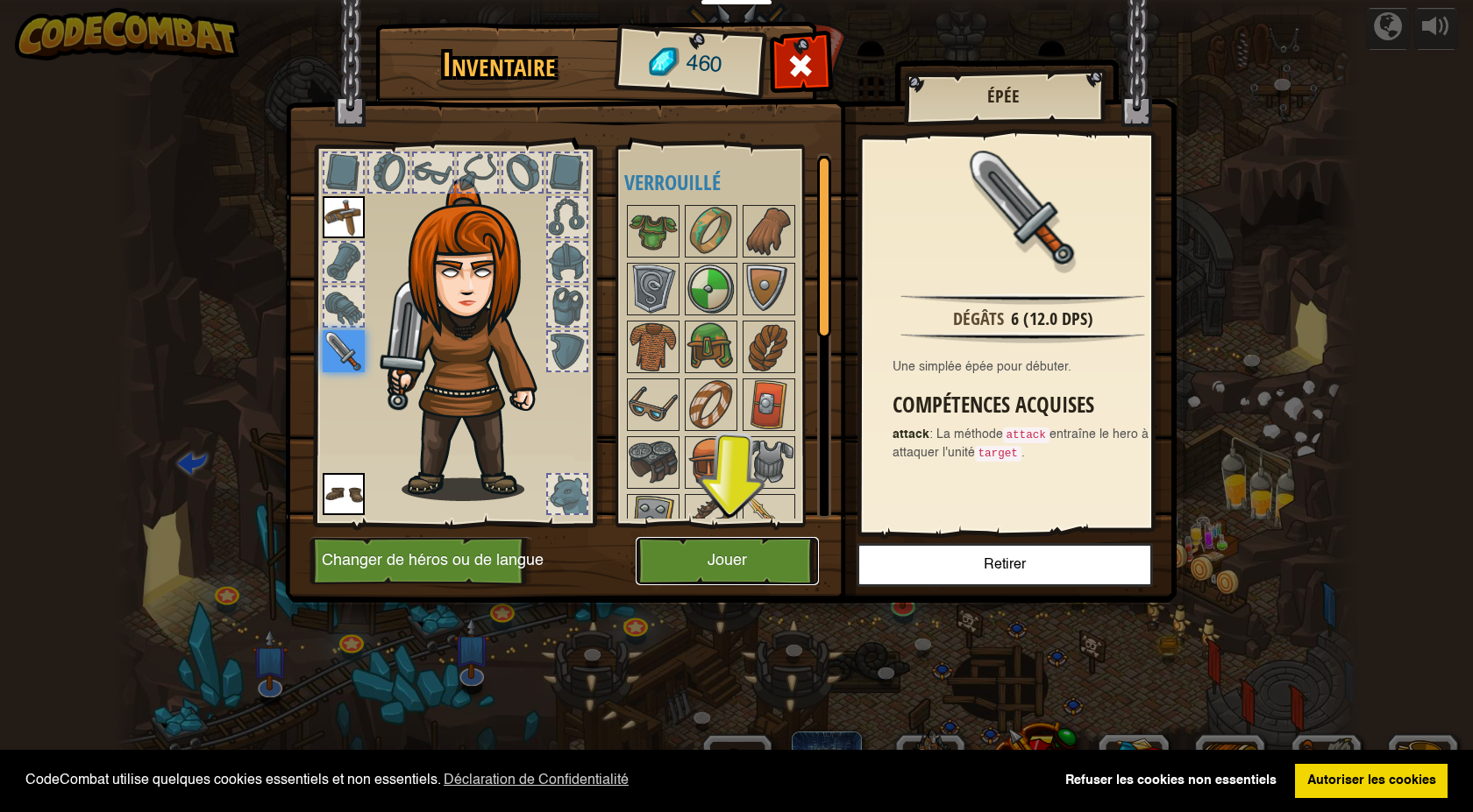
click at [681, 578] on button "Jouer" at bounding box center [726, 561] width 183 height 48
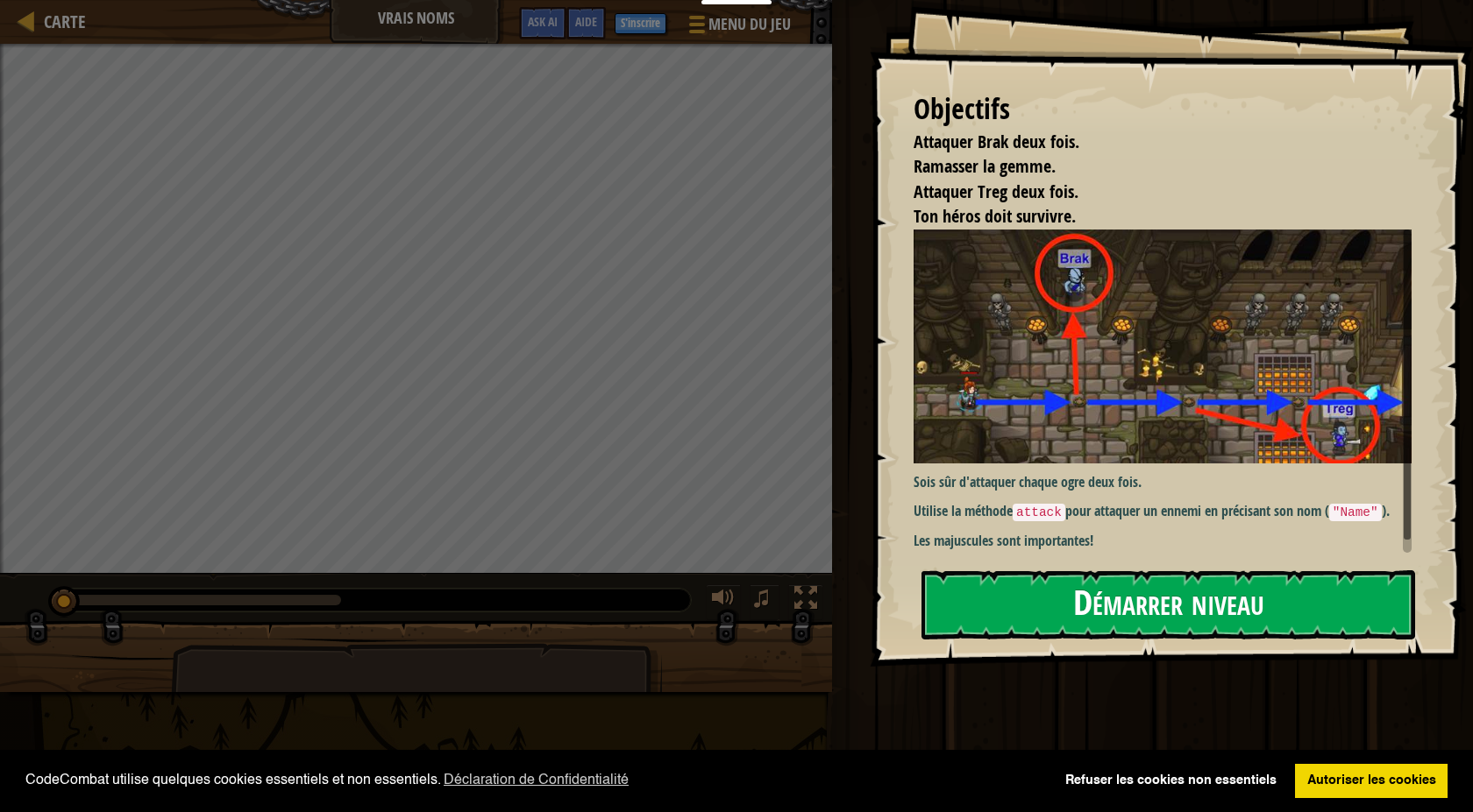
click at [1130, 612] on button "Démarrer niveau" at bounding box center [1167, 605] width 494 height 69
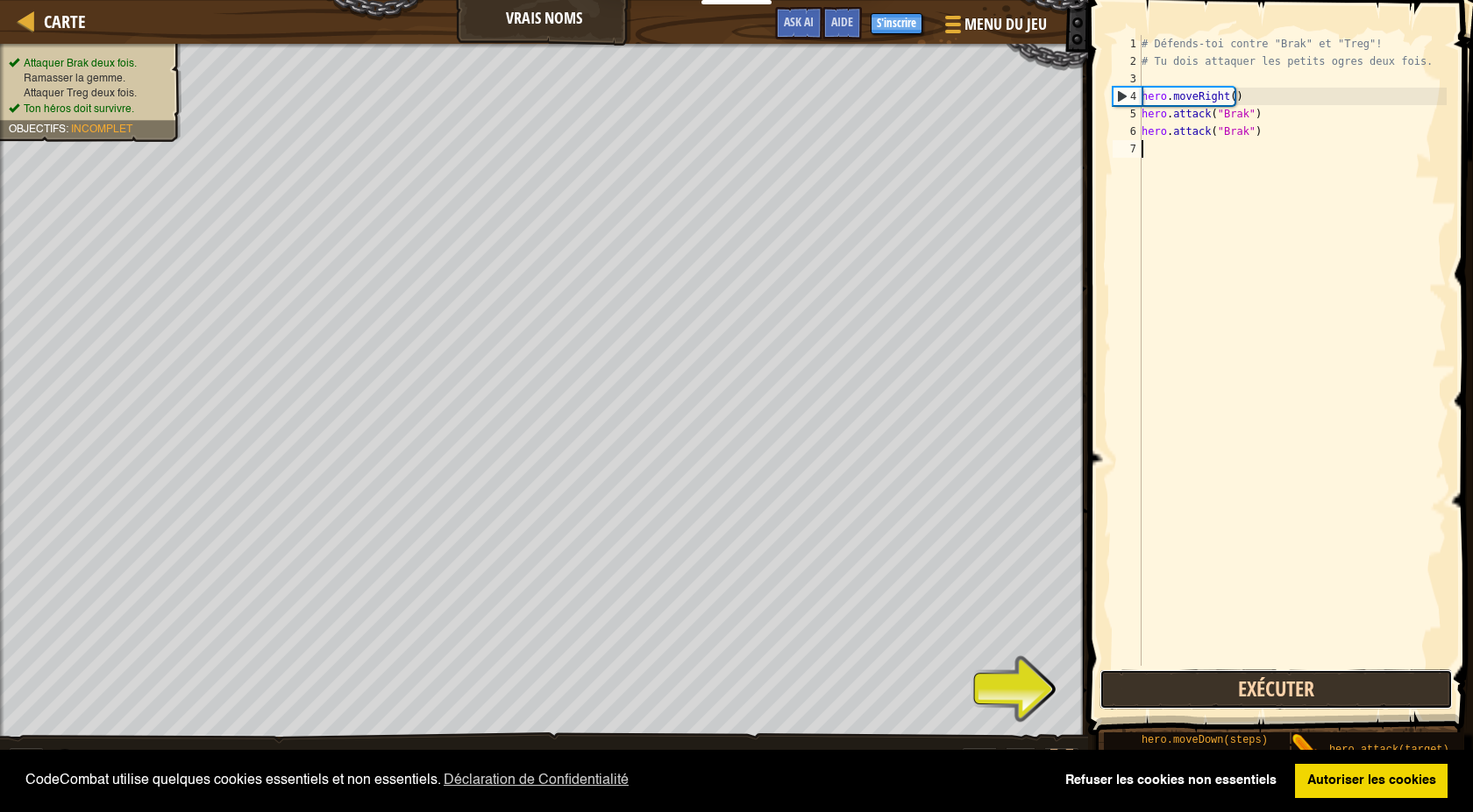
click at [1166, 688] on button "Exécuter" at bounding box center [1275, 690] width 353 height 40
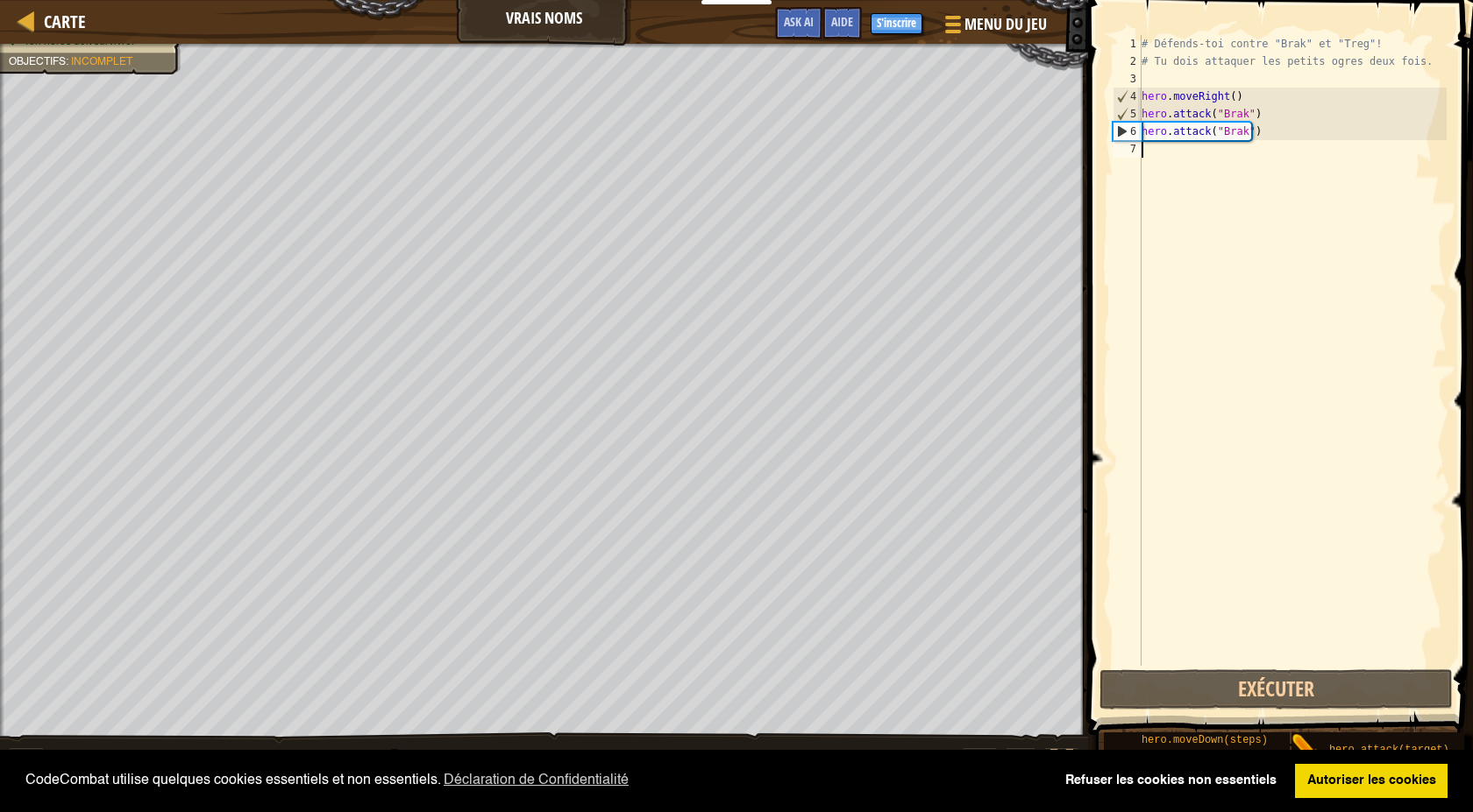
type textarea "h"
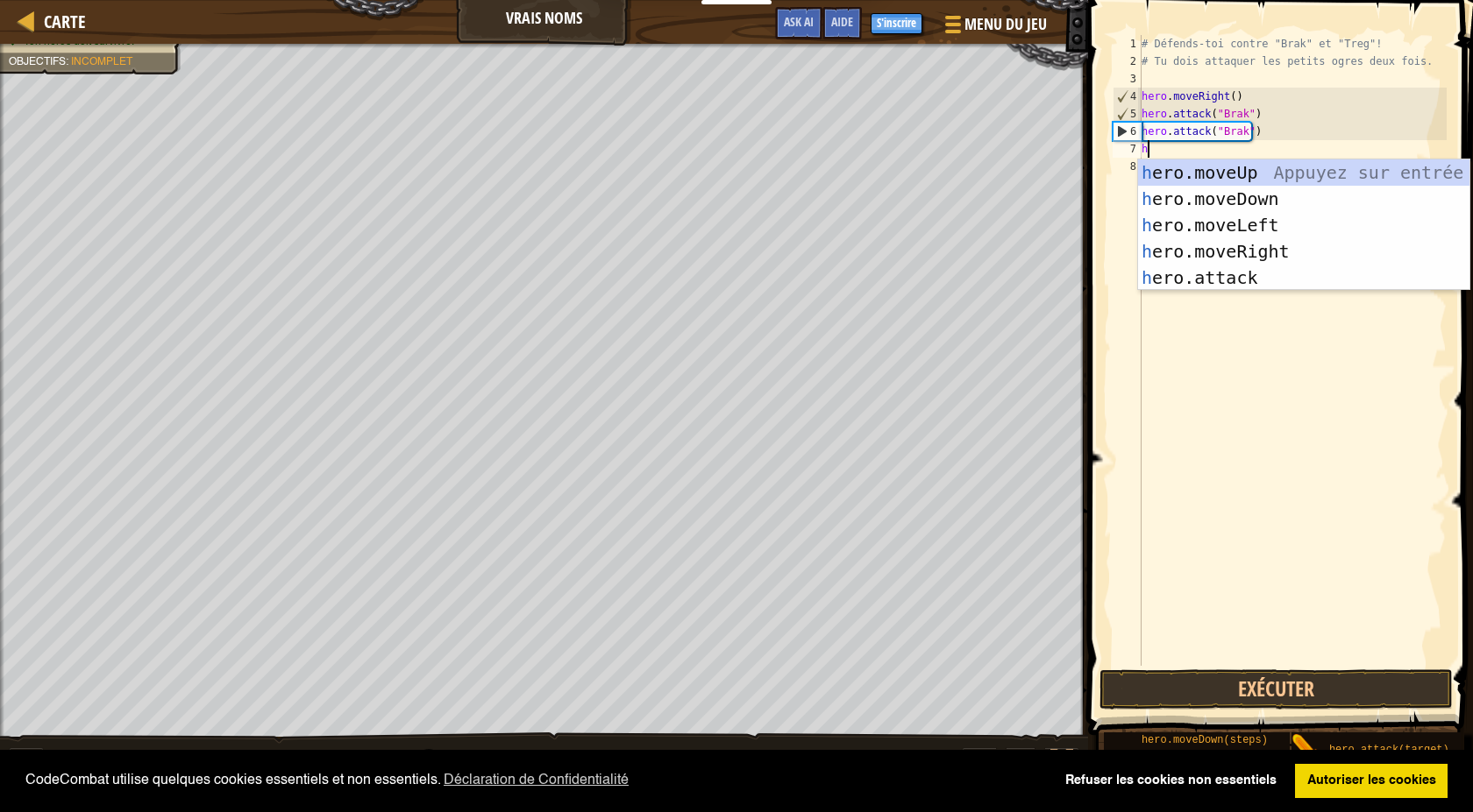
scroll to position [8, 0]
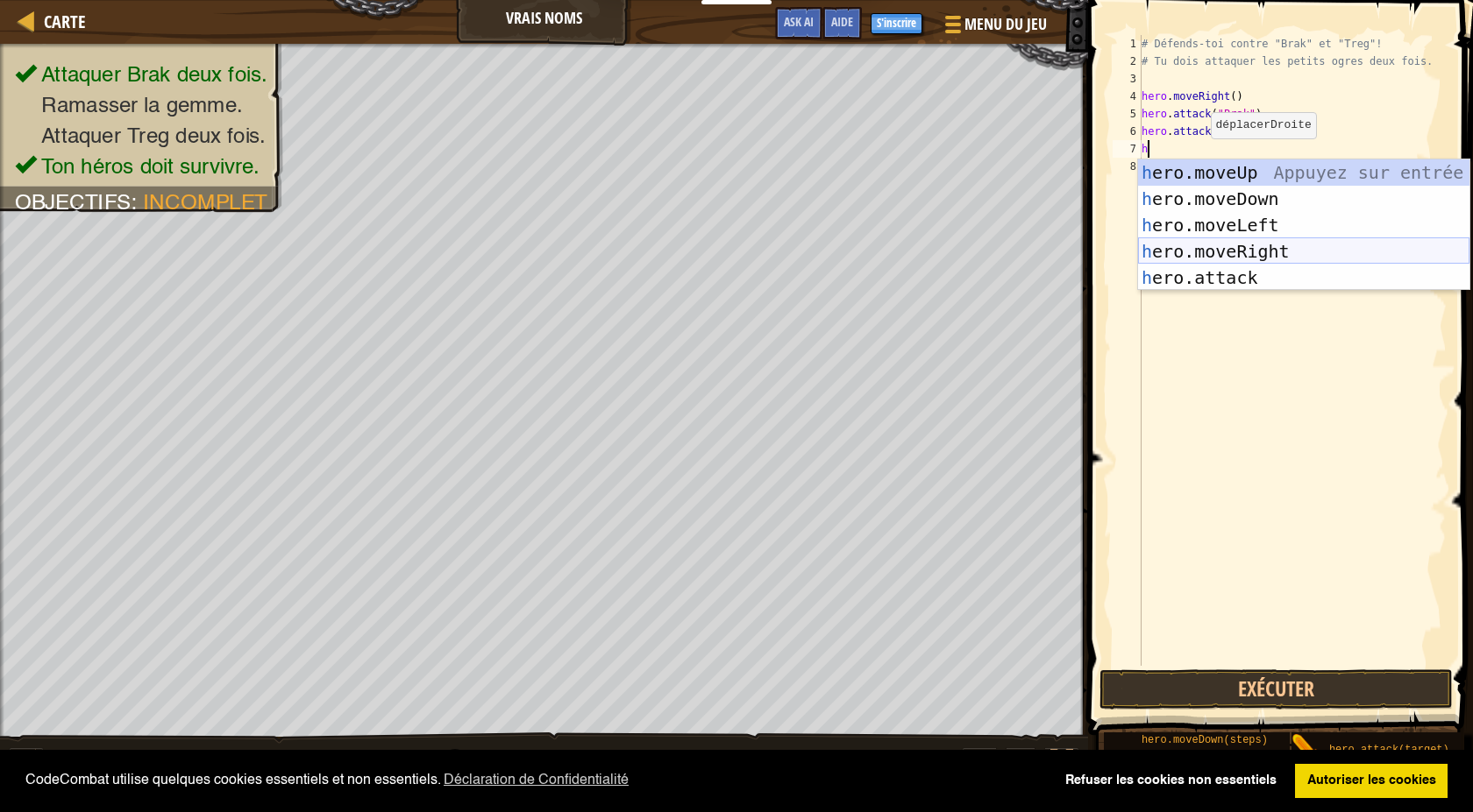
click at [1175, 245] on div "h ero.moveUp Appuyez sur entrée h ero.moveDown Appuyez sur entrée h ero.moveLef…" at bounding box center [1303, 252] width 331 height 184
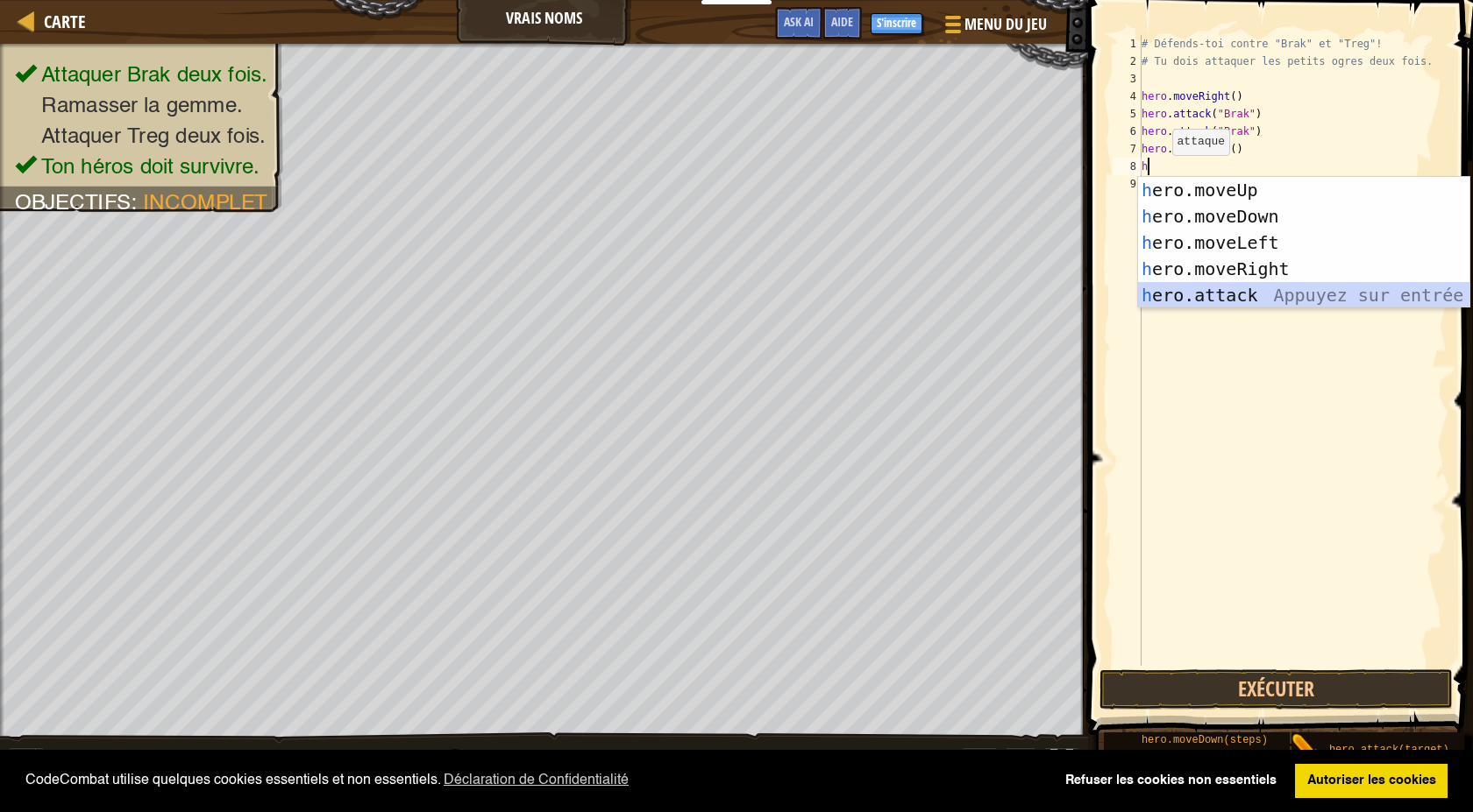
click at [1196, 289] on div "h ero.moveUp Appuyez sur entrée h ero.moveDown Appuyez sur entrée h ero.moveLef…" at bounding box center [1303, 269] width 331 height 184
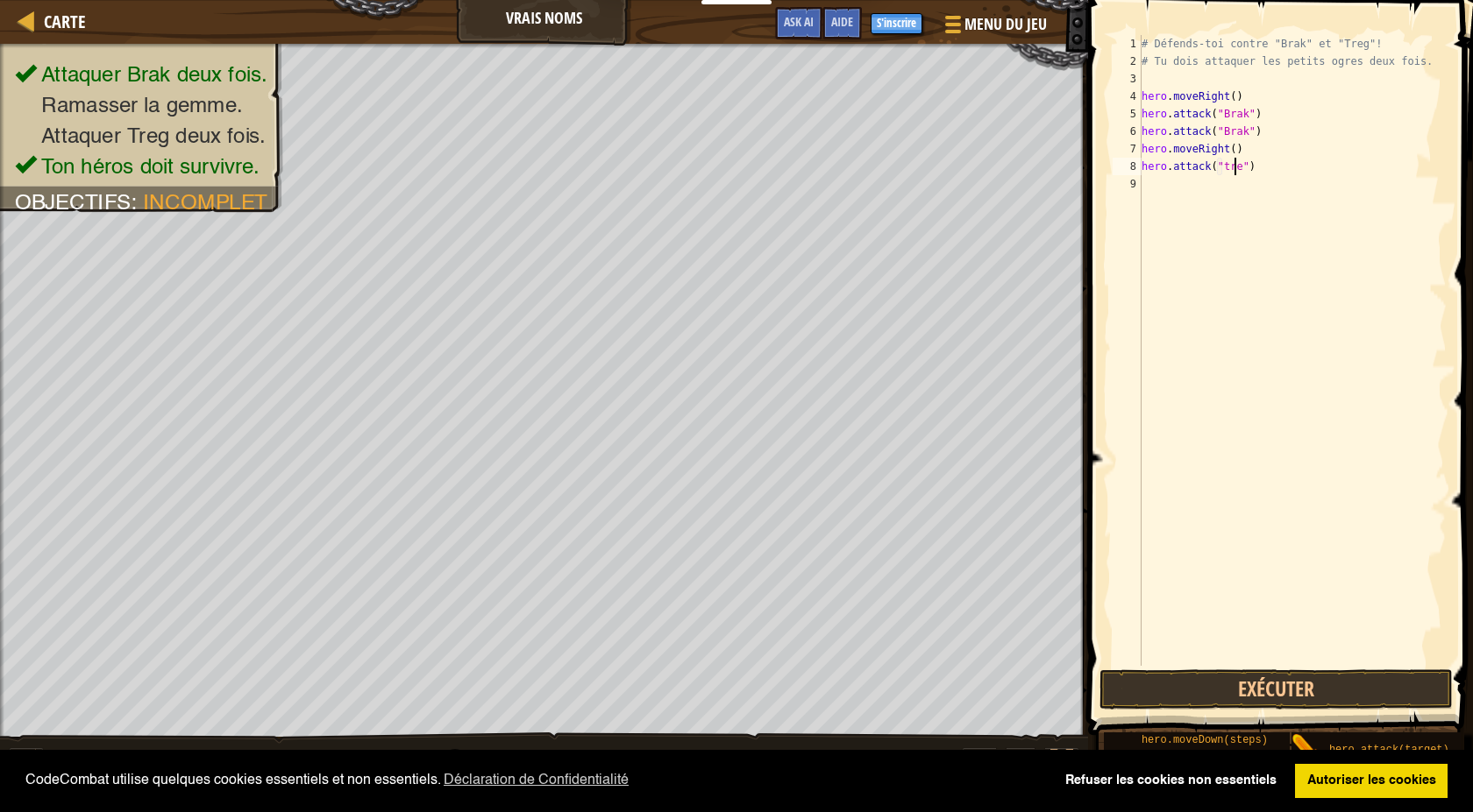
scroll to position [8, 8]
type textarea "hero.attack("treg")"
click at [1215, 689] on button "Exécuter" at bounding box center [1275, 690] width 353 height 40
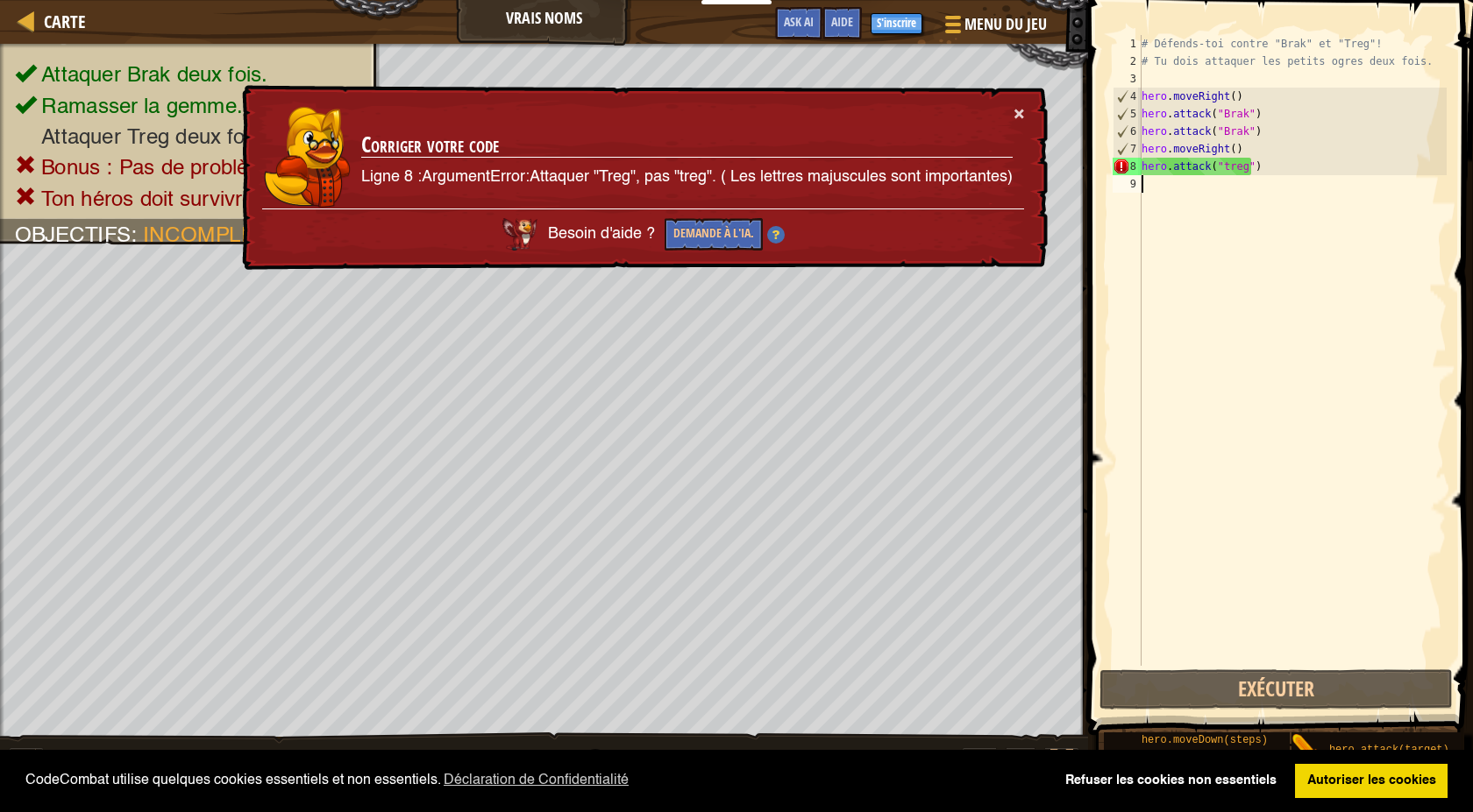
click at [1193, 289] on div "# Défends-toi contre "Brak" et "Treg"! # Tu dois attaquer les petits ogres deux…" at bounding box center [1292, 368] width 308 height 666
click at [1259, 165] on div "# Défends-toi contre "Brak" et "Treg"! # Tu dois attaquer les petits ogres deux…" at bounding box center [1292, 368] width 308 height 666
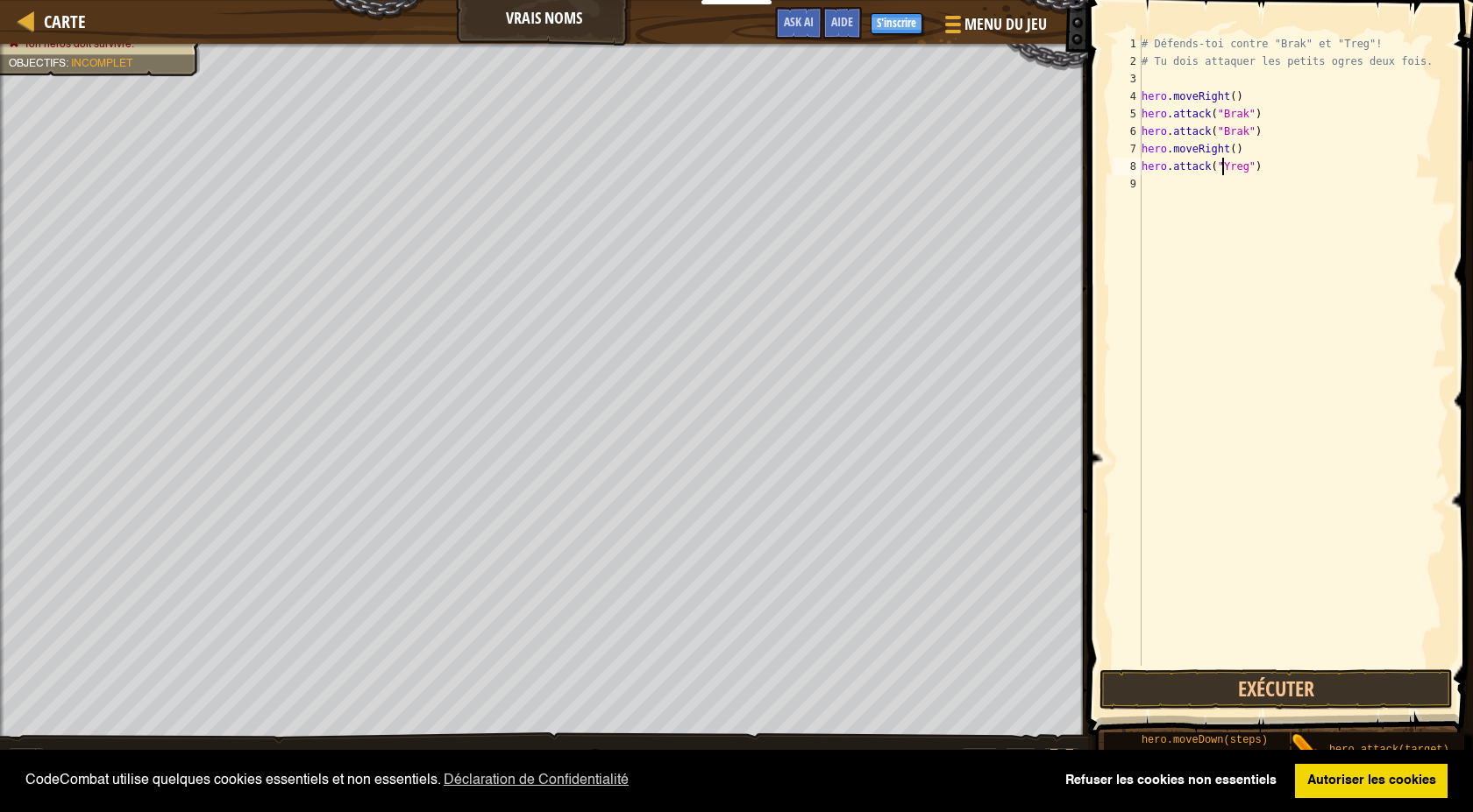
scroll to position [8, 6]
type textarea "hero.attack("Treg")"
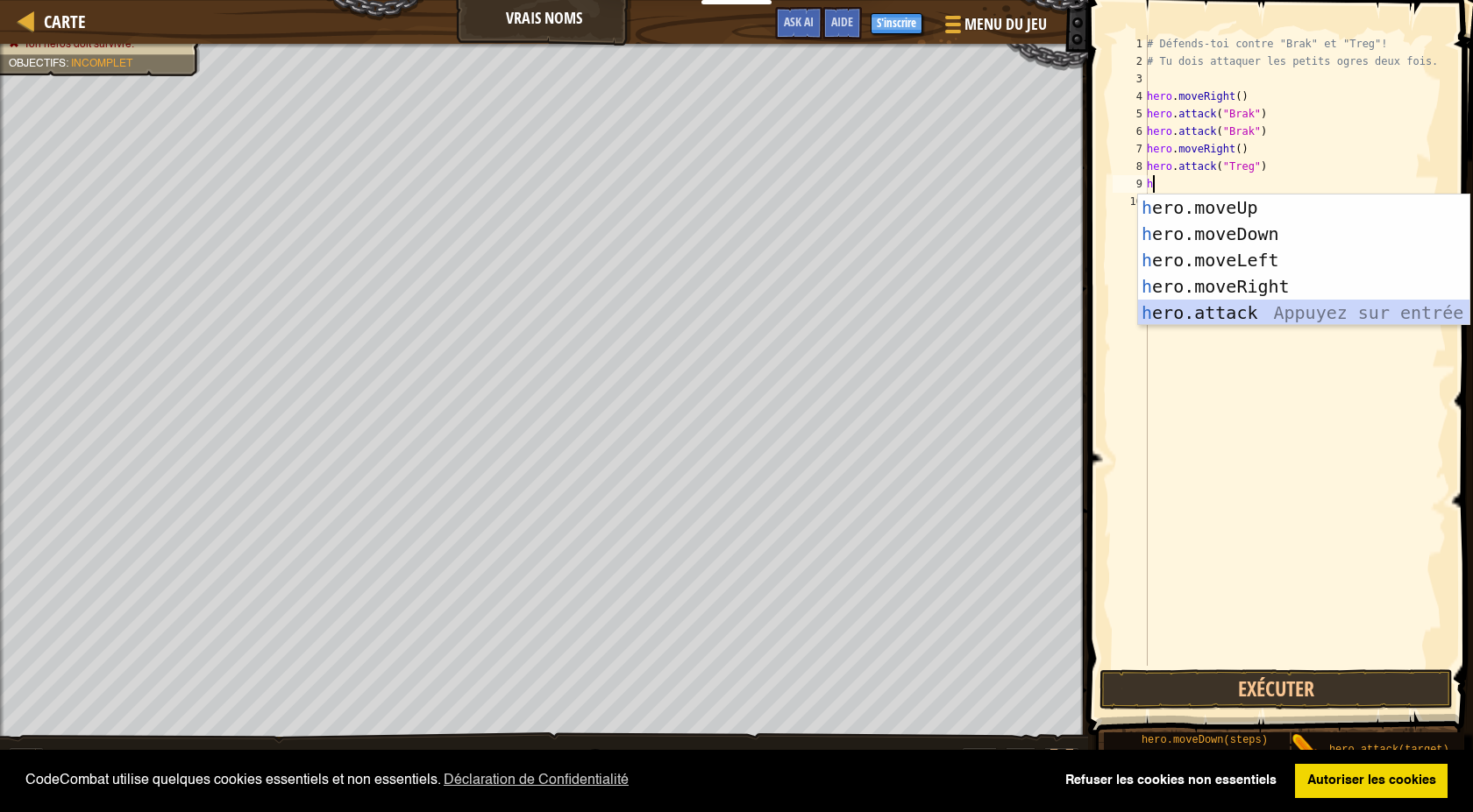
click at [1218, 311] on div "h ero.moveUp Appuyez sur entrée h ero.moveDown Appuyez sur entrée h ero.moveLef…" at bounding box center [1303, 286] width 331 height 184
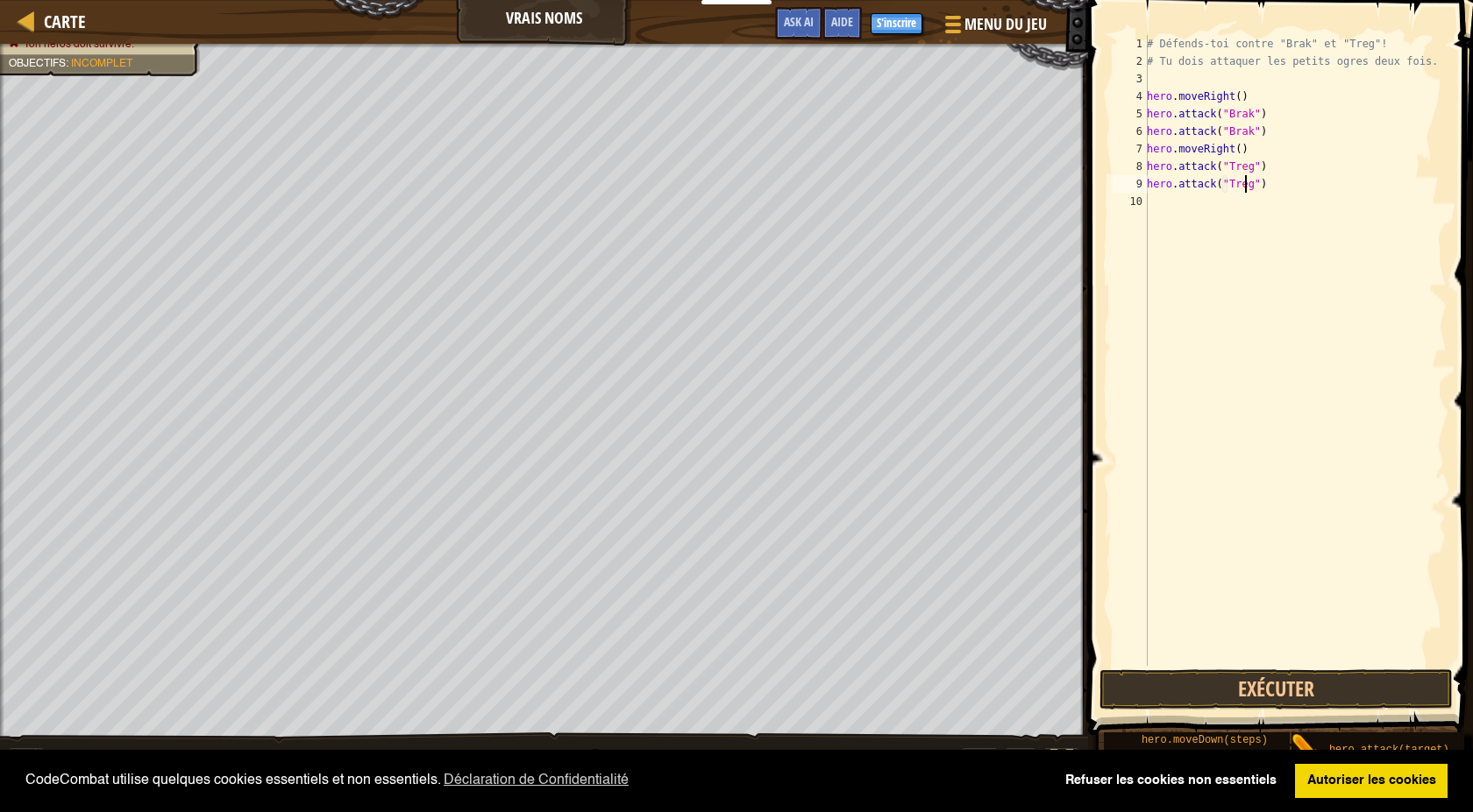
scroll to position [8, 8]
type textarea "hero.attack("Treg")"
click at [1261, 690] on button "Exécuter" at bounding box center [1275, 690] width 353 height 40
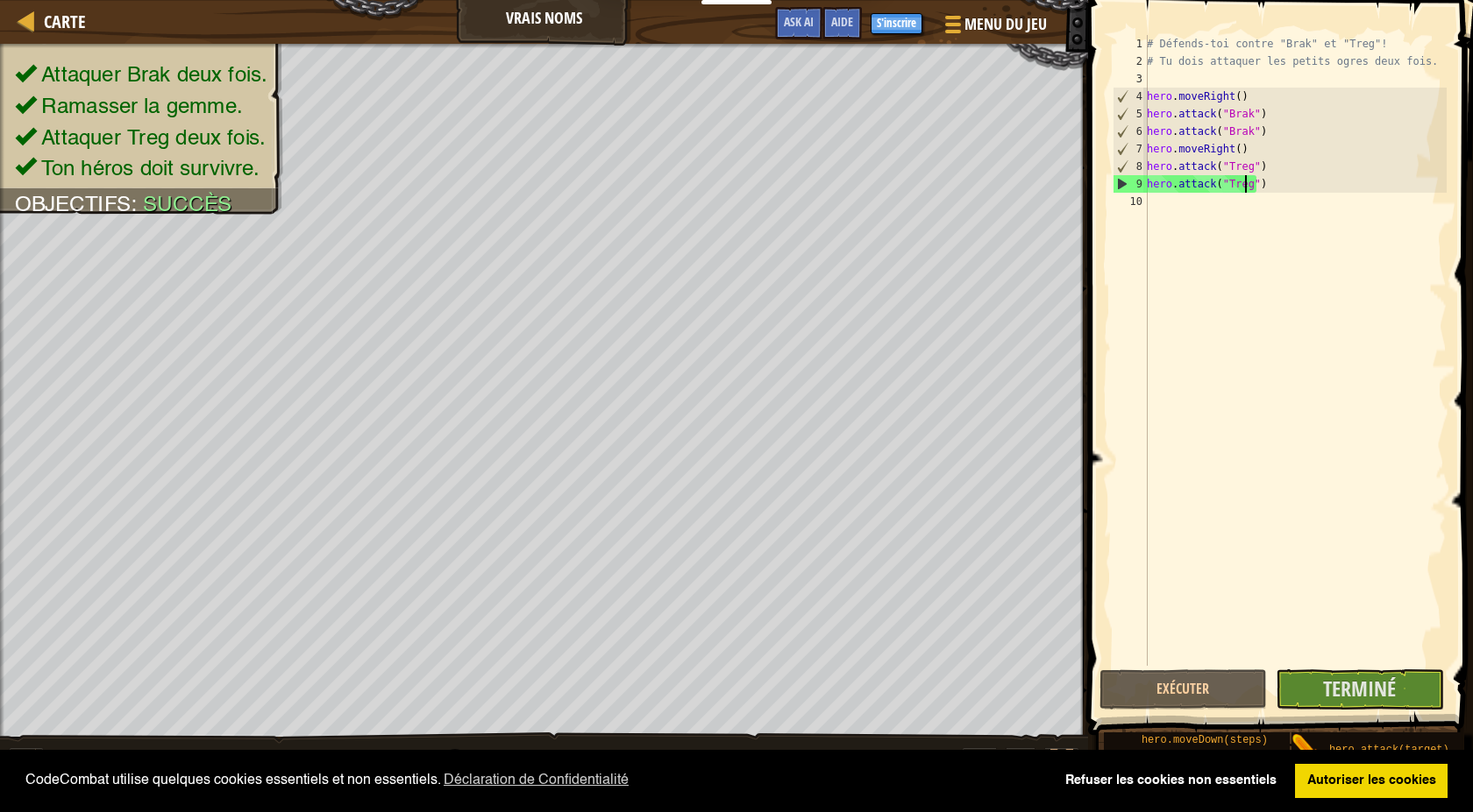
drag, startPoint x: 1334, startPoint y: 616, endPoint x: 1340, endPoint y: 625, distance: 10.8
click at [1336, 616] on div "# Défends-toi contre "Brak" et "Treg"! # Tu dois attaquer les petits ogres deux…" at bounding box center [1294, 368] width 303 height 666
click at [1357, 685] on span "Terminé" at bounding box center [1359, 689] width 73 height 28
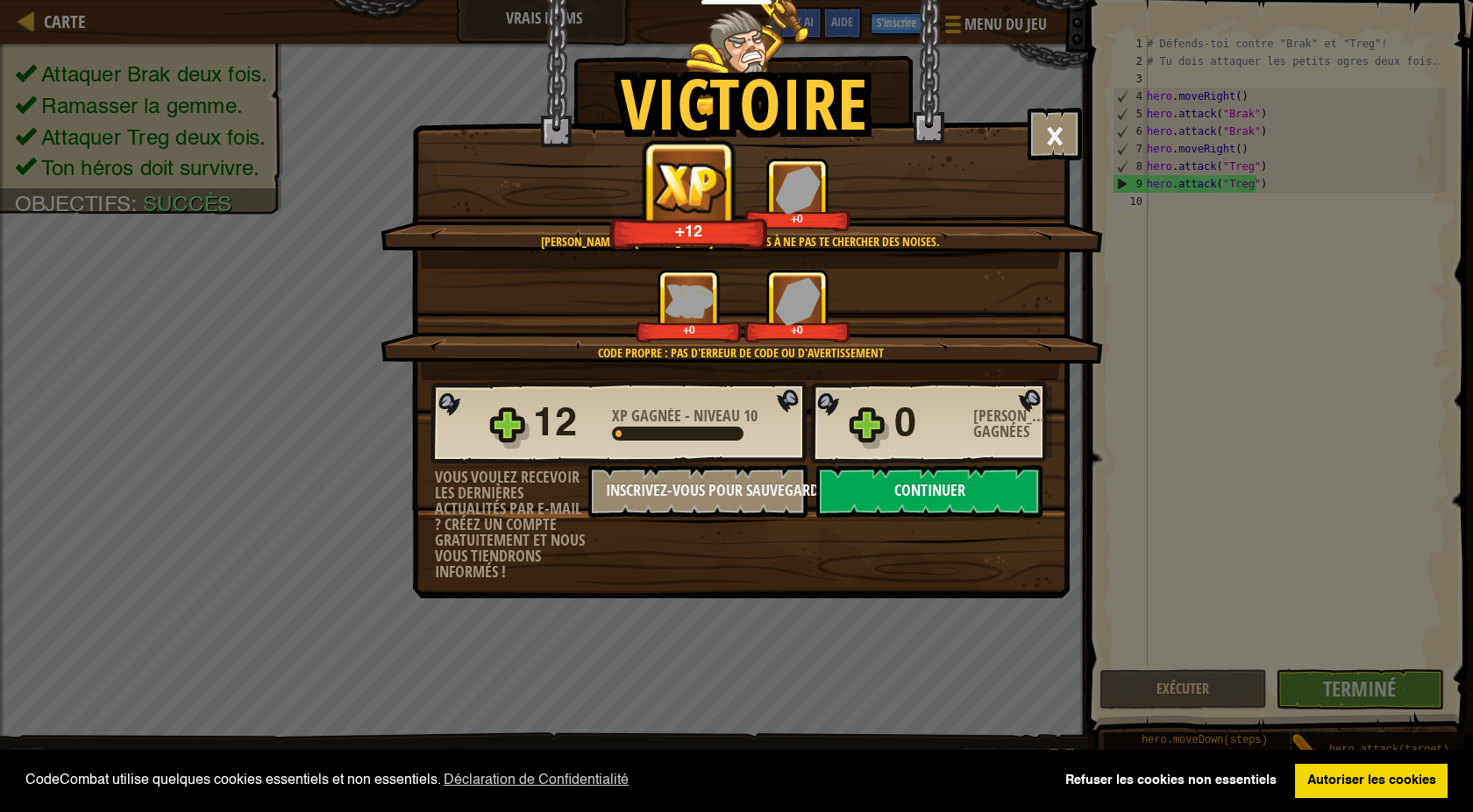
click at [948, 497] on button "Continuer" at bounding box center [929, 492] width 226 height 53
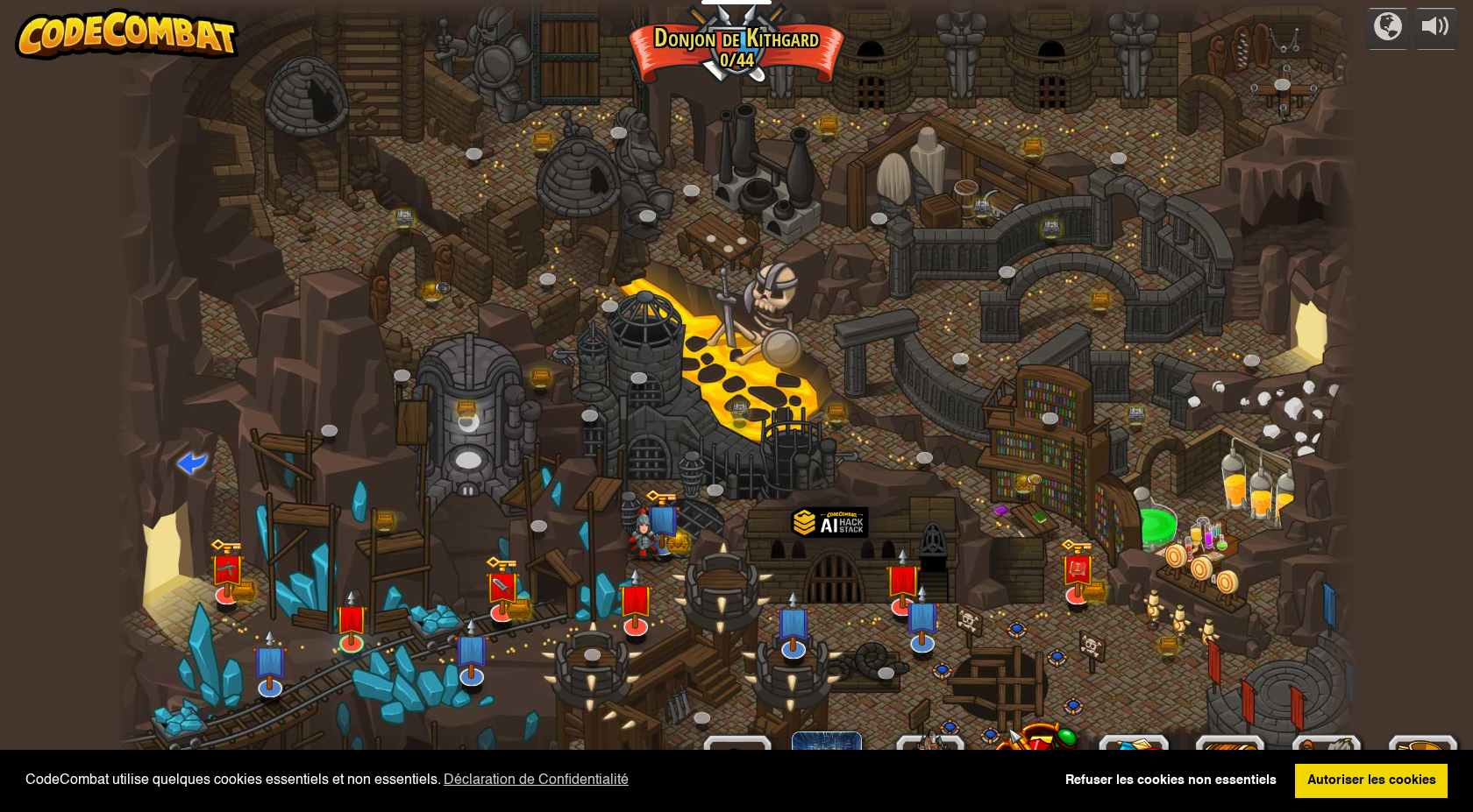
select select "fr"
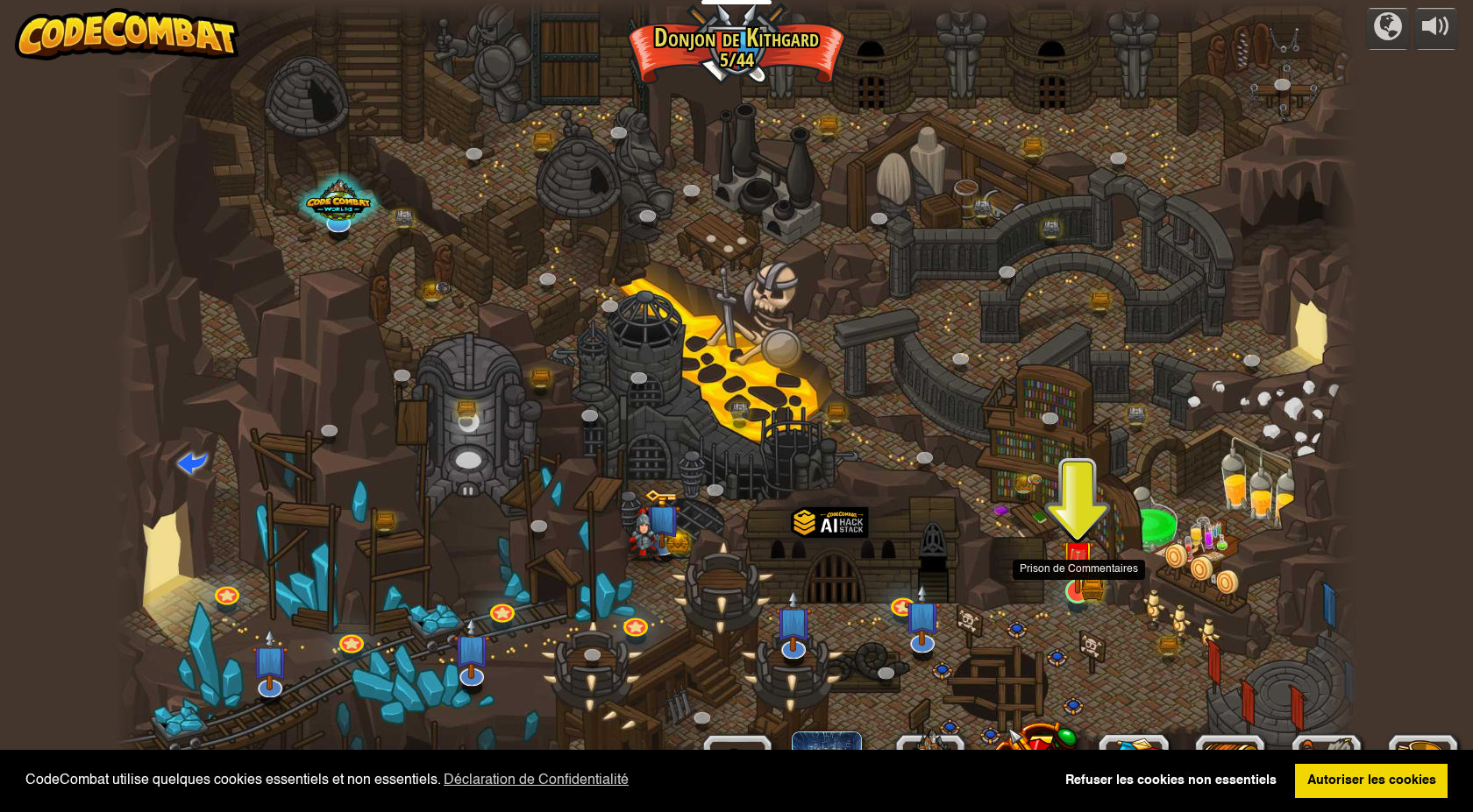
click at [1081, 578] on img at bounding box center [1077, 557] width 33 height 73
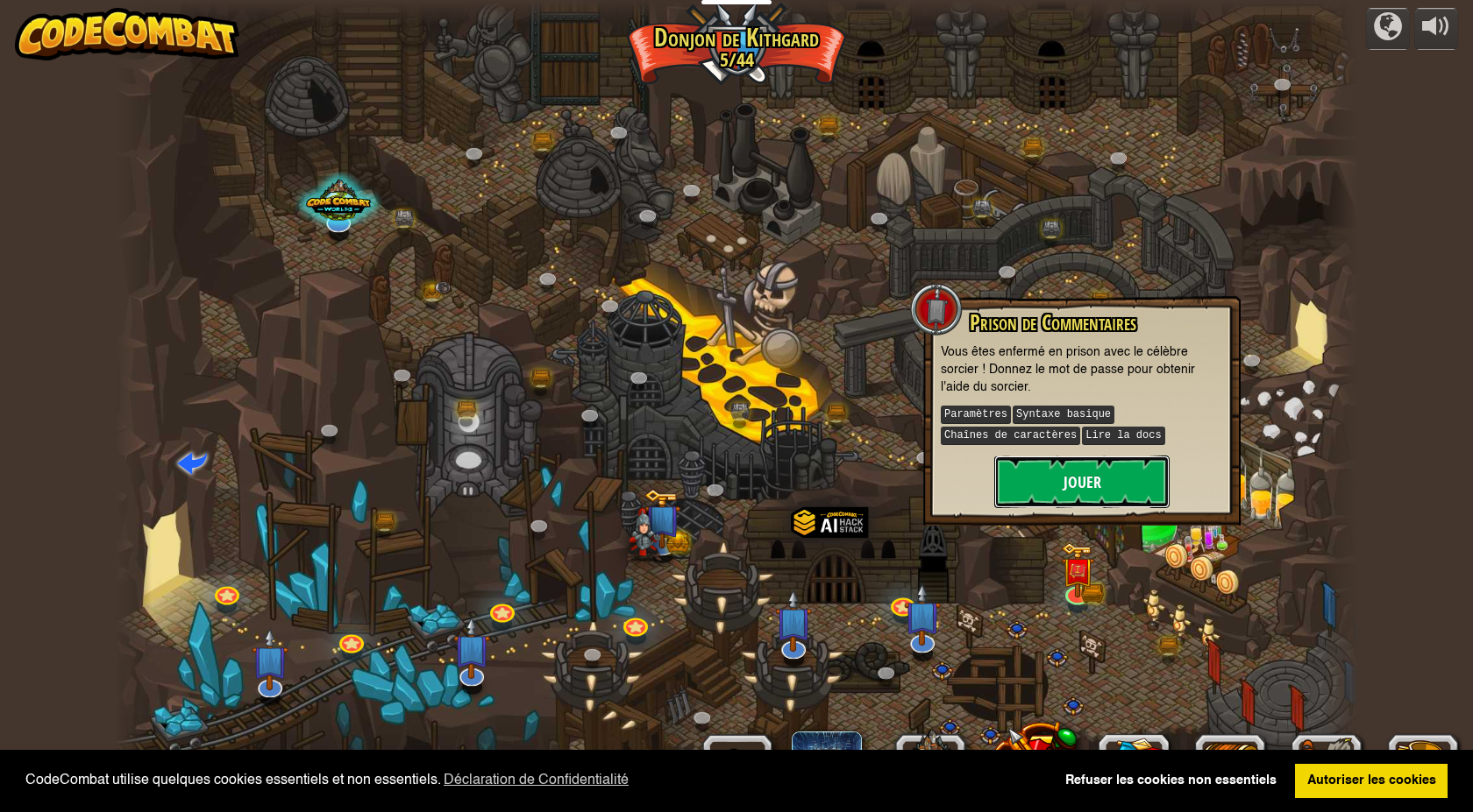
click at [1101, 480] on button "Jouer" at bounding box center [1081, 482] width 175 height 53
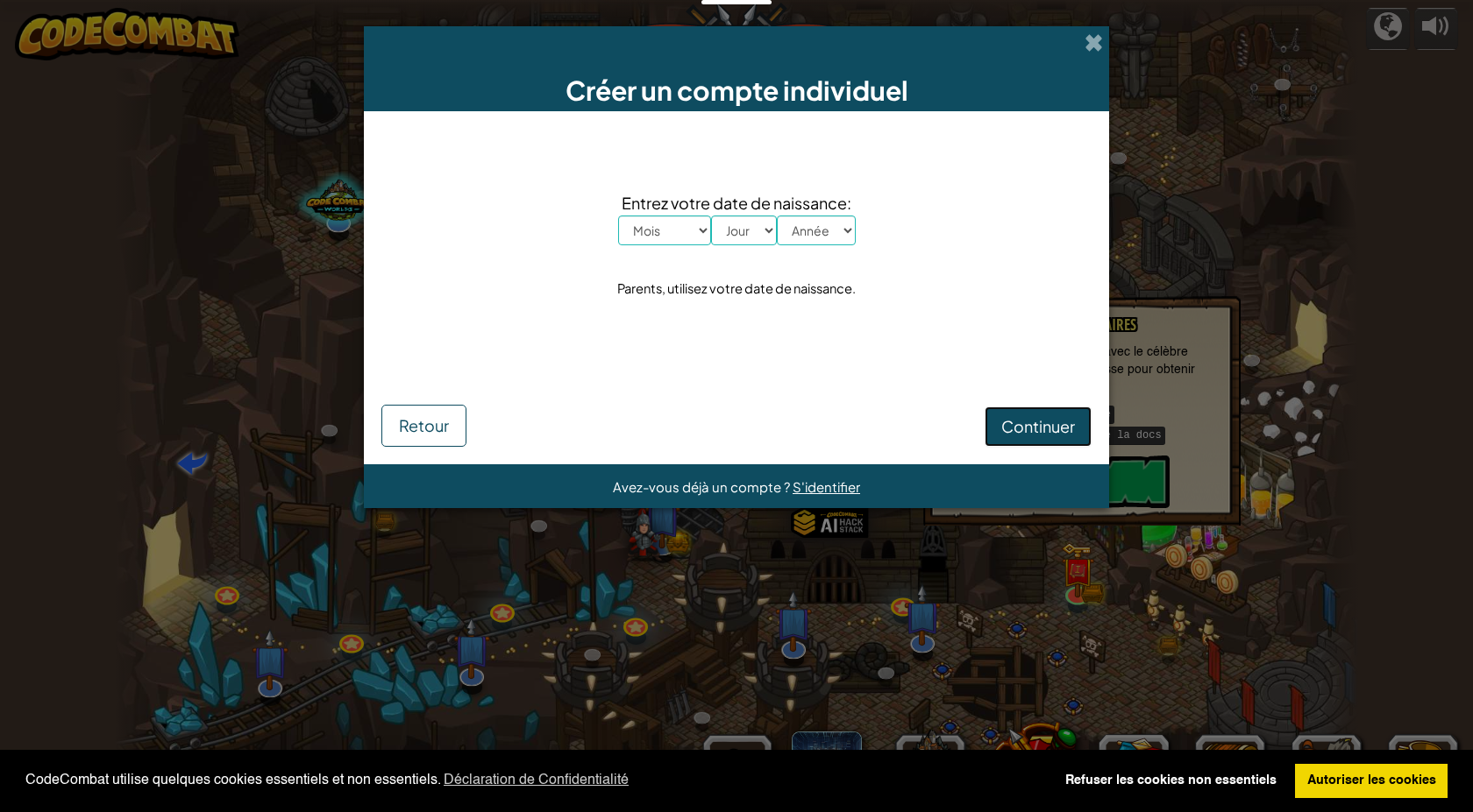
click at [1045, 432] on span "Continuer" at bounding box center [1038, 426] width 74 height 20
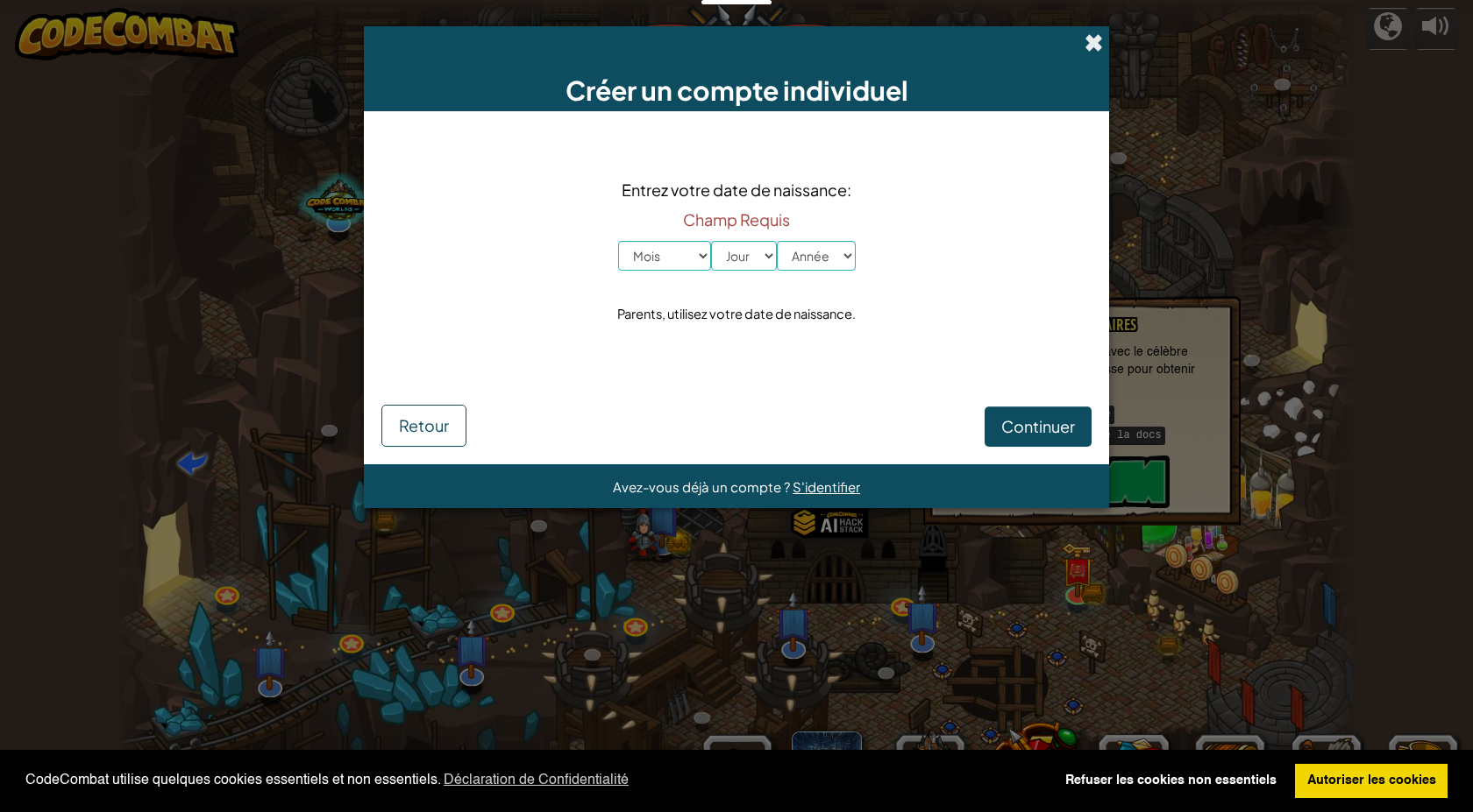
click at [1098, 42] on span at bounding box center [1093, 42] width 18 height 18
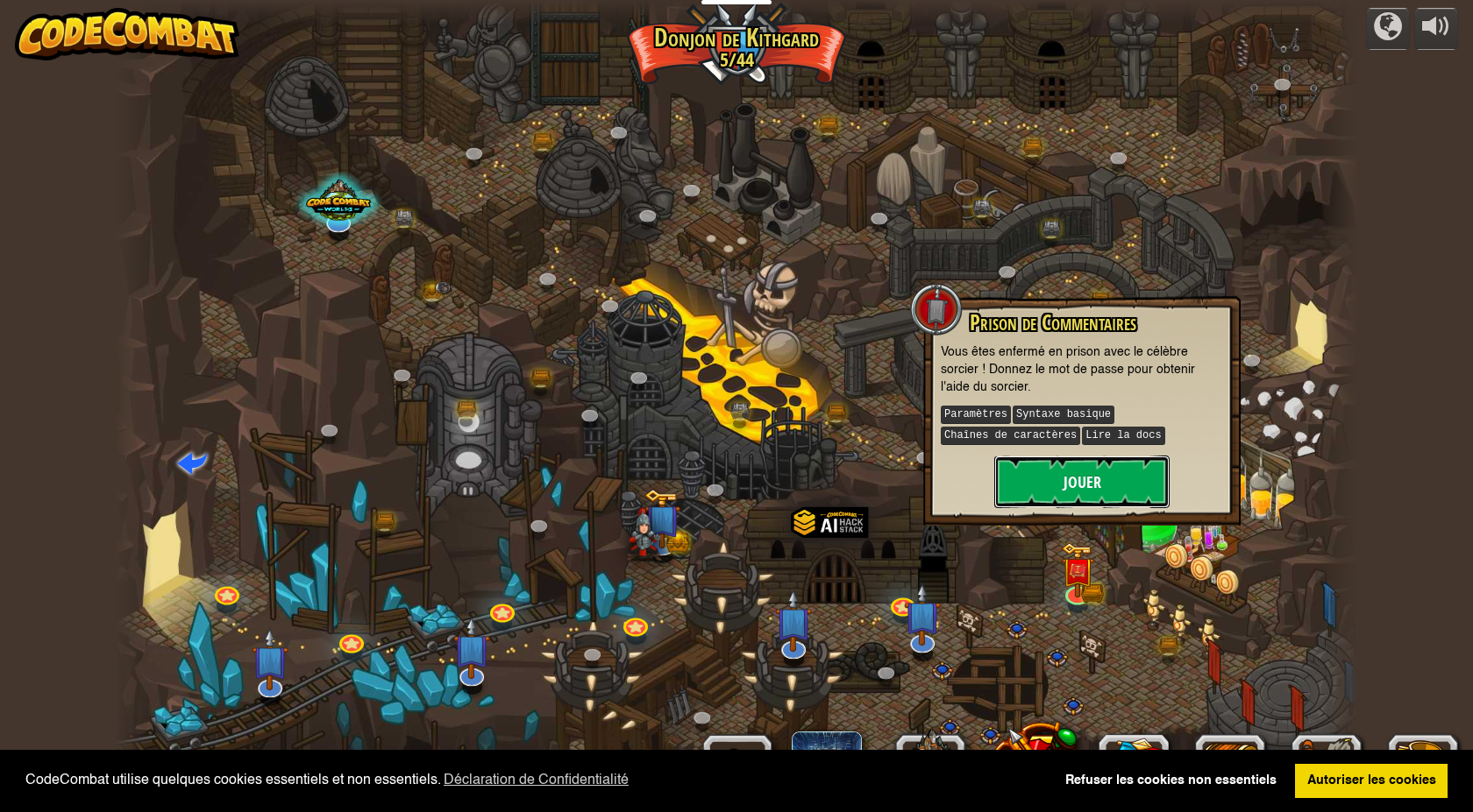
click at [1066, 473] on button "Jouer" at bounding box center [1081, 482] width 175 height 53
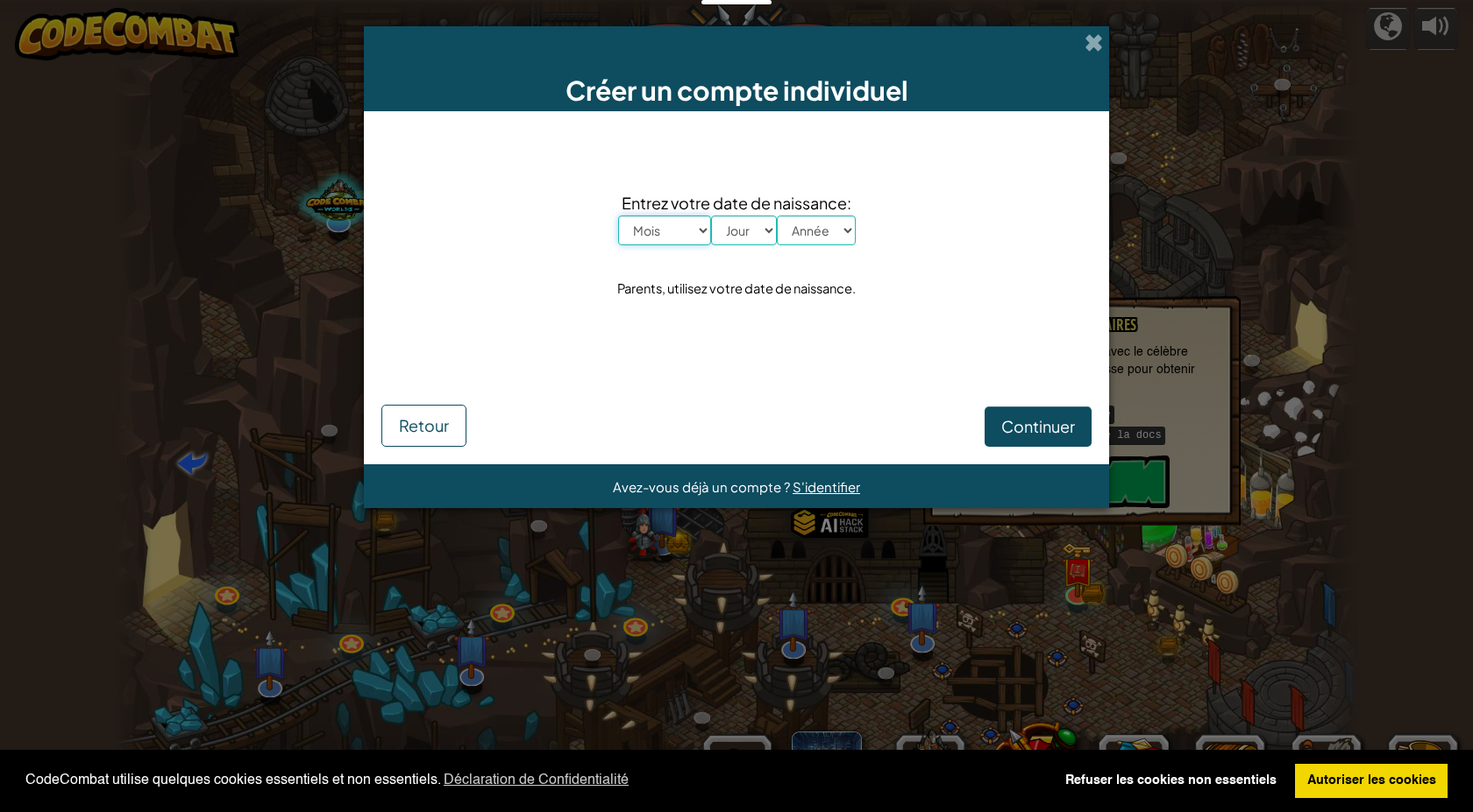
click at [661, 229] on select "Mois Janvier Février Mars Avril Mai Juin Juillet Août Septembre Octobre Novembr…" at bounding box center [664, 230] width 93 height 30
select select "5"
click at [618, 215] on select "Mois Janvier Février Mars Avril Mai Juin Juillet Août Septembre Octobre Novembr…" at bounding box center [664, 230] width 93 height 30
click at [727, 230] on select "Jour 1 2 3 4 5 6 7 8 9 10 11 12 13 14 15 16 17 18 19 20 21 22 23 24 25 26 27 28…" at bounding box center [744, 230] width 66 height 30
select select "31"
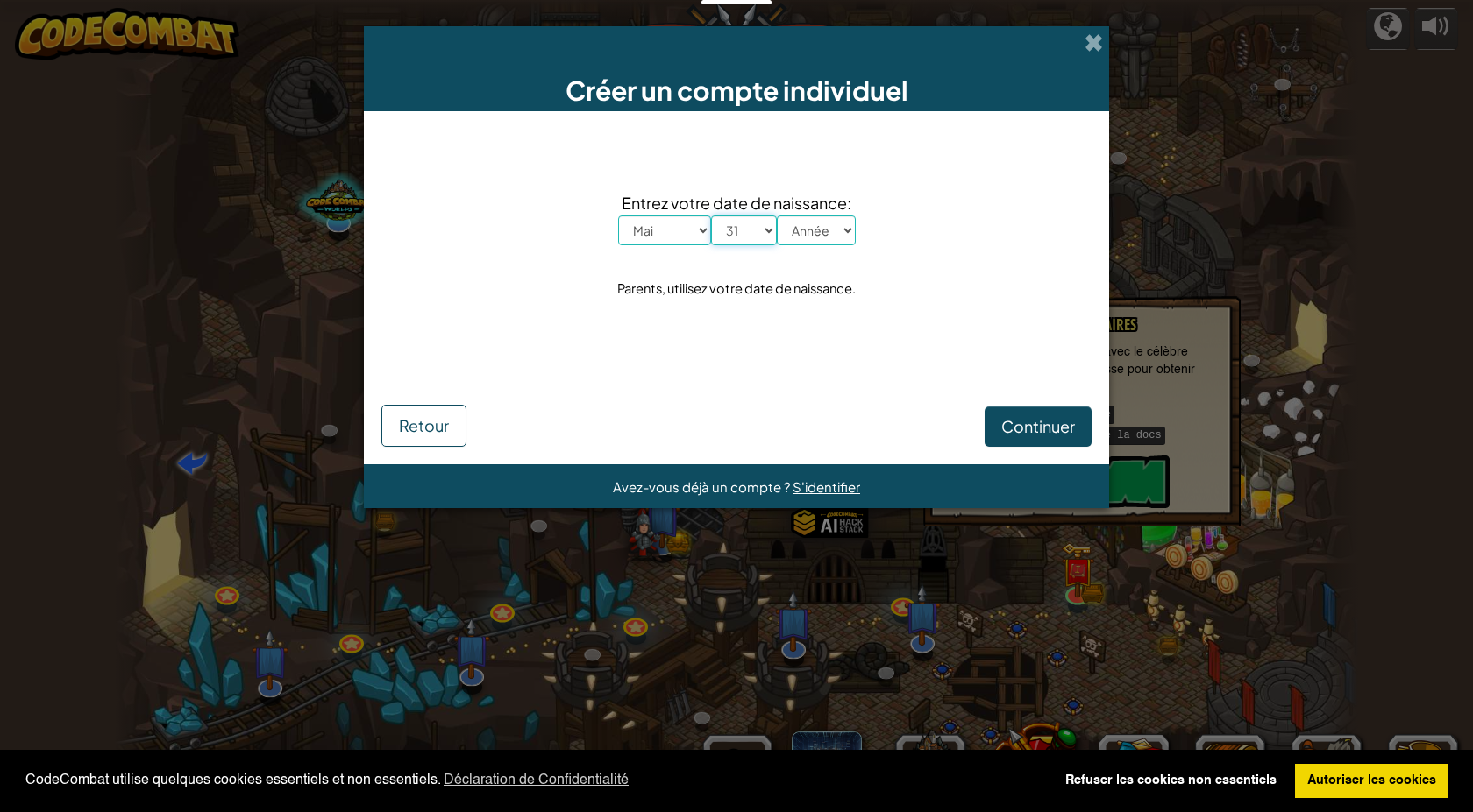
click at [711, 215] on select "Jour 1 2 3 4 5 6 7 8 9 10 11 12 13 14 15 16 17 18 19 20 21 22 23 24 25 26 27 28…" at bounding box center [744, 230] width 66 height 30
click at [806, 243] on select "Année 2025 2024 2023 2022 2021 2020 2019 2018 2017 2016 2015 2014 2013 2012 201…" at bounding box center [816, 230] width 78 height 30
select select "2012"
click at [777, 215] on select "Année 2025 2024 2023 2022 2021 2020 2019 2018 2017 2016 2015 2014 2013 2012 201…" at bounding box center [816, 230] width 78 height 30
click at [1023, 431] on span "Continuer" at bounding box center [1038, 426] width 74 height 20
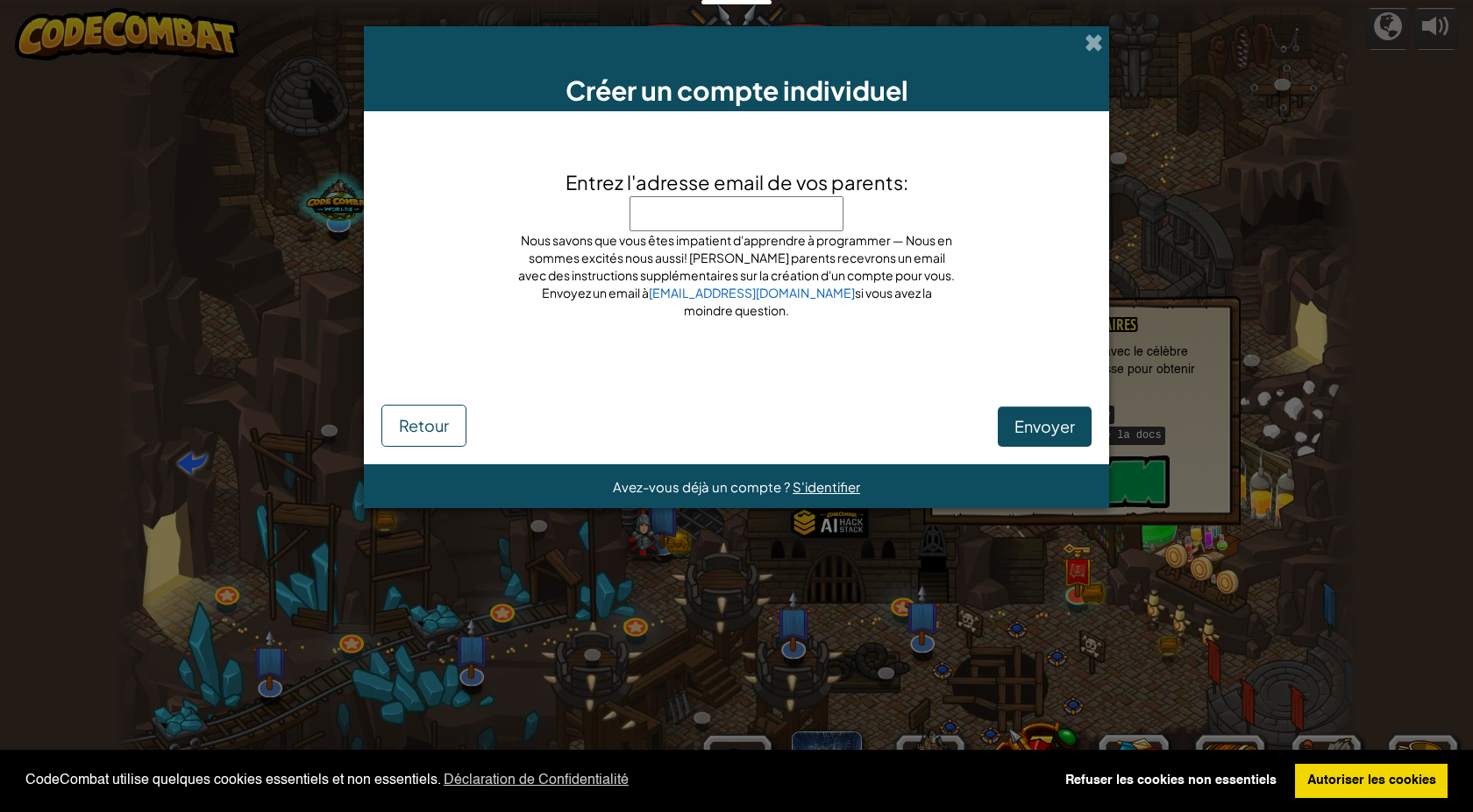
click at [716, 209] on input "Entrez l'adresse email de vos parents:" at bounding box center [736, 213] width 214 height 35
click at [1006, 307] on div "Entrez l'adresse email de vos parents: Ne mettez pas votre email ici! Mettez ce…" at bounding box center [736, 255] width 710 height 255
click at [690, 222] on input "Entrez l'adresse email de vos parents:" at bounding box center [736, 213] width 214 height 35
click at [1052, 434] on span "Envoyer" at bounding box center [1044, 426] width 60 height 20
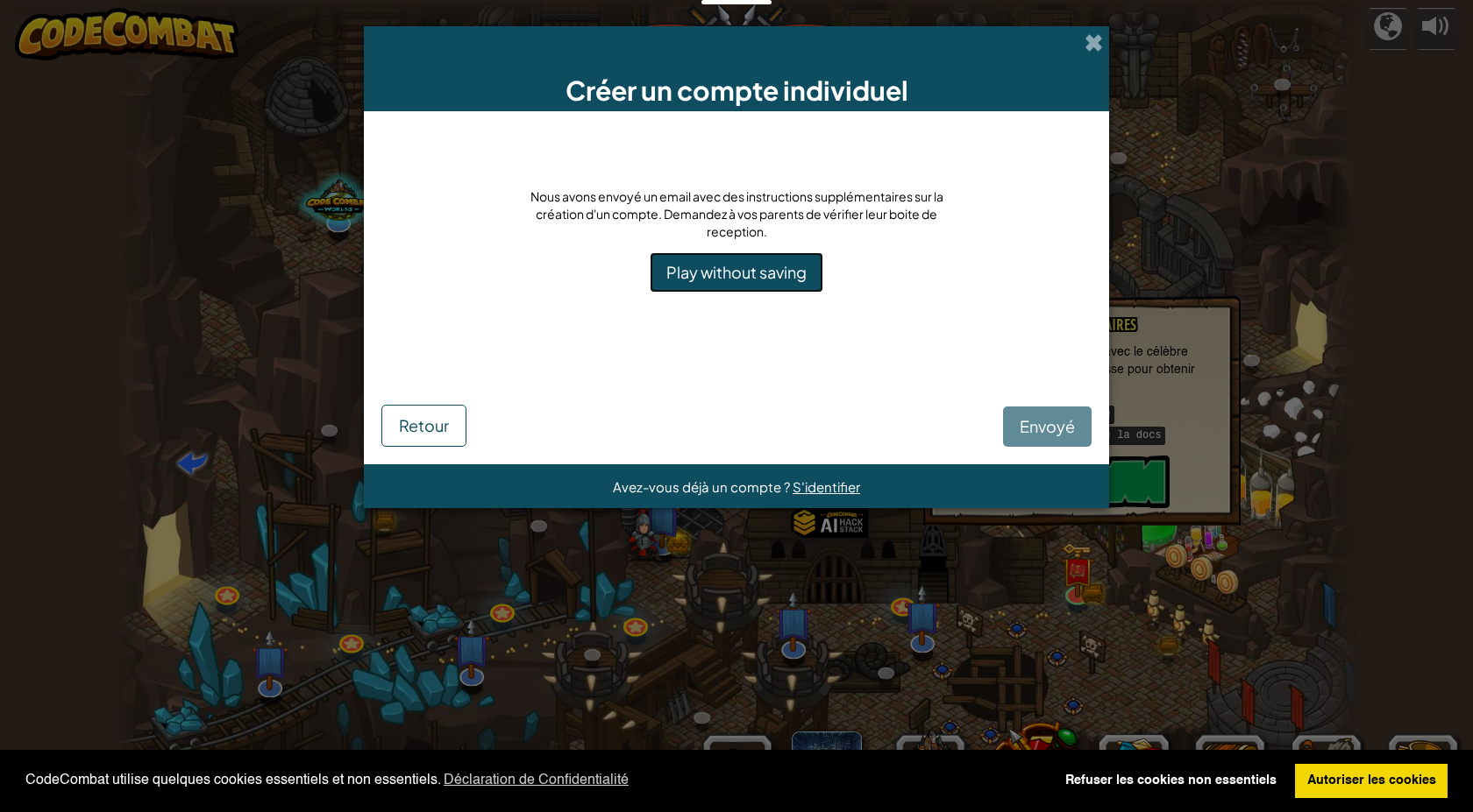
click at [744, 278] on link "Play without saving" at bounding box center [736, 273] width 173 height 40
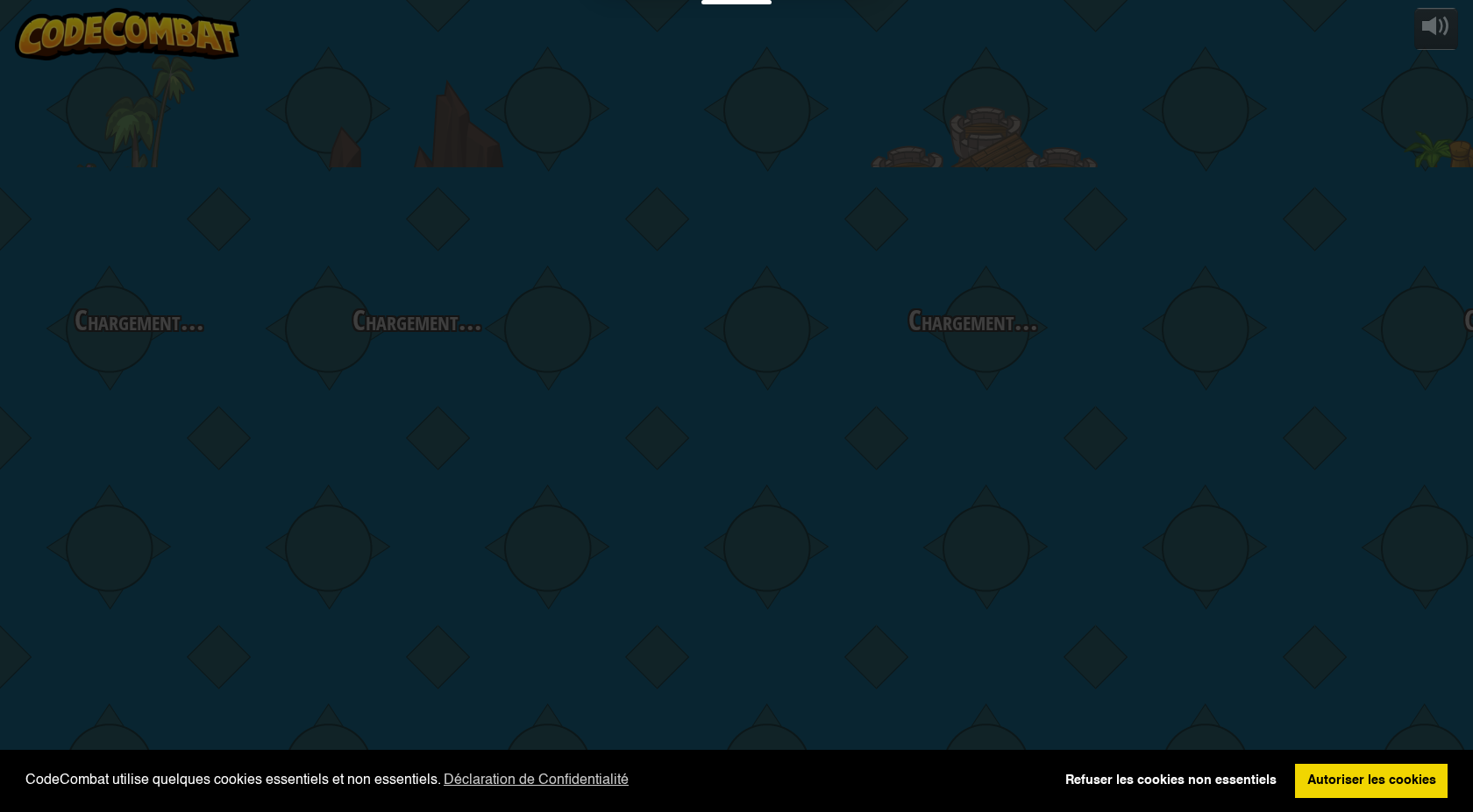
select select "fr"
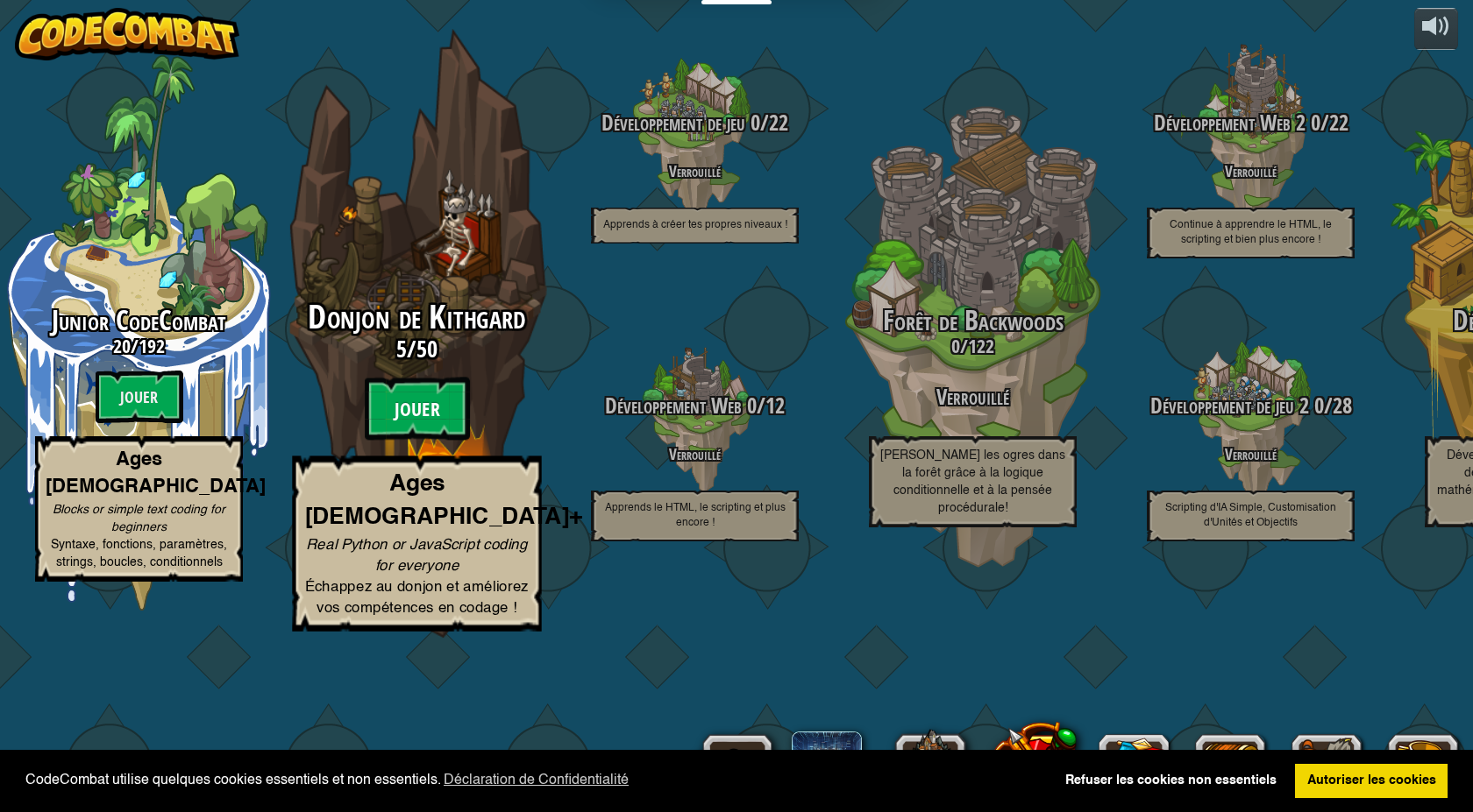
click at [417, 441] on btn "Jouer" at bounding box center [417, 409] width 105 height 63
select select "fr"
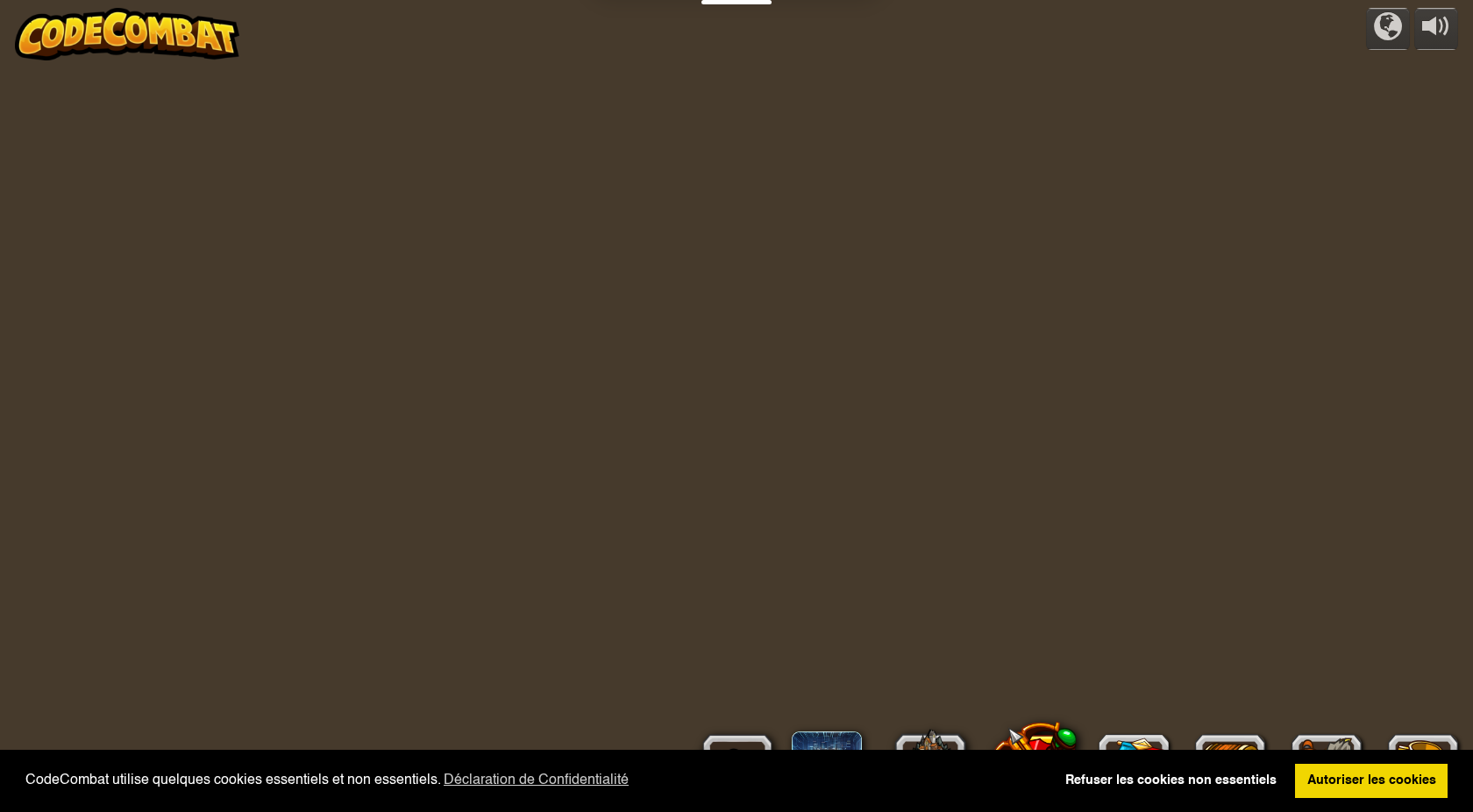
select select "fr"
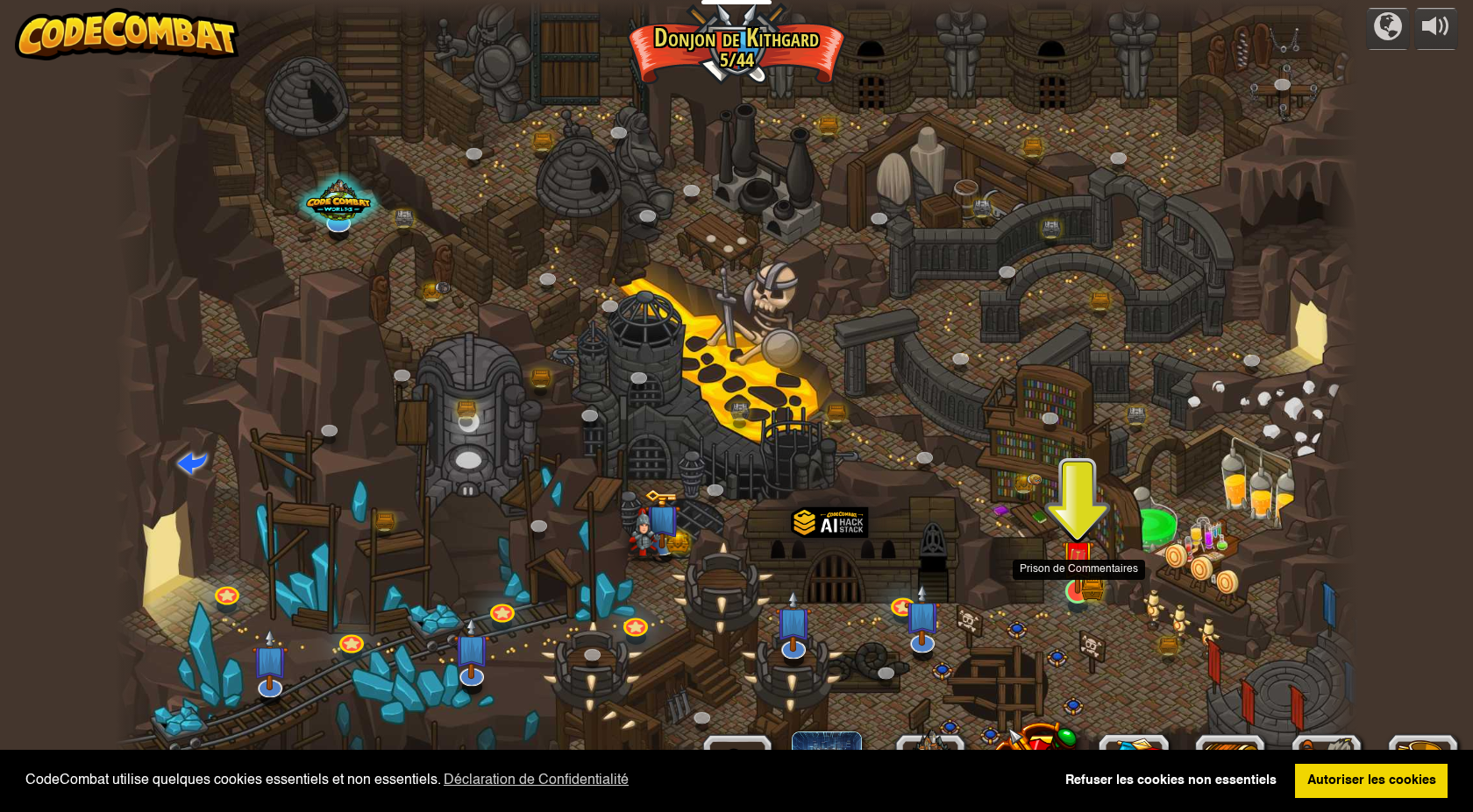
click at [1076, 583] on img at bounding box center [1077, 557] width 33 height 73
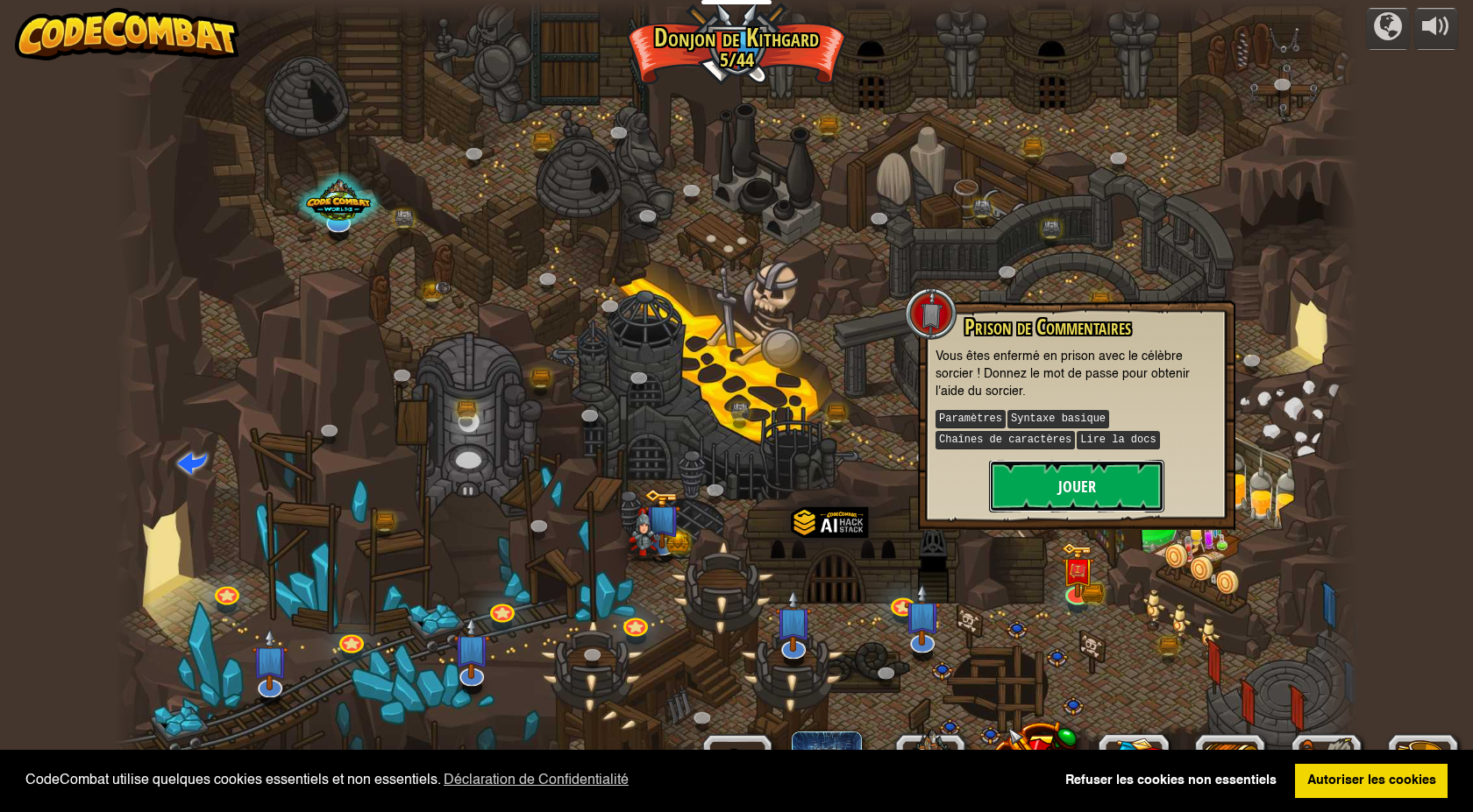
click at [1074, 505] on button "Jouer" at bounding box center [1076, 486] width 175 height 53
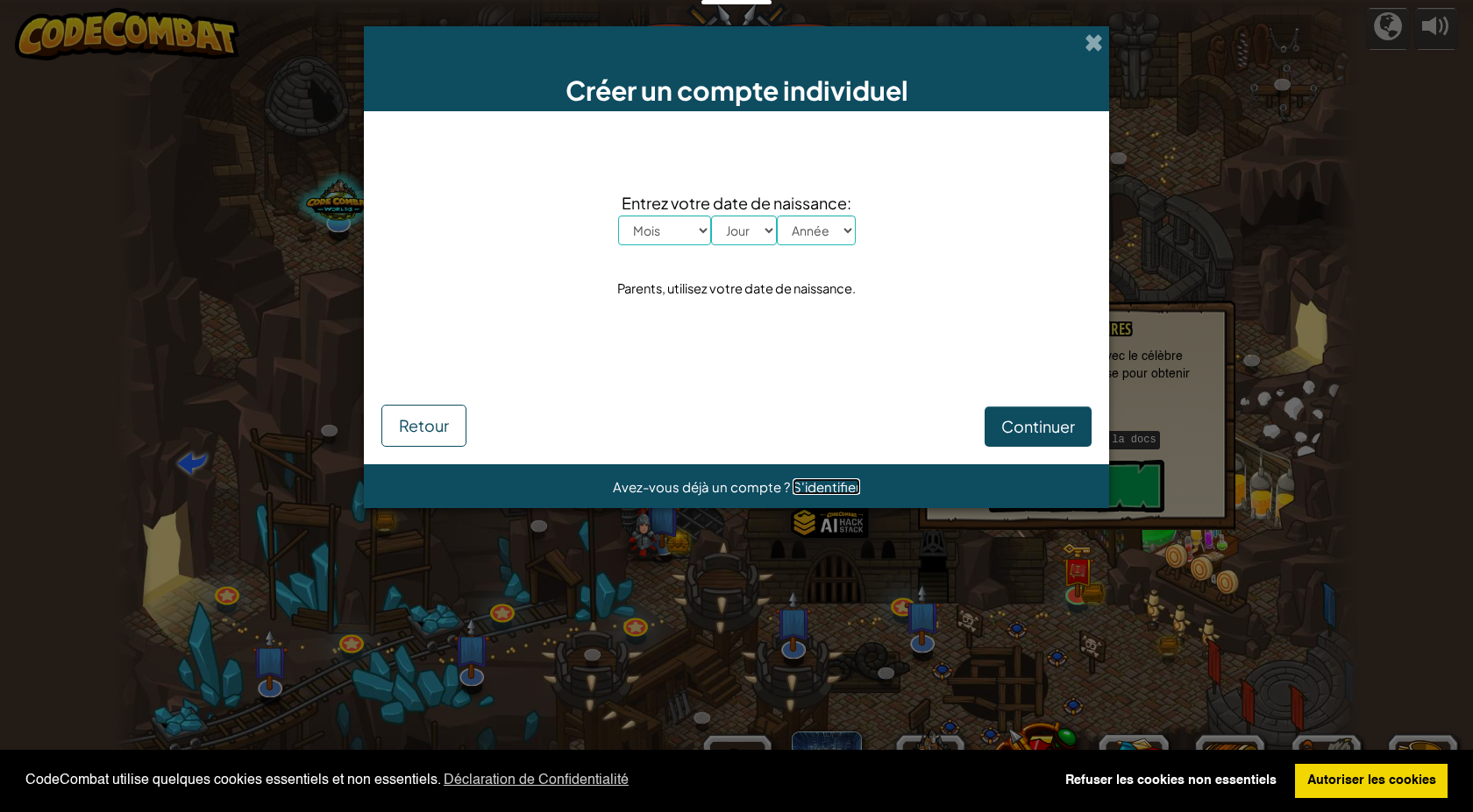
click at [817, 486] on span "S'identifier" at bounding box center [826, 486] width 68 height 16
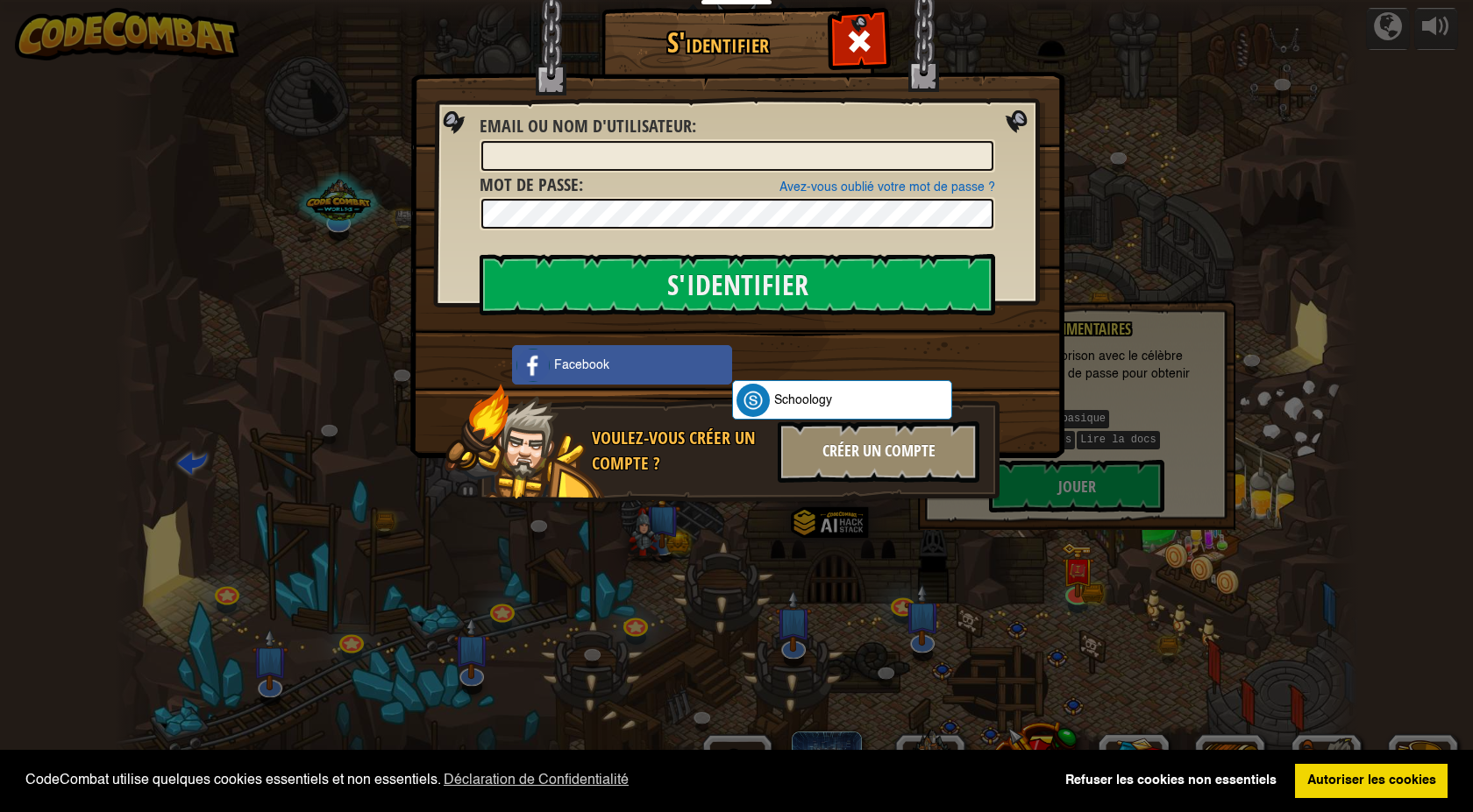
click at [847, 458] on div "Créer un compte" at bounding box center [878, 452] width 202 height 61
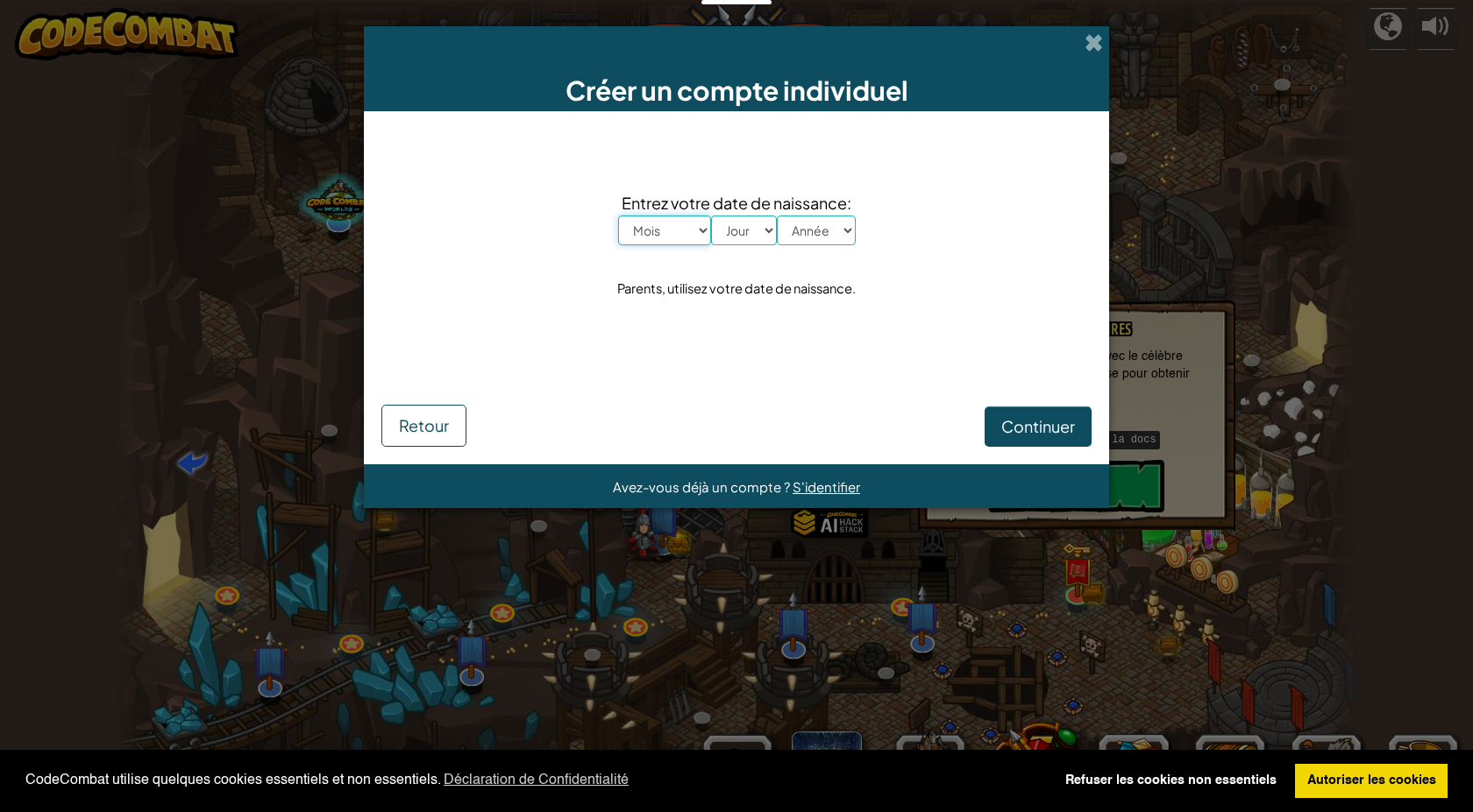
click at [660, 232] on select "Mois Janvier Février Mars Avril Mai Juin Juillet Août Septembre Octobre Novembr…" at bounding box center [664, 230] width 93 height 30
select select "8"
click at [618, 215] on select "Mois Janvier Février Mars Avril Mai Juin Juillet Août Septembre Octobre Novembr…" at bounding box center [664, 230] width 93 height 30
click at [747, 237] on select "Jour 1 2 3 4 5 6 7 8 9 10 11 12 13 14 15 16 17 18 19 20 21 22 23 24 25 26 27 28…" at bounding box center [744, 230] width 66 height 30
select select "18"
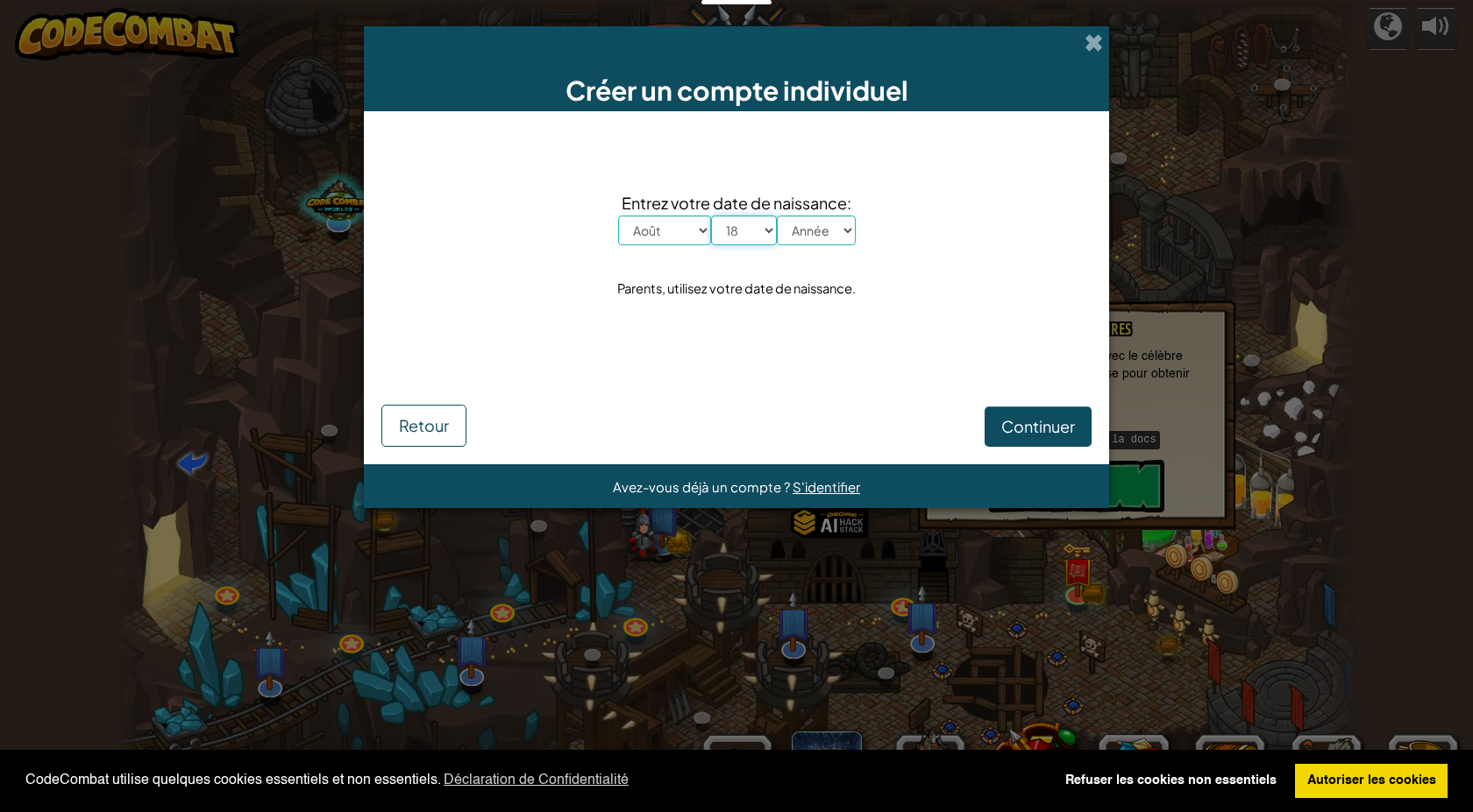
click at [711, 215] on select "Jour 1 2 3 4 5 6 7 8 9 10 11 12 13 14 15 16 17 18 19 20 21 22 23 24 25 26 27 28…" at bounding box center [744, 230] width 66 height 30
click at [829, 233] on select "Année 2025 2024 2023 2022 2021 2020 2019 2018 2017 2016 2015 2014 2013 2012 201…" at bounding box center [816, 230] width 78 height 30
select select "1975"
click at [777, 215] on select "Année 2025 2024 2023 2022 2021 2020 2019 2018 2017 2016 2015 2014 2013 2012 201…" at bounding box center [816, 230] width 78 height 30
click at [1018, 432] on span "Continuer" at bounding box center [1038, 426] width 74 height 20
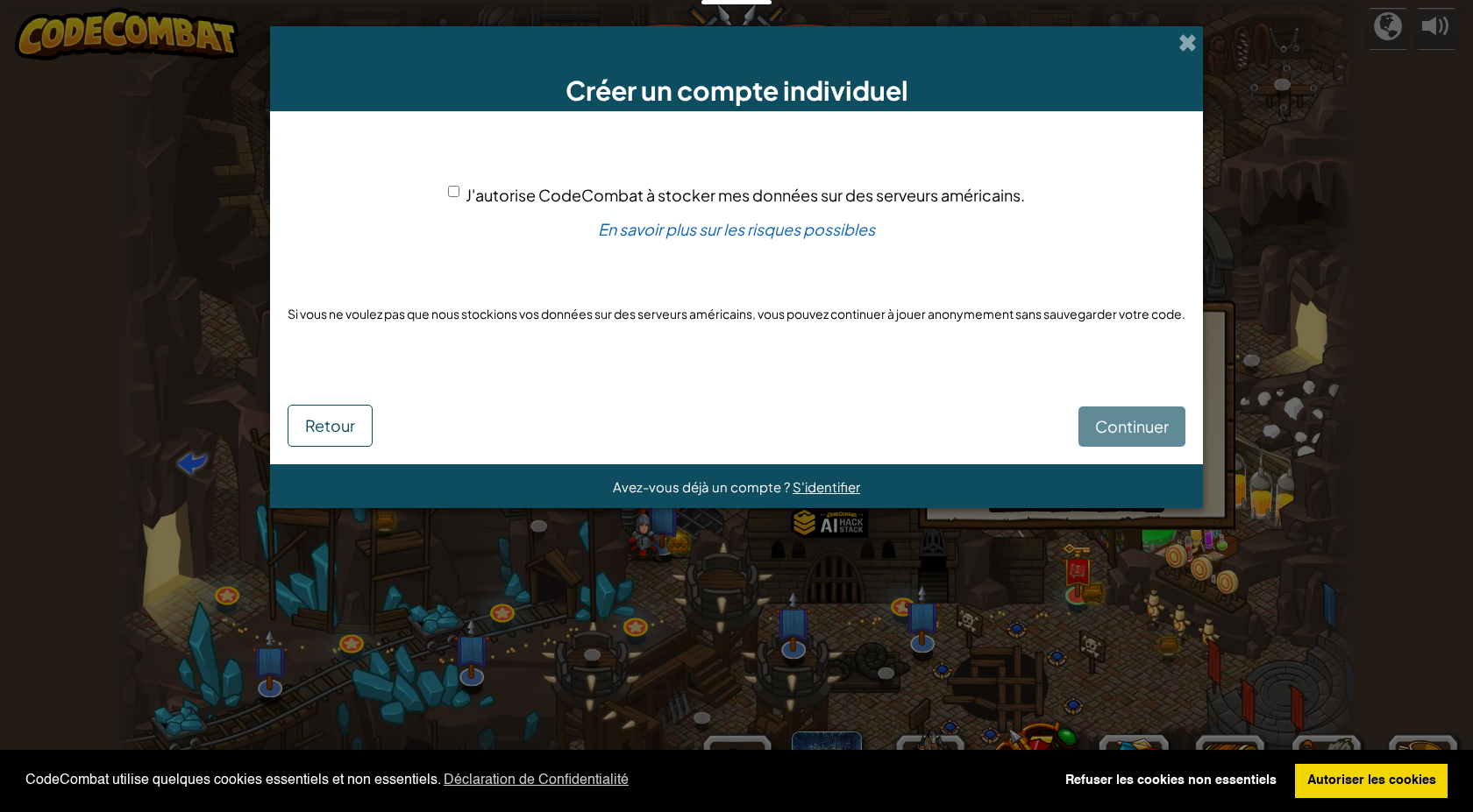
click at [454, 190] on input "J'autorise CodeCombat à stocker mes données sur des serveurs américains." at bounding box center [454, 192] width 11 height 11
checkbox input "true"
click at [1104, 420] on span "Continuer" at bounding box center [1132, 426] width 74 height 20
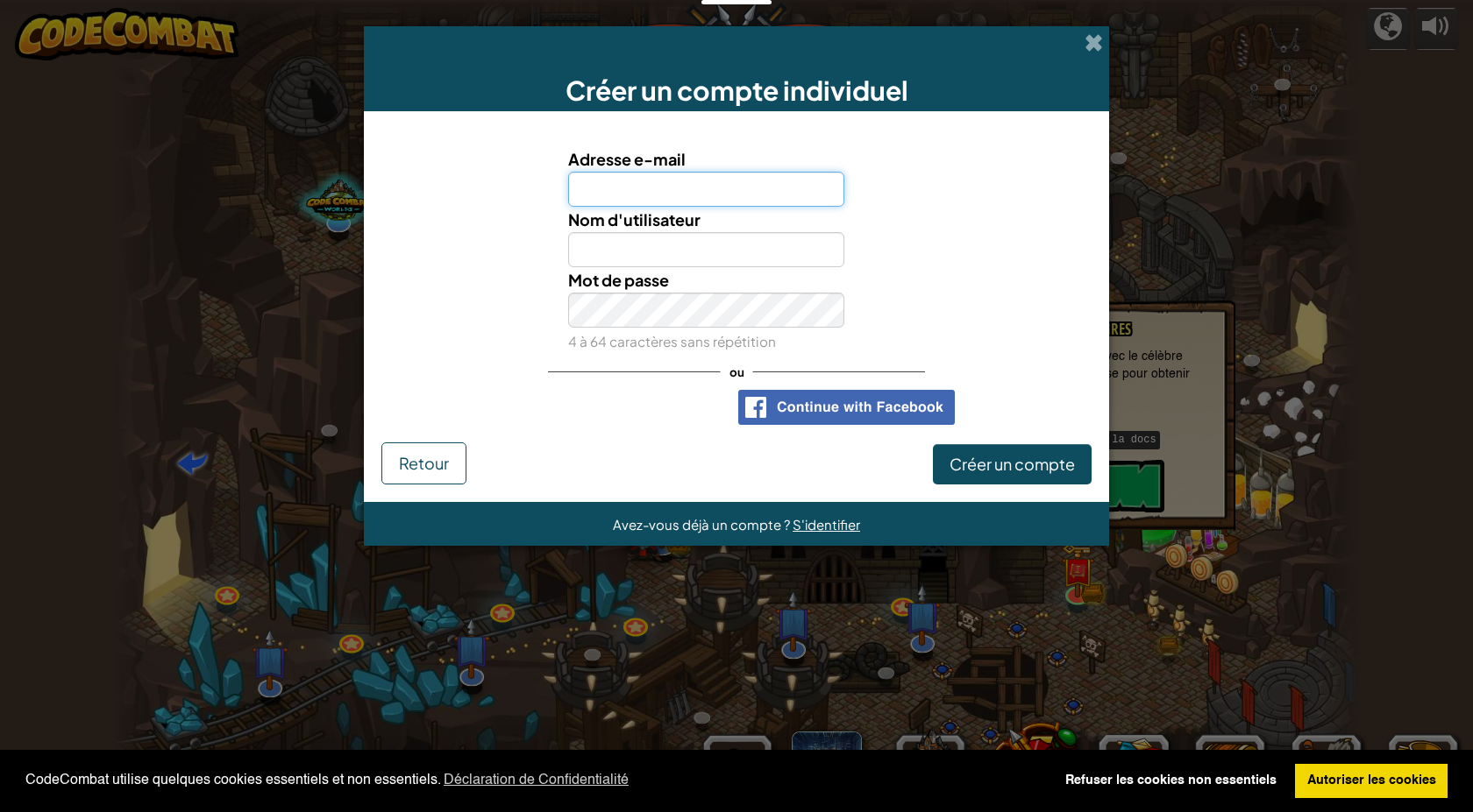
click at [627, 193] on input "Adresse e-mail" at bounding box center [706, 189] width 277 height 35
type input "nonau51@gmail.com"
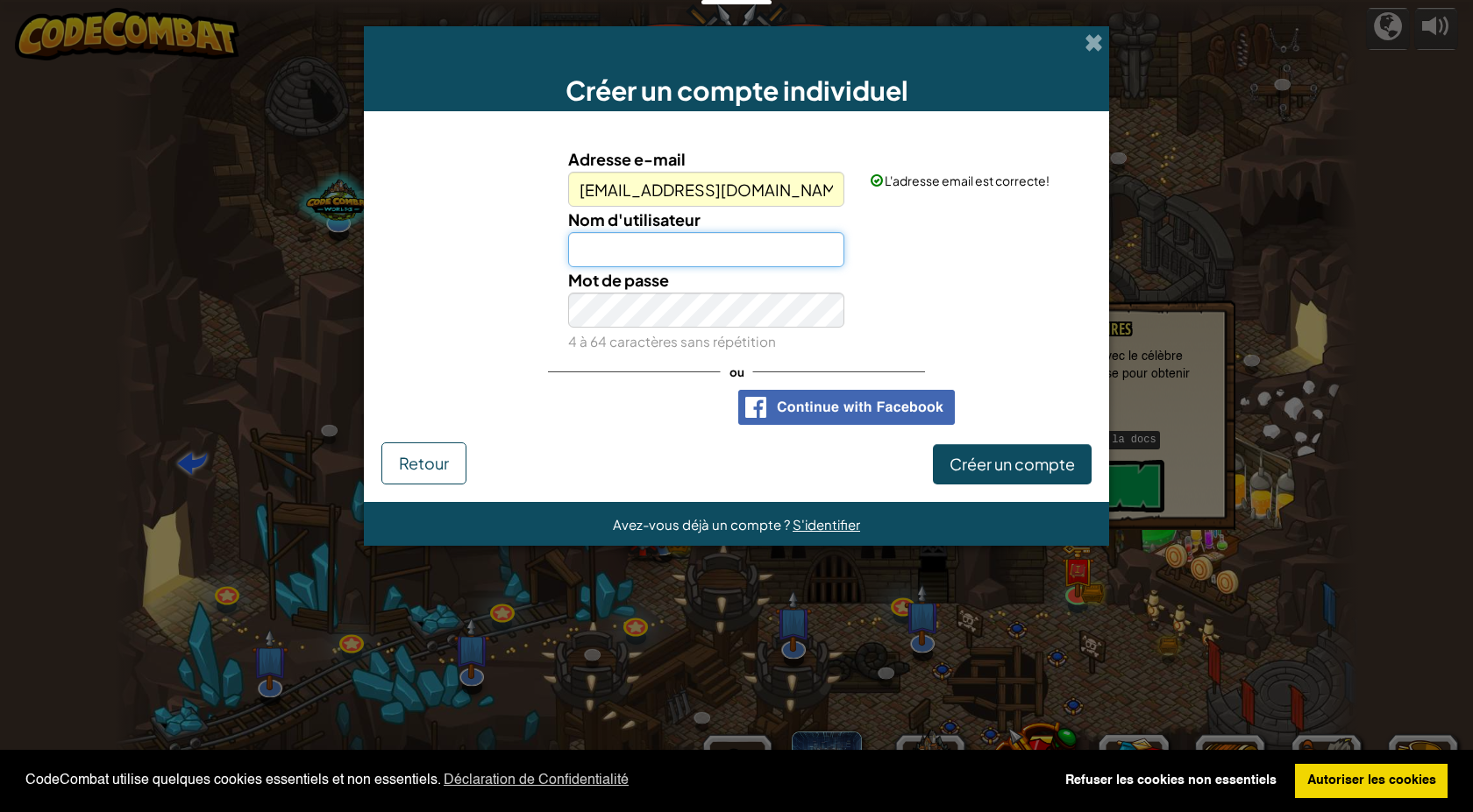
click at [634, 255] on input "Nom d'utilisateur" at bounding box center [706, 250] width 277 height 35
type input "nono"
click at [1092, 36] on span at bounding box center [1093, 42] width 18 height 18
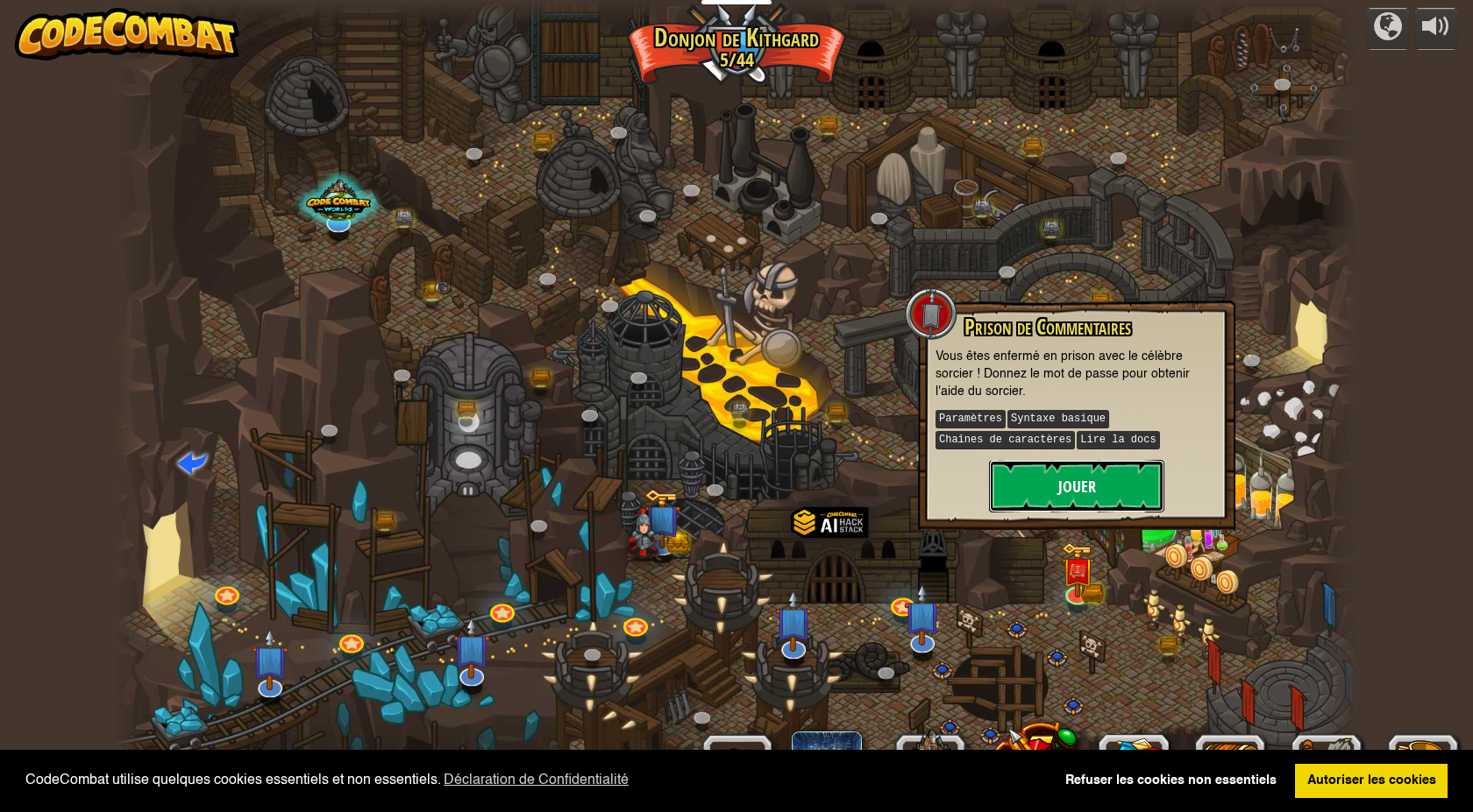
click at [1076, 475] on button "Jouer" at bounding box center [1076, 486] width 175 height 53
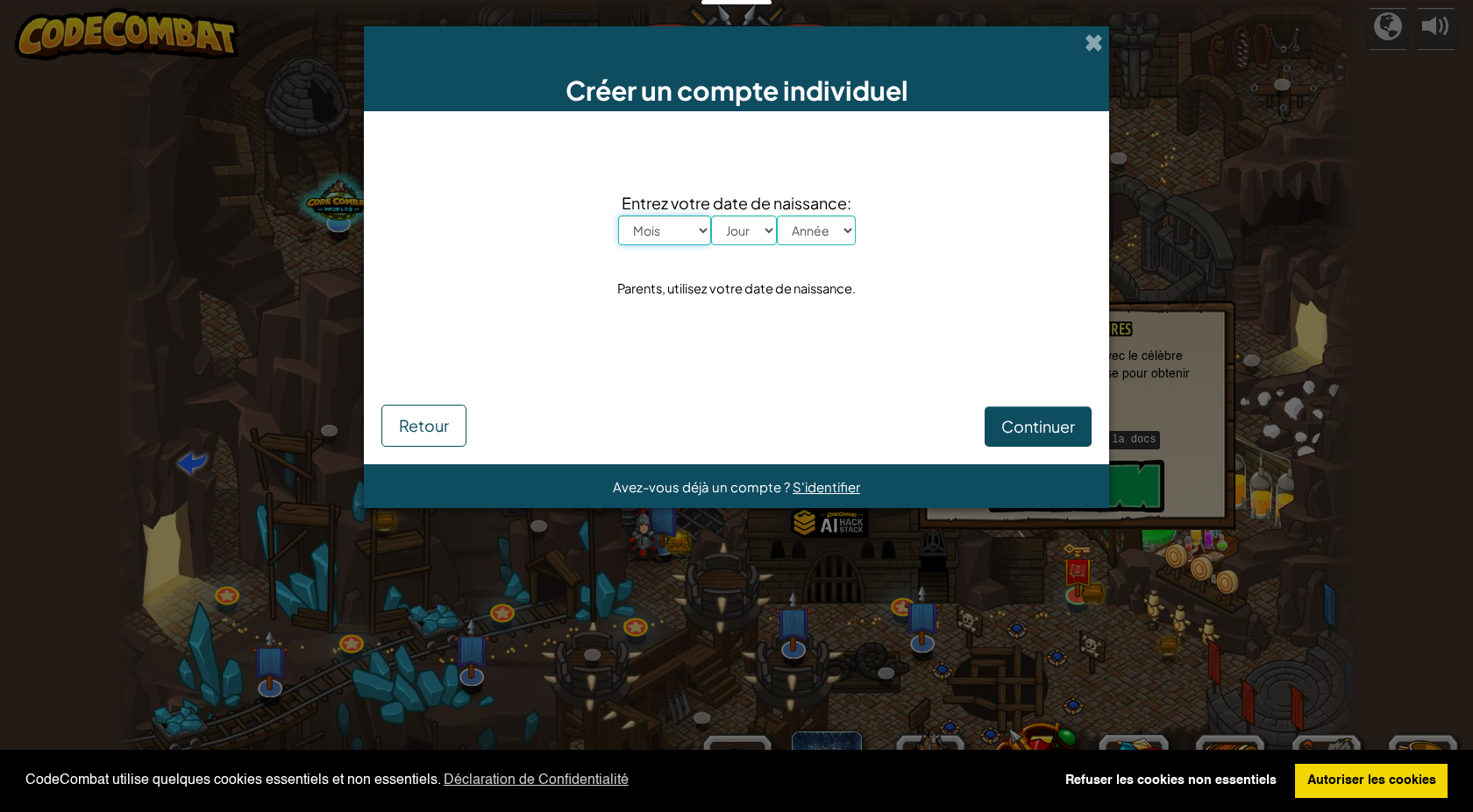
click at [702, 232] on select "Mois Janvier Février Mars Avril Mai Juin Juillet Août Septembre Octobre Novembr…" at bounding box center [664, 230] width 93 height 30
select select "8"
click at [618, 215] on select "Mois Janvier Février Mars Avril Mai Juin Juillet Août Septembre Octobre Novembr…" at bounding box center [664, 230] width 93 height 30
click at [766, 232] on select "Jour 1 2 3 4 5 6 7 8 9 10 11 12 13 14 15 16 17 18 19 20 21 22 23 24 25 26 27 28…" at bounding box center [744, 230] width 66 height 30
select select "18"
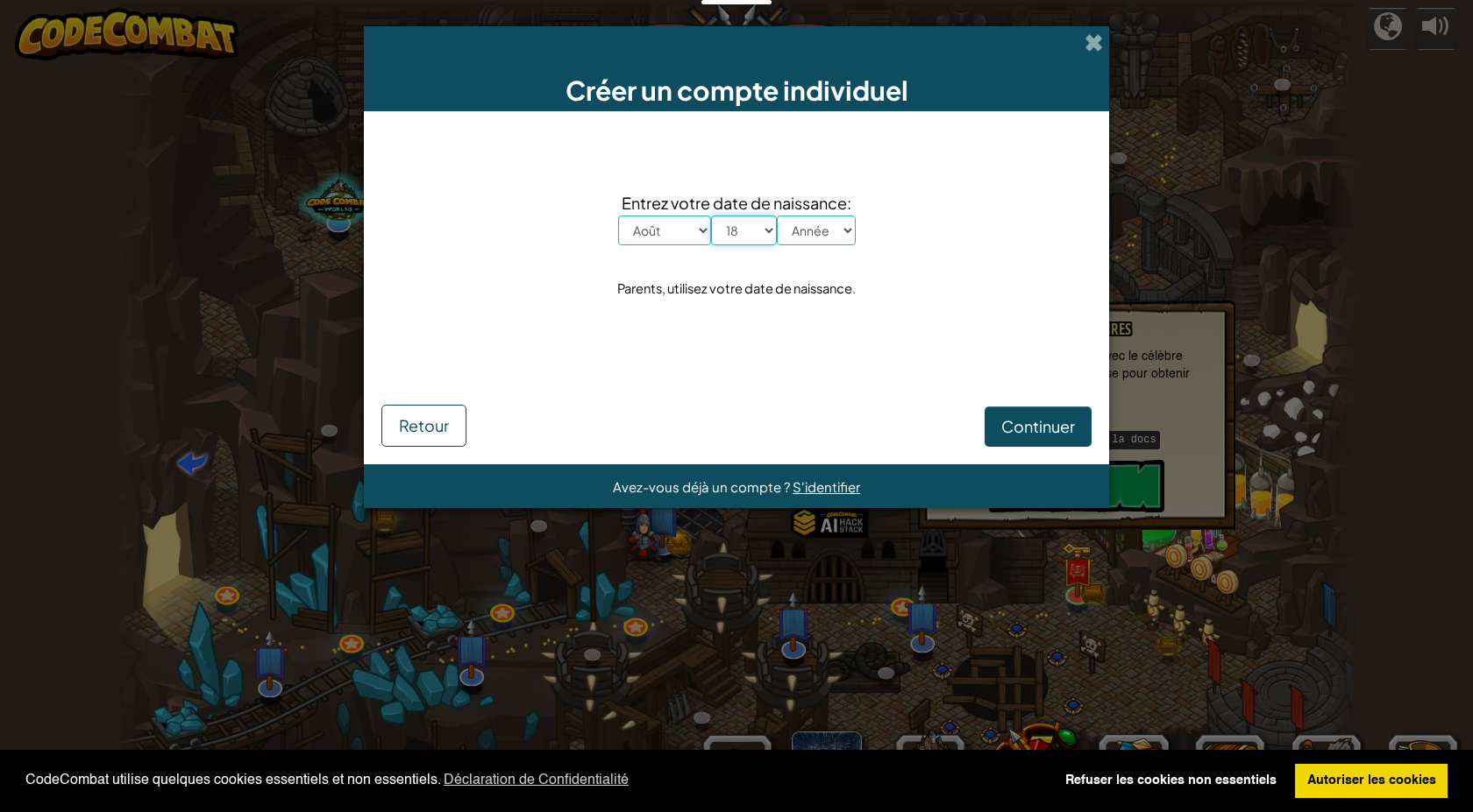
click at [711, 215] on select "Jour 1 2 3 4 5 6 7 8 9 10 11 12 13 14 15 16 17 18 19 20 21 22 23 24 25 26 27 28…" at bounding box center [744, 230] width 66 height 30
click at [843, 231] on select "Année 2025 2024 2023 2022 2021 2020 2019 2018 2017 2016 2015 2014 2013 2012 201…" at bounding box center [816, 230] width 78 height 30
select select "1975"
click at [777, 215] on select "Année 2025 2024 2023 2022 2021 2020 2019 2018 2017 2016 2015 2014 2013 2012 201…" at bounding box center [816, 230] width 78 height 30
click at [1056, 412] on button "Continuer" at bounding box center [1038, 427] width 107 height 40
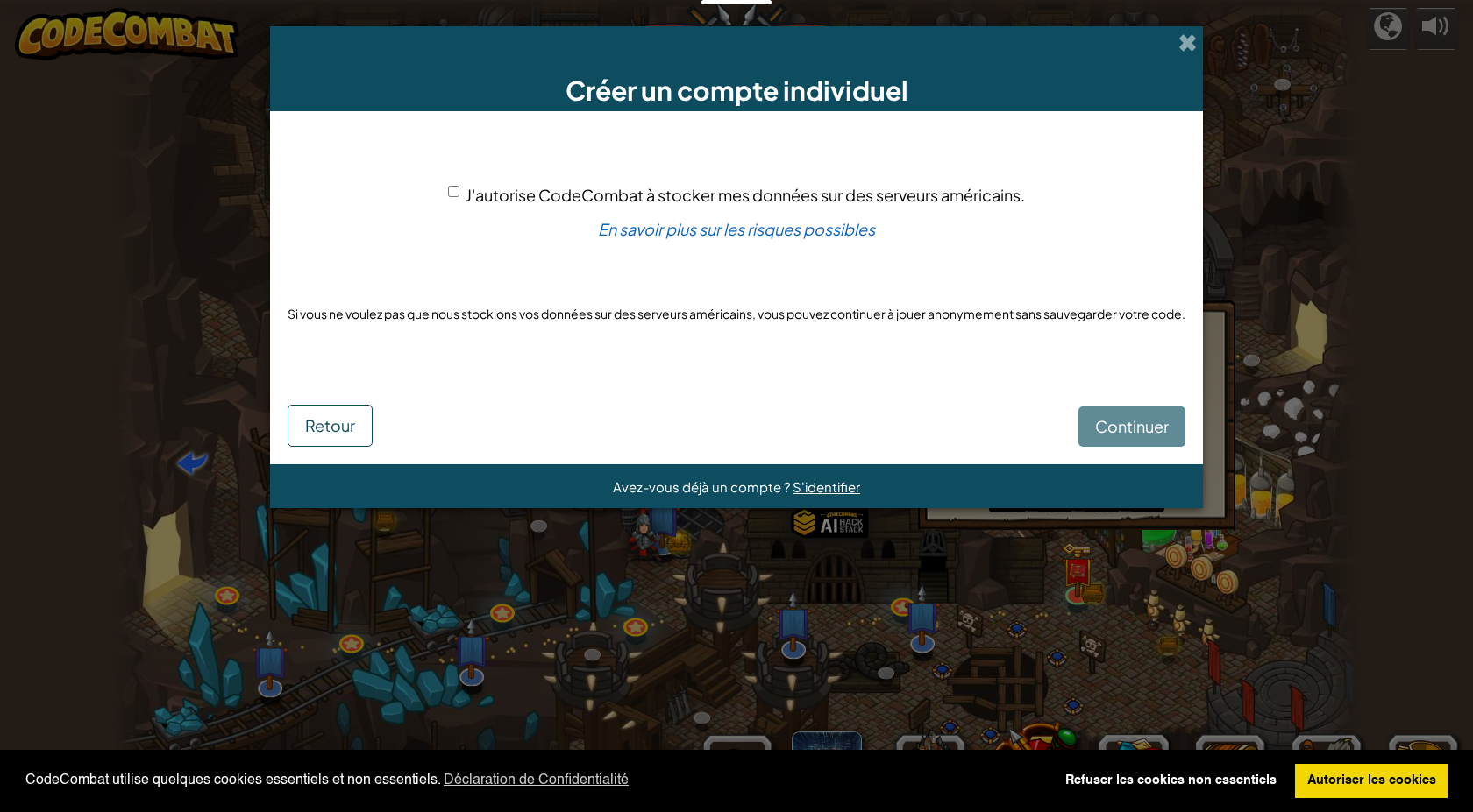
click at [448, 193] on input "J'autorise CodeCombat à stocker mes données sur des serveurs américains." at bounding box center [454, 192] width 11 height 11
checkbox input "true"
click at [1163, 421] on span "Continuer" at bounding box center [1132, 426] width 74 height 20
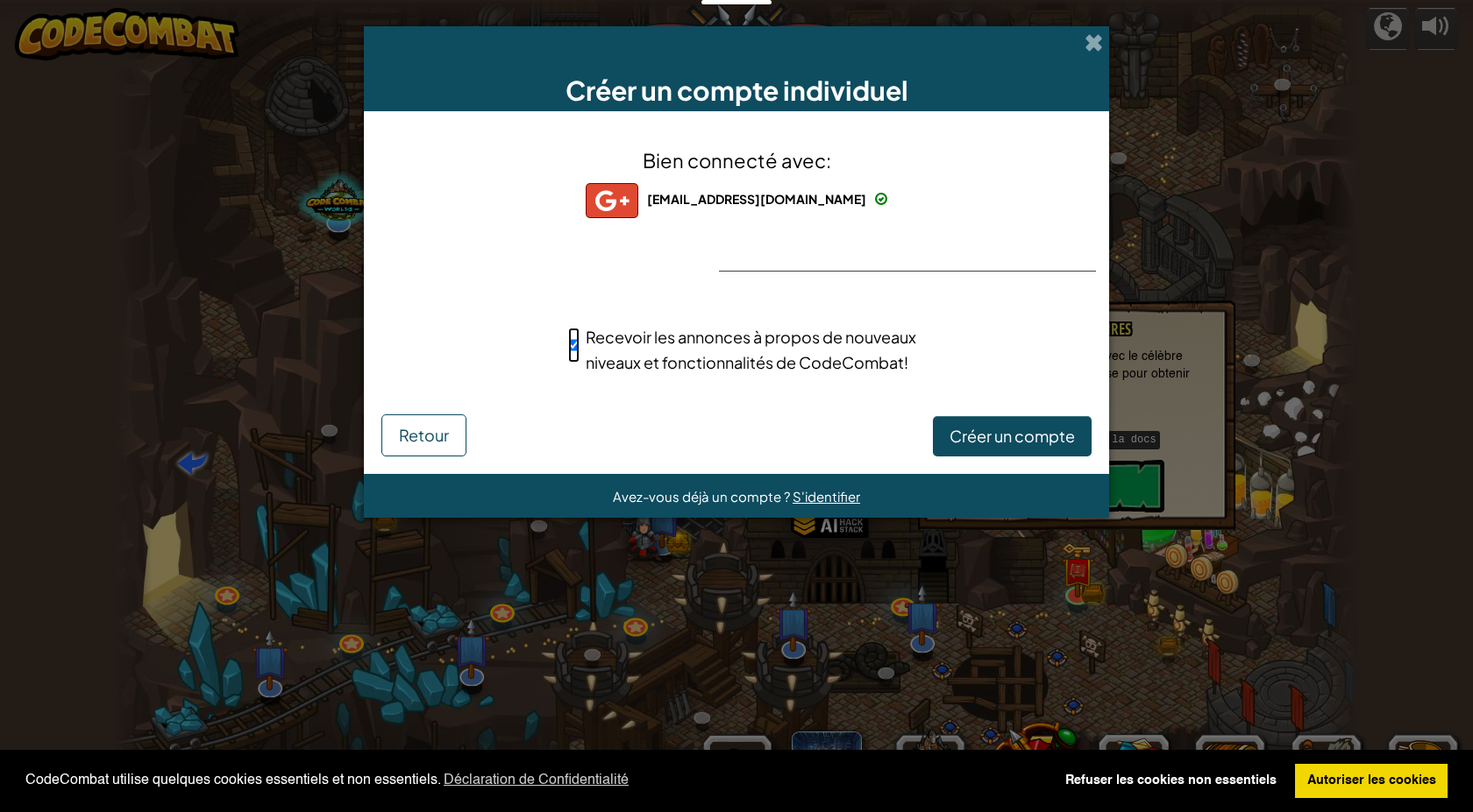
click at [577, 348] on input "Recevoir les annonces à propos de nouveaux niveaux et fonctionnalités de CodeCo…" at bounding box center [573, 345] width 11 height 35
checkbox input "false"
click at [996, 429] on span "Créer un compte" at bounding box center [1011, 436] width 125 height 20
click at [991, 432] on button "Créer un compte" at bounding box center [1012, 436] width 159 height 40
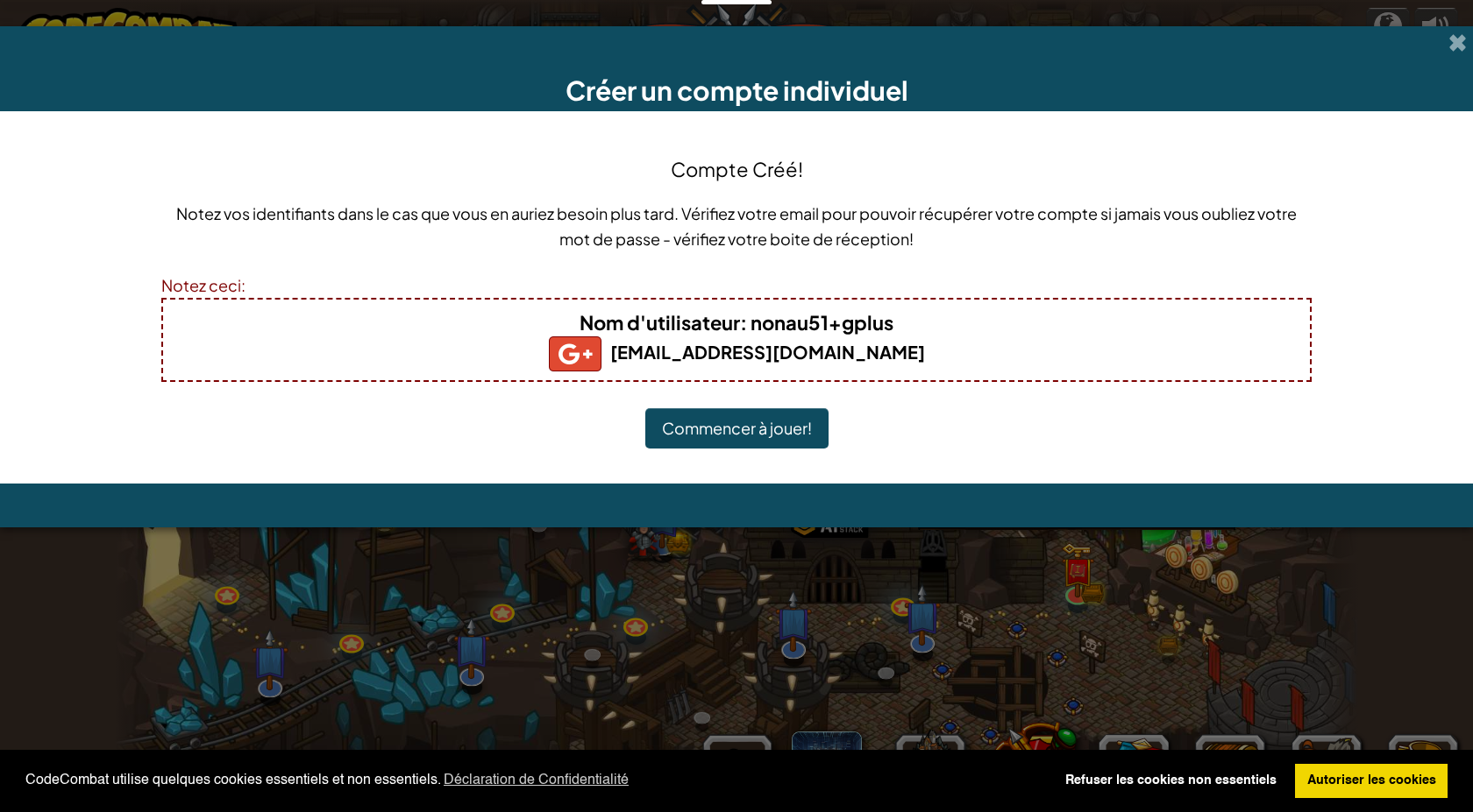
click at [739, 423] on button "Commencer à jouer!" at bounding box center [736, 429] width 183 height 40
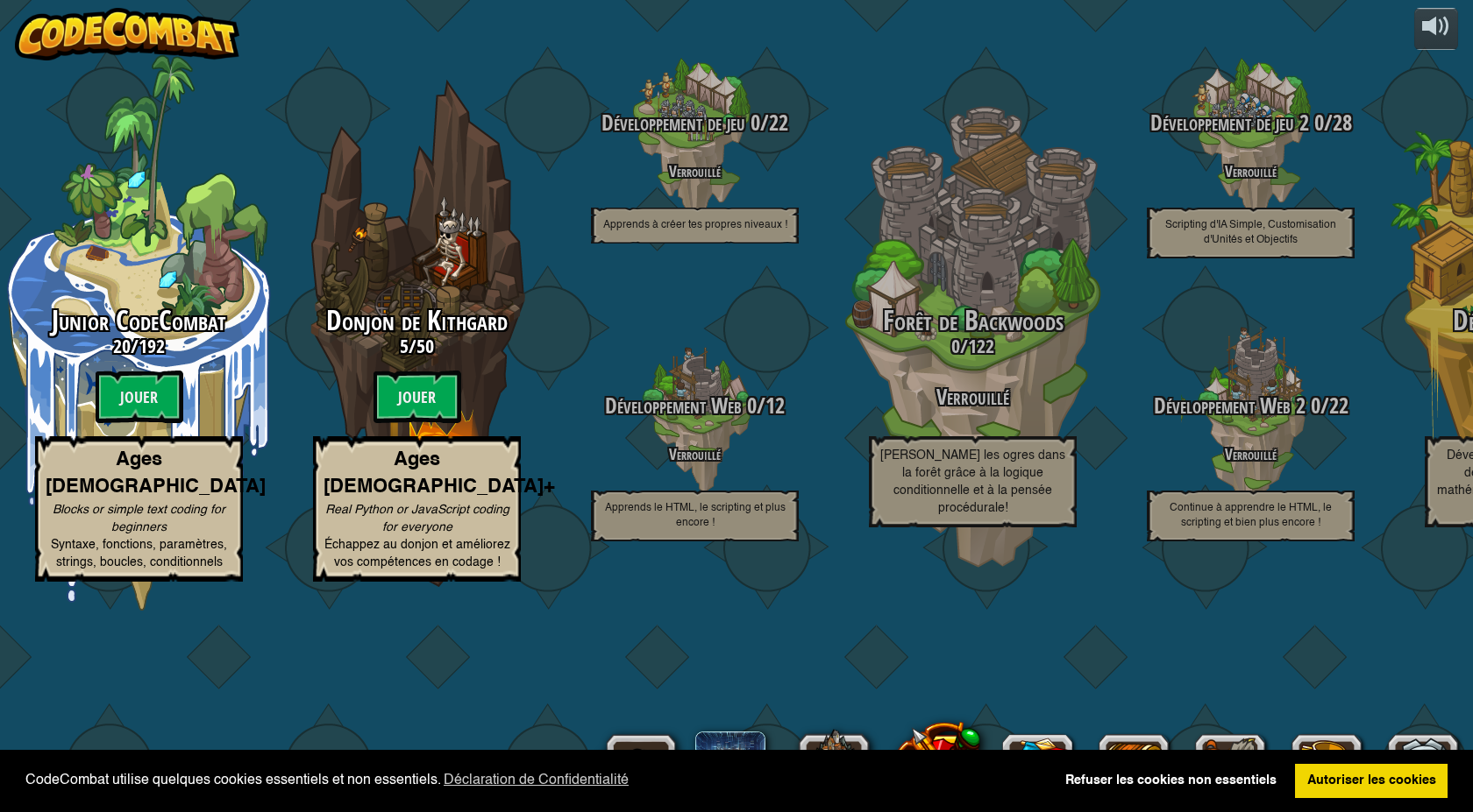
select select "fr"
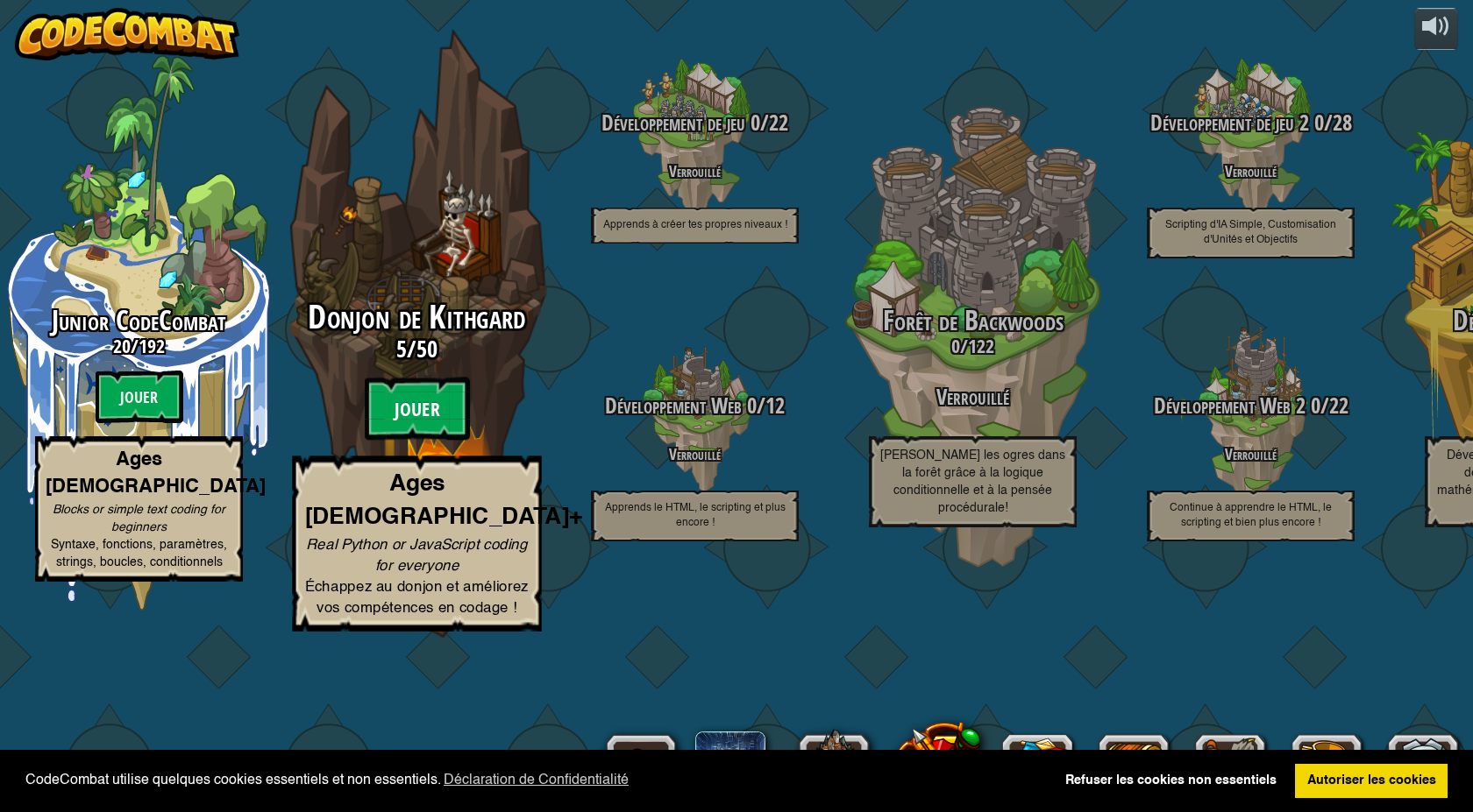
click at [428, 441] on btn "Jouer" at bounding box center [417, 409] width 105 height 63
select select "fr"
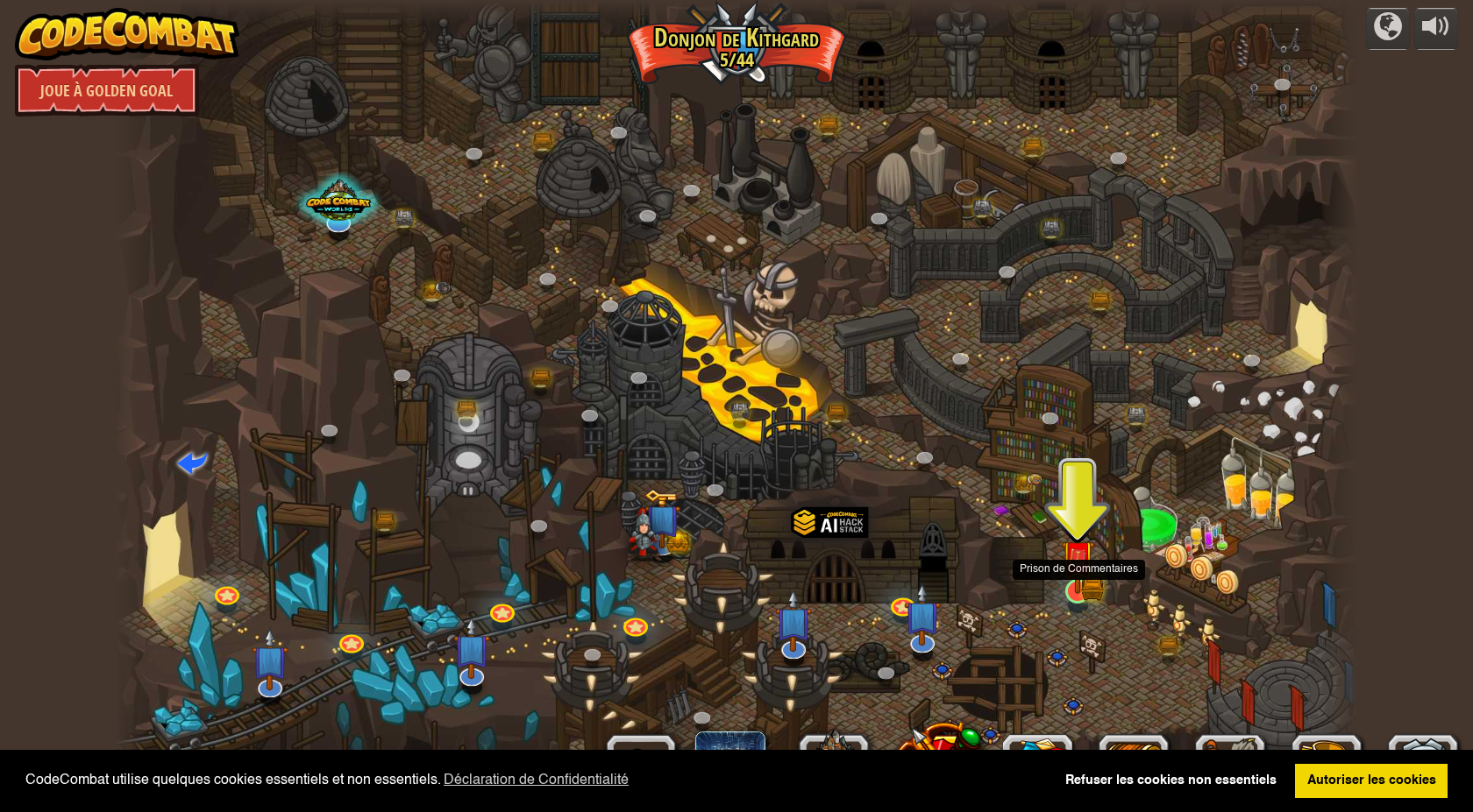
click at [1075, 567] on img at bounding box center [1077, 557] width 19 height 19
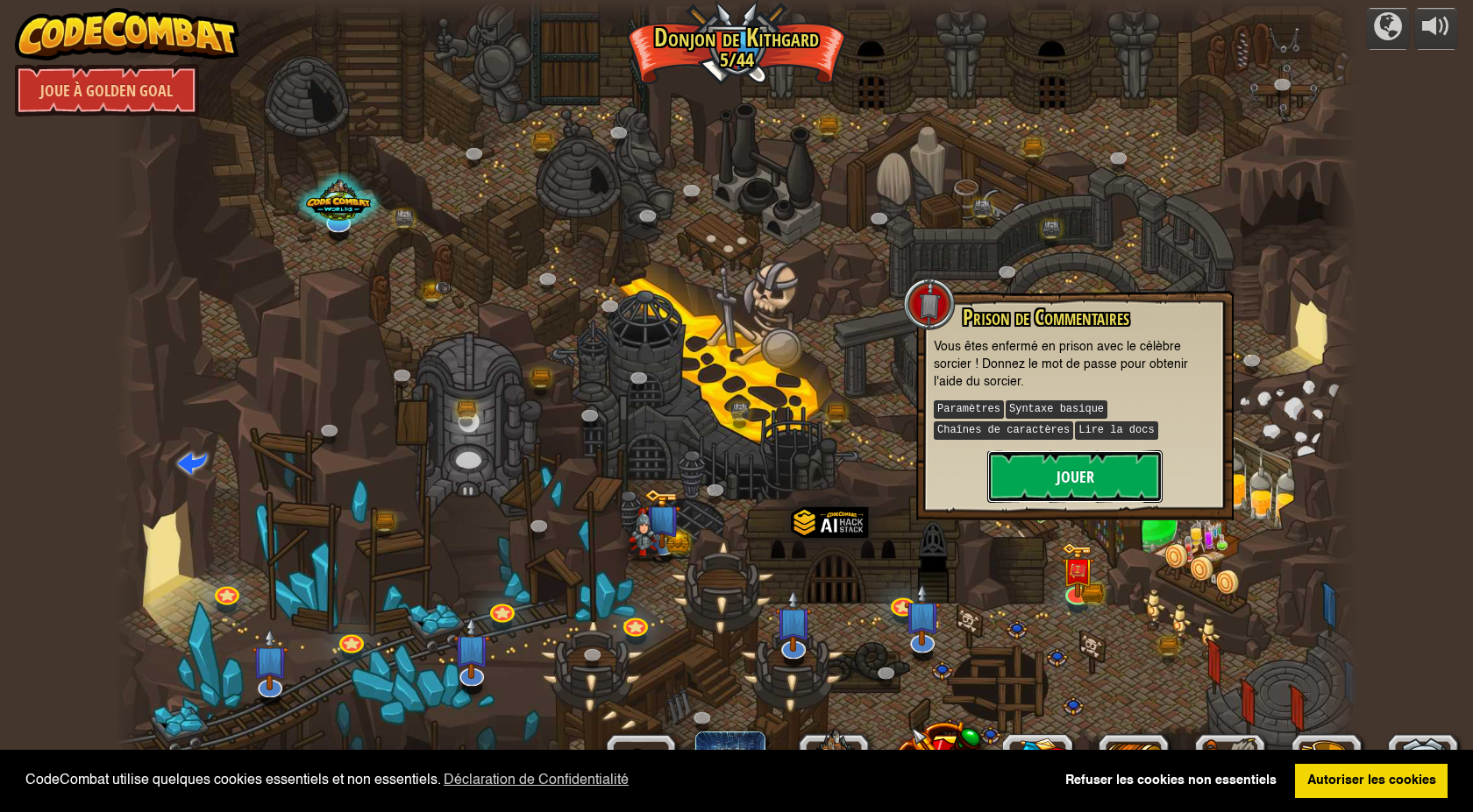
click at [1078, 485] on button "Jouer" at bounding box center [1075, 477] width 175 height 53
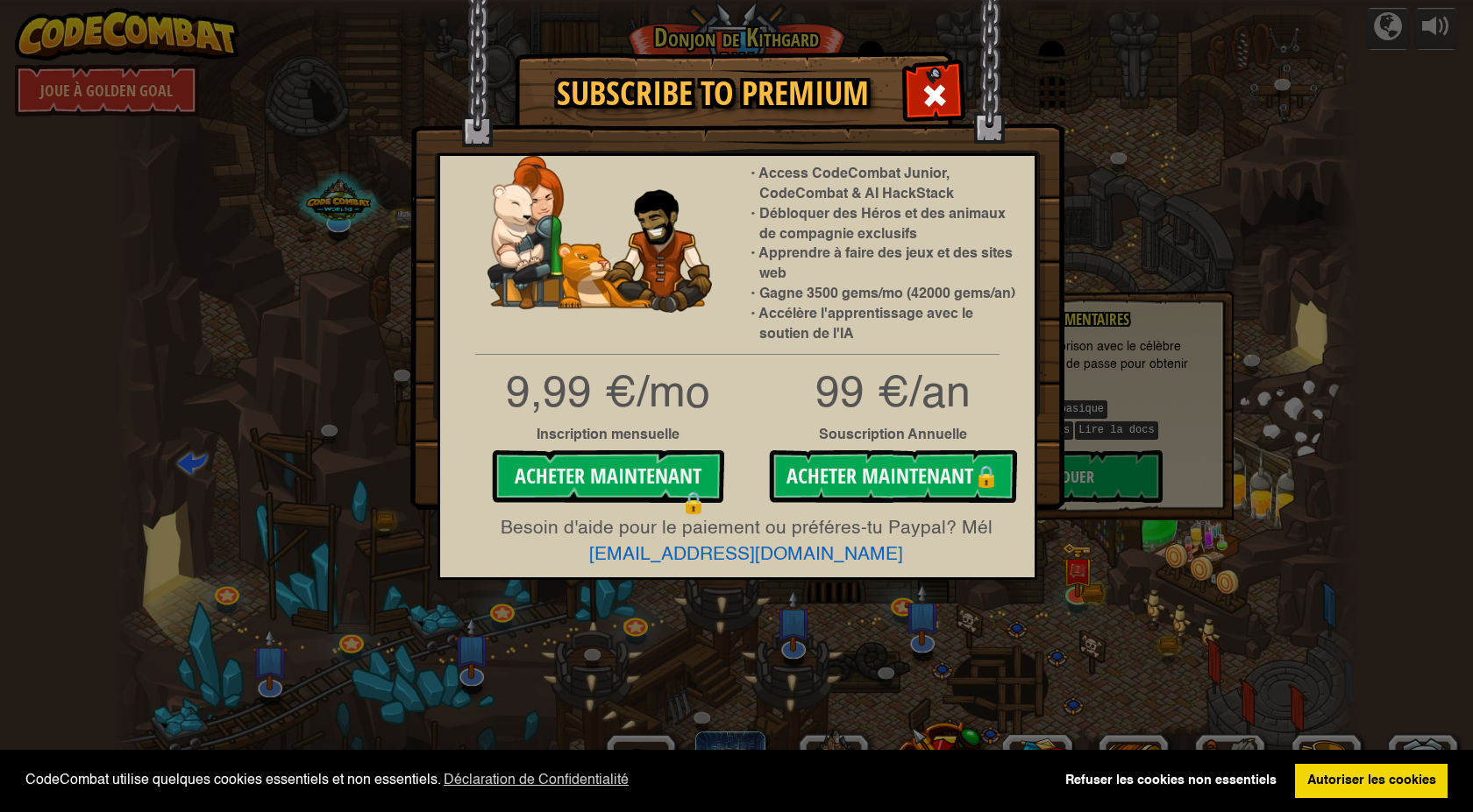
click at [939, 547] on p "Besoin d'aide pour le paiement ou préféres-tu Paypal? Mél [EMAIL_ADDRESS][DOMAI…" at bounding box center [746, 543] width 577 height 53
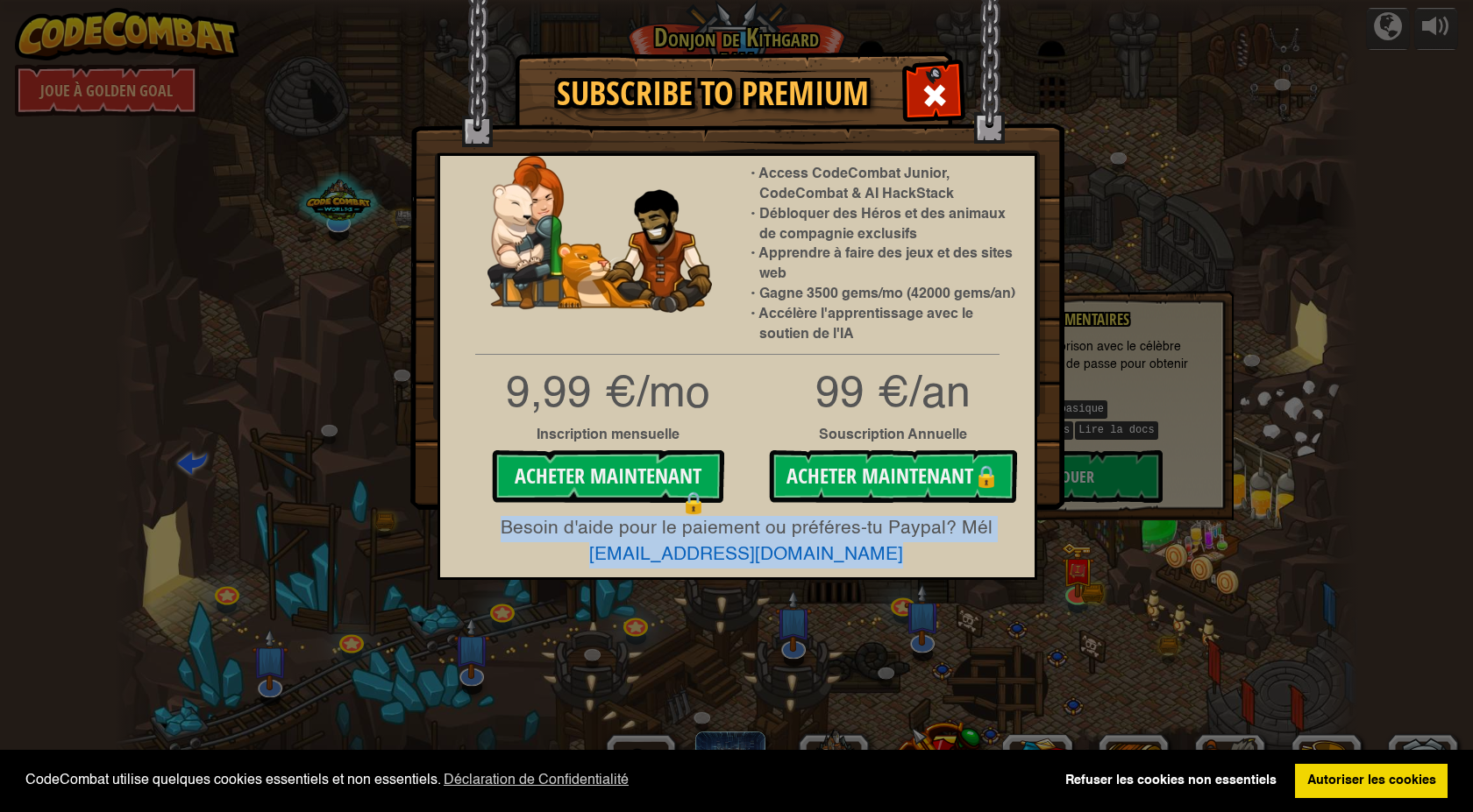
click at [939, 547] on p "Besoin d'aide pour le paiement ou préféres-tu Paypal? Mél [EMAIL_ADDRESS][DOMAI…" at bounding box center [746, 543] width 577 height 53
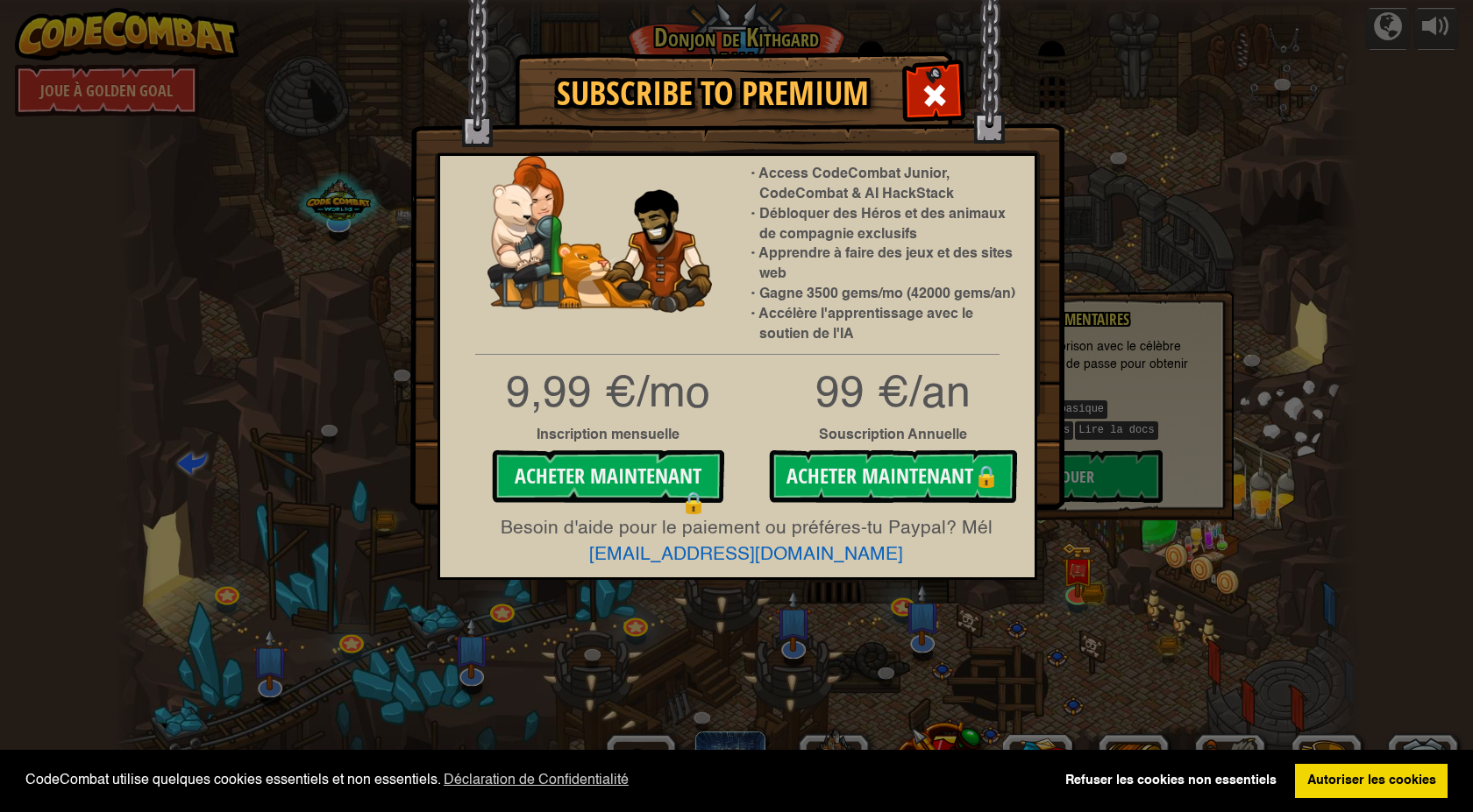
click at [1104, 623] on div "Subscribe to Premium Access CodeCombat Junior, CodeCombat & AI HackStack Débloq…" at bounding box center [736, 406] width 1473 height 812
click at [1123, 635] on div "Subscribe to Premium Access CodeCombat Junior, CodeCombat & AI HackStack Débloq…" at bounding box center [736, 406] width 1473 height 812
click at [924, 98] on span at bounding box center [935, 95] width 28 height 28
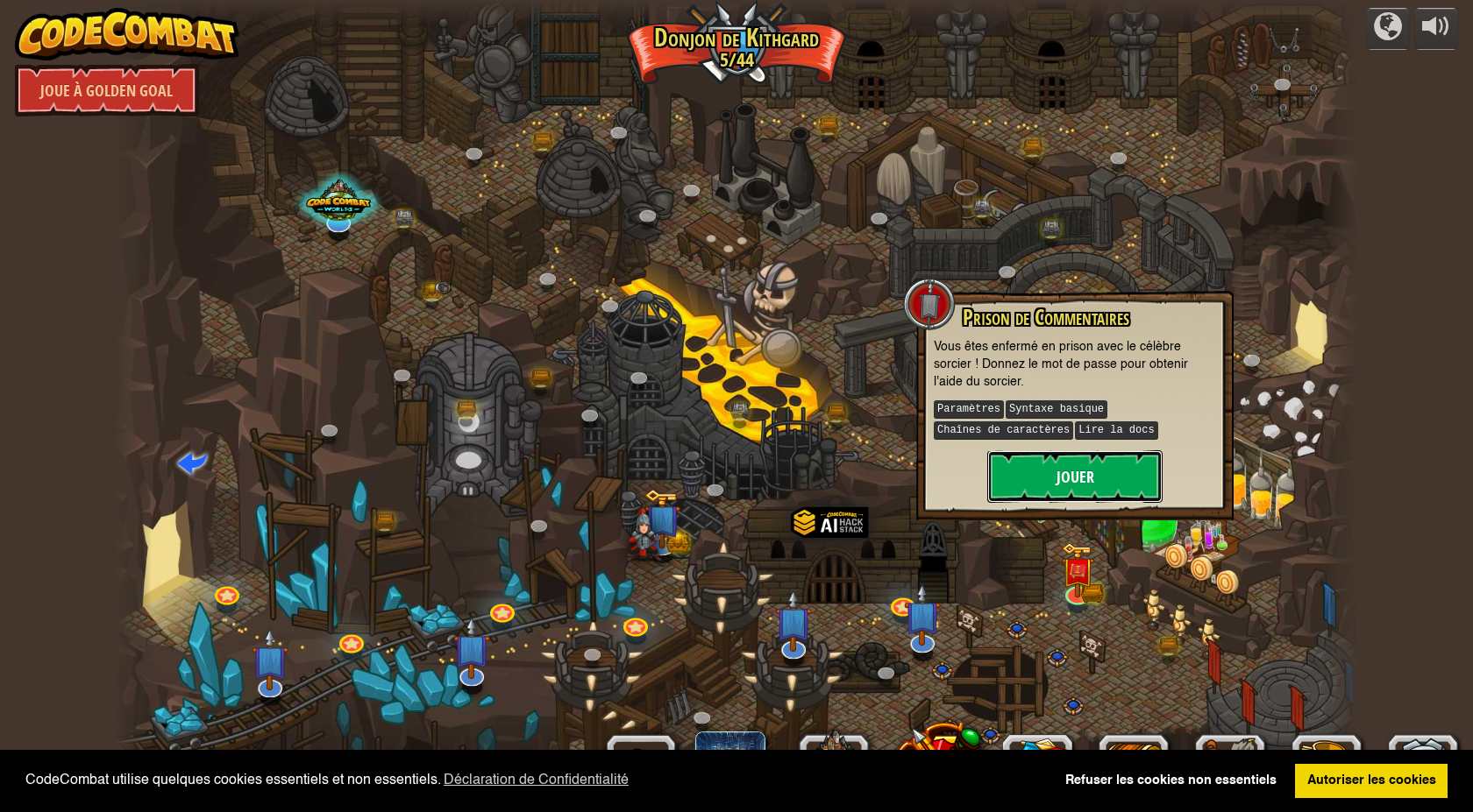
click at [1087, 473] on button "Jouer" at bounding box center [1075, 477] width 175 height 53
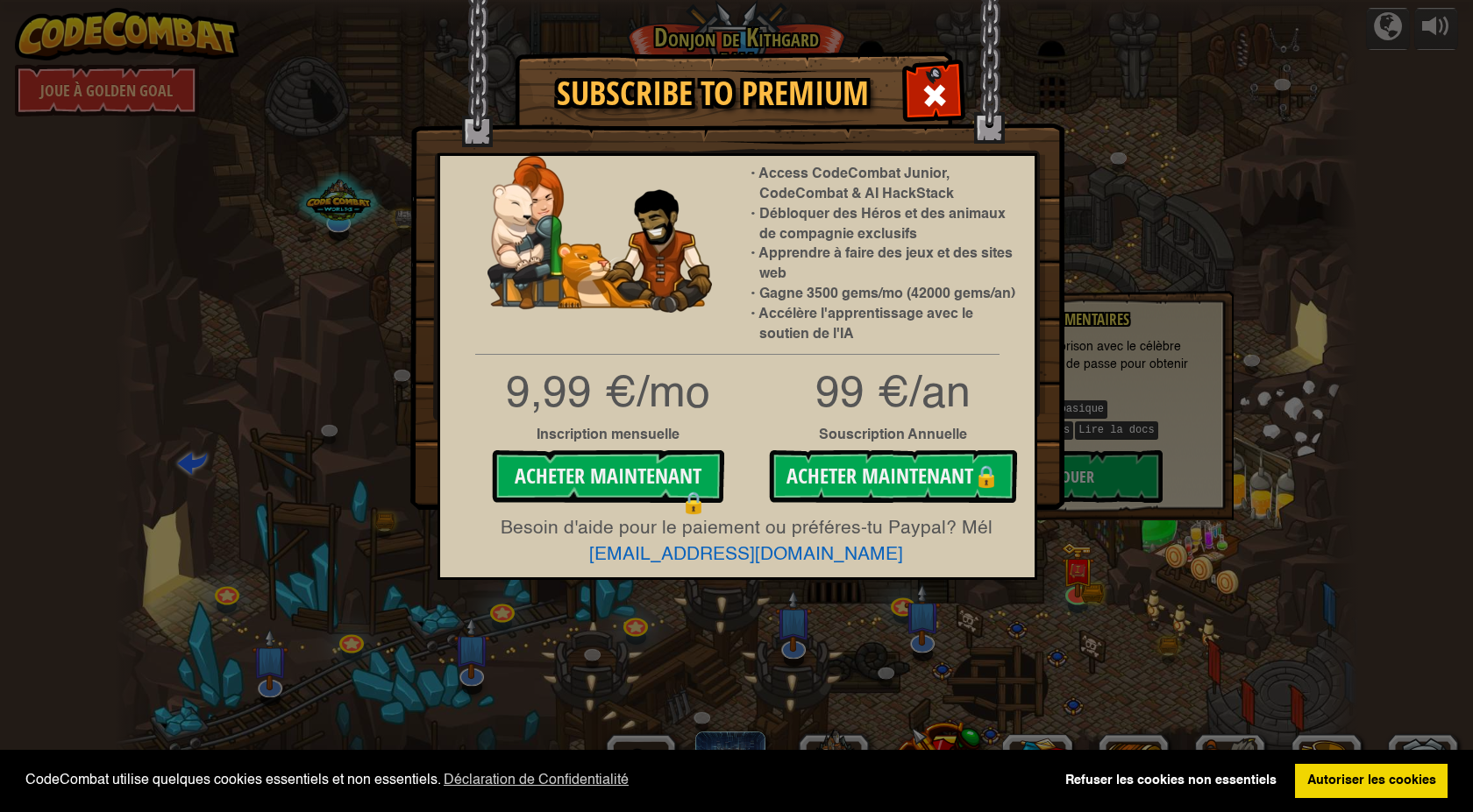
click at [765, 175] on li "Access CodeCombat Junior, CodeCombat & AI HackStack" at bounding box center [888, 185] width 257 height 40
click at [763, 203] on li "Access CodeCombat Junior, CodeCombat & AI HackStack" at bounding box center [888, 185] width 257 height 40
click at [982, 357] on div "Access CodeCombat Junior, CodeCombat & AI HackStack Débloquer des Héros et des …" at bounding box center [736, 367] width 600 height 427
click at [787, 306] on li "Accélère l'apprentissage avec le soutien de l'IA" at bounding box center [888, 325] width 257 height 40
click at [934, 88] on span at bounding box center [935, 95] width 28 height 28
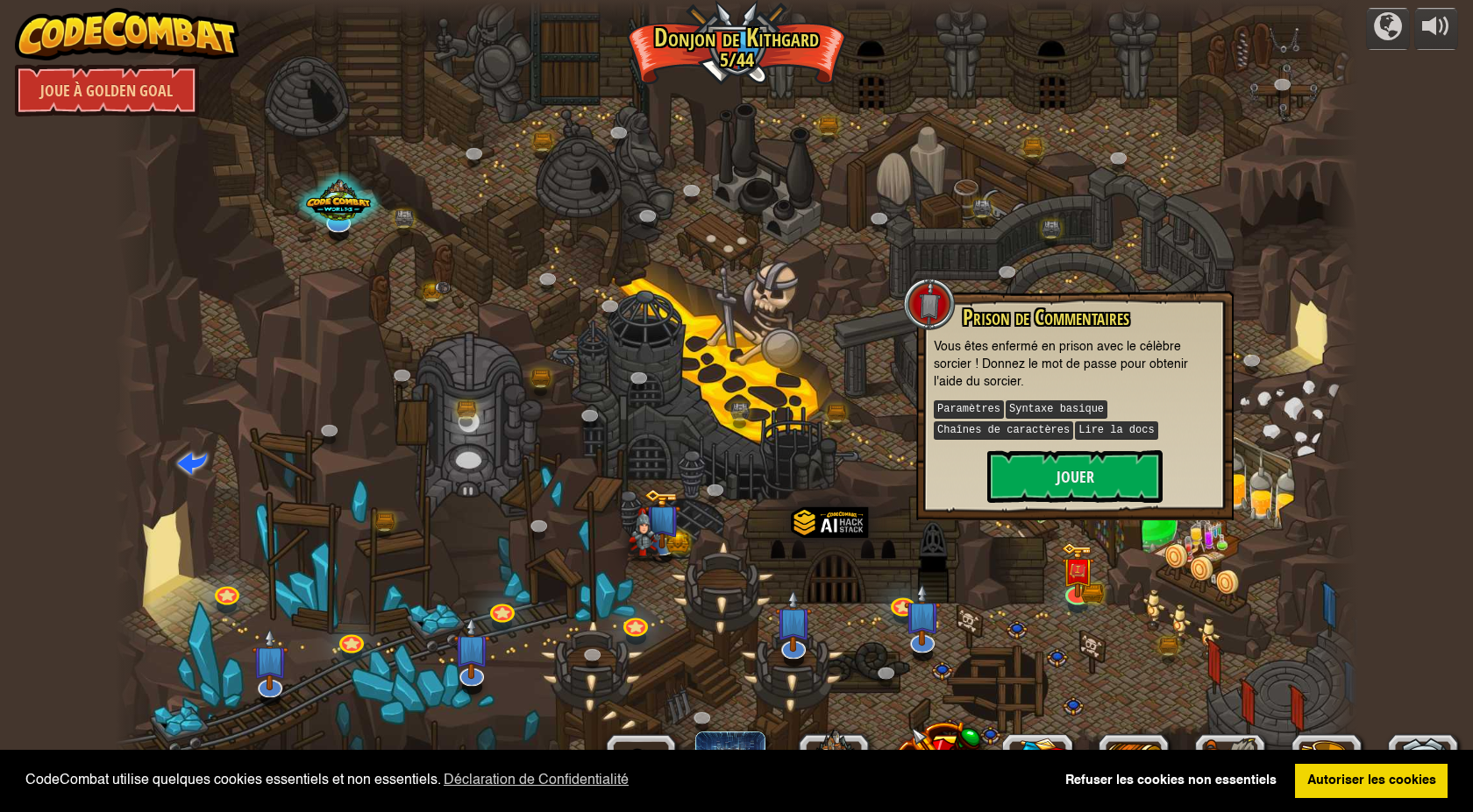
click at [938, 239] on div at bounding box center [736, 406] width 1243 height 812
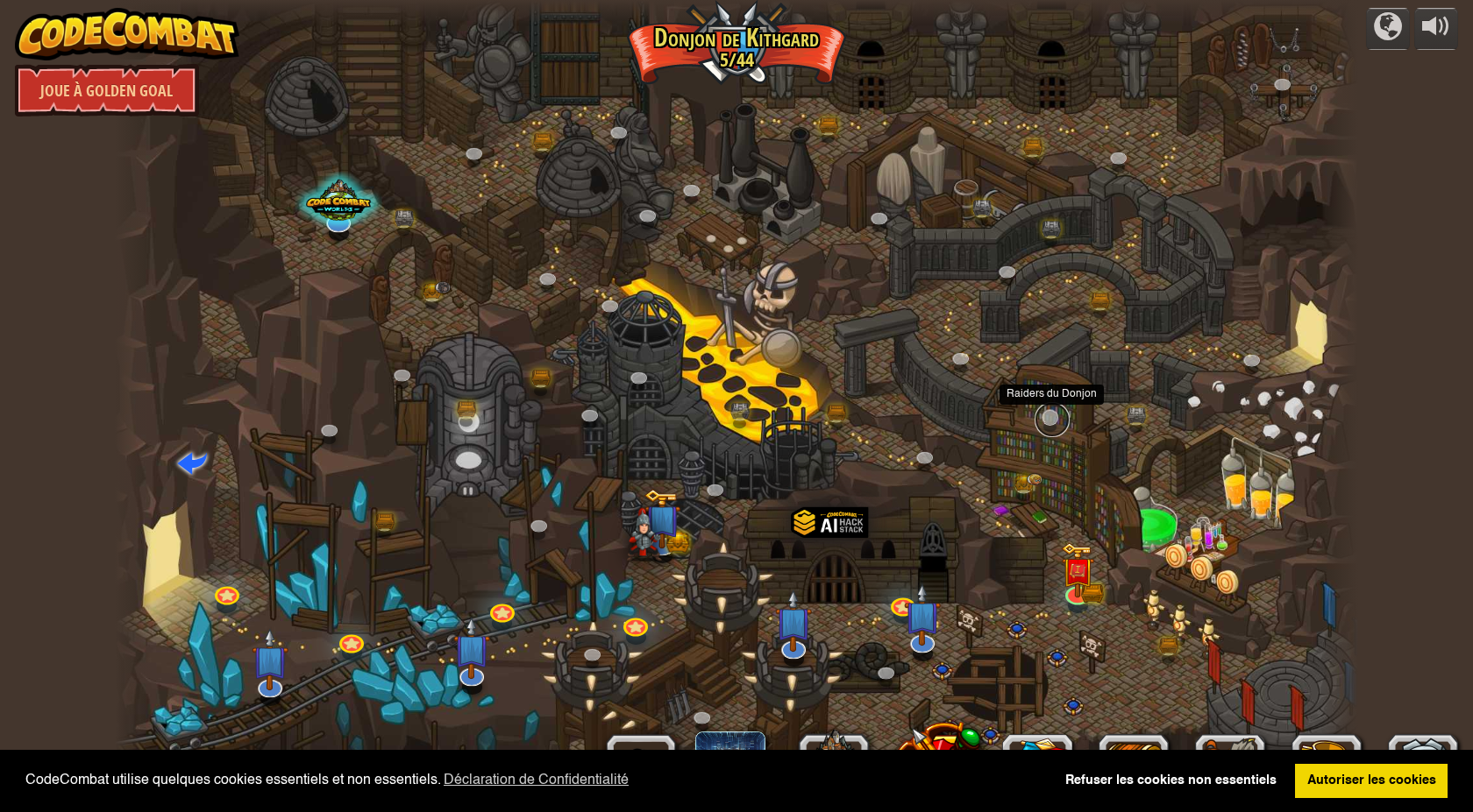
click at [1050, 412] on link at bounding box center [1051, 420] width 35 height 35
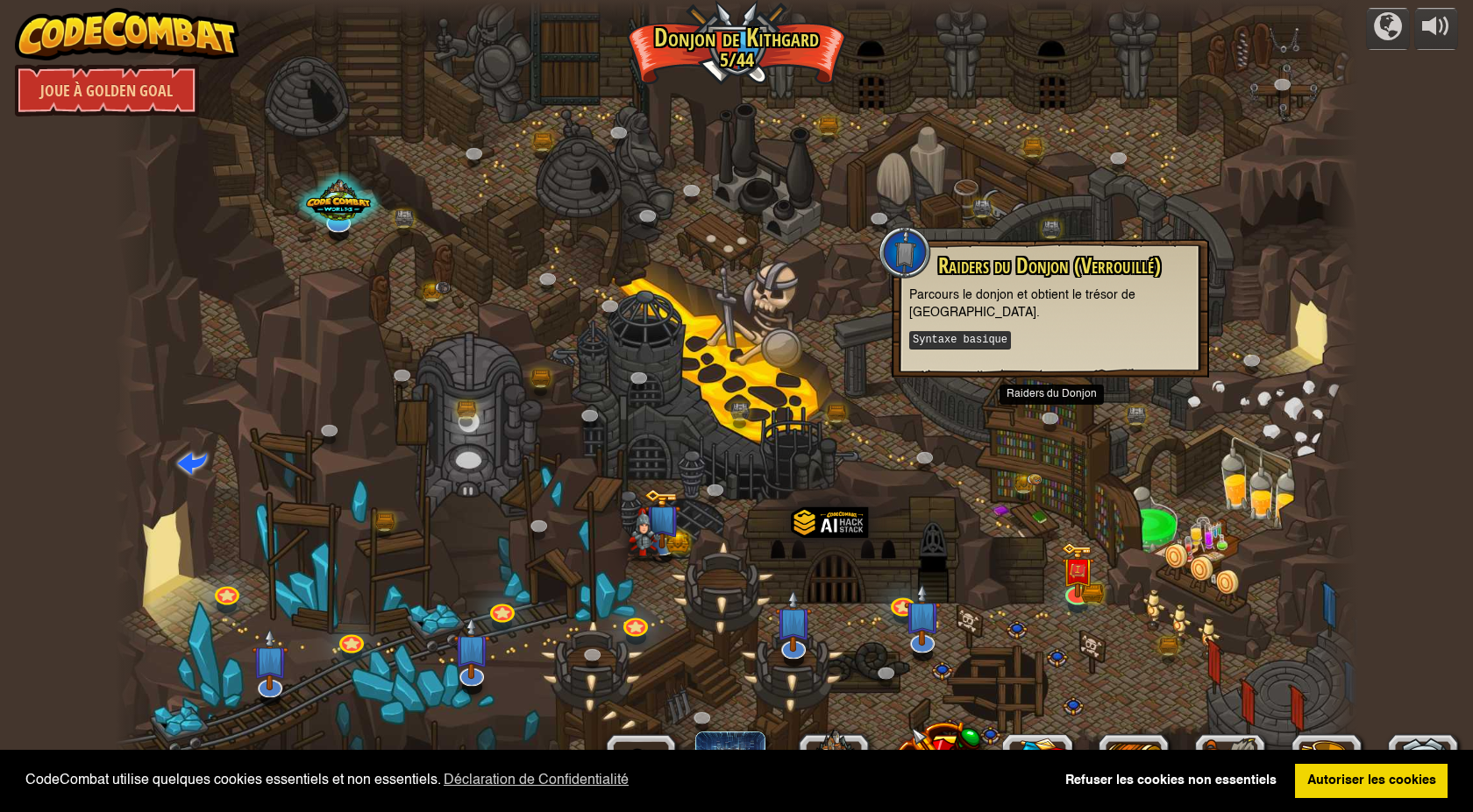
click at [1039, 338] on div "Raiders du Donjon (Verrouillé) Parcours le donjon et obtient le trésor de [GEOG…" at bounding box center [1050, 308] width 318 height 139
click at [1187, 411] on div at bounding box center [736, 406] width 1243 height 812
